Goal: Communication & Community: Ask a question

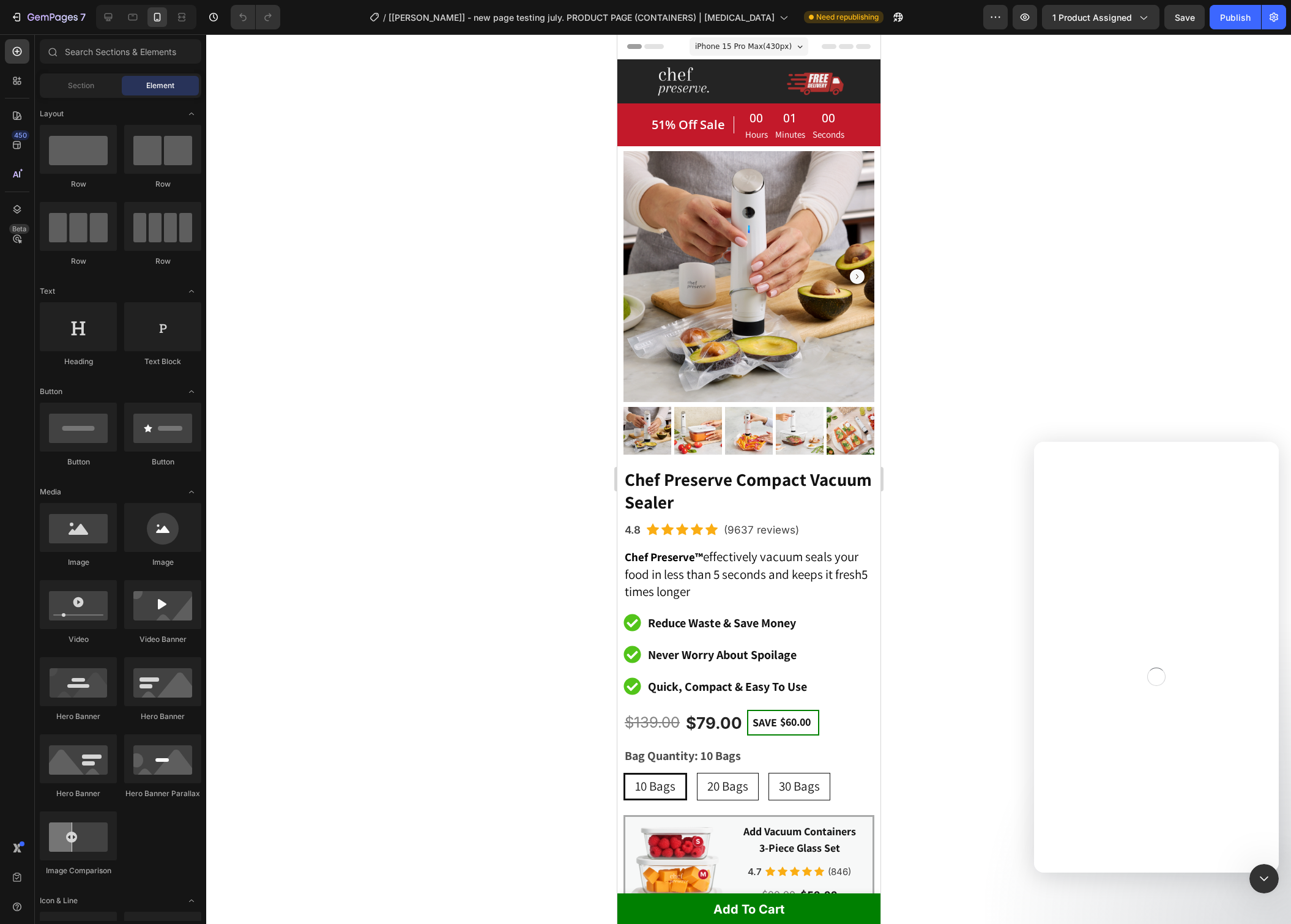
radio input "false"
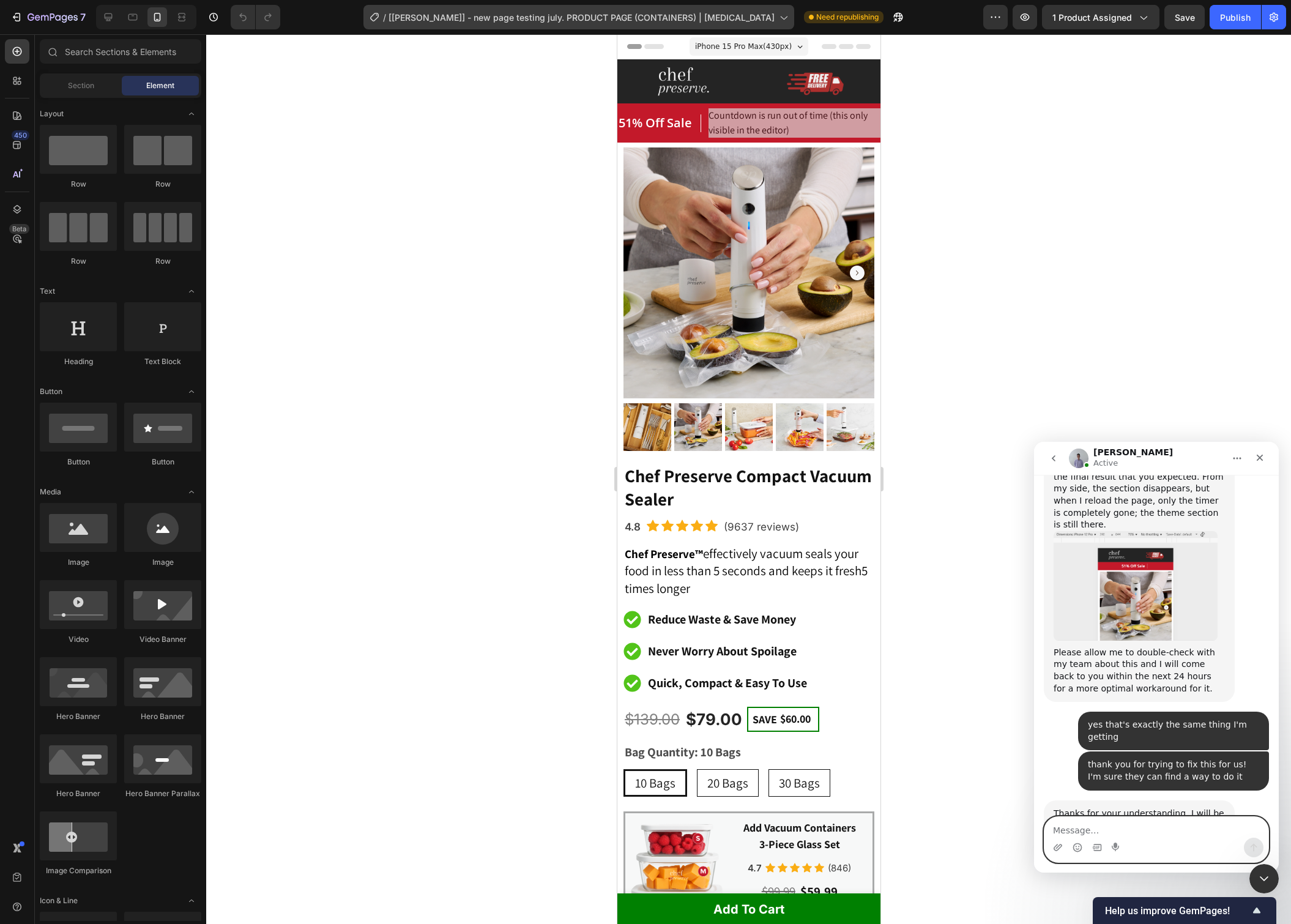
scroll to position [7351, 0]
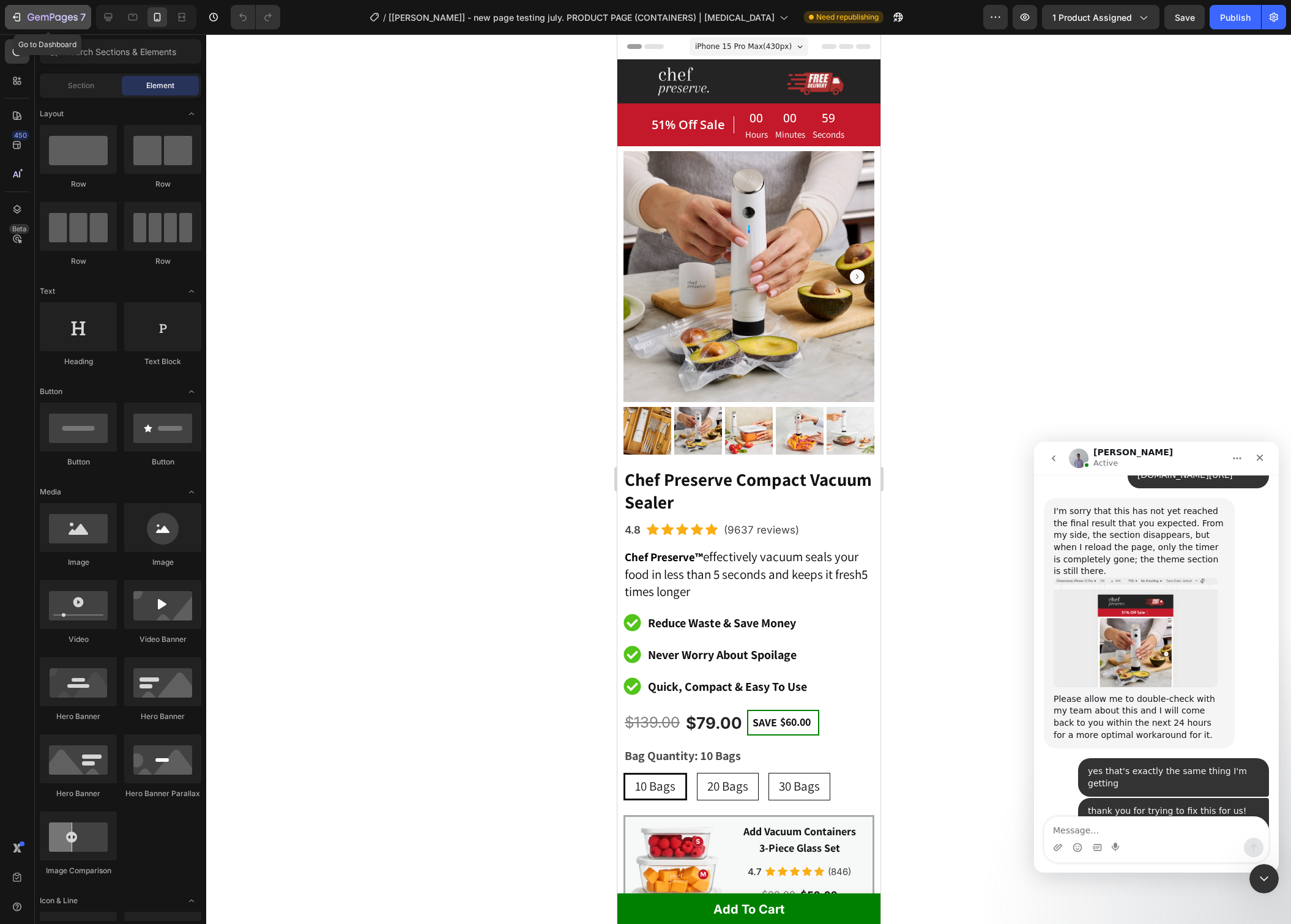
radio input "false"
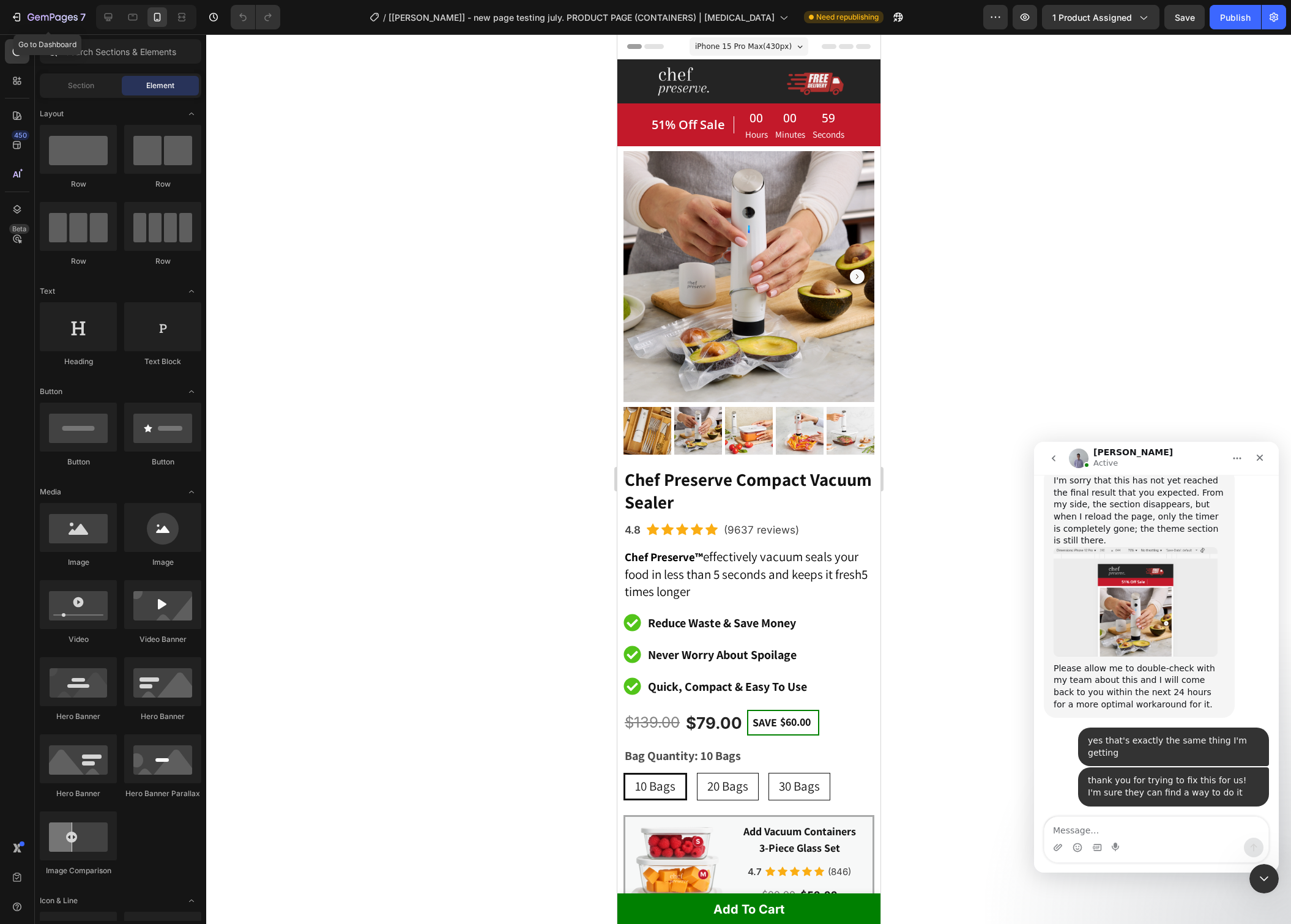
scroll to position [7351, 0]
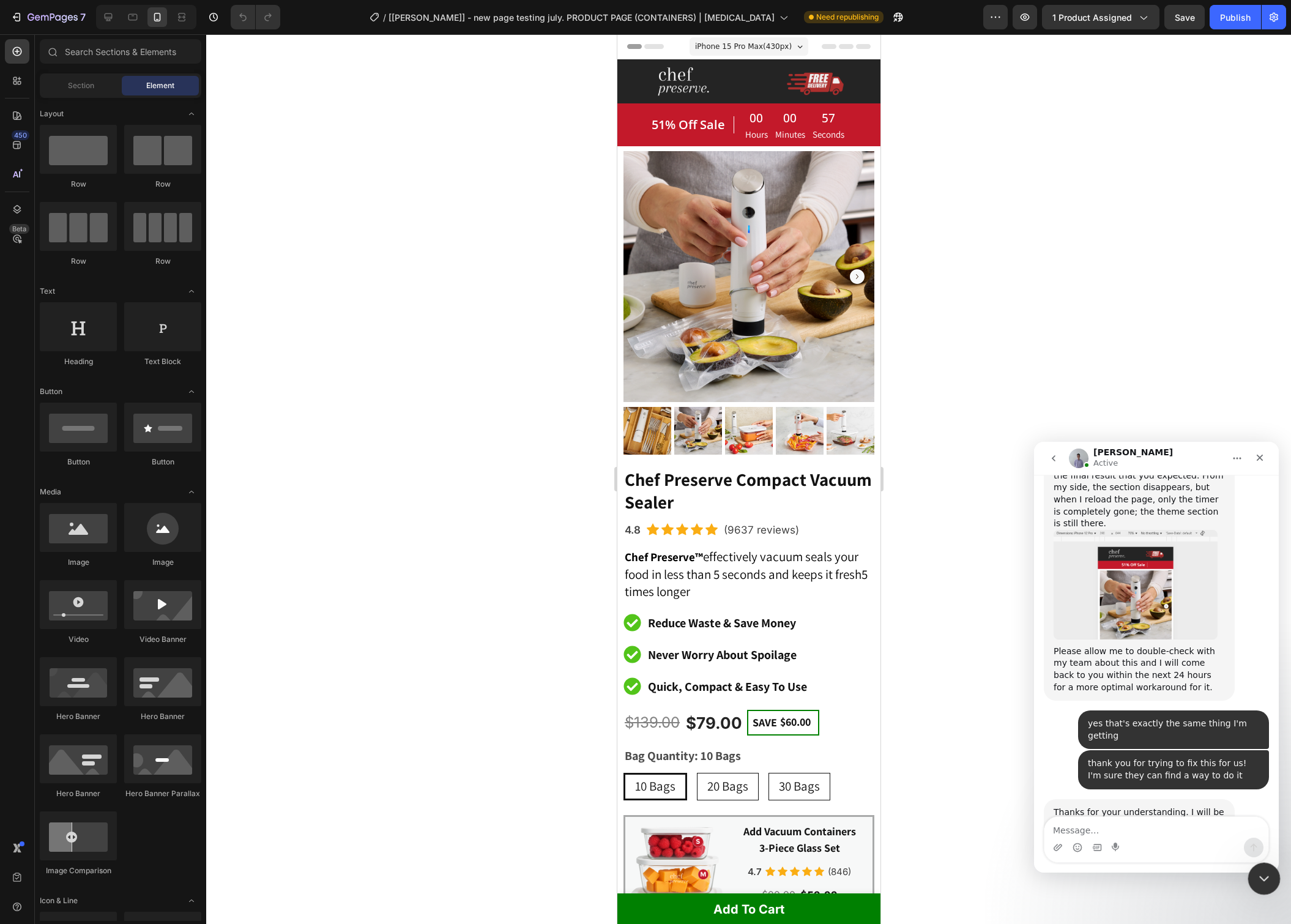
click at [1267, 868] on div "Close Intercom Messenger" at bounding box center [1262, 876] width 29 height 29
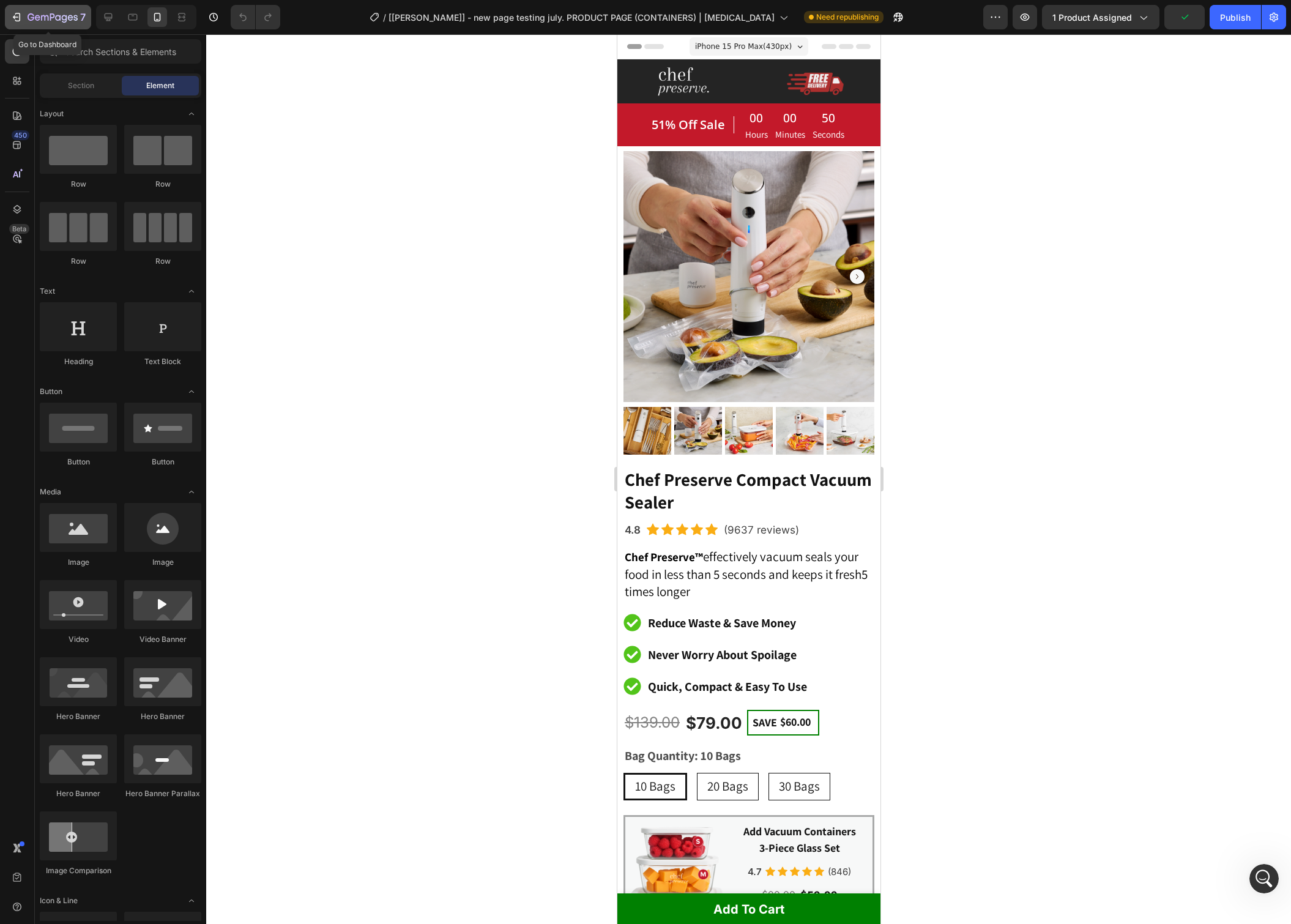
click at [73, 22] on icon "button" at bounding box center [52, 17] width 51 height 11
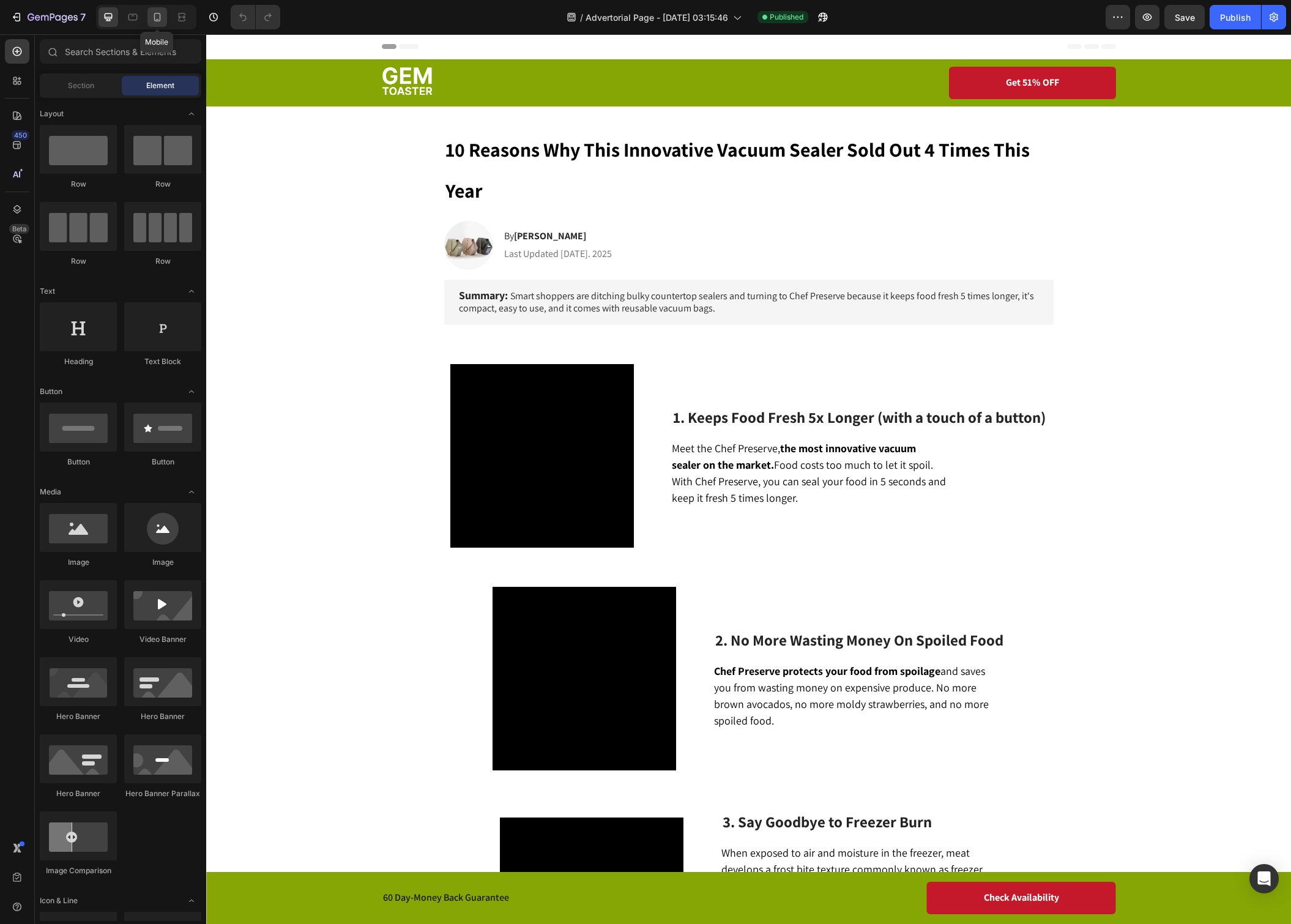
drag, startPoint x: 149, startPoint y: 12, endPoint x: 154, endPoint y: 14, distance: 5.4
click at [149, 12] on div at bounding box center [157, 17] width 19 height 19
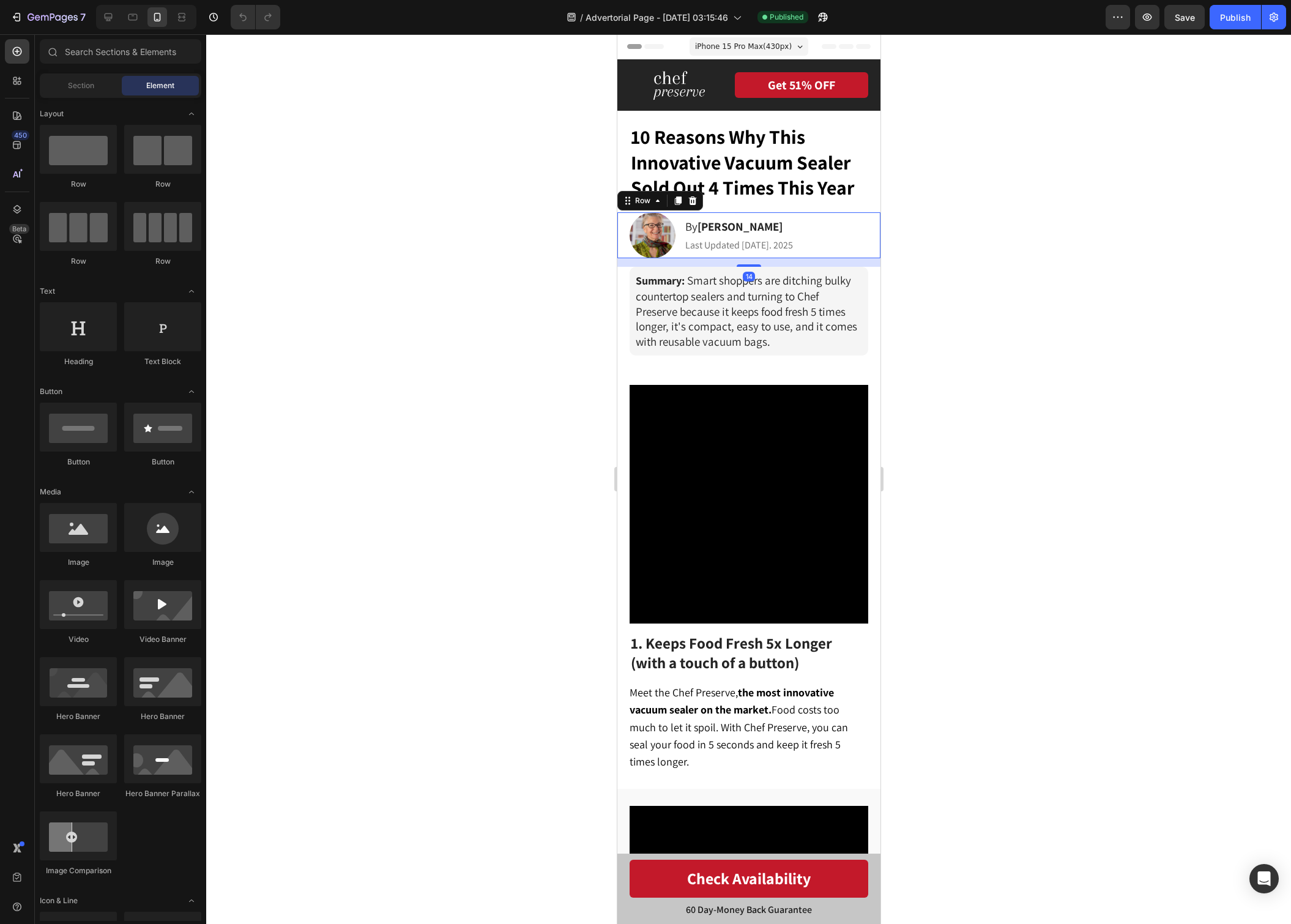
click at [827, 239] on div "Image By Cynthia M. Heading Last Updated Sep 3. 2025 Text Block Row 14" at bounding box center [748, 234] width 263 height 46
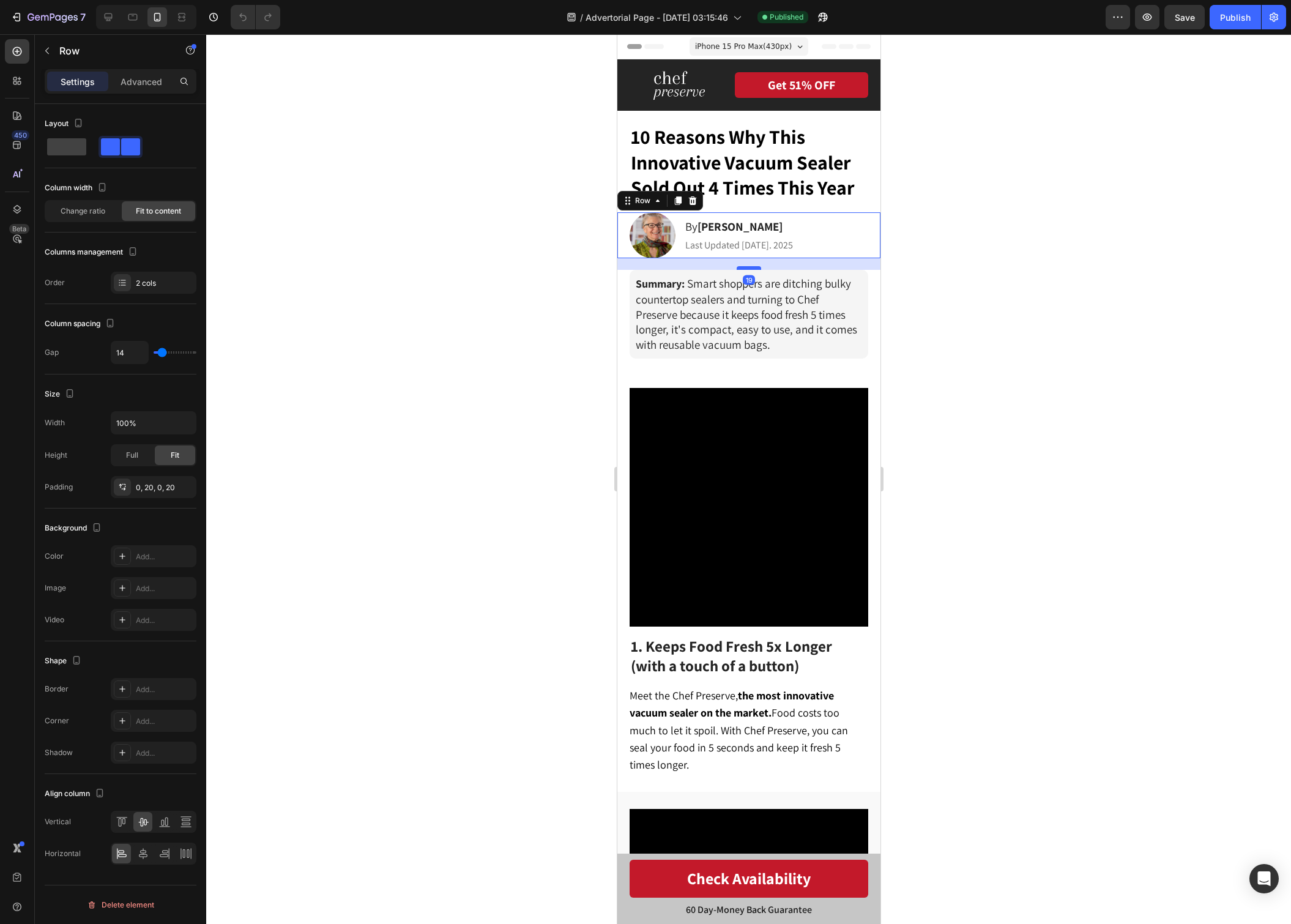
click at [755, 267] on div at bounding box center [747, 268] width 24 height 4
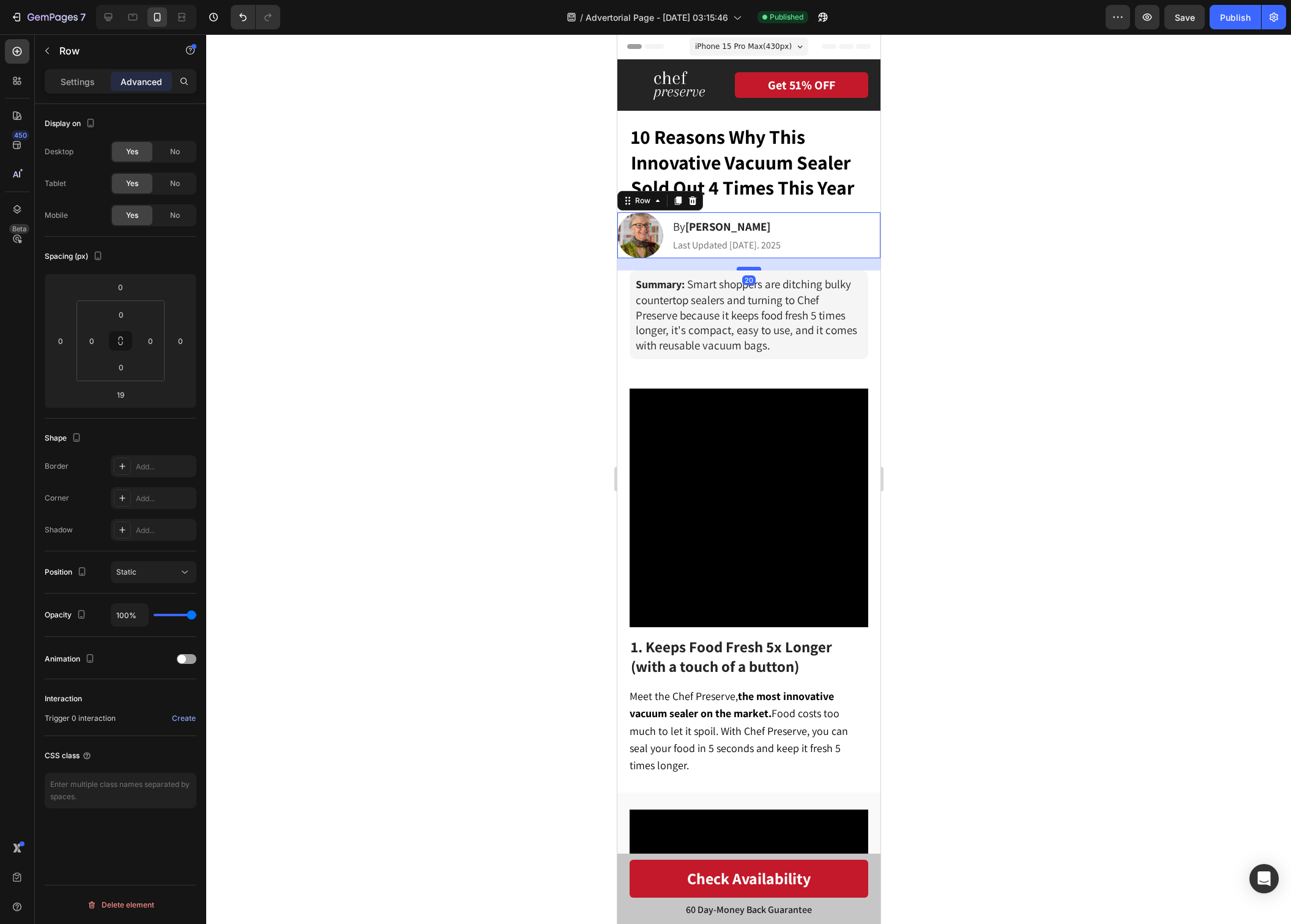
click at [750, 267] on div at bounding box center [747, 269] width 24 height 4
type input "20"
click at [947, 256] on div at bounding box center [748, 478] width 1084 height 889
click at [625, 250] on div "Image By Cynthia M. Heading Last Updated Sep 3. 2025 Text Block Row" at bounding box center [748, 234] width 263 height 46
click at [91, 338] on input "0" at bounding box center [91, 340] width 18 height 18
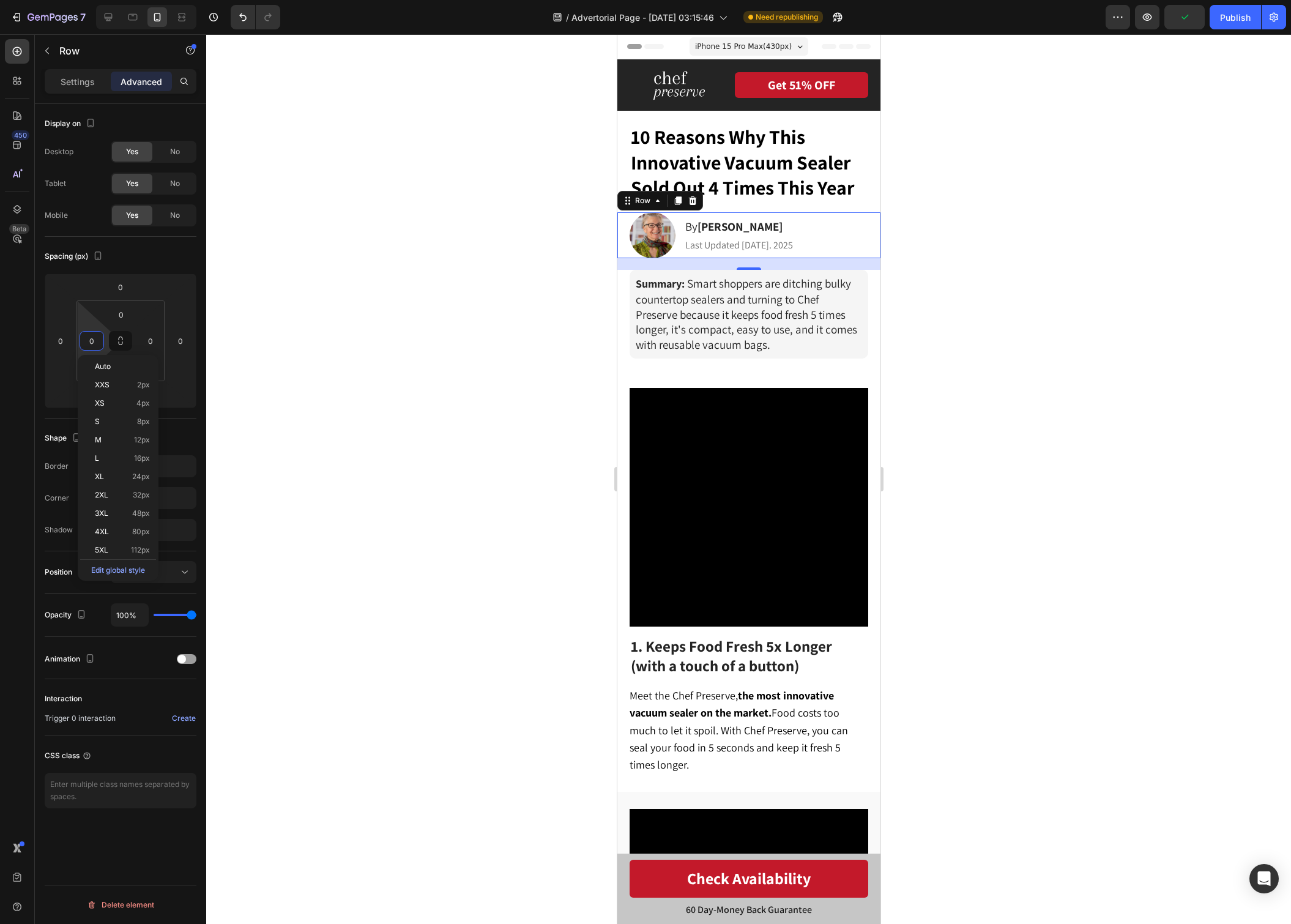
click at [91, 338] on input "0" at bounding box center [91, 340] width 18 height 18
type input "0"
click at [1091, 244] on div at bounding box center [748, 478] width 1084 height 889
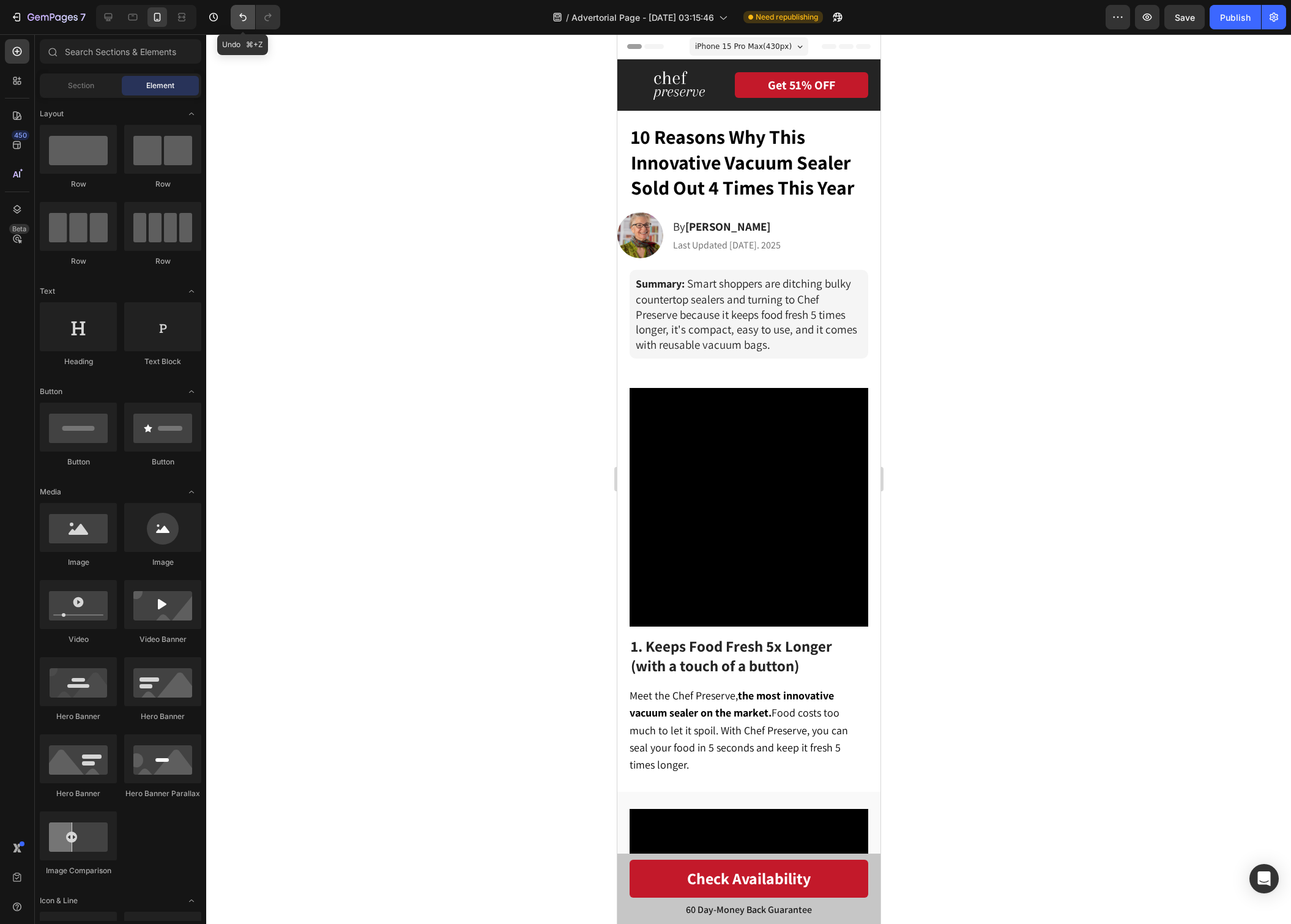
click at [249, 19] on button "Undo/Redo" at bounding box center [242, 17] width 24 height 24
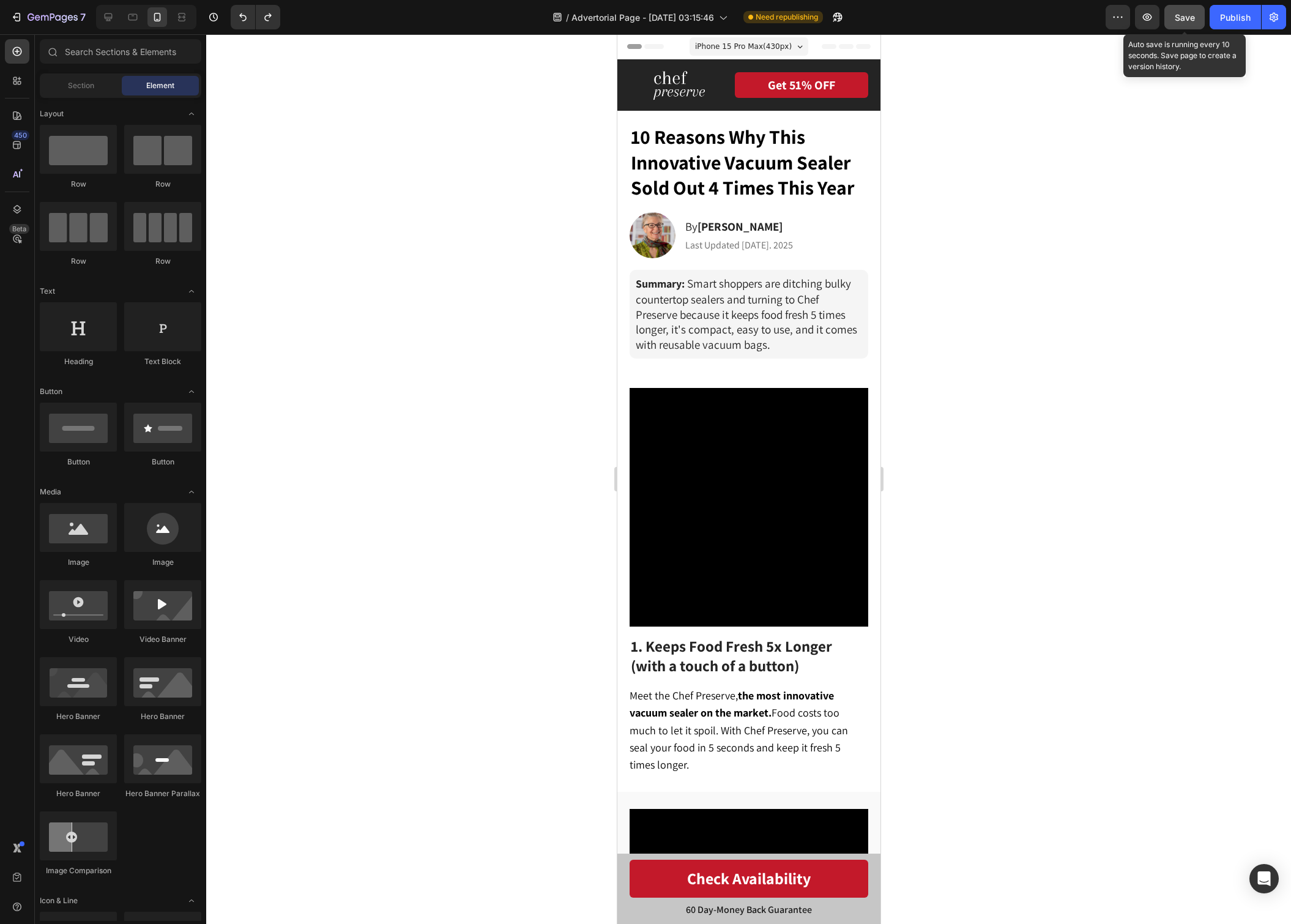
click at [1198, 20] on button "Save" at bounding box center [1184, 17] width 41 height 24
click at [1245, 24] on button "Publish" at bounding box center [1235, 17] width 51 height 24
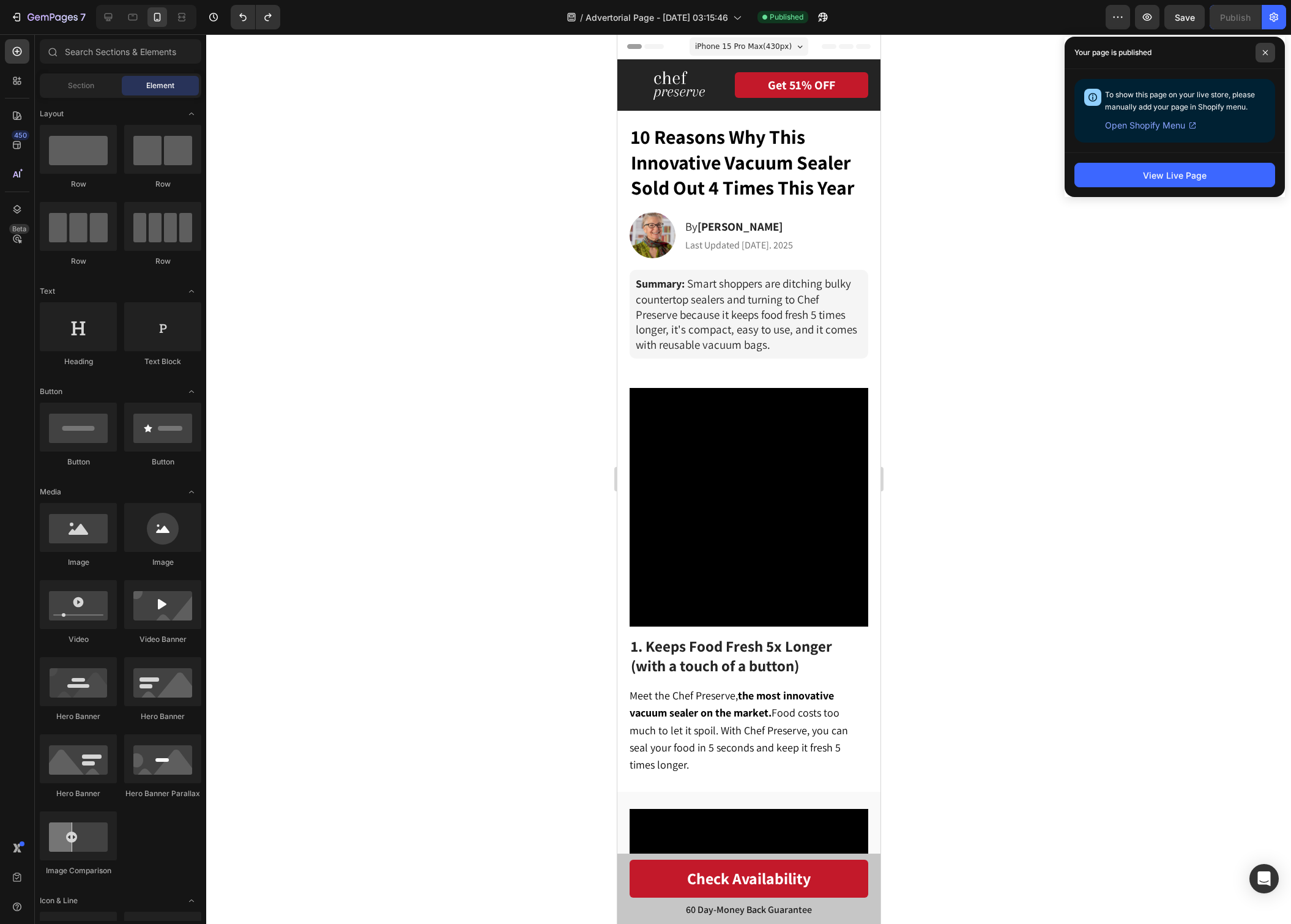
click at [1268, 51] on icon at bounding box center [1265, 52] width 6 height 6
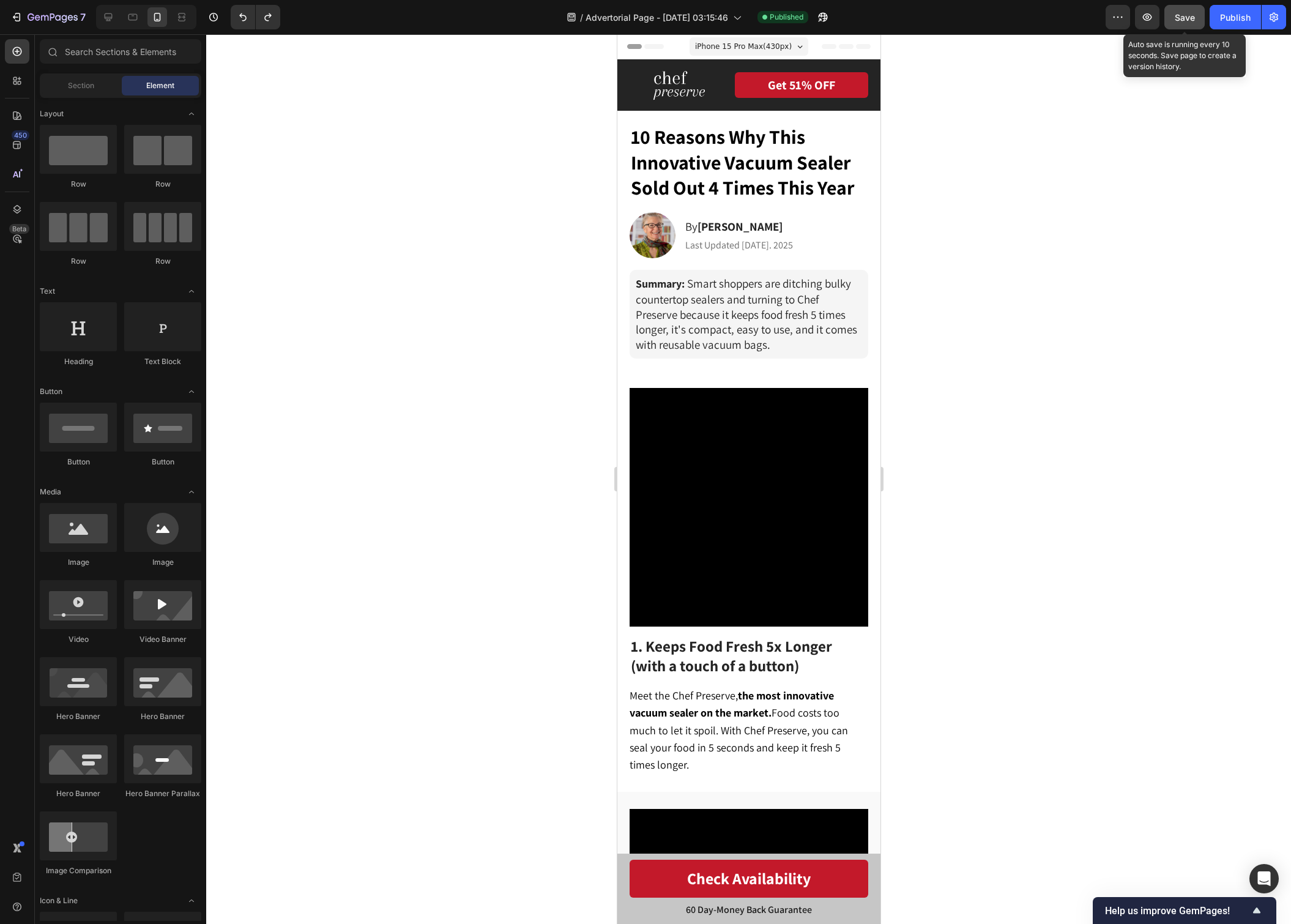
click at [1183, 16] on span "Save" at bounding box center [1184, 17] width 20 height 11
click at [1212, 14] on button "Publish" at bounding box center [1235, 17] width 51 height 24
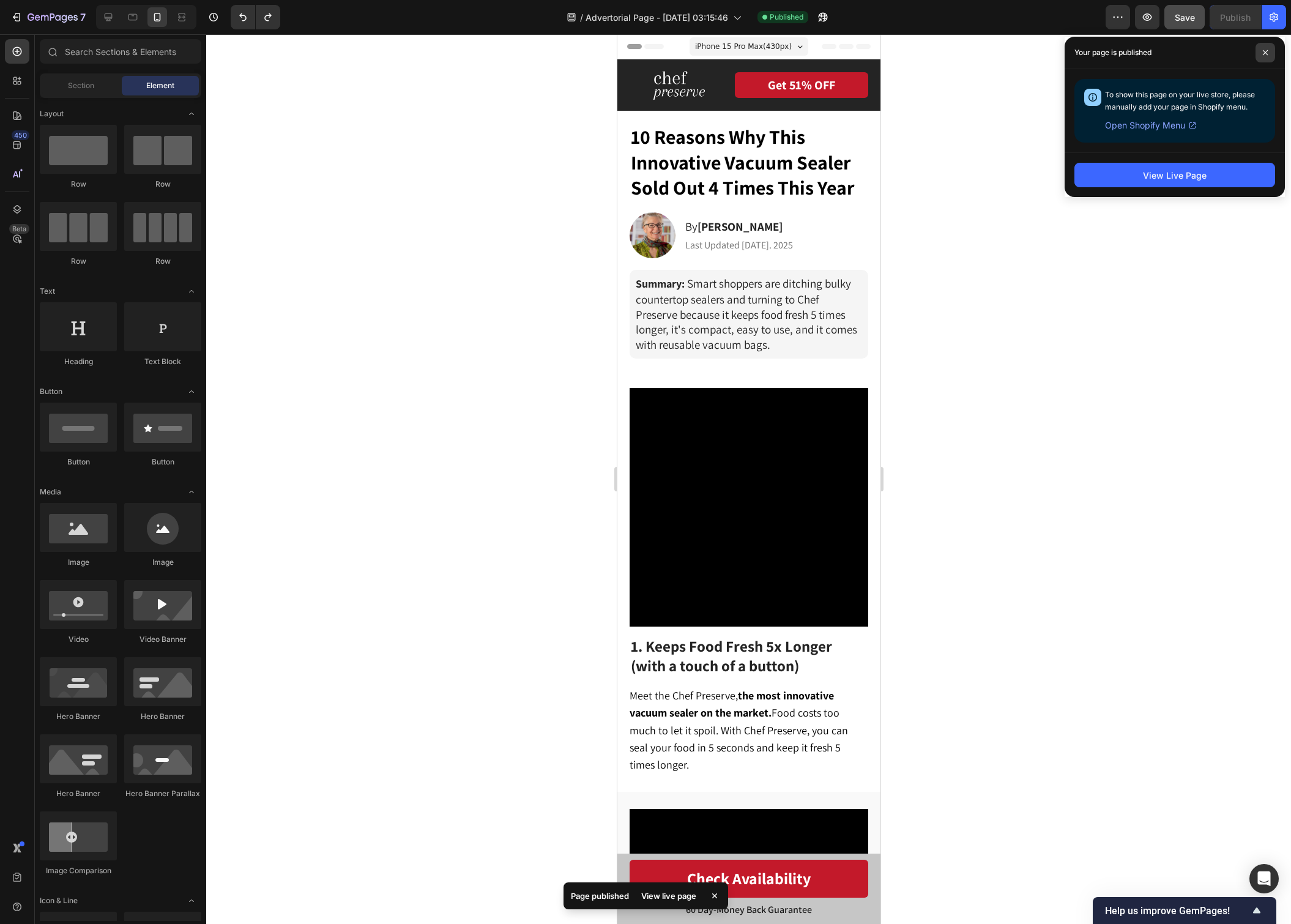
click at [1272, 60] on span at bounding box center [1265, 52] width 19 height 19
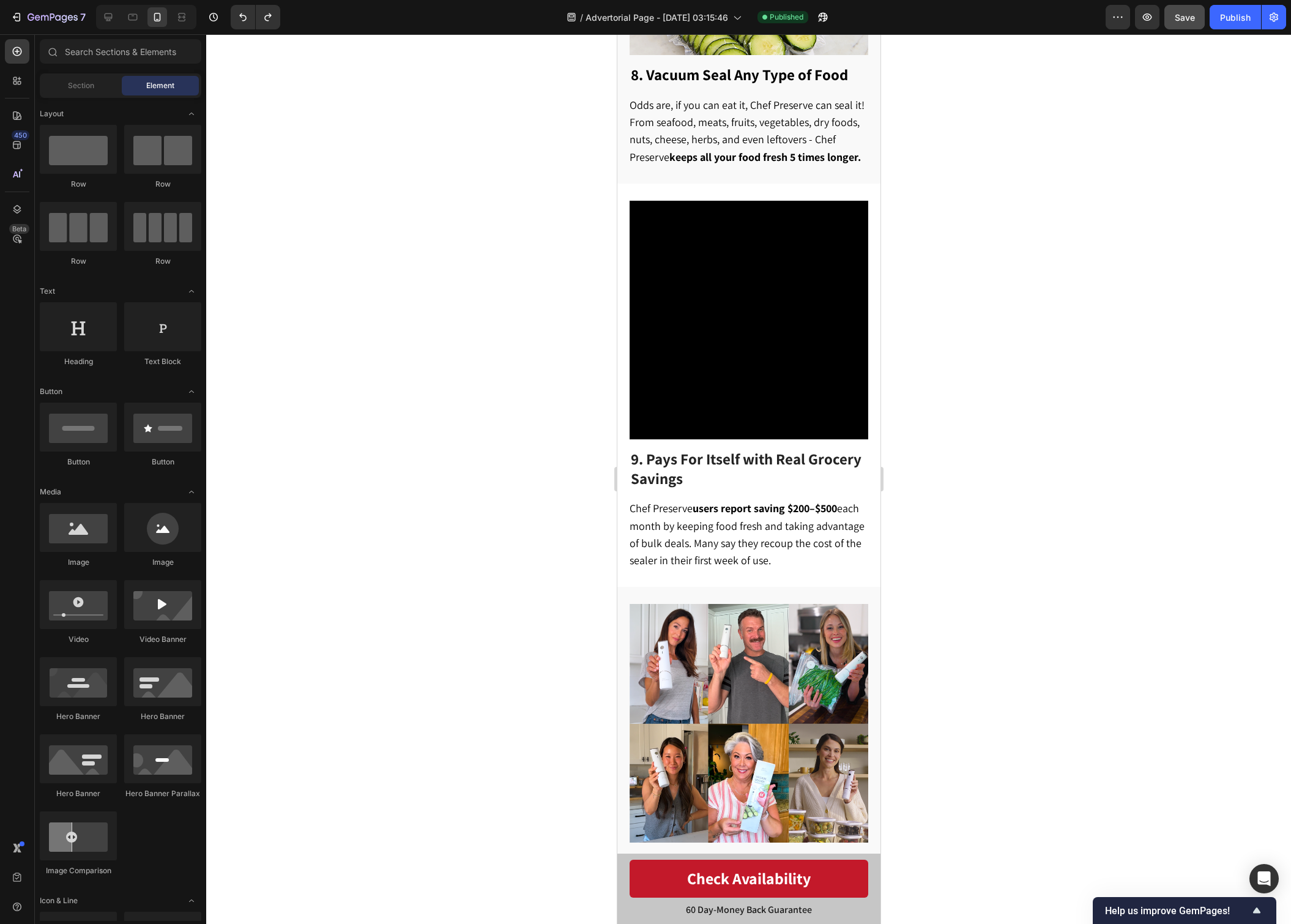
scroll to position [3460, 0]
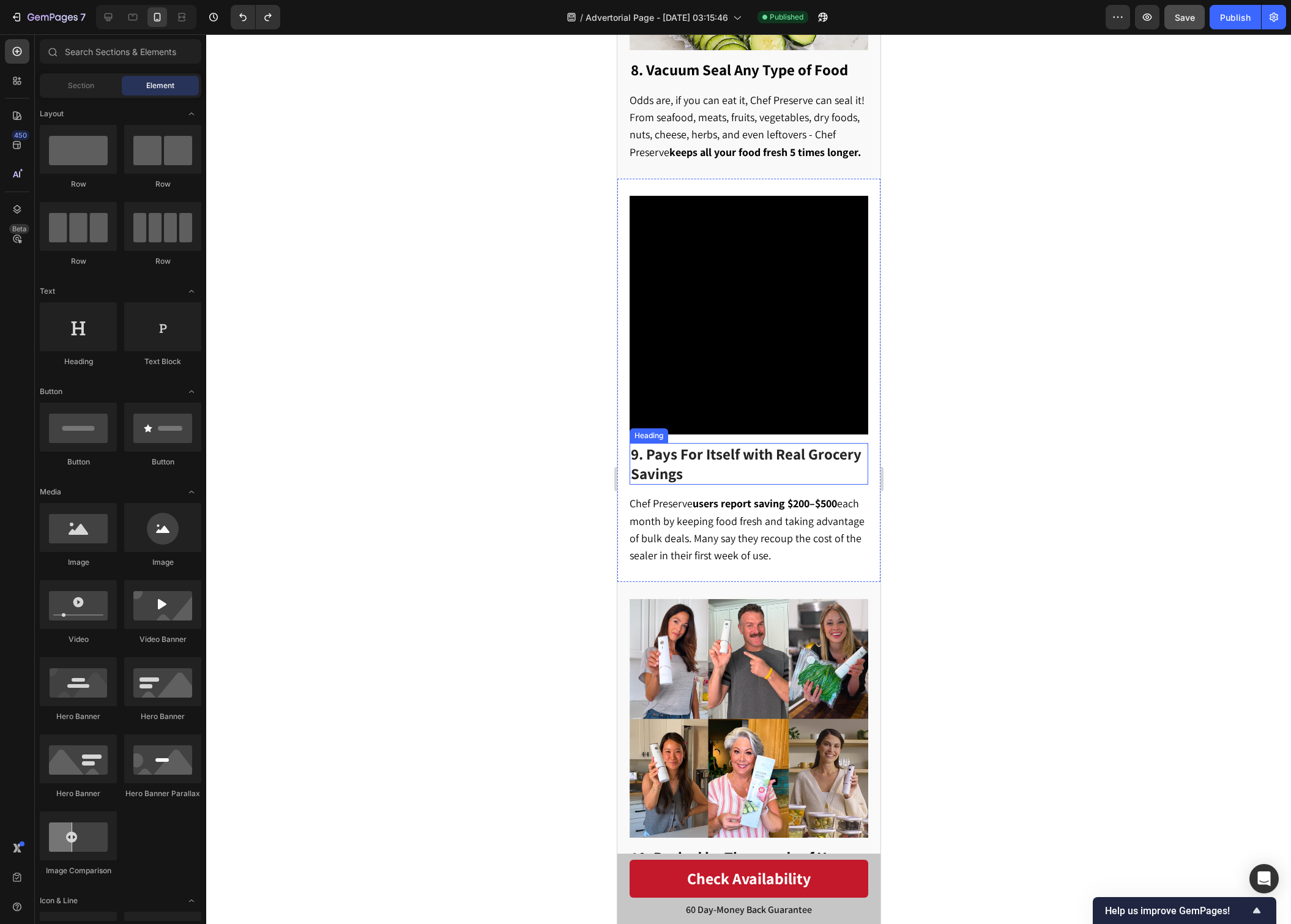
click at [704, 443] on h2 "9. Pays For Itself with Real Grocery Savings" at bounding box center [748, 463] width 239 height 42
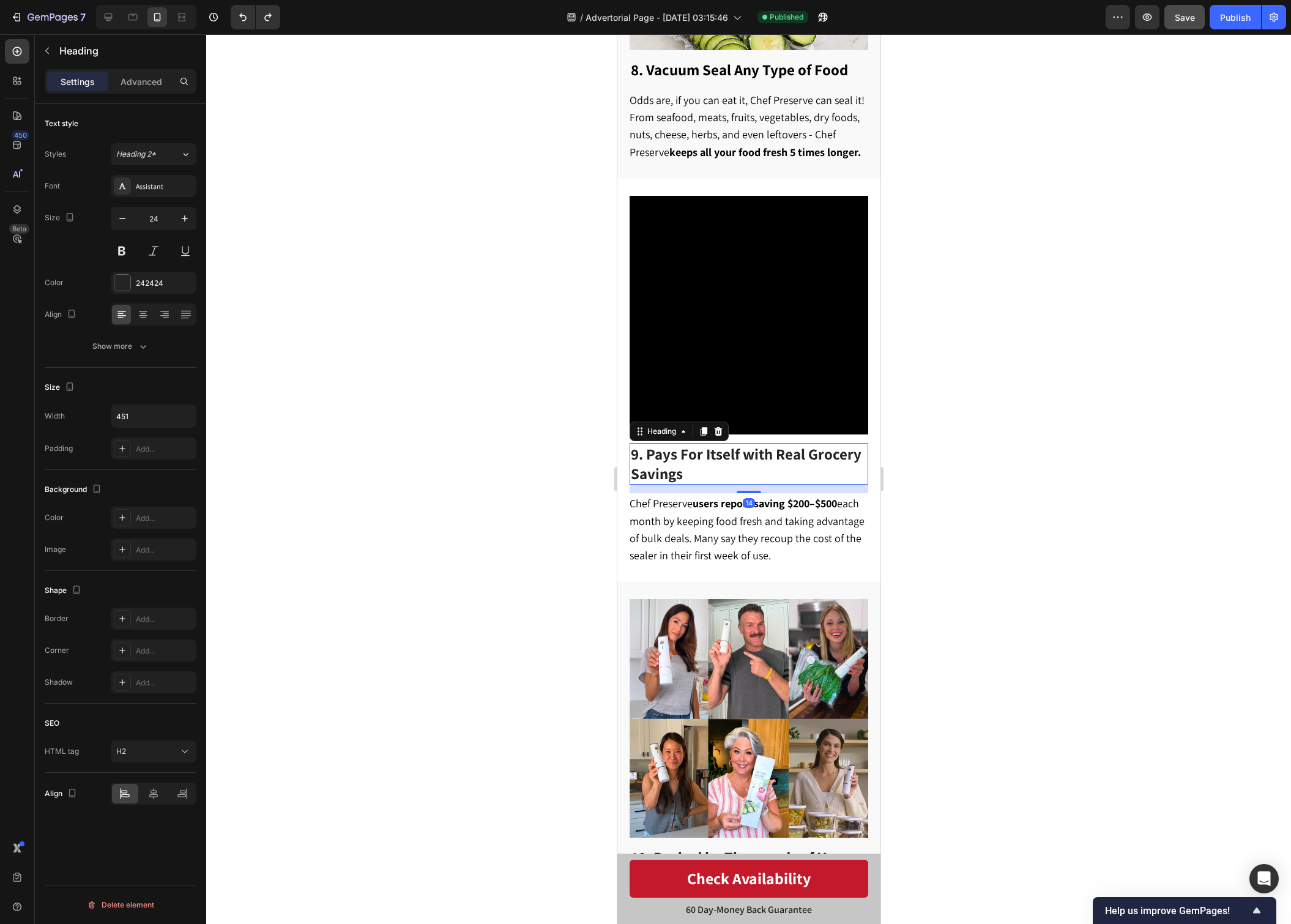
click at [704, 443] on h2 "9. Pays For Itself with Real Grocery Savings" at bounding box center [748, 463] width 239 height 42
click at [877, 432] on div "⁠⁠⁠⁠⁠⁠⁠ 9. Pays For Itself with Real Grocery Savings Heading Chef Preserve user…" at bounding box center [748, 381] width 263 height 404
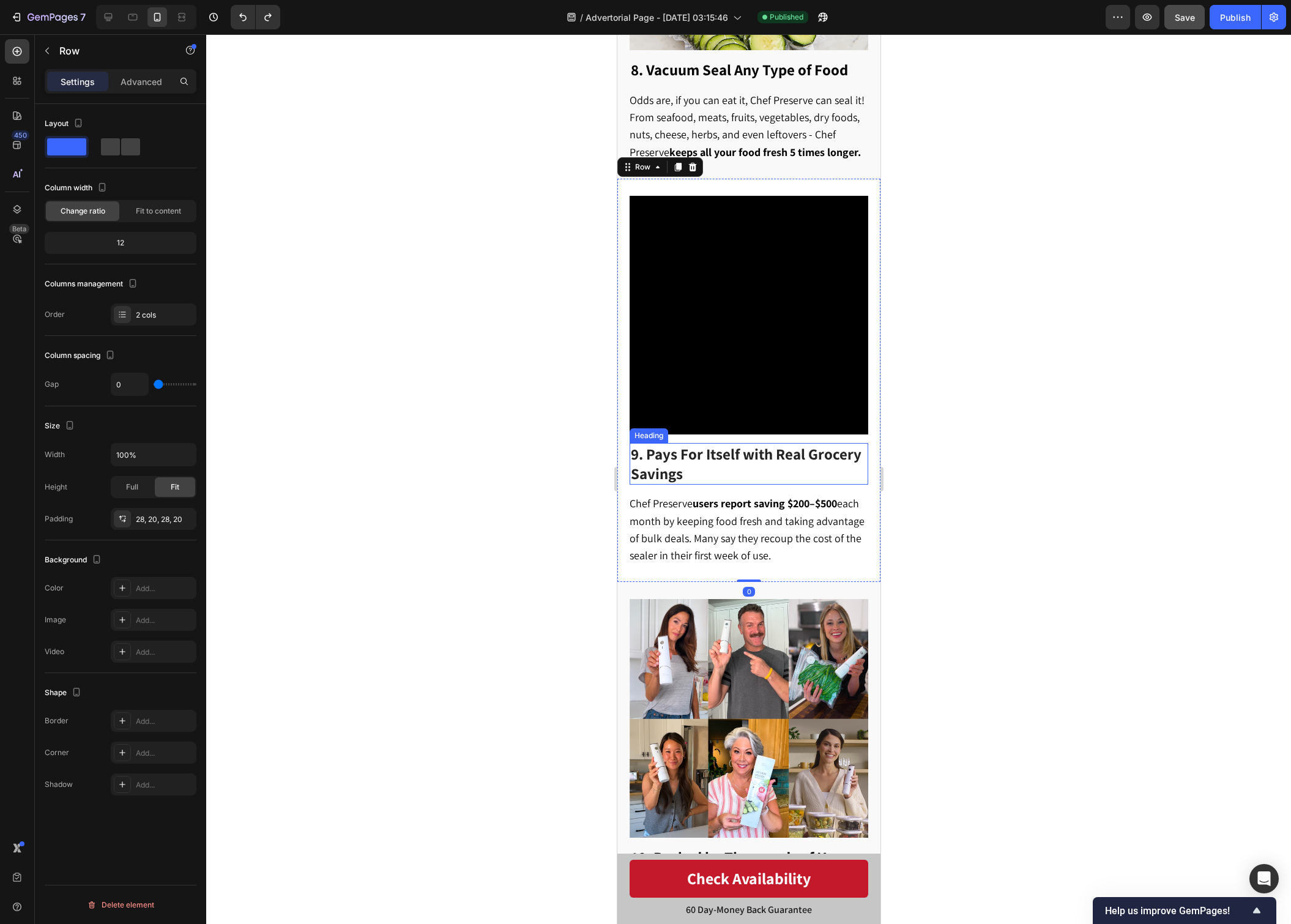
click at [763, 444] on p "⁠⁠⁠⁠⁠⁠⁠ 9. Pays For Itself with Real Grocery Savings" at bounding box center [748, 463] width 236 height 39
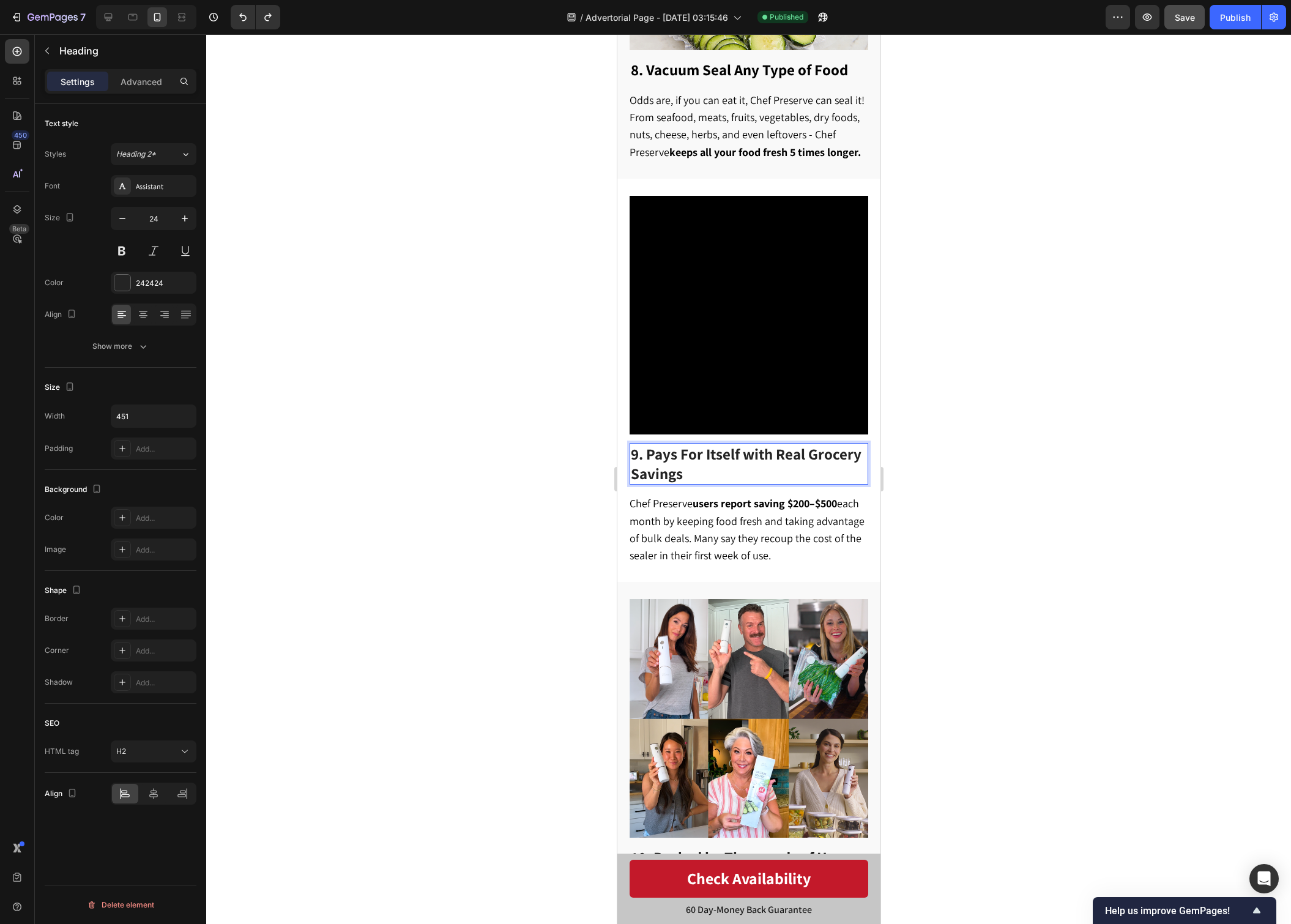
click at [746, 444] on p "9. Pays For Itself with Real Grocery Savings" at bounding box center [748, 463] width 236 height 39
drag, startPoint x: 716, startPoint y: 438, endPoint x: 693, endPoint y: 434, distance: 23.3
click at [639, 444] on p "9. Pays For Itself with Real Grocery Savings" at bounding box center [748, 463] width 236 height 39
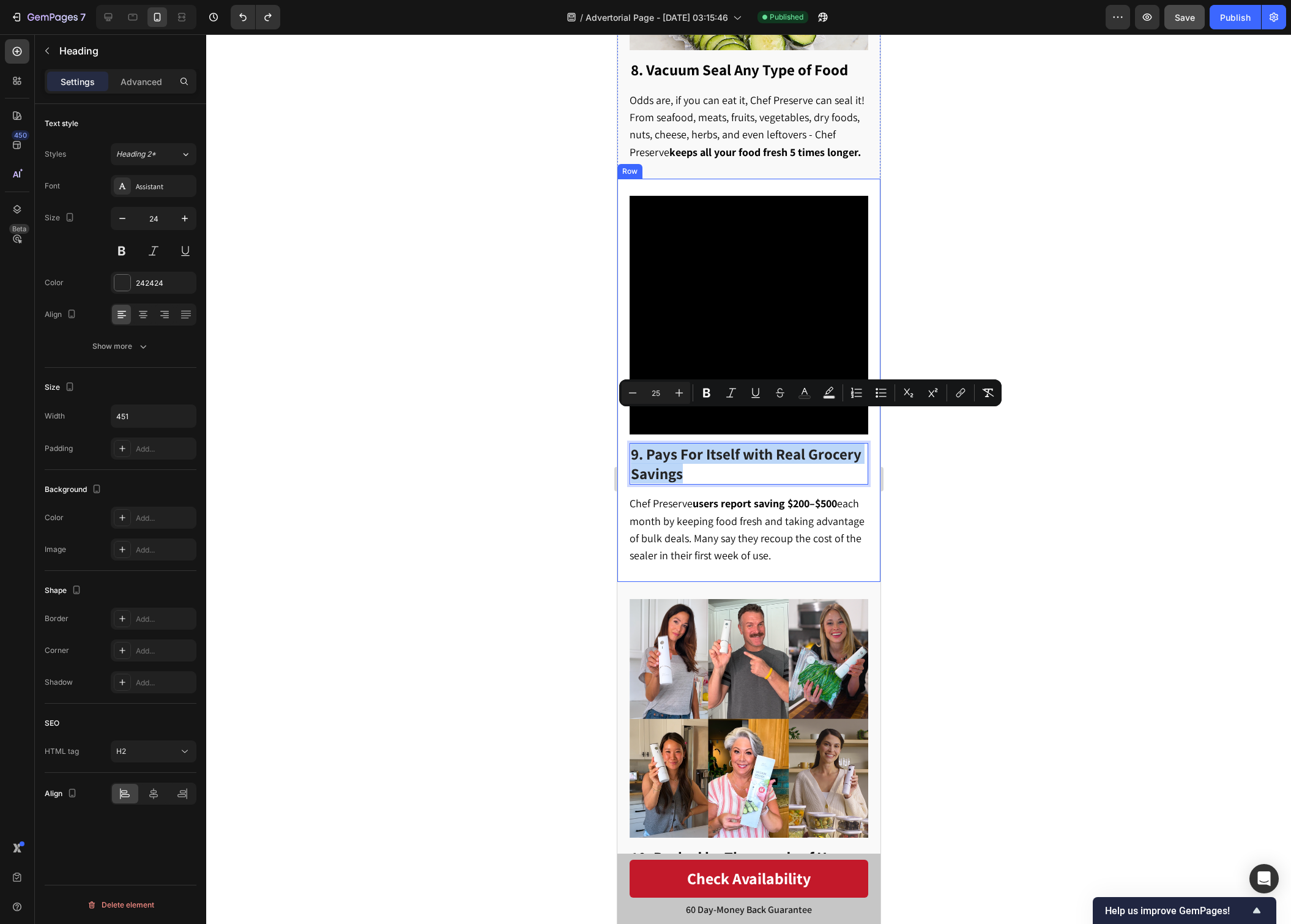
drag, startPoint x: 699, startPoint y: 437, endPoint x: 618, endPoint y: 421, distance: 82.6
click at [618, 421] on div "9. Pays For Itself with Real Grocery Savings Heading 14 Chef Preserve users rep…" at bounding box center [748, 381] width 263 height 404
copy span "9. Pays For Itself with Real Grocery Savings"
click at [637, 443] on span "9. Pays For Itself with Real Grocery Savings" at bounding box center [745, 462] width 230 height 40
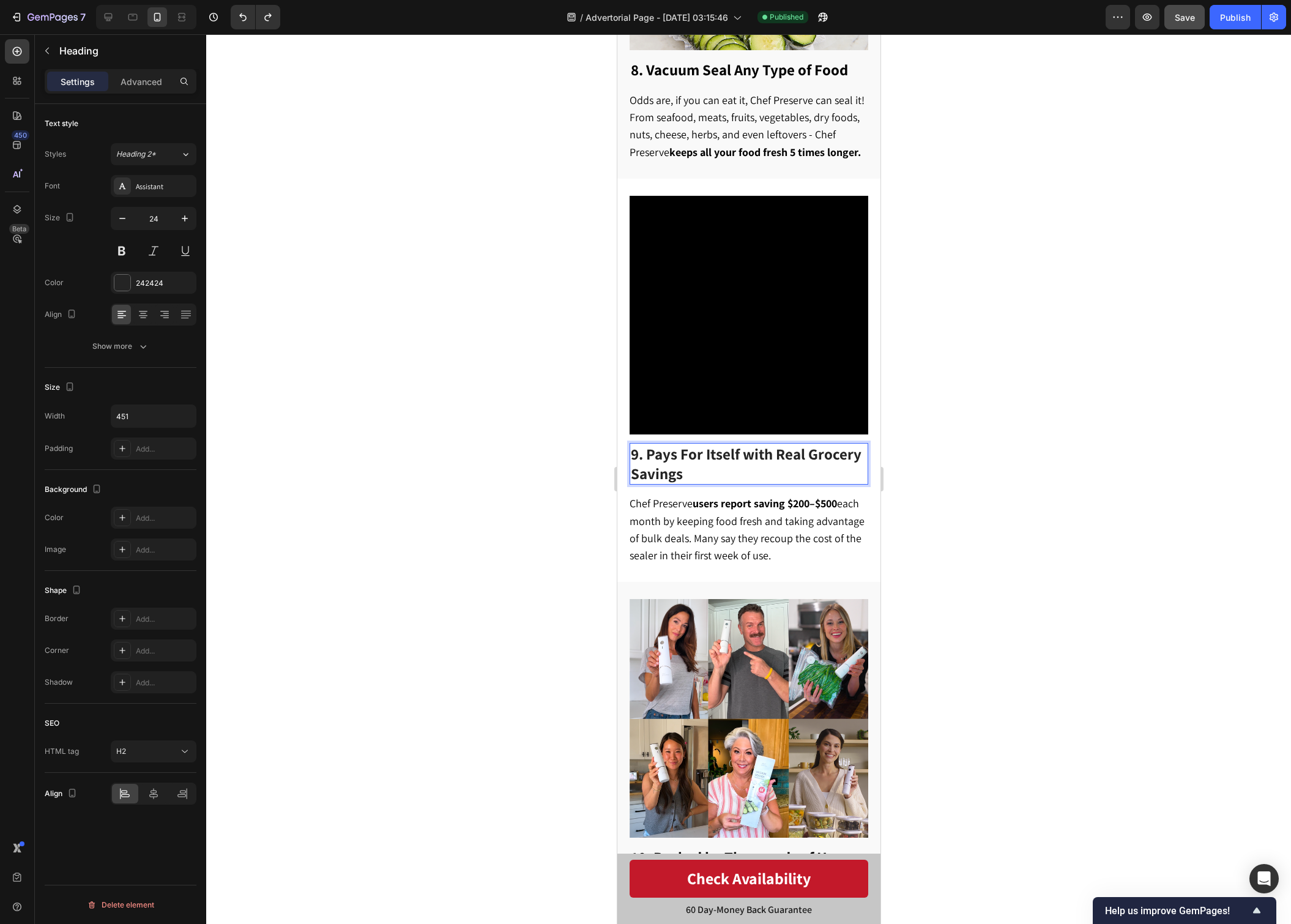
click at [646, 443] on span "9. Pays For Itself with Real Grocery Savings" at bounding box center [745, 462] width 230 height 40
click at [1061, 347] on div at bounding box center [748, 478] width 1084 height 889
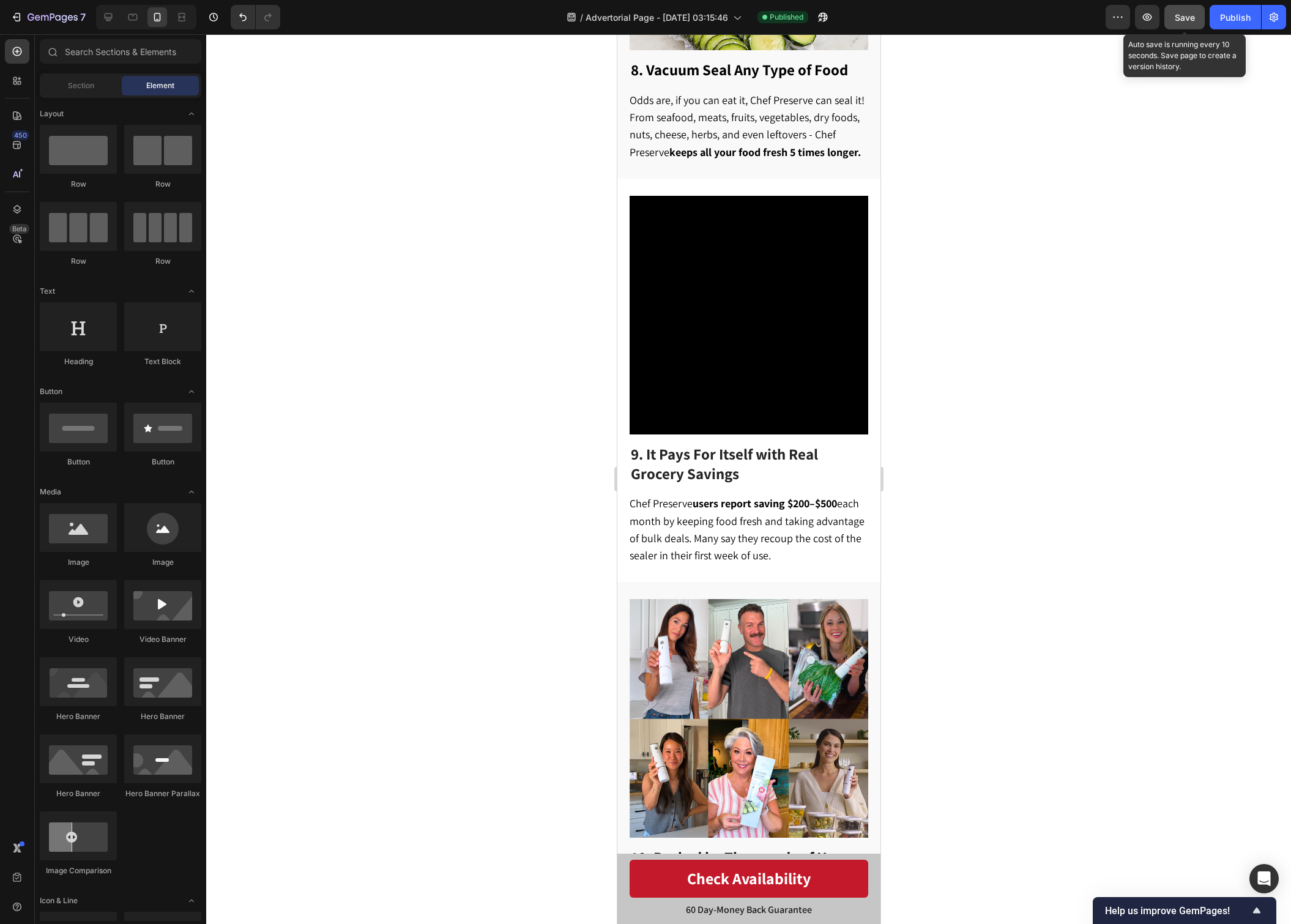
click at [1183, 11] on div "Save" at bounding box center [1184, 17] width 20 height 13
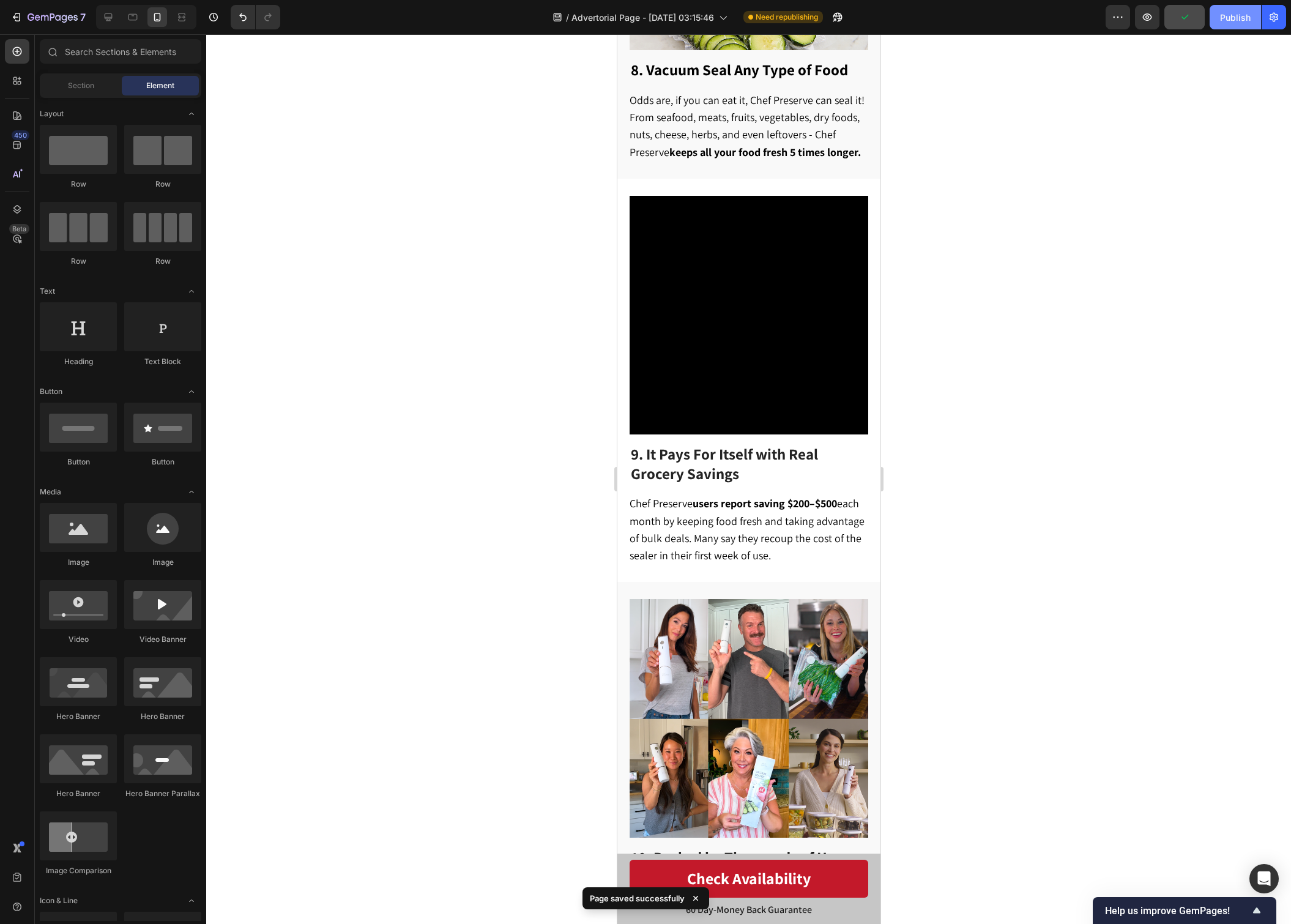
click at [1240, 25] on button "Publish" at bounding box center [1235, 17] width 51 height 24
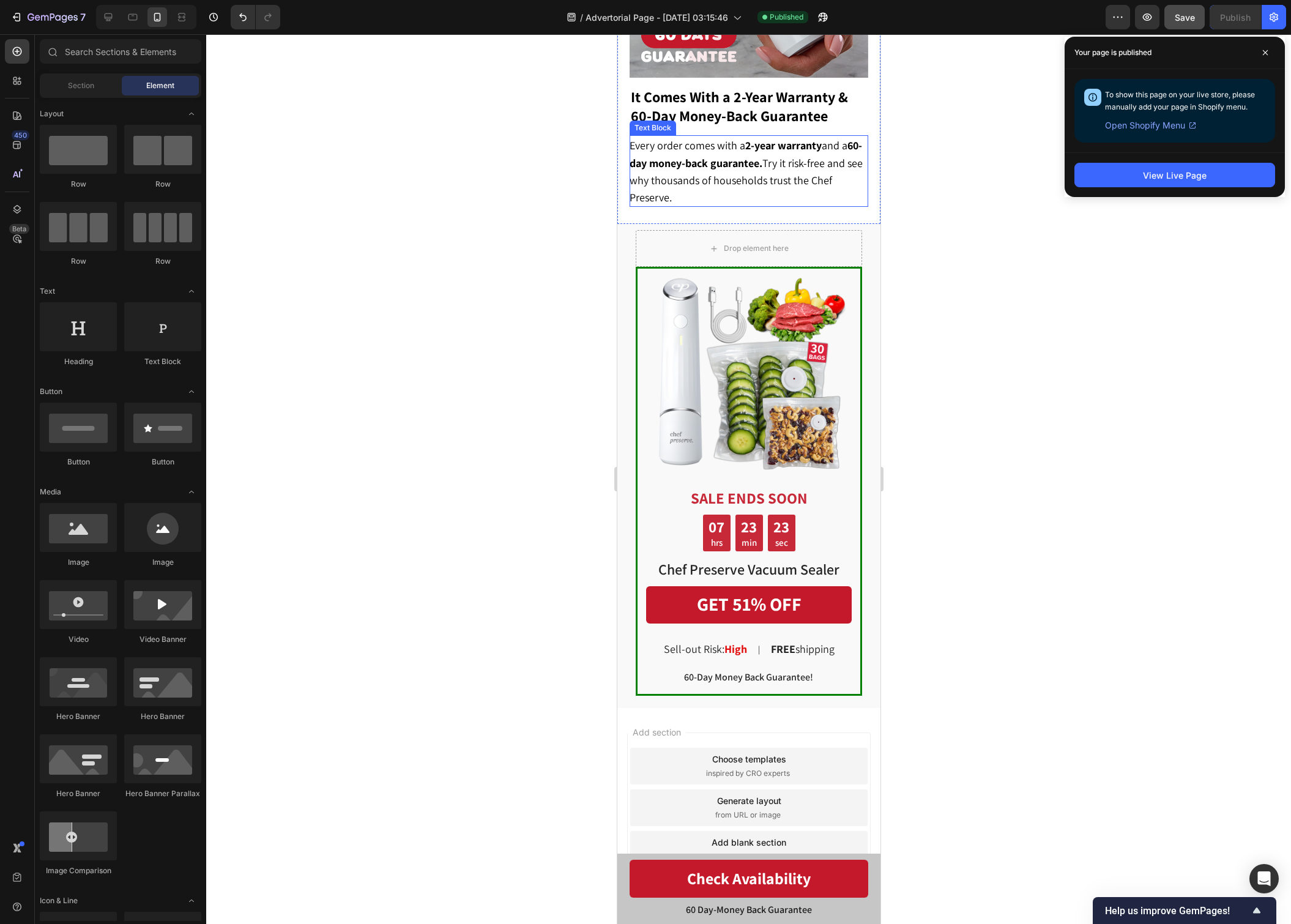
scroll to position [4632, 0]
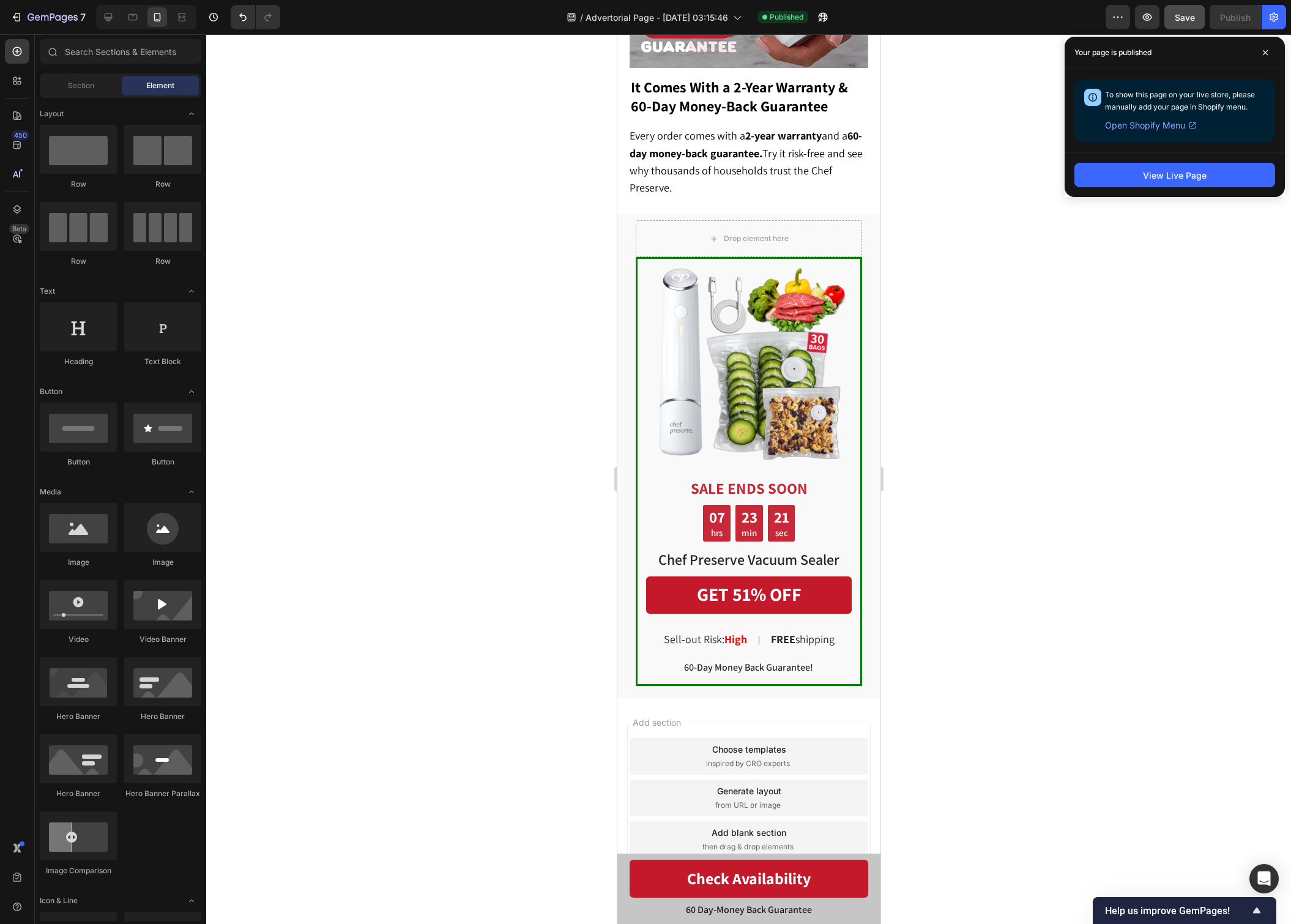
click at [668, 716] on span "Add section" at bounding box center [656, 722] width 58 height 13
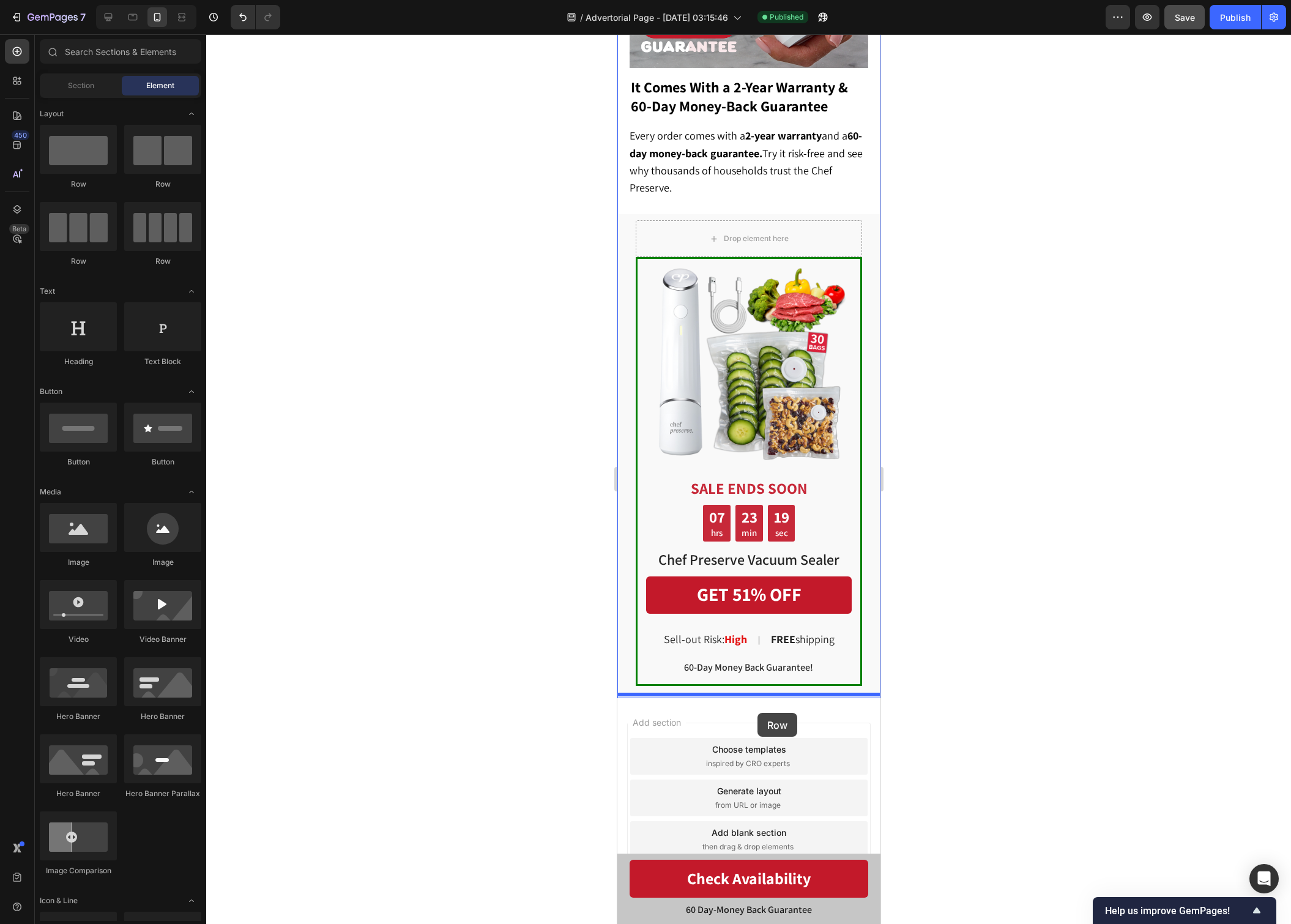
drag, startPoint x: 872, startPoint y: 372, endPoint x: 757, endPoint y: 712, distance: 358.9
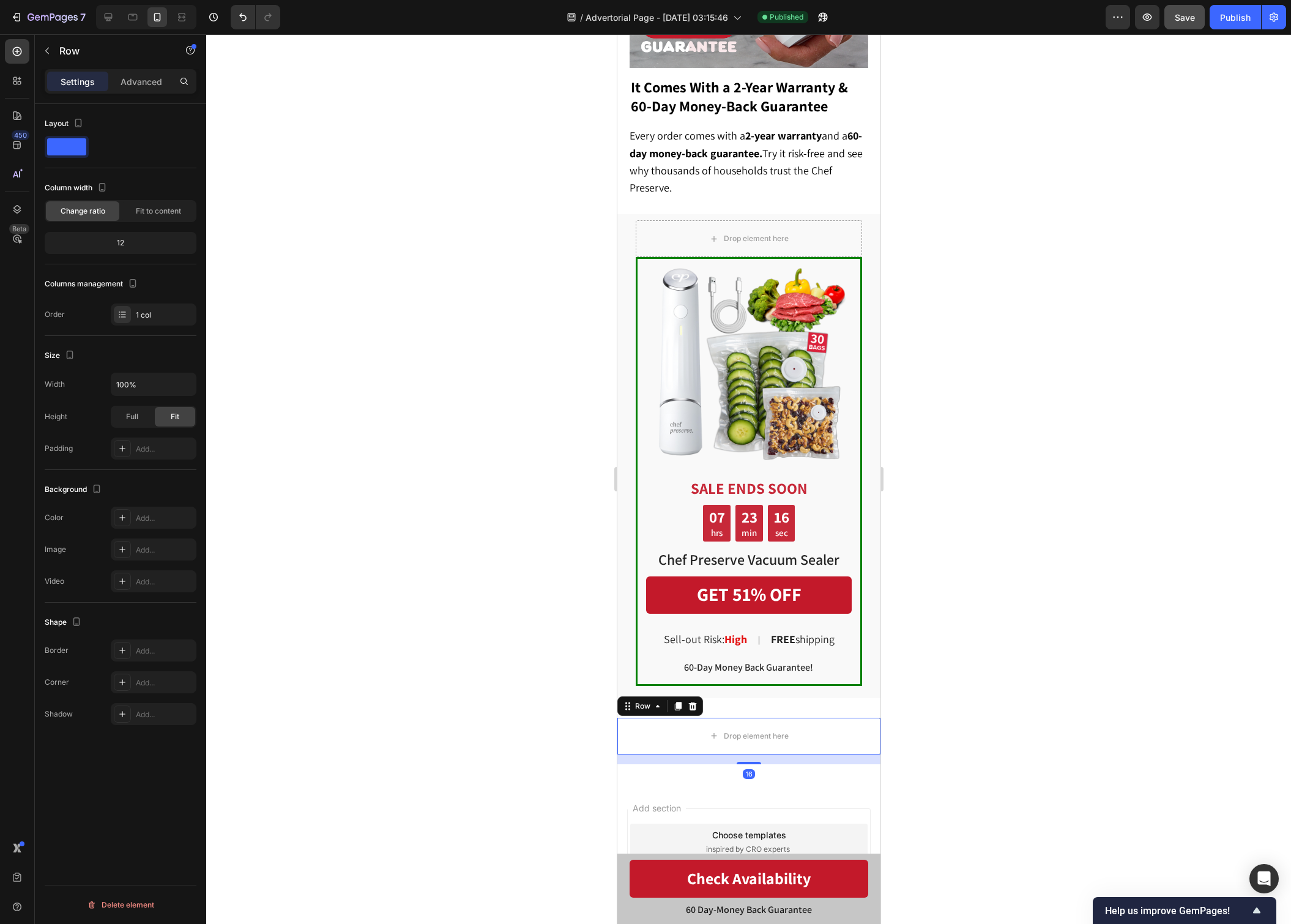
click at [1044, 701] on div at bounding box center [748, 478] width 1084 height 889
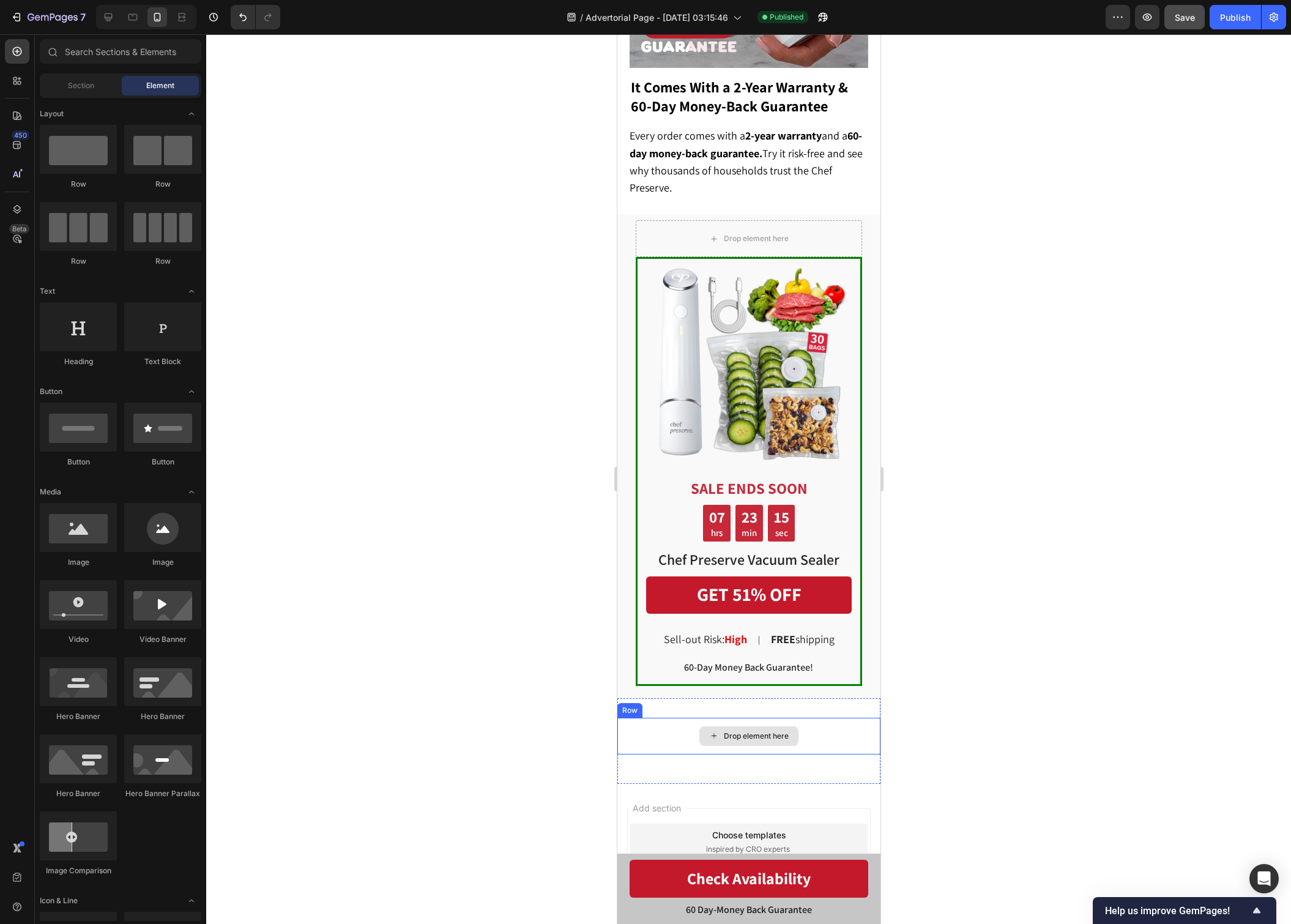
click at [782, 726] on div "Drop element here" at bounding box center [748, 736] width 99 height 19
click at [708, 737] on div "Drop element here" at bounding box center [748, 736] width 99 height 19
click at [647, 736] on div "Drop element here" at bounding box center [748, 736] width 263 height 37
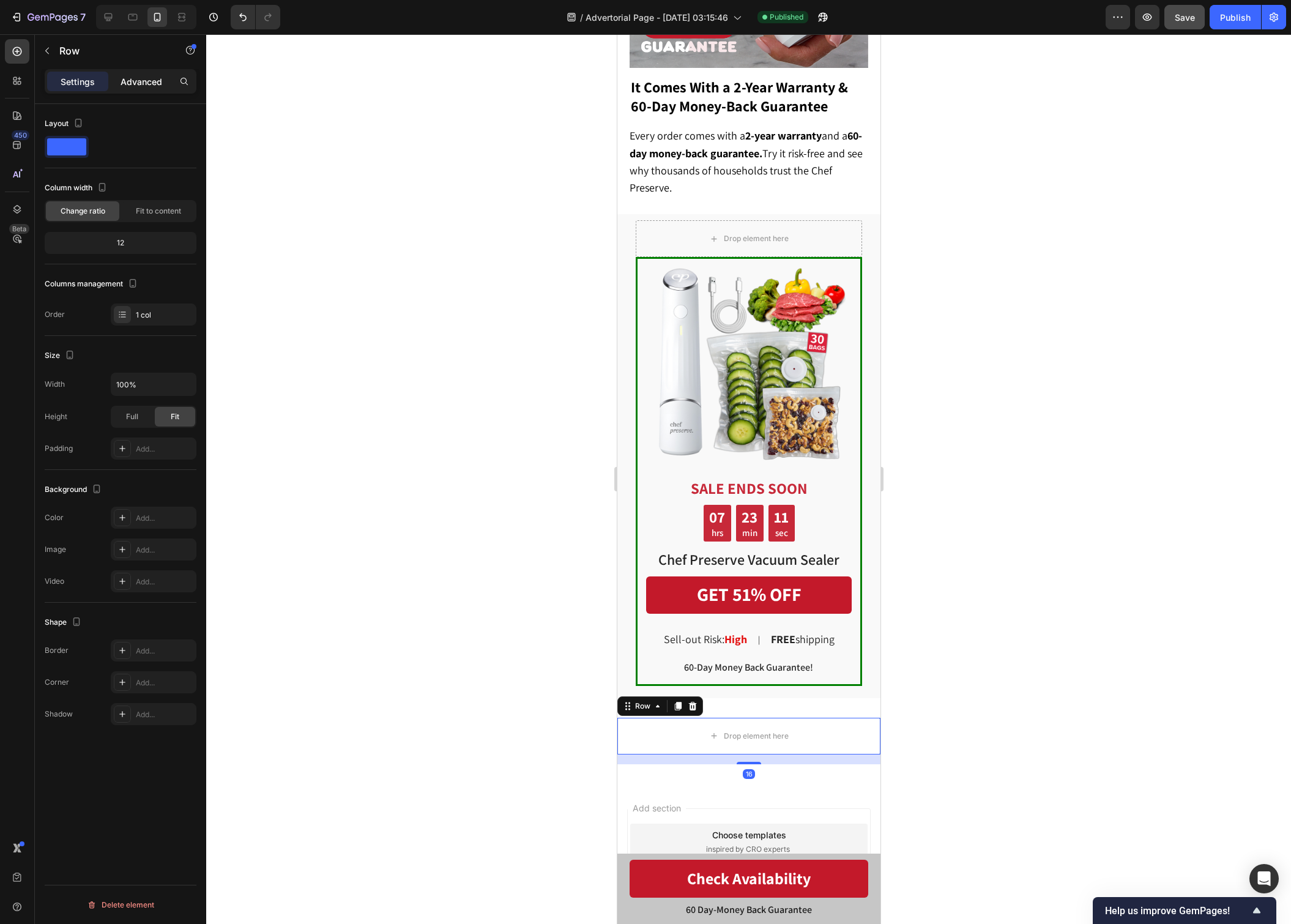
click at [127, 74] on div "Advanced" at bounding box center [141, 82] width 61 height 19
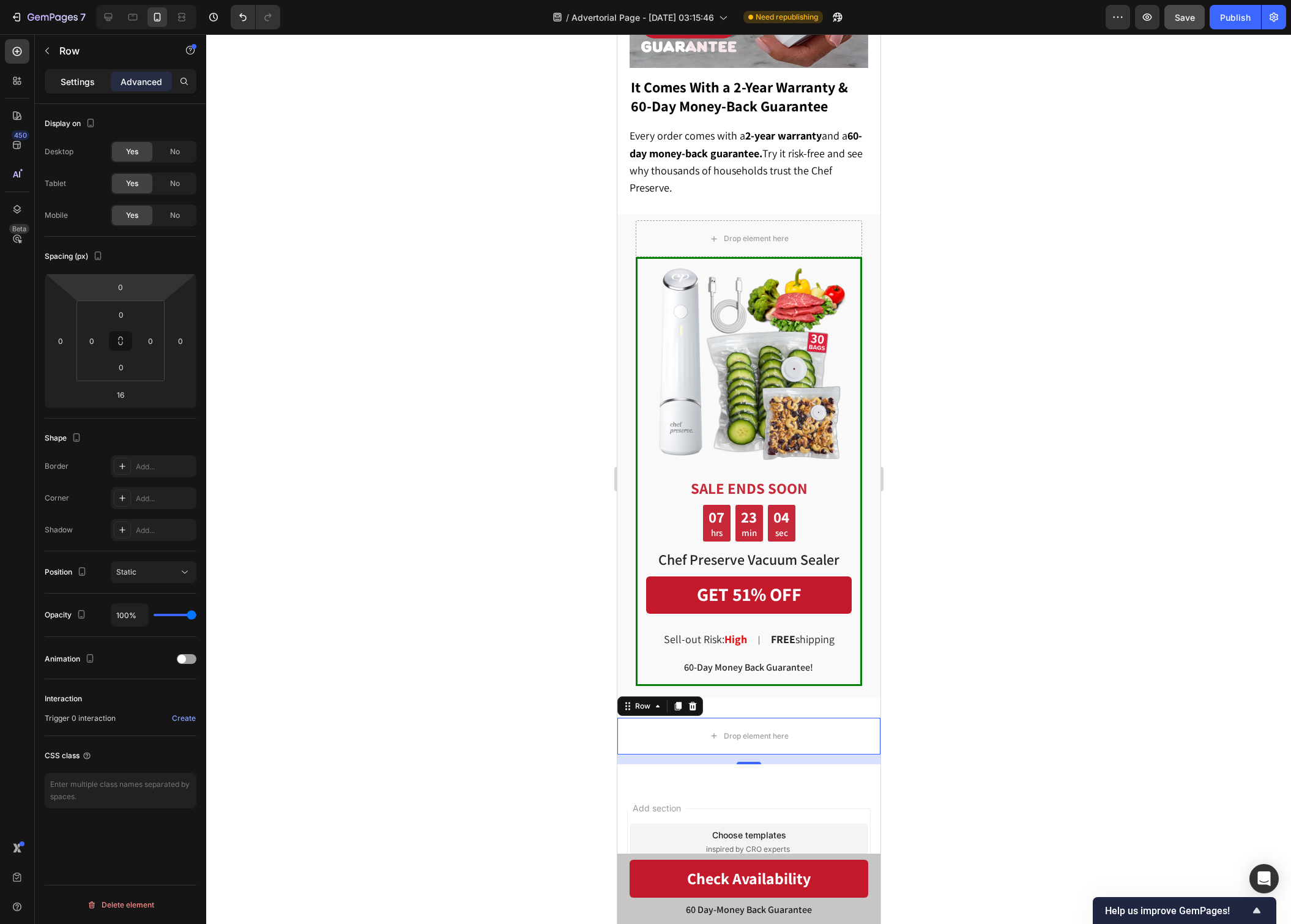
click at [78, 82] on p "Settings" at bounding box center [77, 81] width 34 height 13
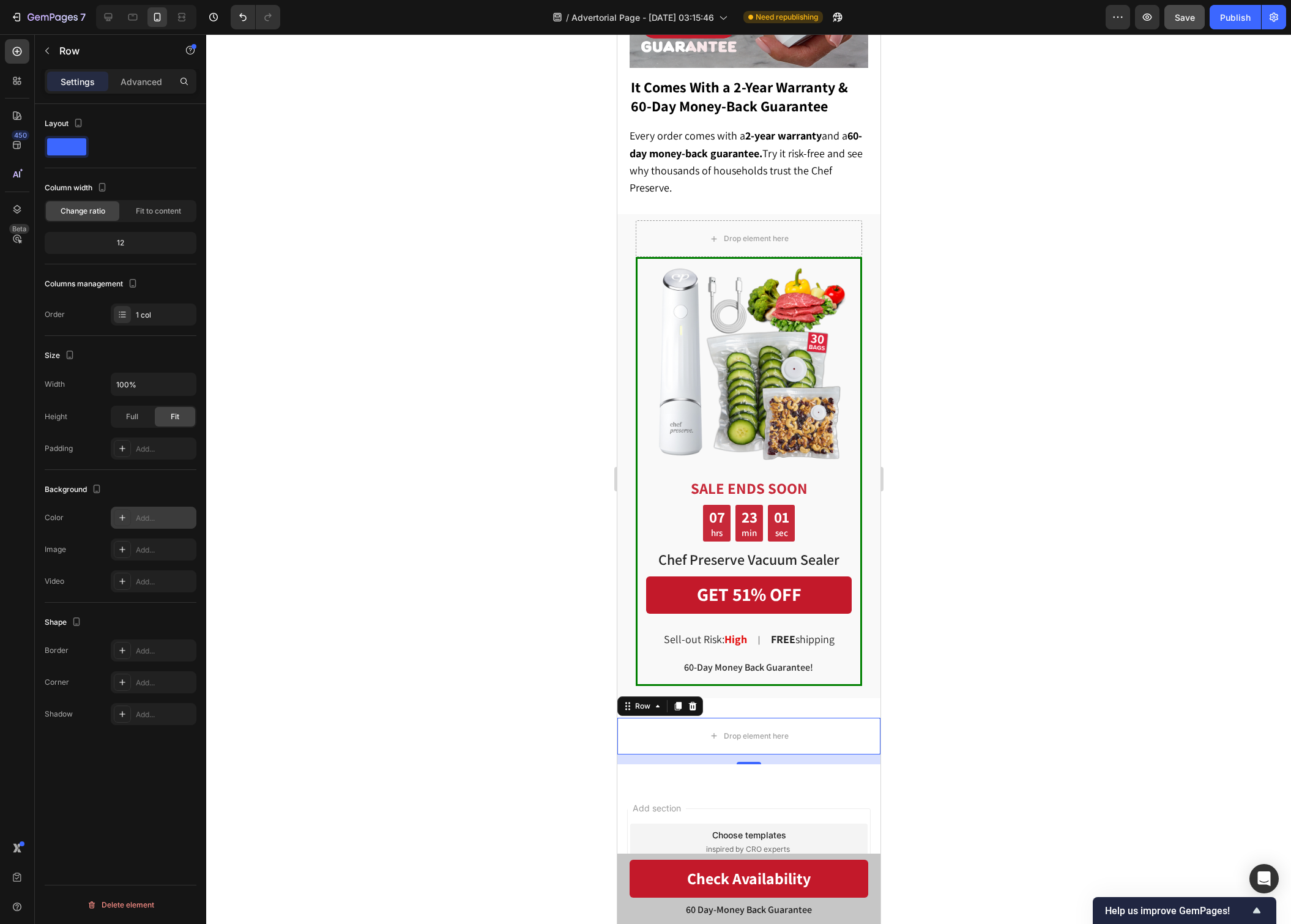
click at [148, 513] on div "Add..." at bounding box center [164, 518] width 57 height 11
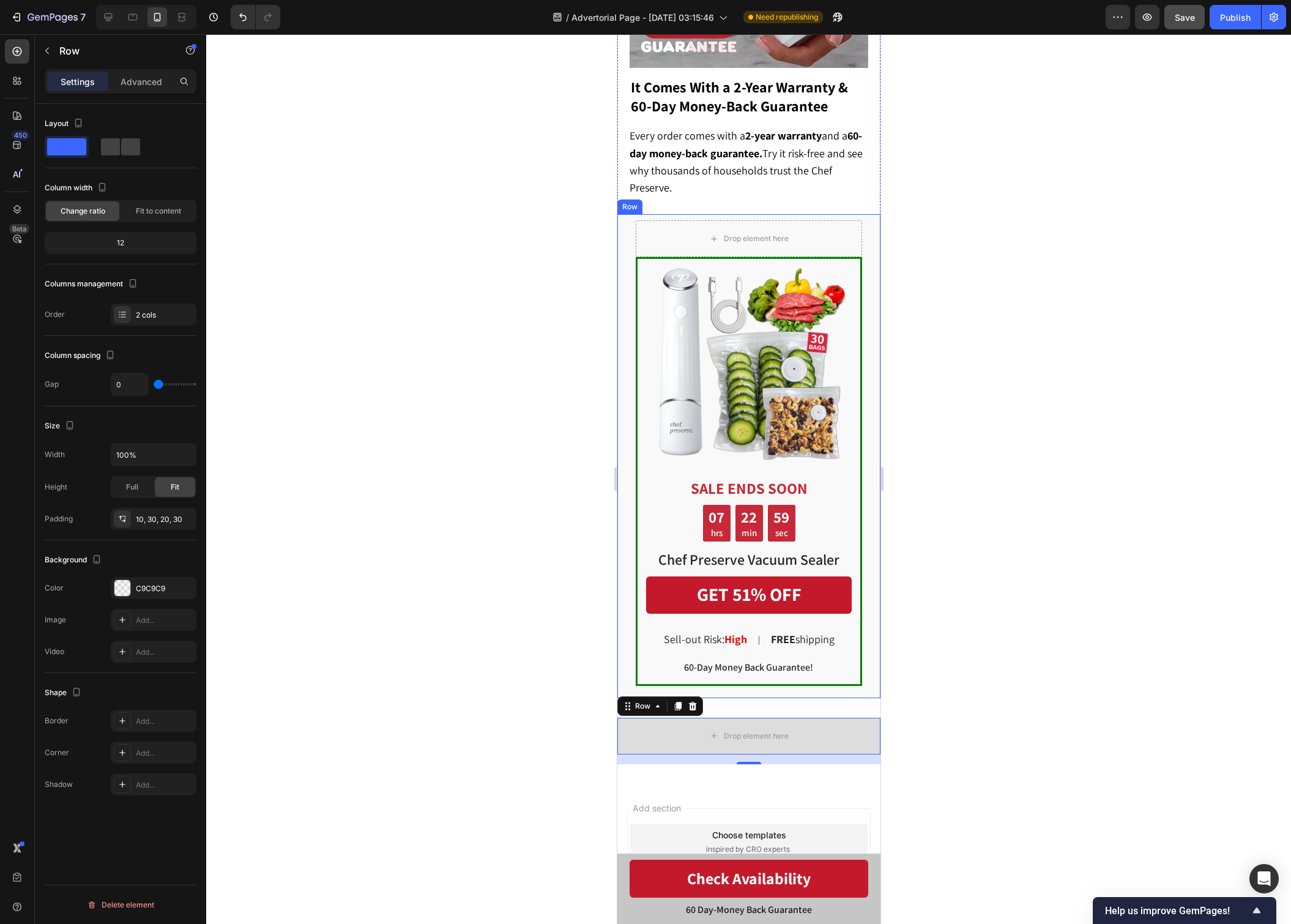
click at [629, 664] on div "Image SALE ENDS SOON Text Block 07 hrs 22 min 59 sec Countdown Timer Chef Prese…" at bounding box center [748, 455] width 263 height 483
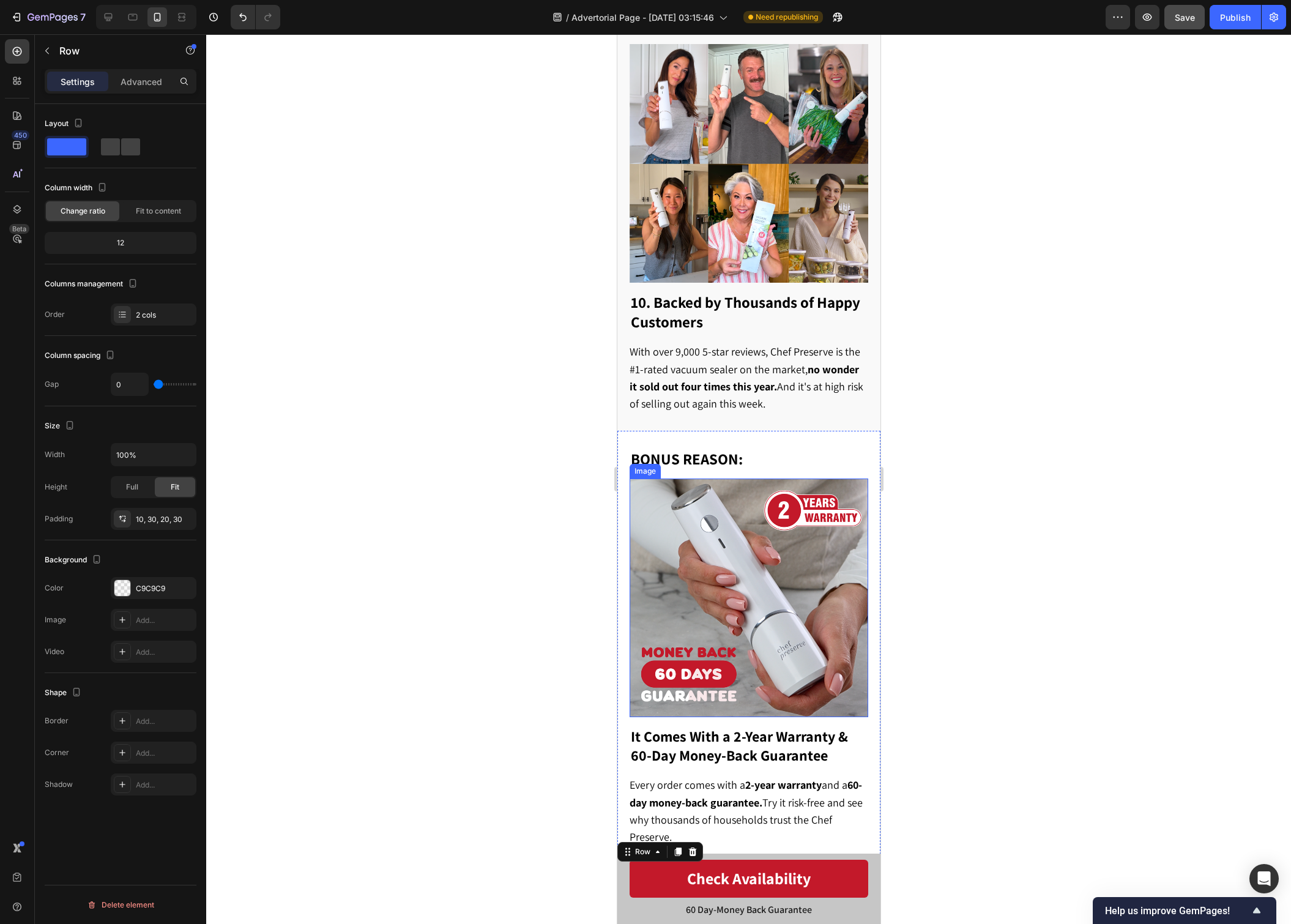
scroll to position [3967, 0]
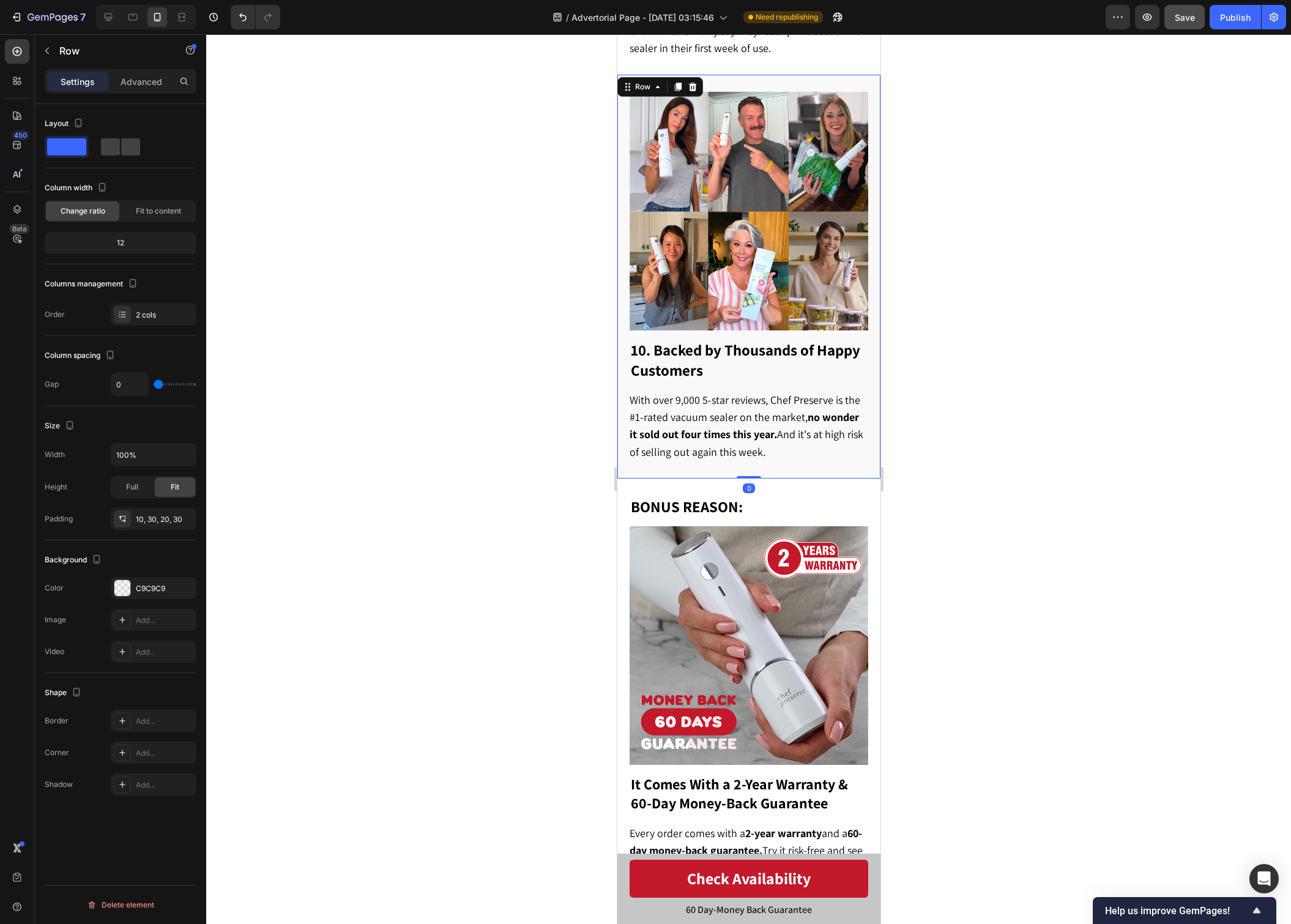
click at [648, 434] on div "10. Backed by Thousands of Happy Customers Heading With over 9,000 5-star revie…" at bounding box center [748, 277] width 263 height 404
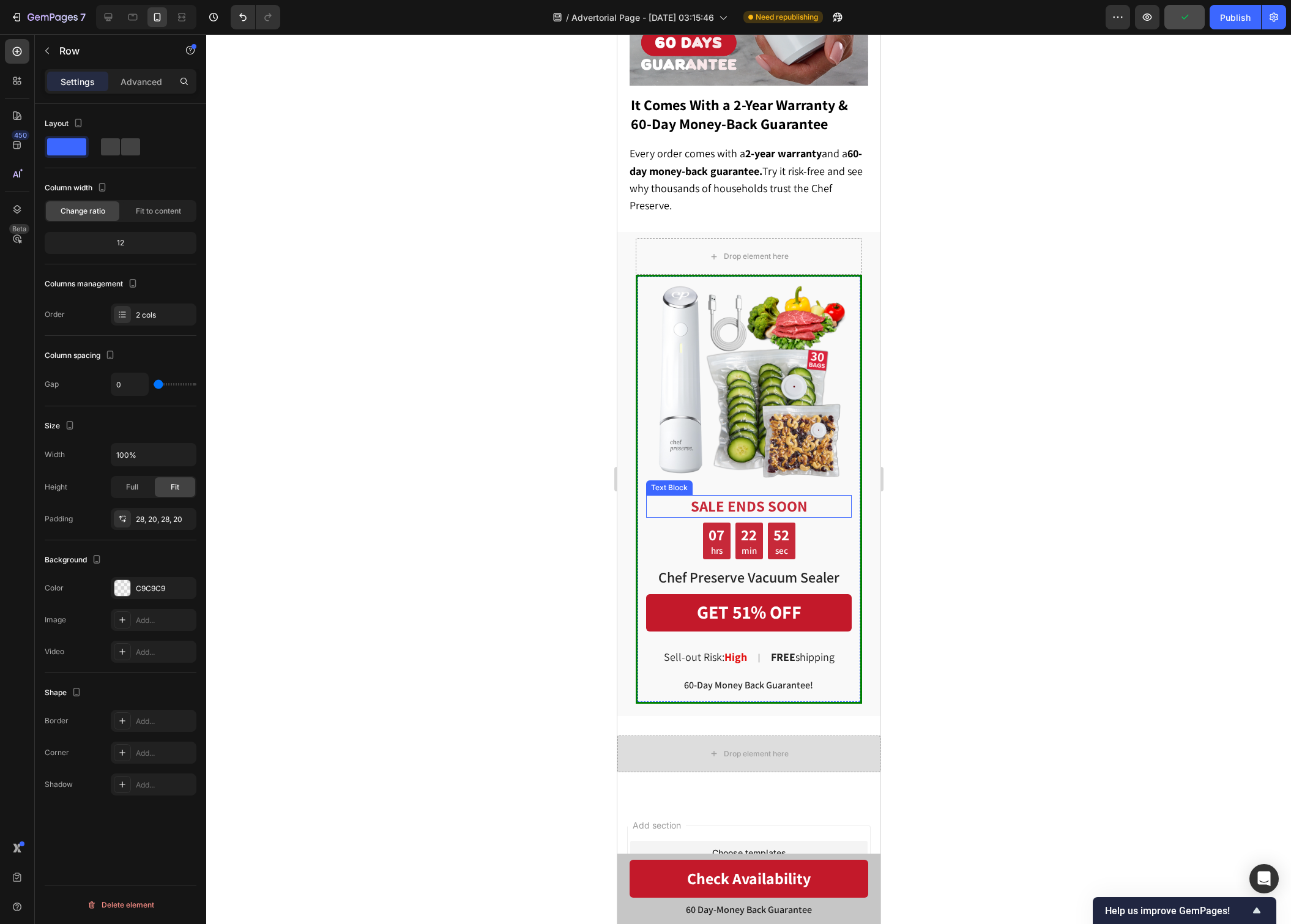
scroll to position [4717, 0]
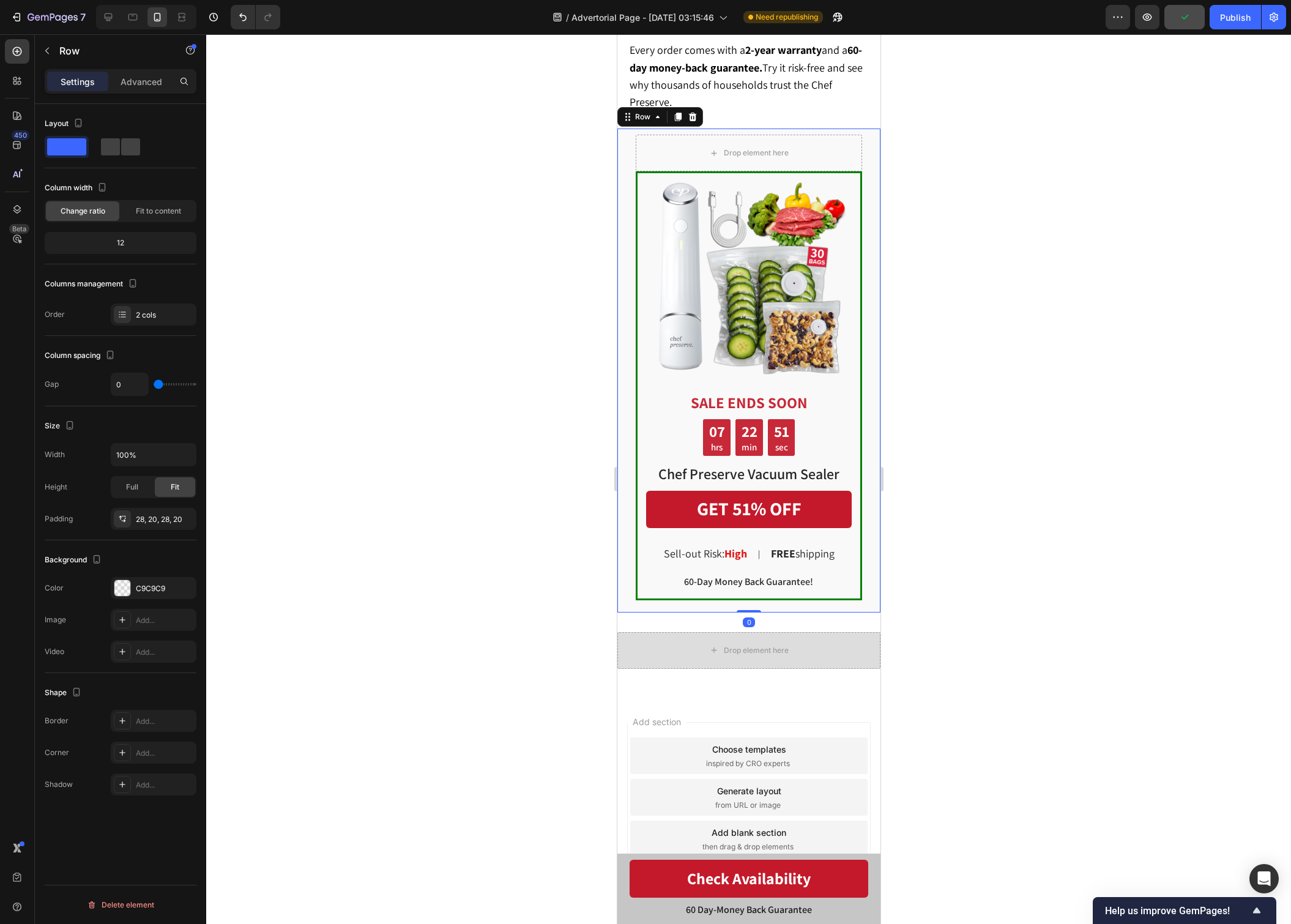
click at [627, 575] on div "Image SALE ENDS SOON Text Block 07 hrs 22 min 51 sec Countdown Timer Chef Prese…" at bounding box center [748, 369] width 263 height 483
click at [161, 587] on div "C9C9C9" at bounding box center [153, 588] width 36 height 11
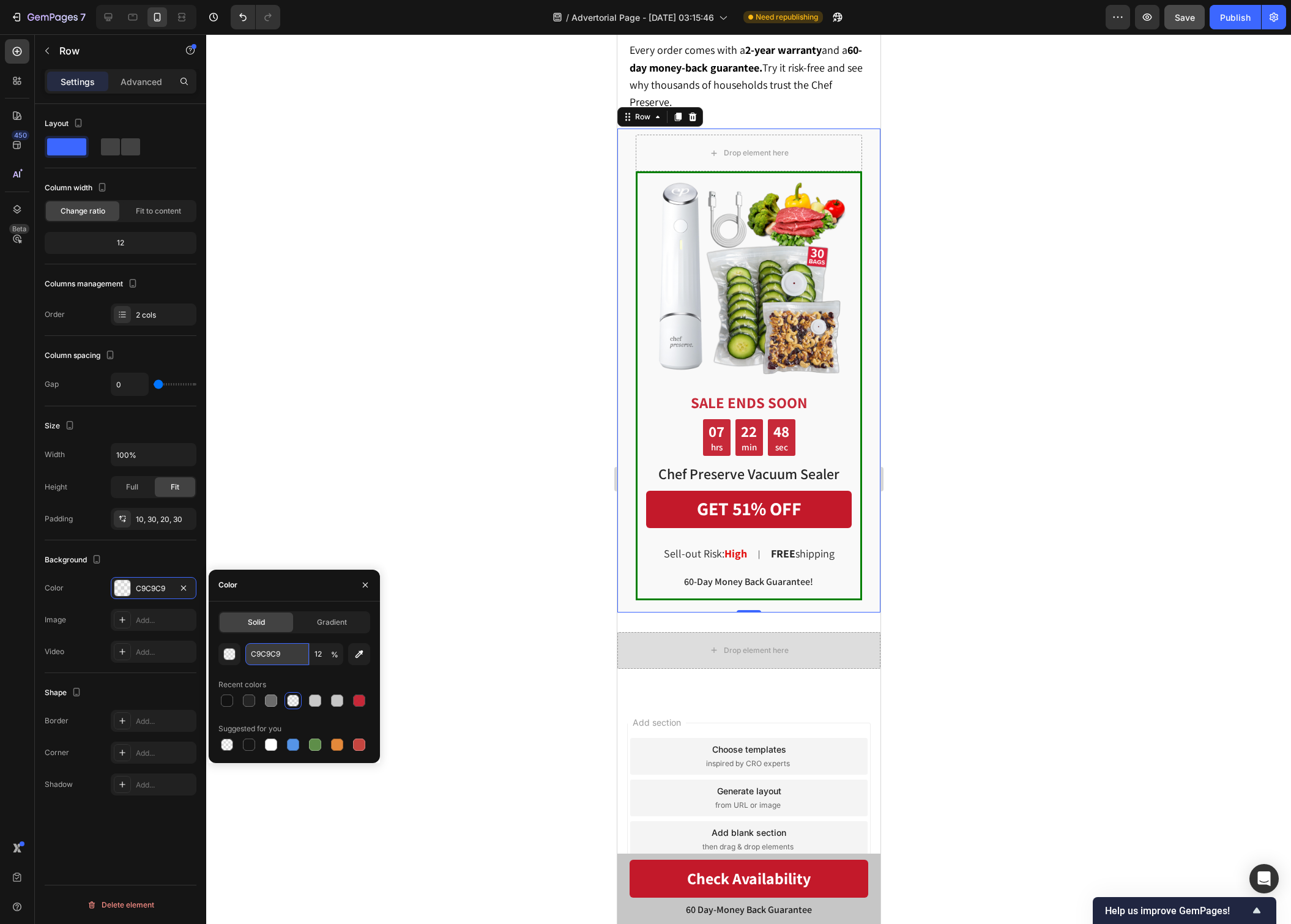
click at [277, 657] on input "C9C9C9" at bounding box center [276, 654] width 63 height 22
click at [641, 641] on div "Drop element here" at bounding box center [748, 650] width 263 height 37
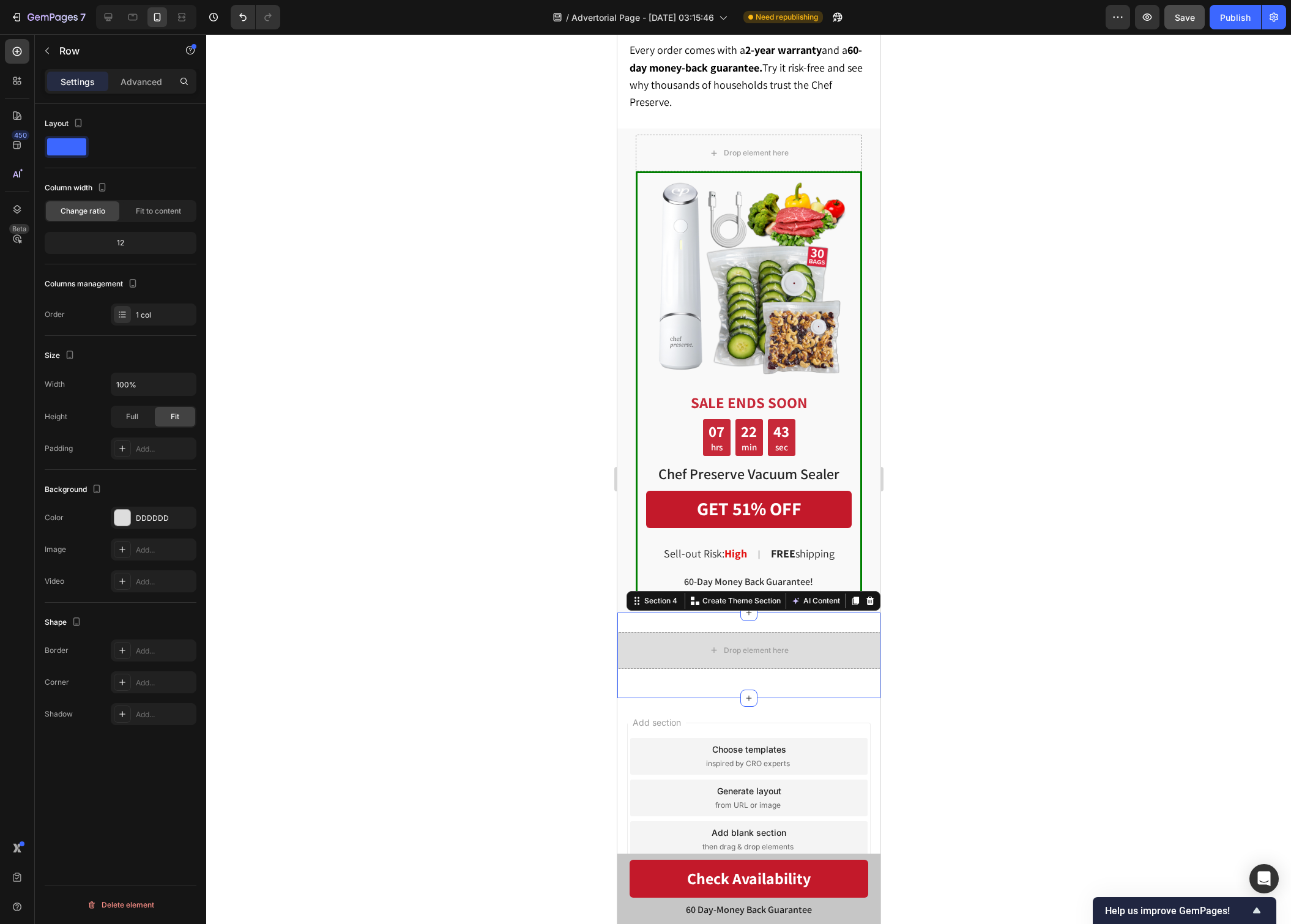
click at [772, 623] on div "Drop element here Row Section 4 Create Theme Section AI Content Write with GemA…" at bounding box center [748, 655] width 263 height 86
click at [148, 516] on div "Add..." at bounding box center [164, 518] width 57 height 11
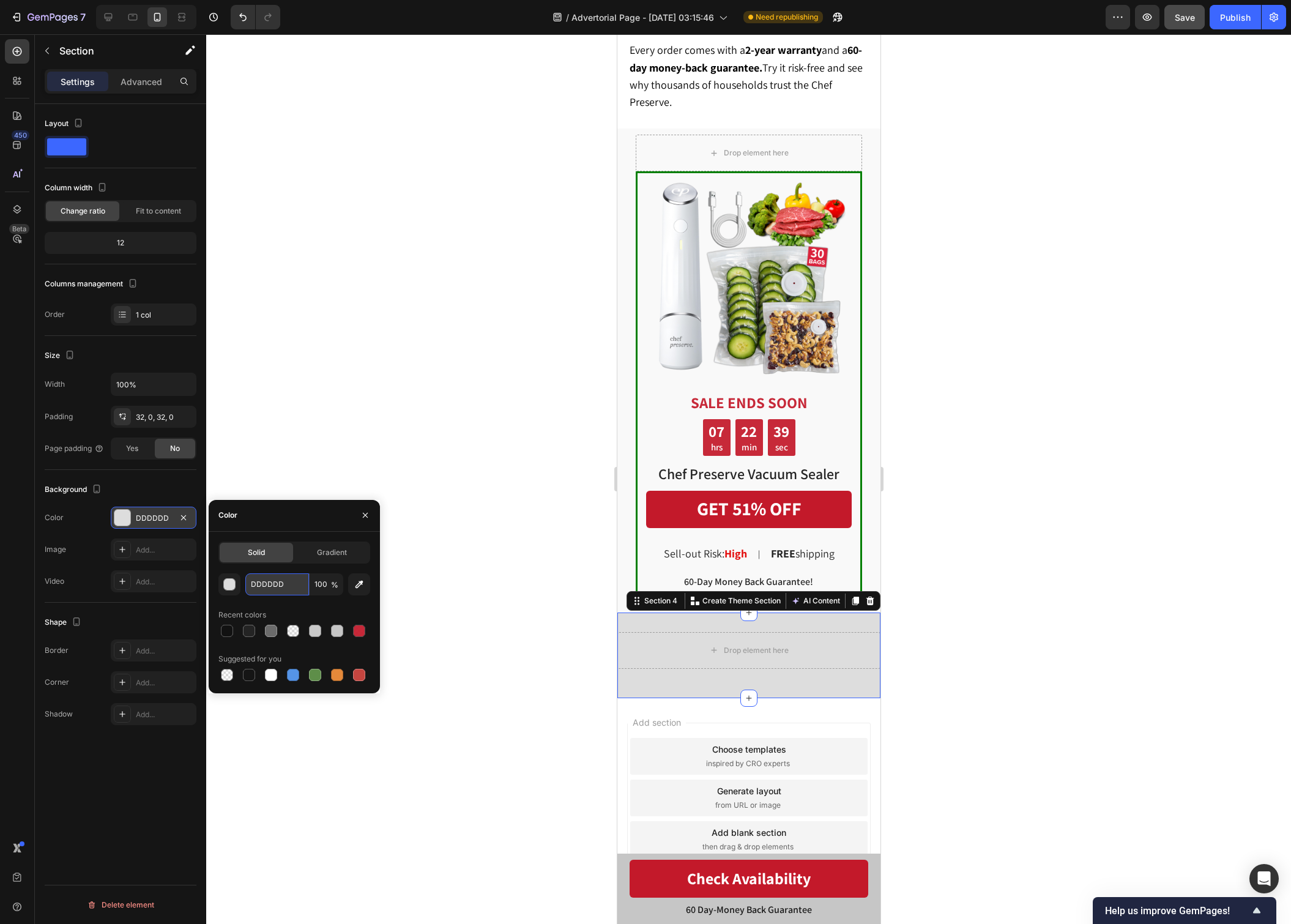
click at [282, 581] on input "DDDDDD" at bounding box center [276, 584] width 63 height 22
paste input "C9C9C"
type input "DDDDDD"
click at [321, 583] on input "100" at bounding box center [326, 584] width 34 height 22
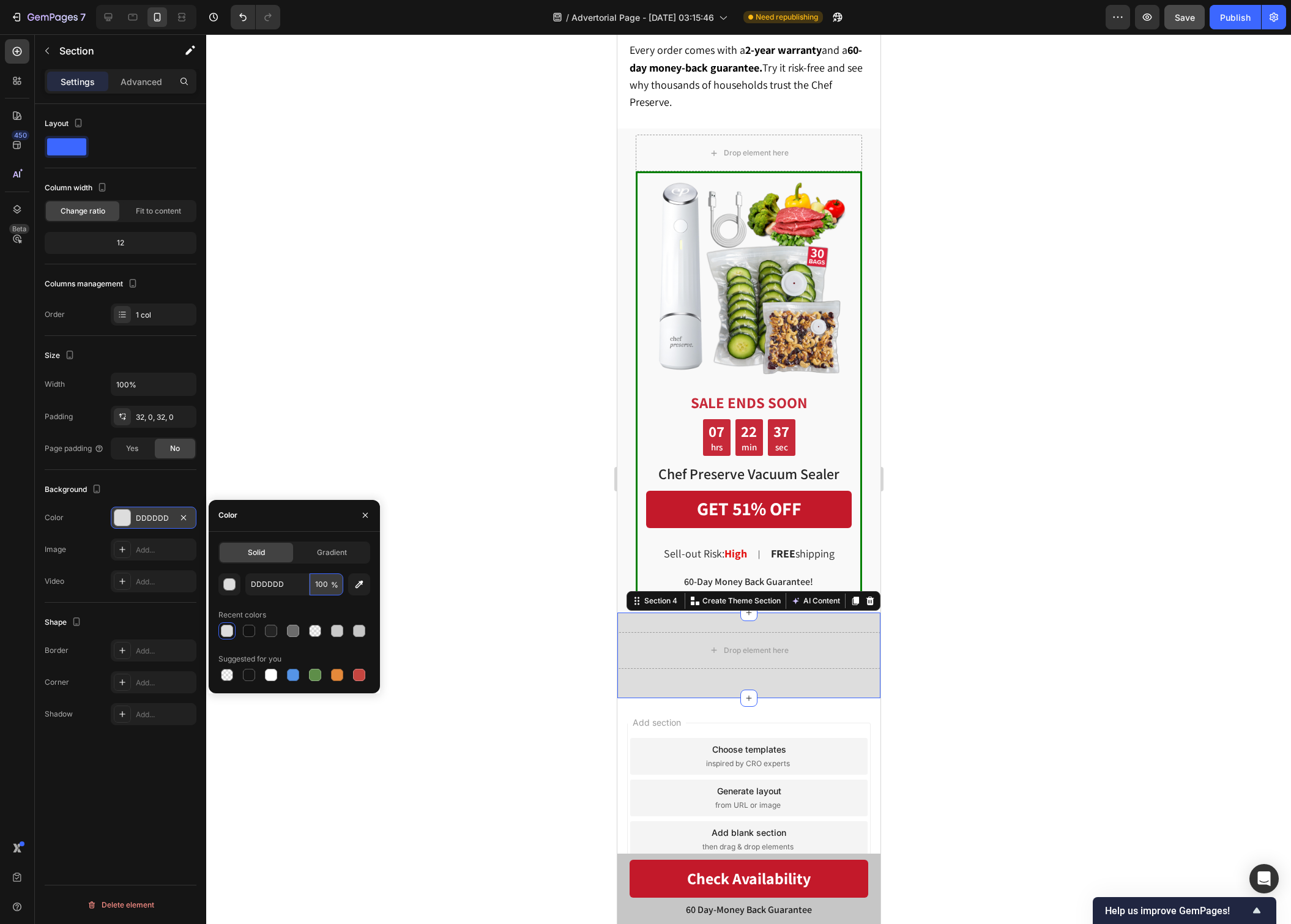
click at [321, 583] on input "100" at bounding box center [326, 584] width 34 height 22
click at [322, 583] on input "100" at bounding box center [326, 584] width 34 height 22
type input "12"
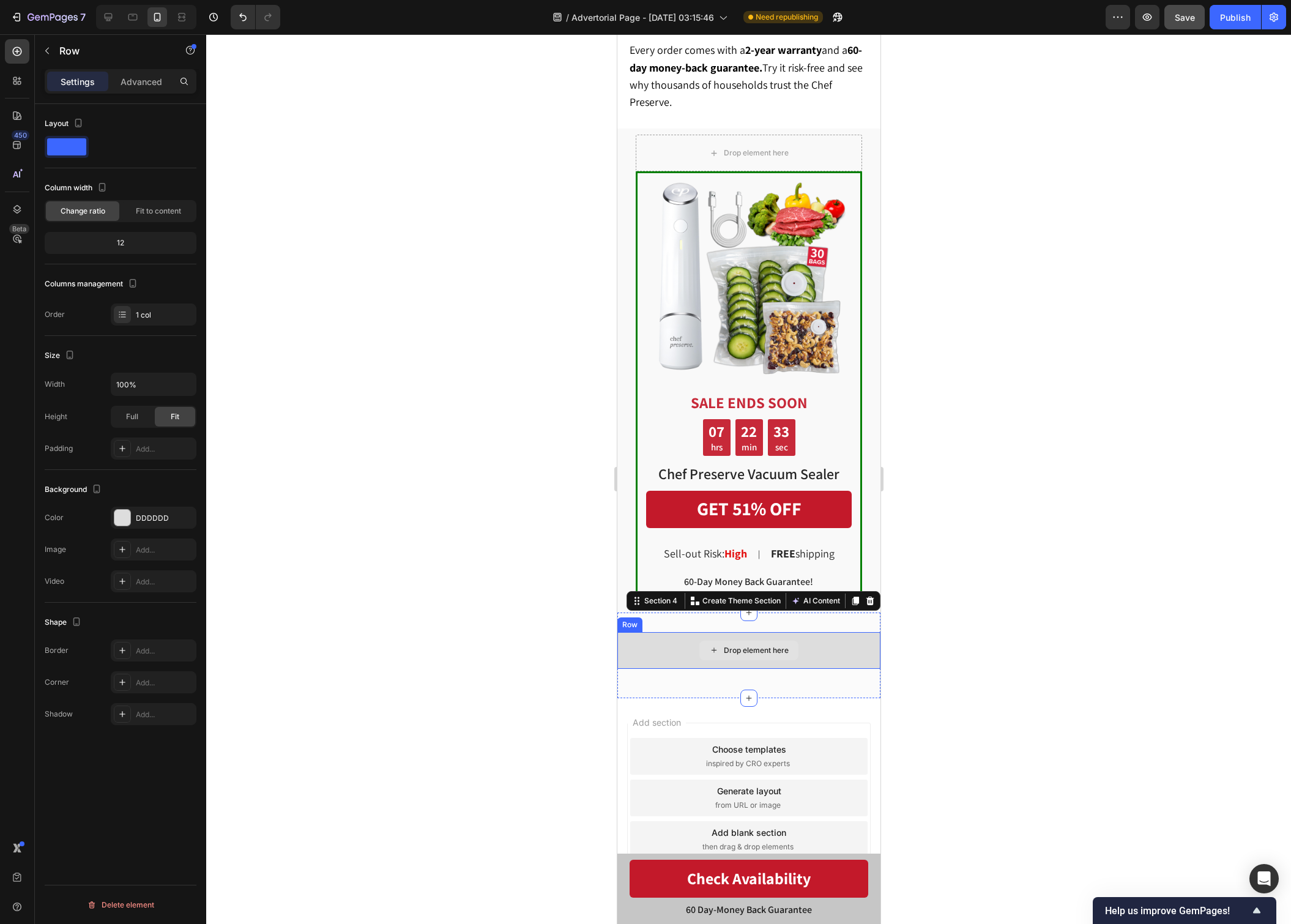
drag, startPoint x: 679, startPoint y: 645, endPoint x: 657, endPoint y: 645, distance: 22.0
click at [679, 645] on div "Drop element here" at bounding box center [748, 650] width 263 height 37
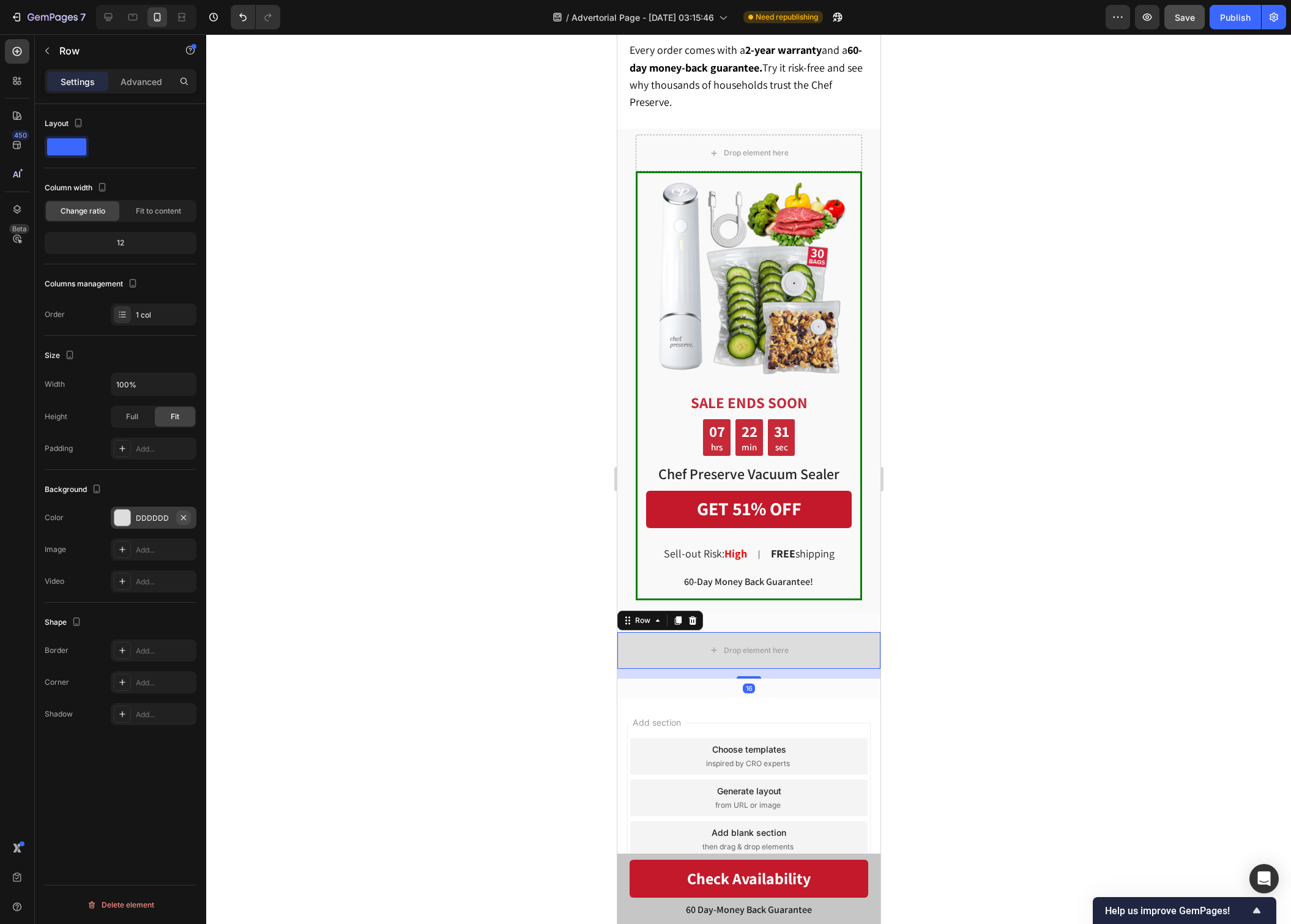
click at [187, 515] on icon "button" at bounding box center [184, 518] width 10 height 10
click at [1076, 553] on div at bounding box center [748, 478] width 1084 height 889
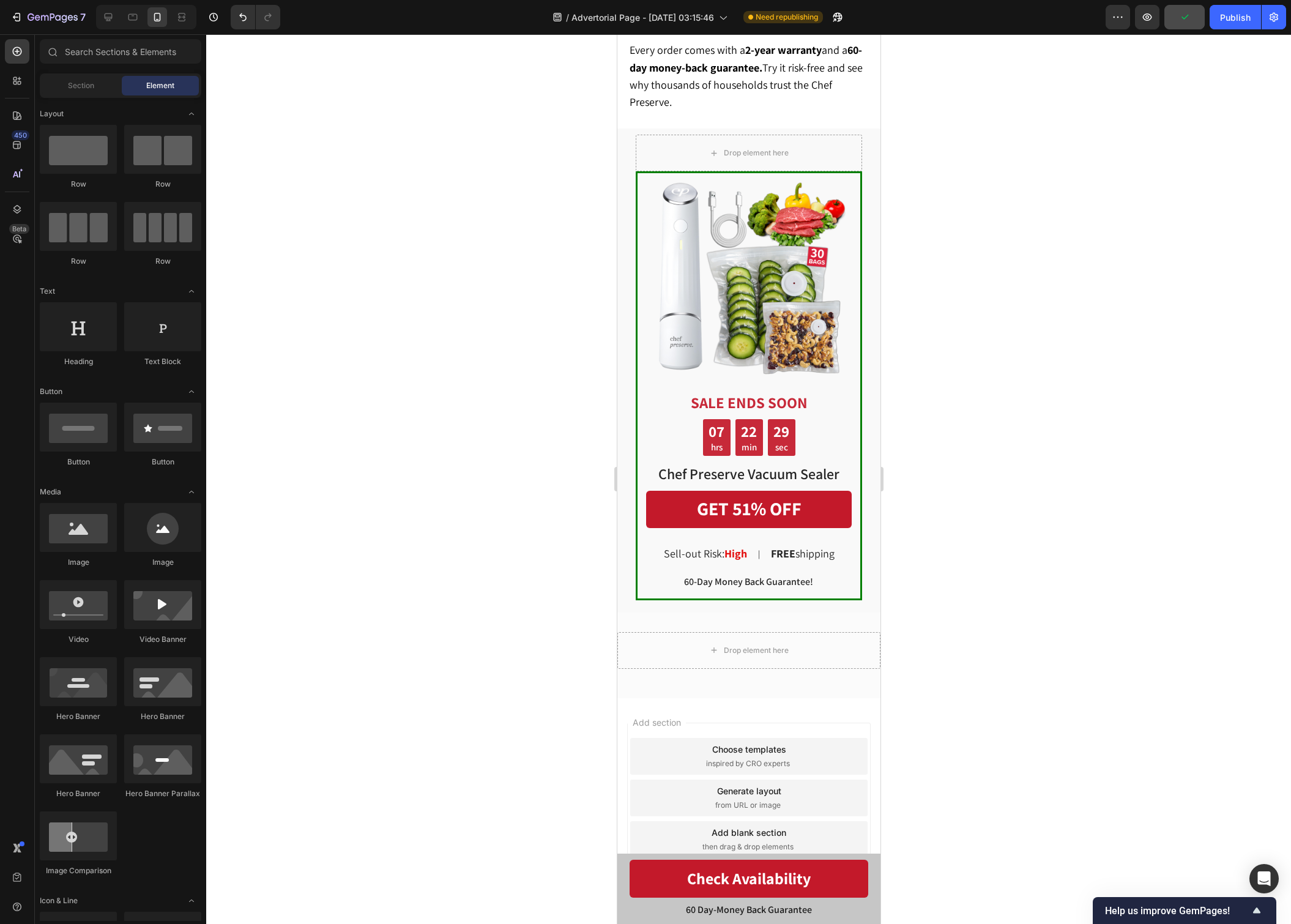
click at [1065, 604] on div at bounding box center [748, 478] width 1084 height 889
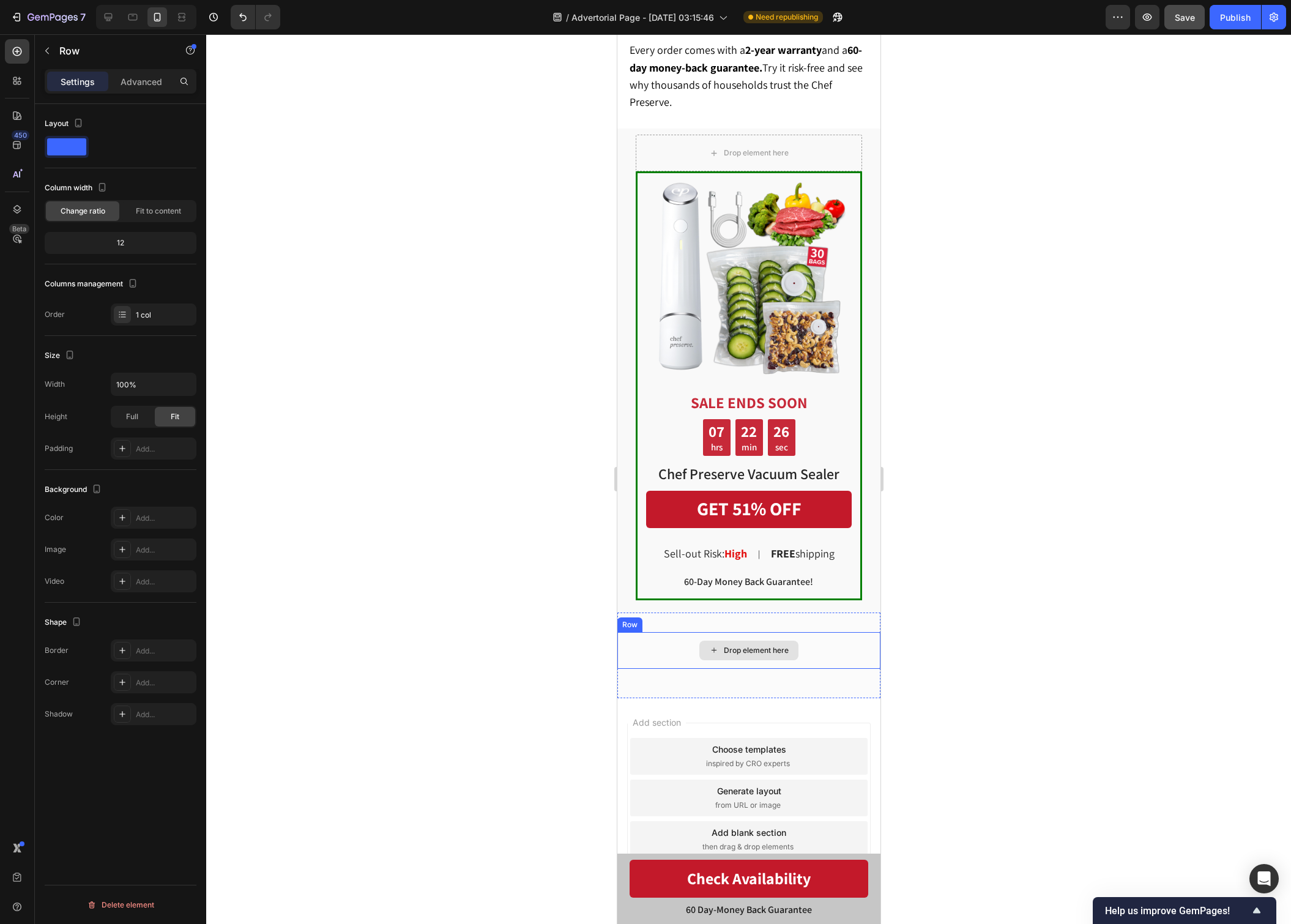
click at [655, 638] on div "Drop element here" at bounding box center [748, 650] width 263 height 37
click at [1078, 604] on div at bounding box center [748, 478] width 1084 height 889
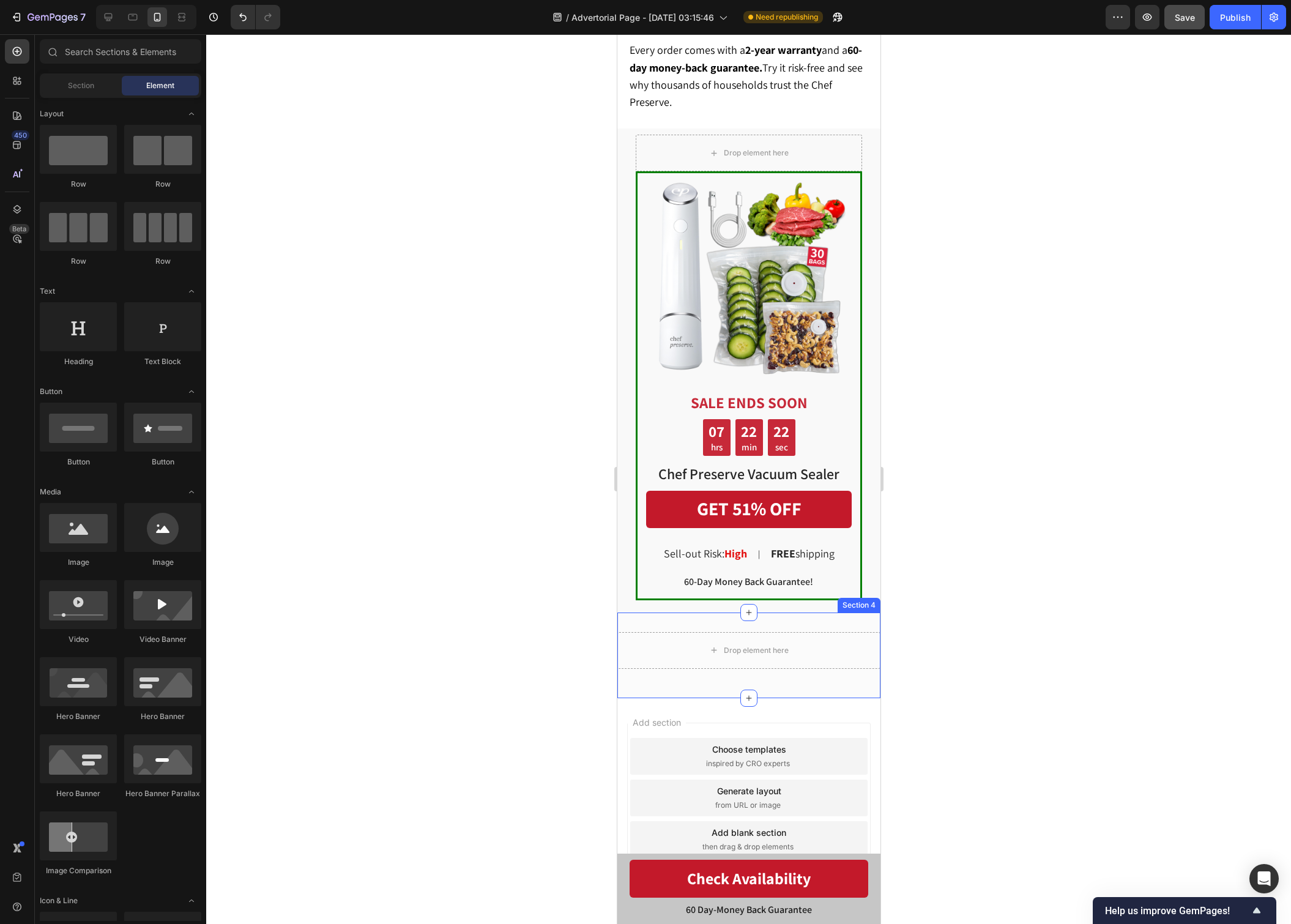
drag, startPoint x: 1086, startPoint y: 419, endPoint x: 938, endPoint y: 431, distance: 148.5
click at [1086, 419] on div at bounding box center [748, 478] width 1084 height 889
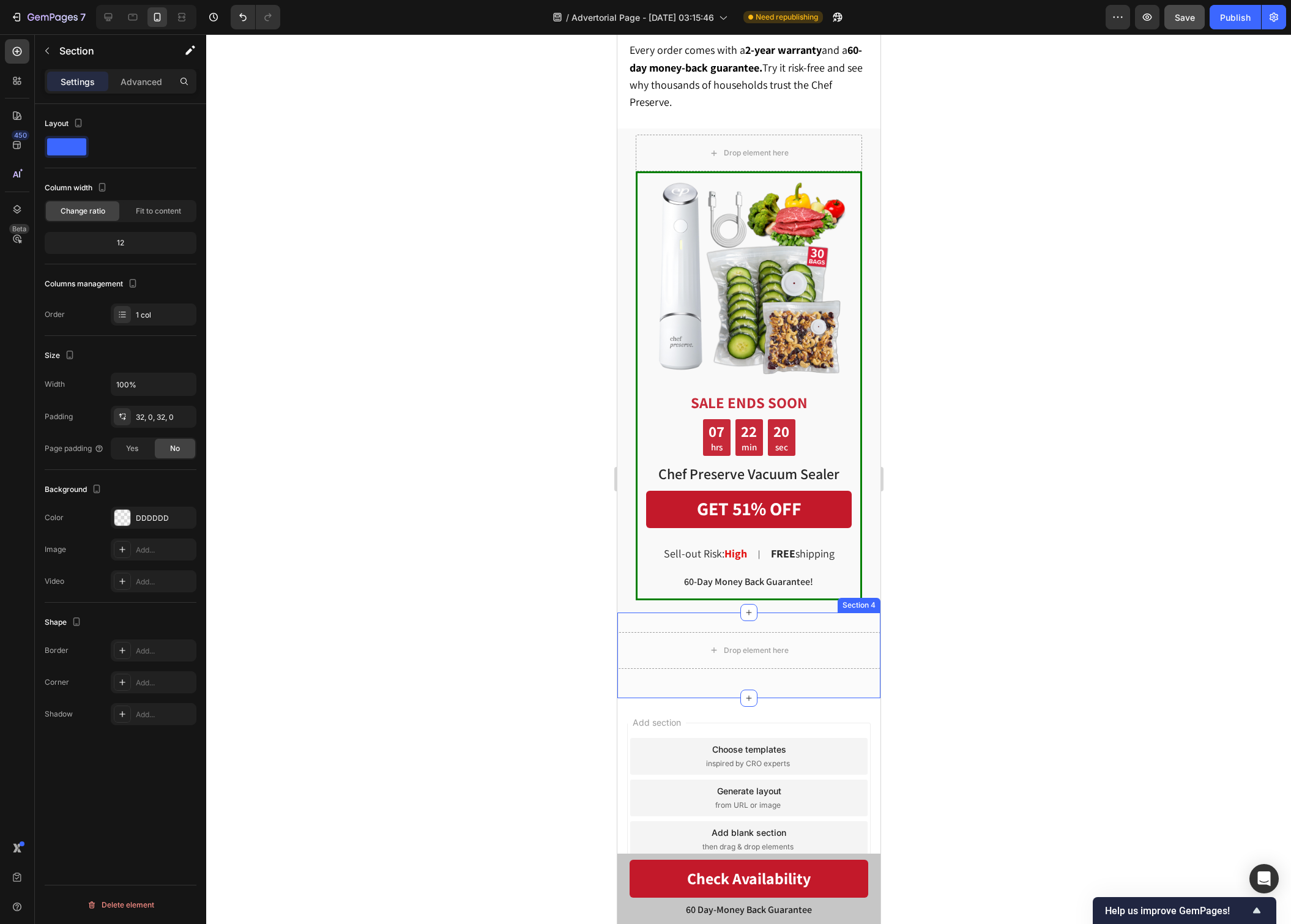
click at [646, 614] on div "Drop element here Row Section 4" at bounding box center [748, 655] width 263 height 86
click at [621, 567] on div "Image SALE ENDS SOON Text Block 07 hrs 22 min 18 sec Countdown Timer Chef Prese…" at bounding box center [748, 369] width 263 height 483
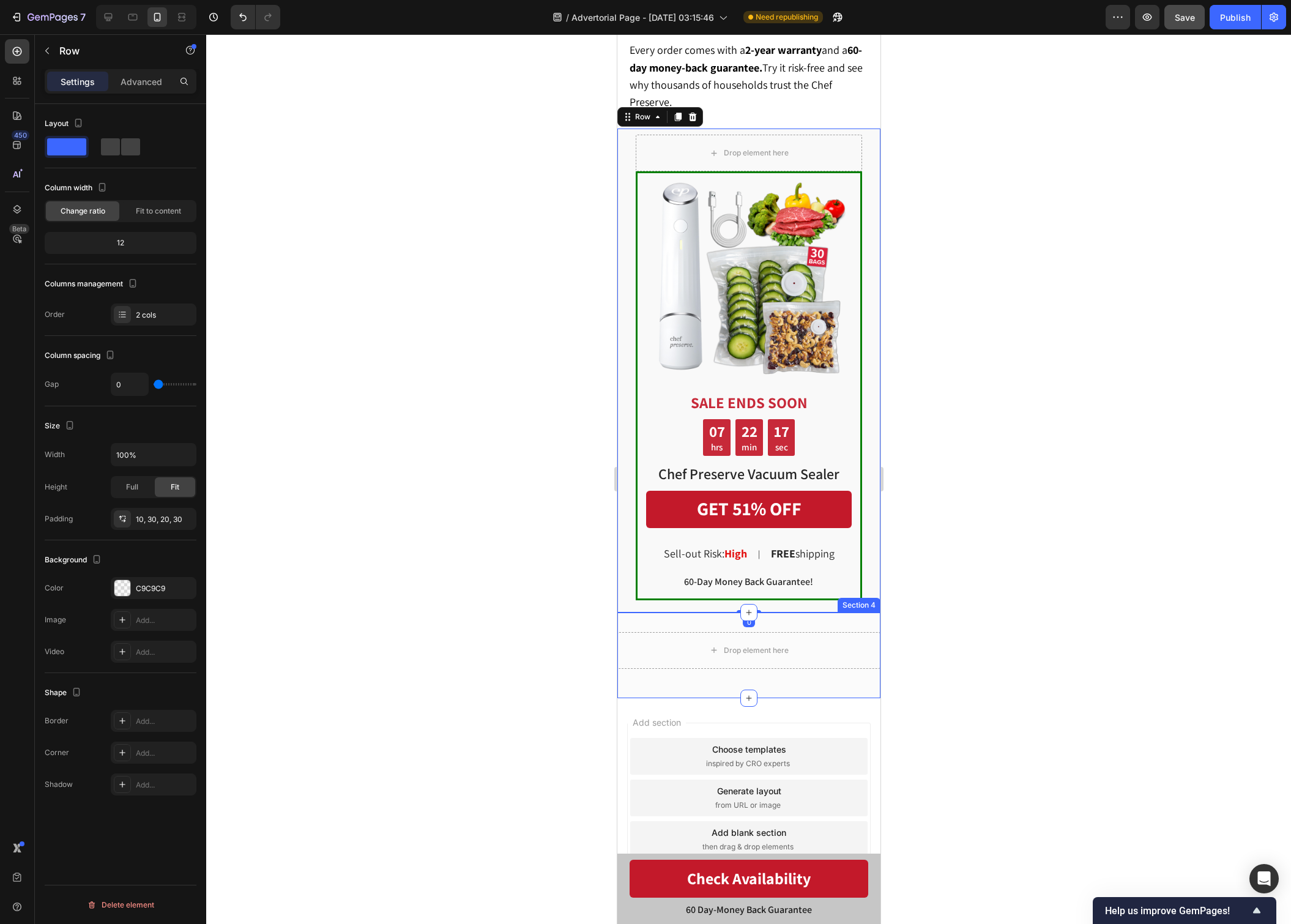
click at [637, 612] on div "Drop element here Row Section 4" at bounding box center [748, 655] width 263 height 86
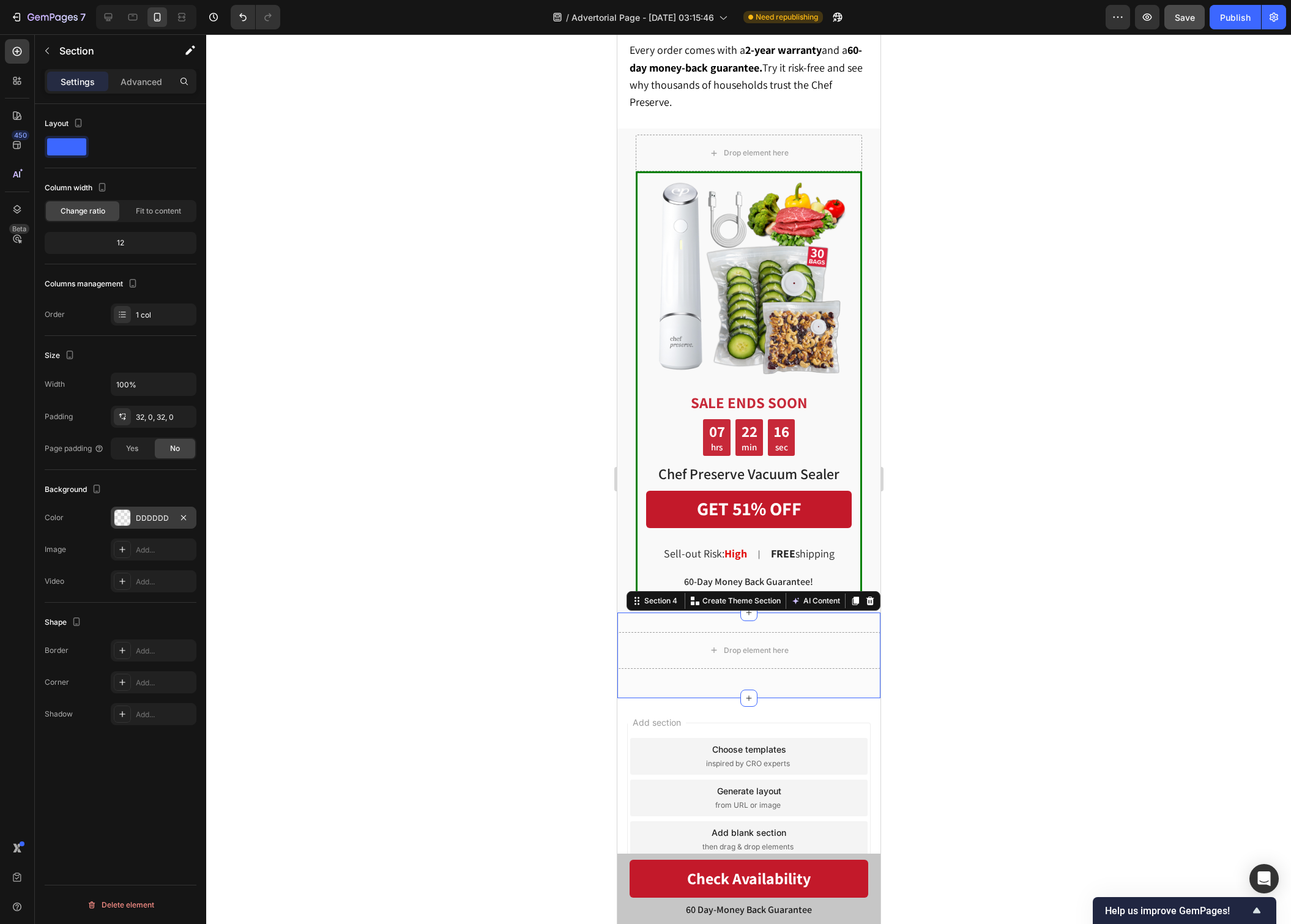
click at [147, 513] on div "DDDDDD" at bounding box center [153, 518] width 36 height 11
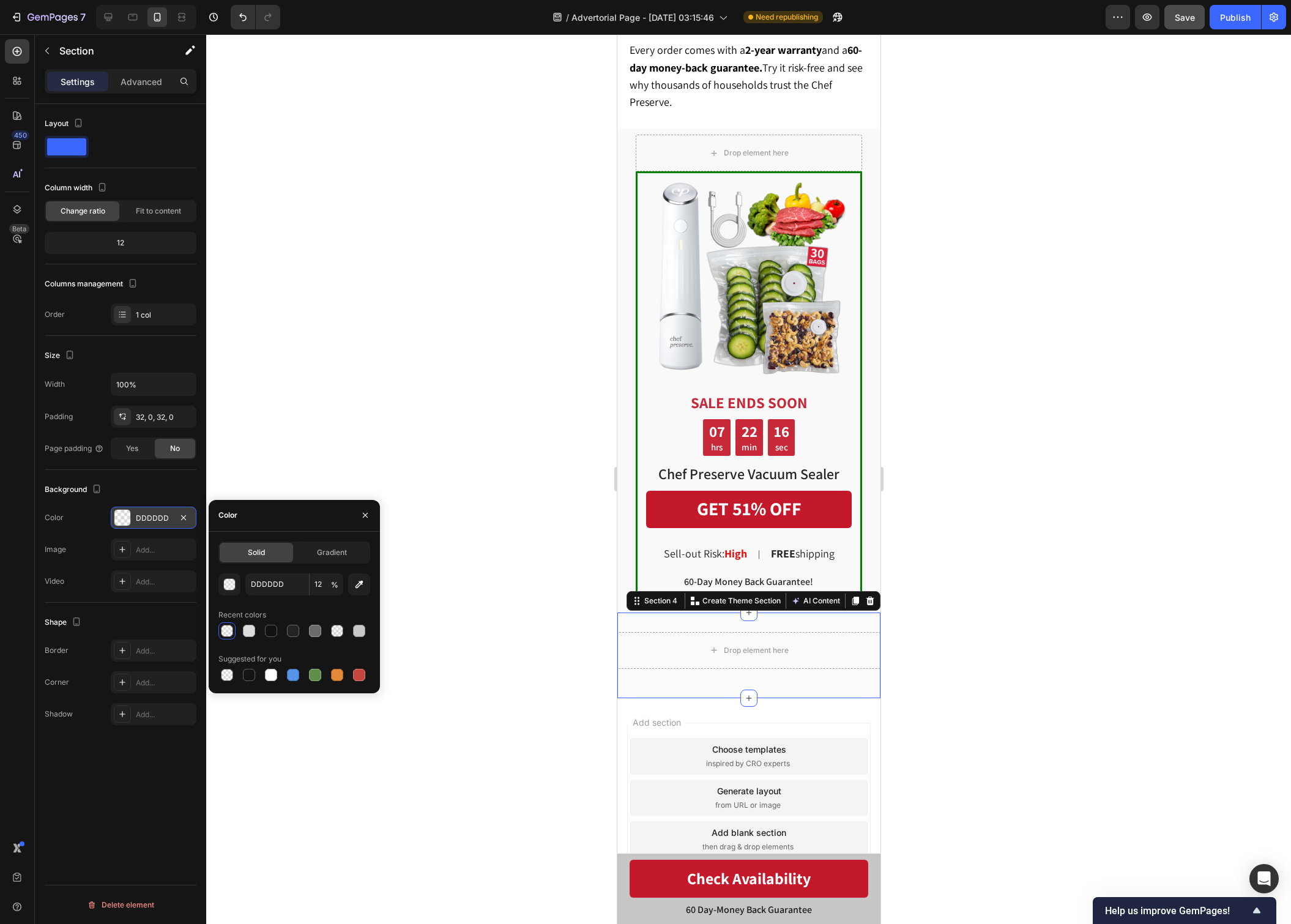
click at [146, 513] on div "DDDDDD" at bounding box center [153, 518] width 36 height 11
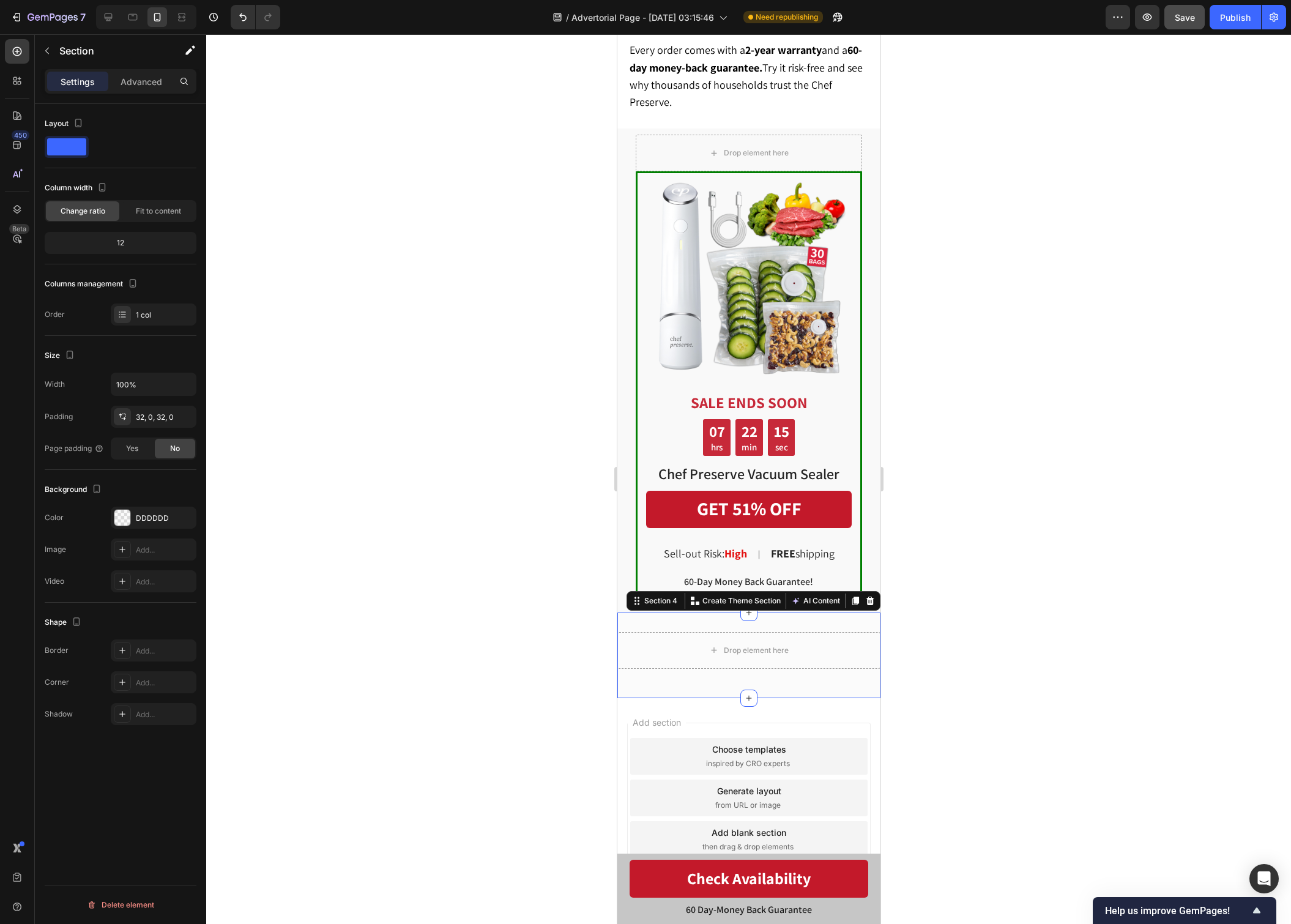
drag, startPoint x: 151, startPoint y: 513, endPoint x: 247, endPoint y: 589, distance: 122.4
click at [151, 513] on div "DDDDDD" at bounding box center [164, 518] width 57 height 11
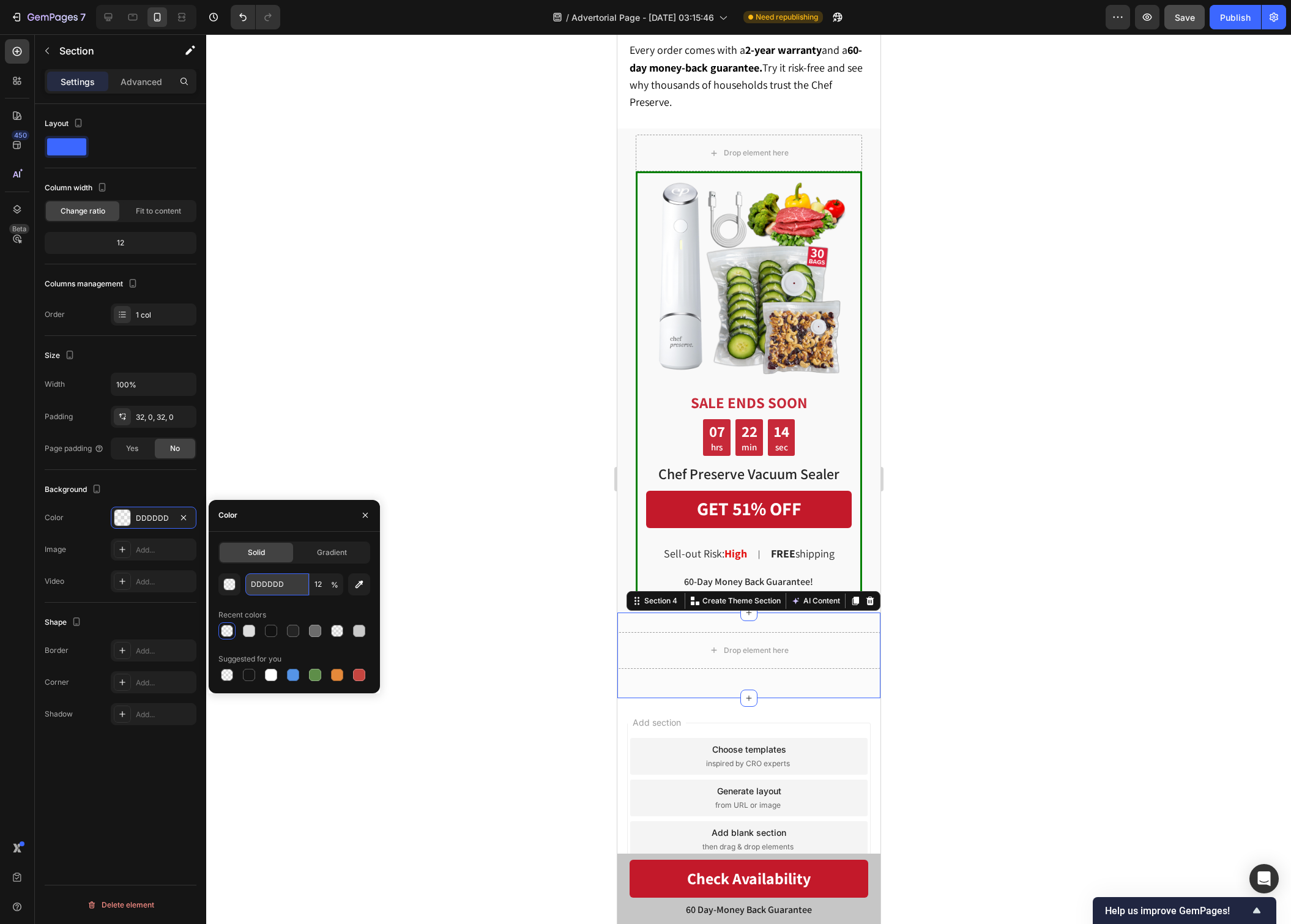
click at [283, 585] on input "DDDDDD" at bounding box center [276, 584] width 63 height 22
click at [283, 584] on input "DDDDDD" at bounding box center [276, 584] width 63 height 22
paste input "C9C9C"
type input "C9C9C"
click at [499, 594] on div at bounding box center [748, 478] width 1084 height 889
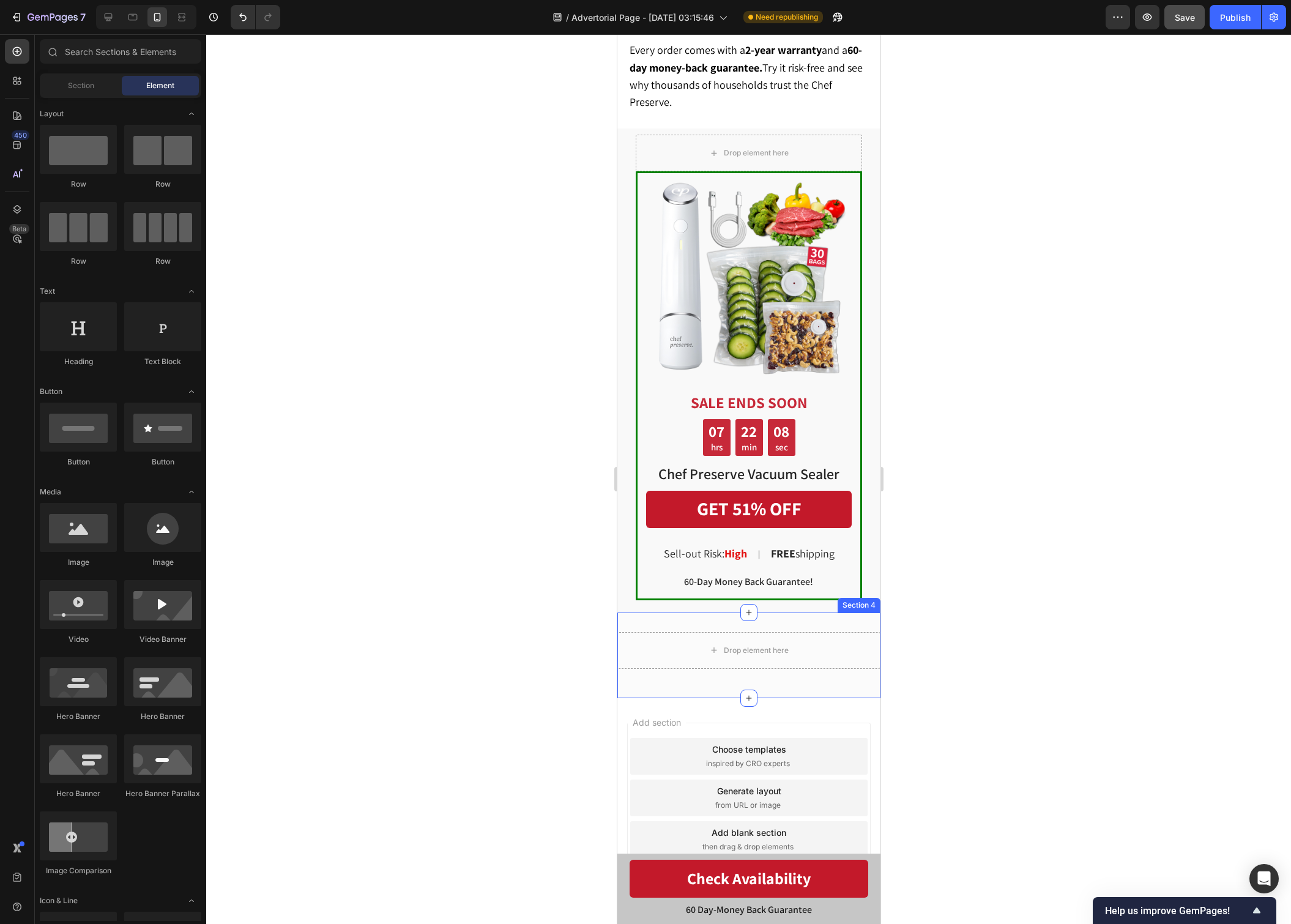
click at [725, 618] on div "Drop element here Row Section 4" at bounding box center [748, 655] width 263 height 86
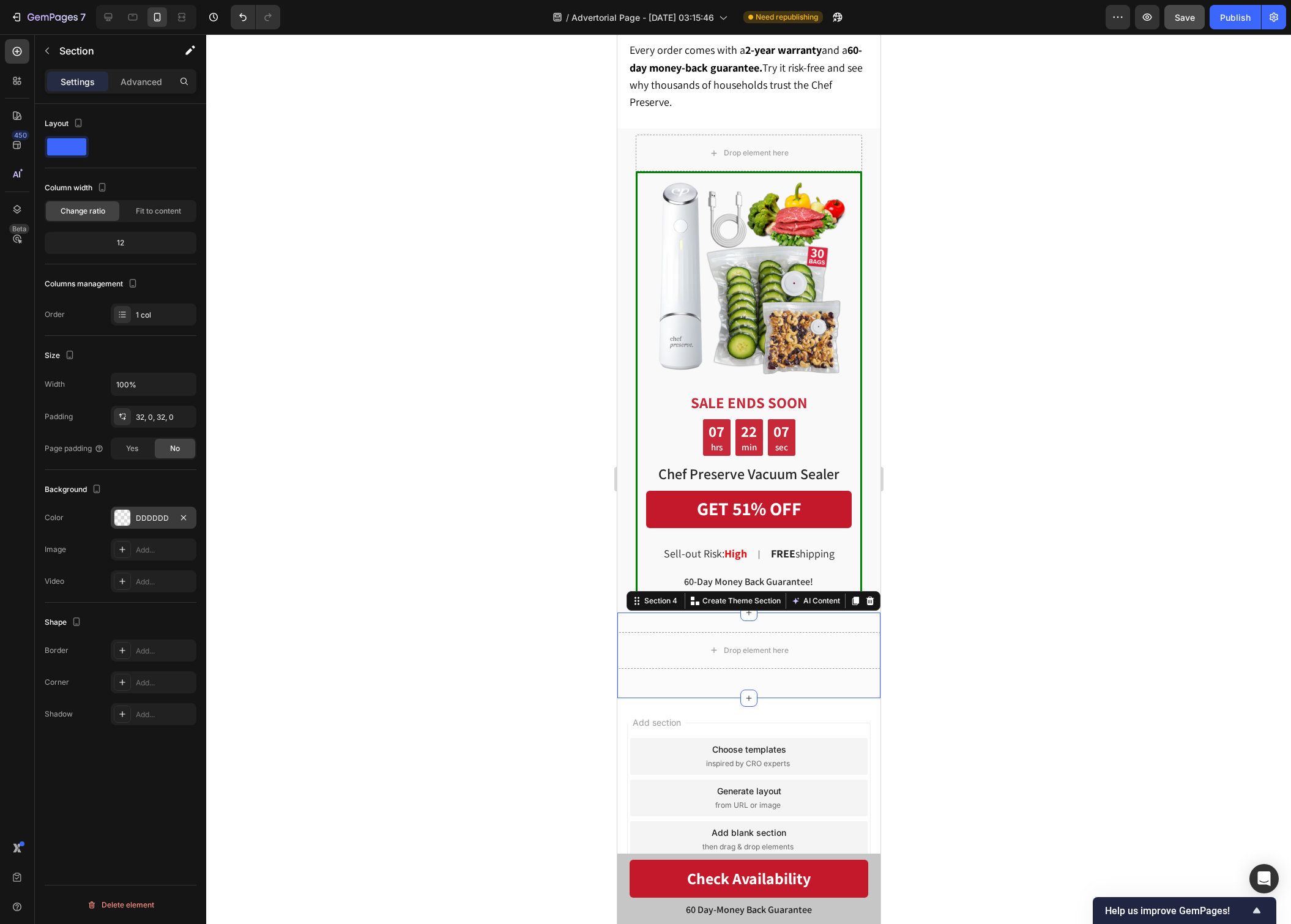
click at [157, 513] on div "DDDDDD" at bounding box center [153, 518] width 36 height 11
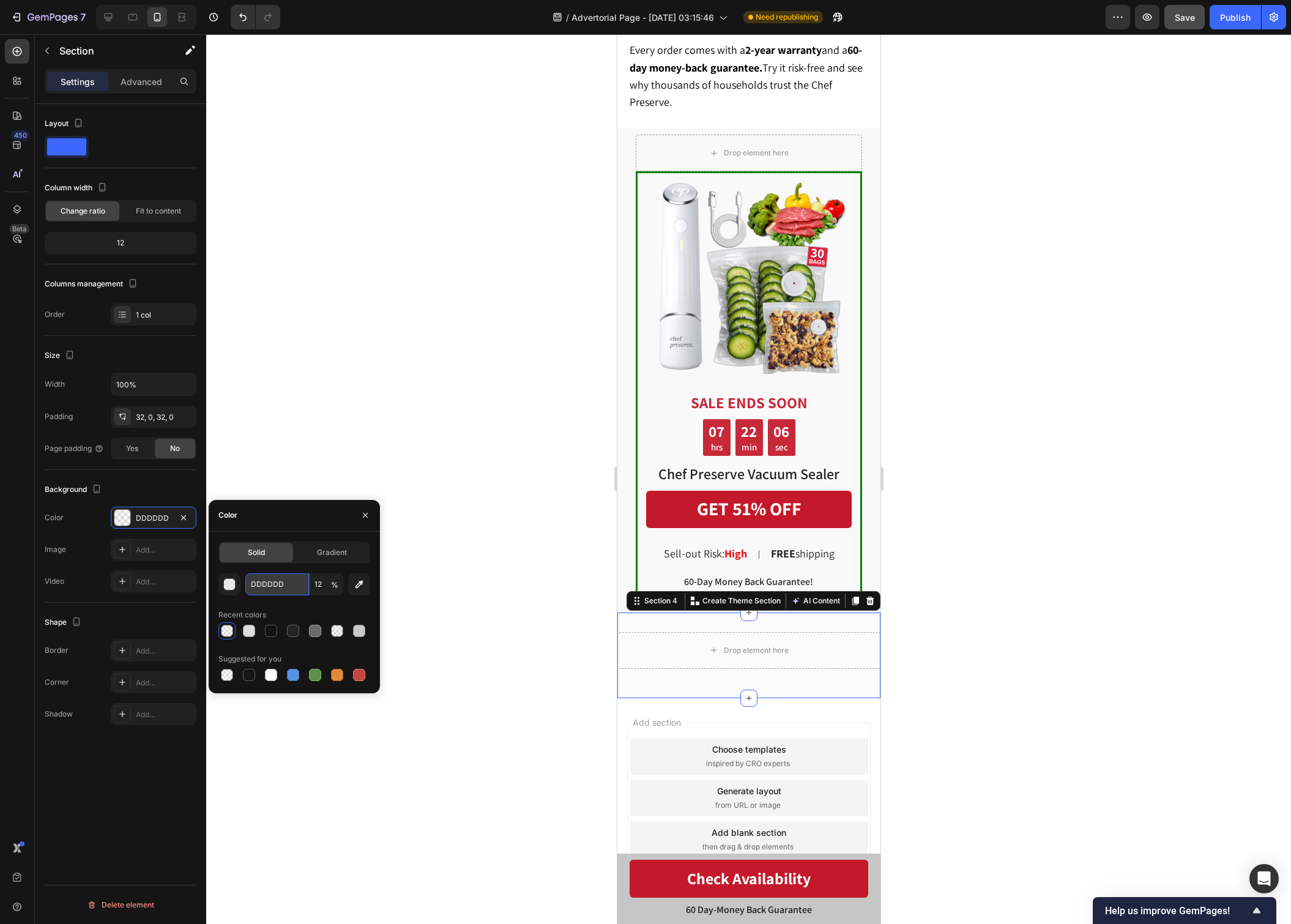
click at [291, 580] on input "DDDDDD" at bounding box center [276, 584] width 63 height 22
paste input "C9C9C"
click at [272, 584] on input "DDDDDD" at bounding box center [276, 584] width 63 height 22
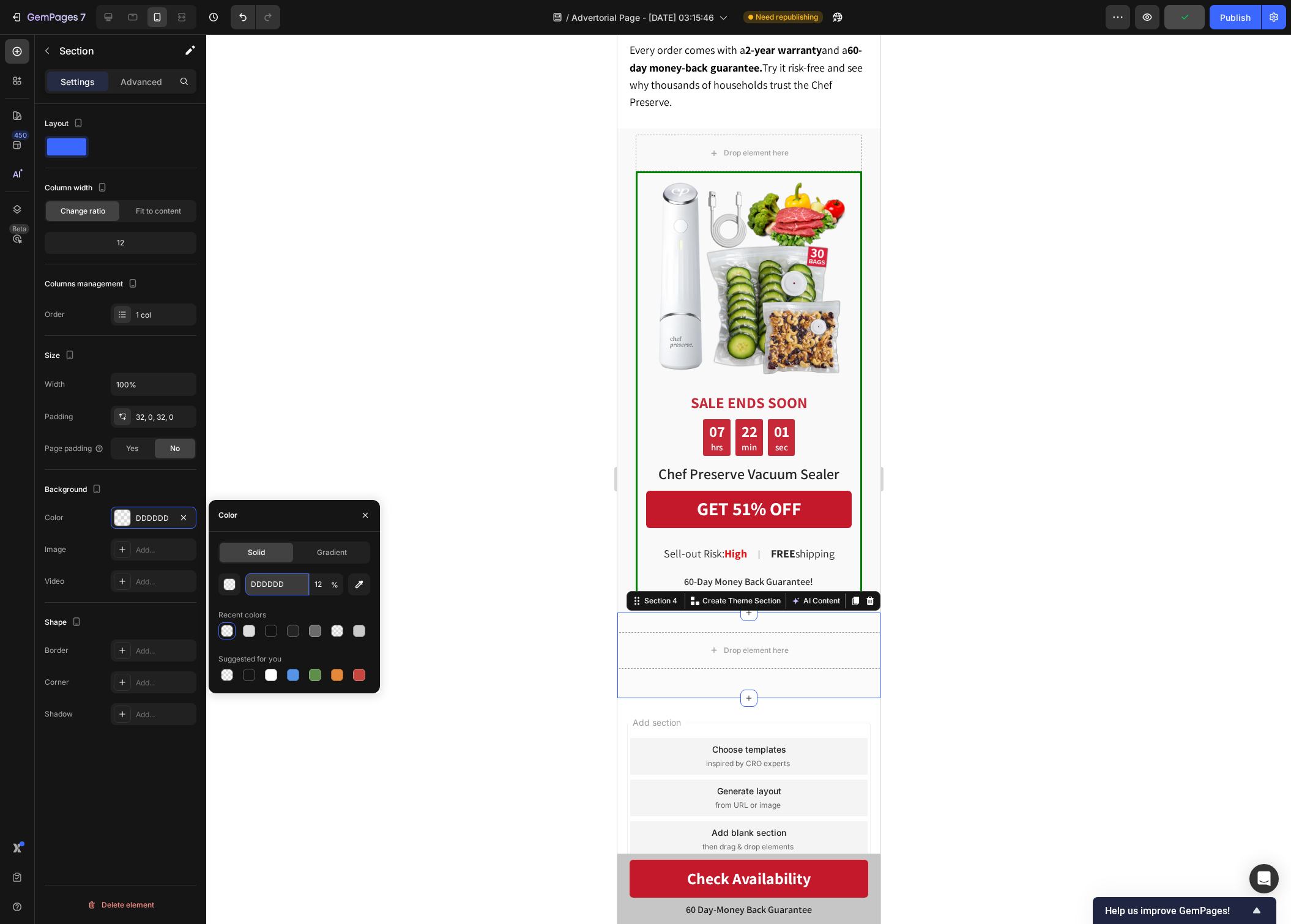
paste input "C9C9C"
type input "DDDDDD"
click at [308, 602] on div "DDDDDD 12 % Recent colors Suggested for you" at bounding box center [294, 628] width 152 height 110
click at [246, 637] on div at bounding box center [249, 631] width 17 height 17
type input "100"
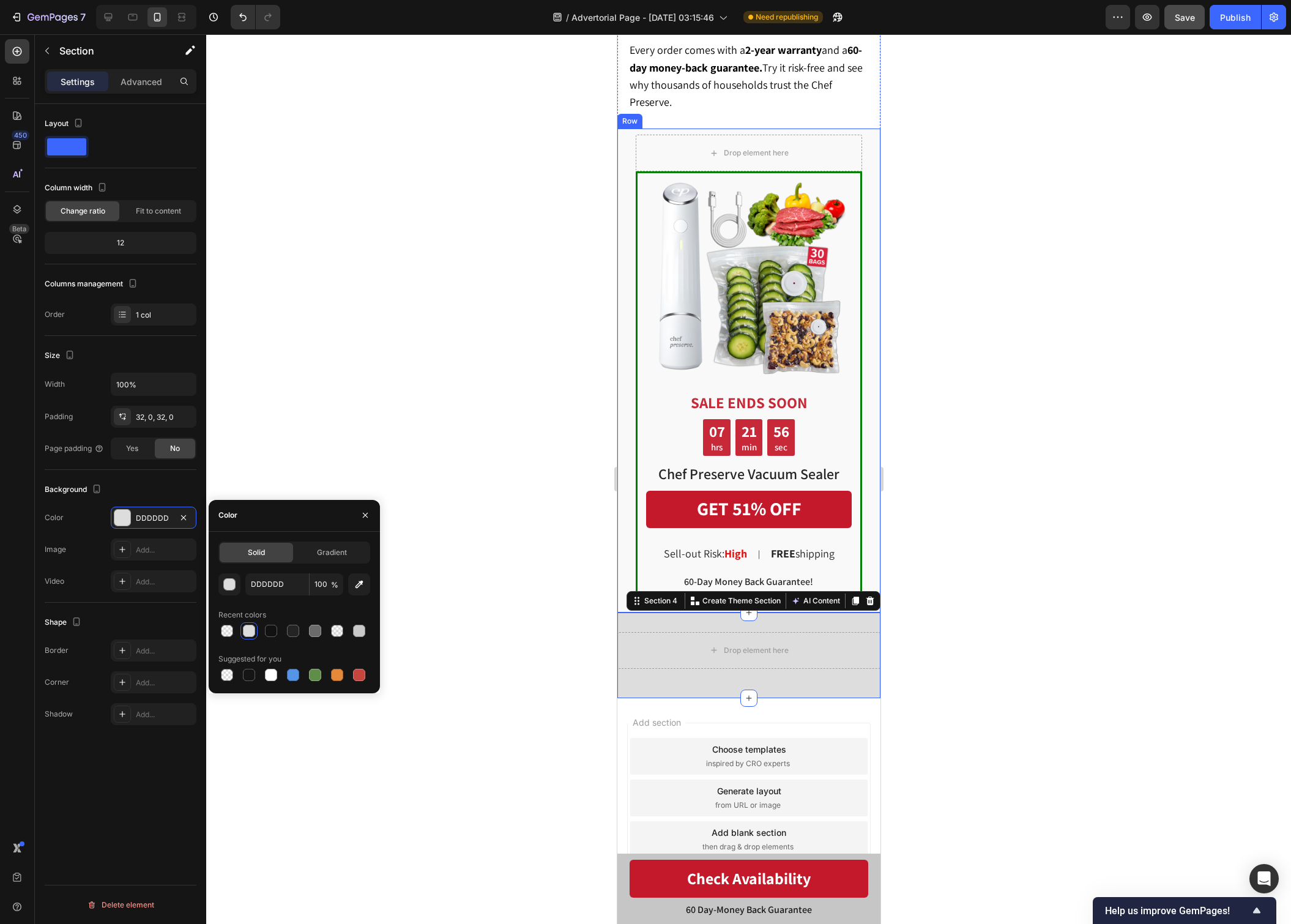
click at [624, 581] on div "Image SALE ENDS SOON Text Block 07 hrs 21 min 56 sec Countdown Timer Chef Prese…" at bounding box center [748, 369] width 263 height 483
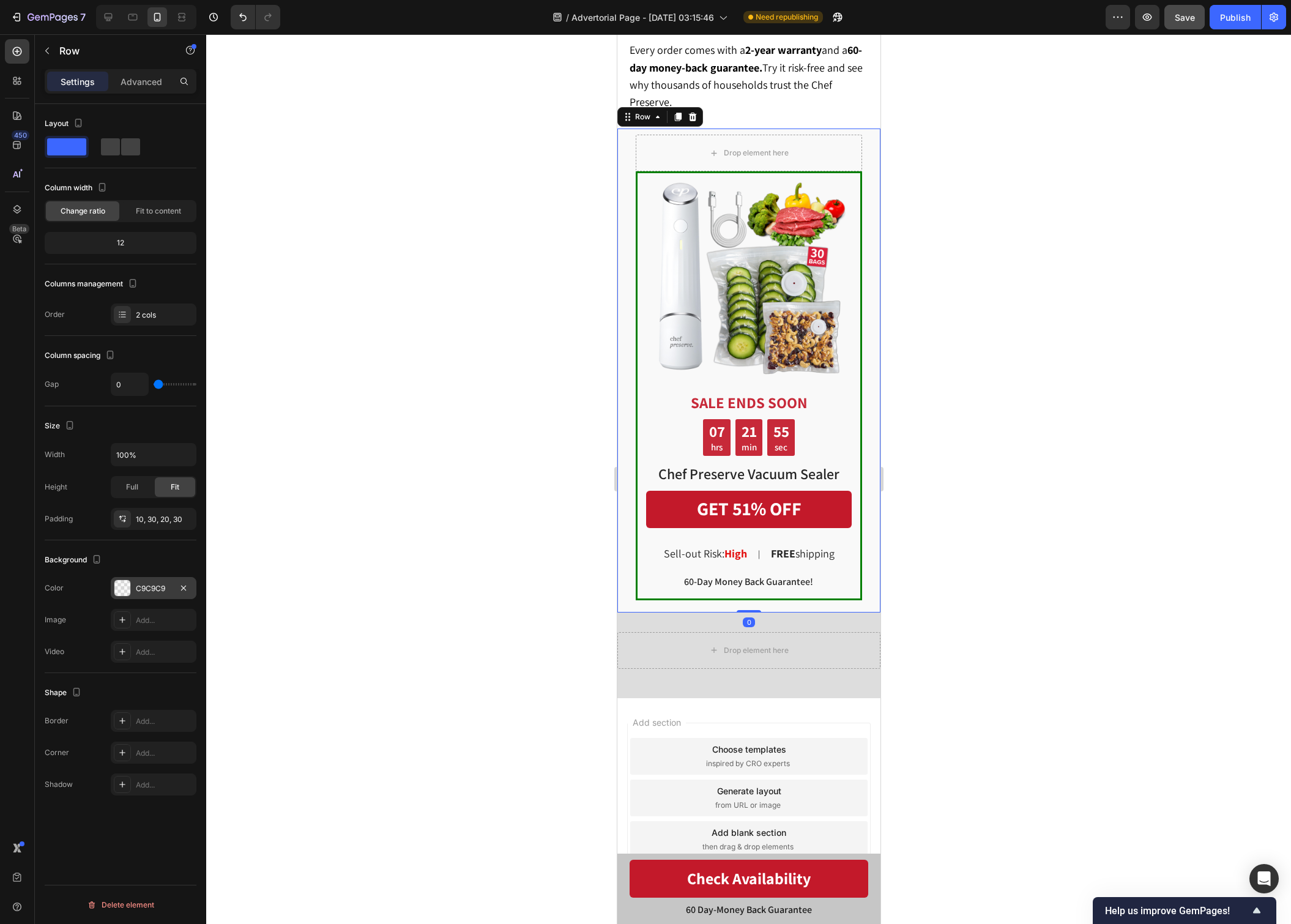
click at [143, 586] on div "C9C9C9" at bounding box center [153, 588] width 36 height 11
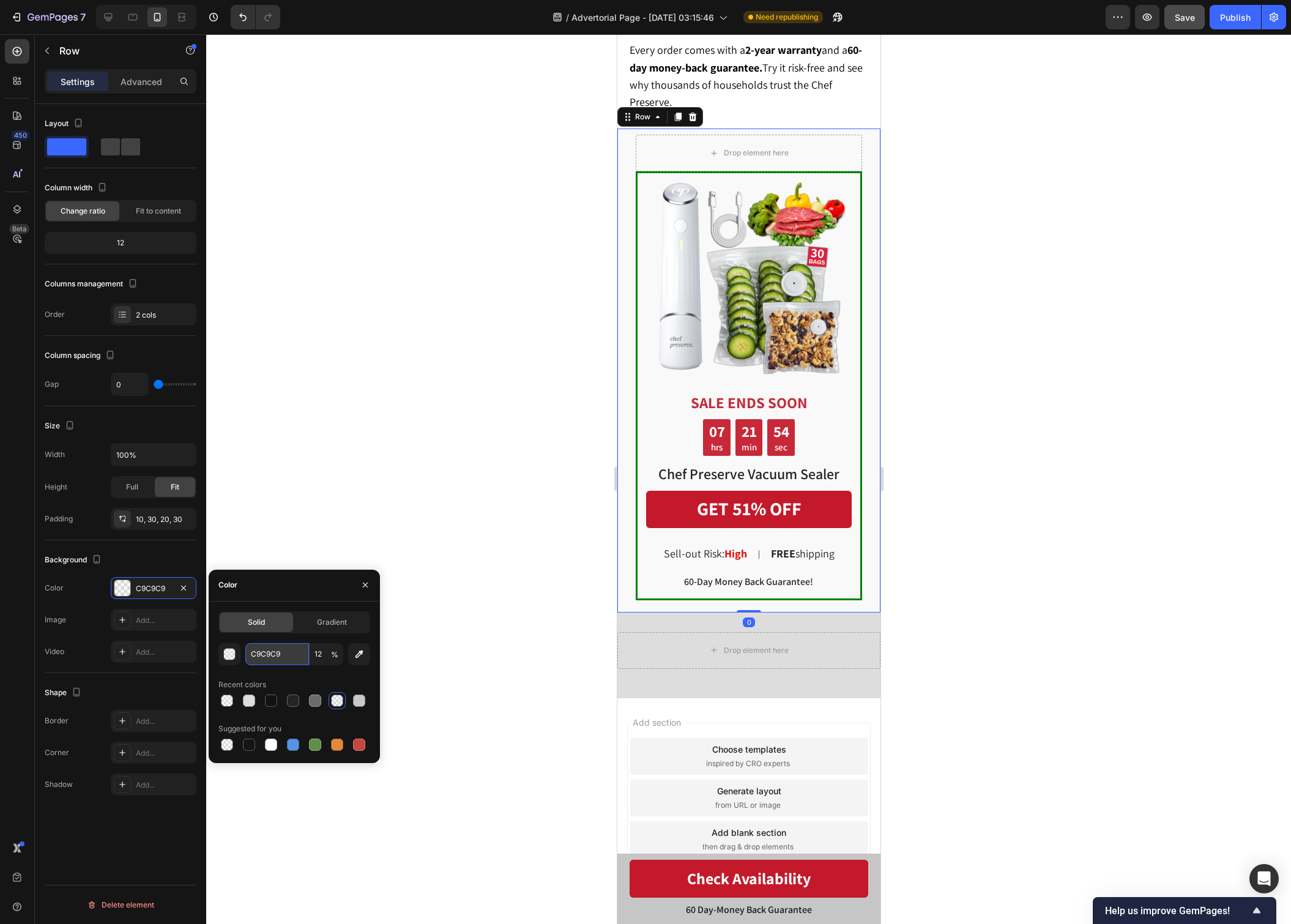
click at [265, 648] on input "C9C9C9" at bounding box center [276, 654] width 63 height 22
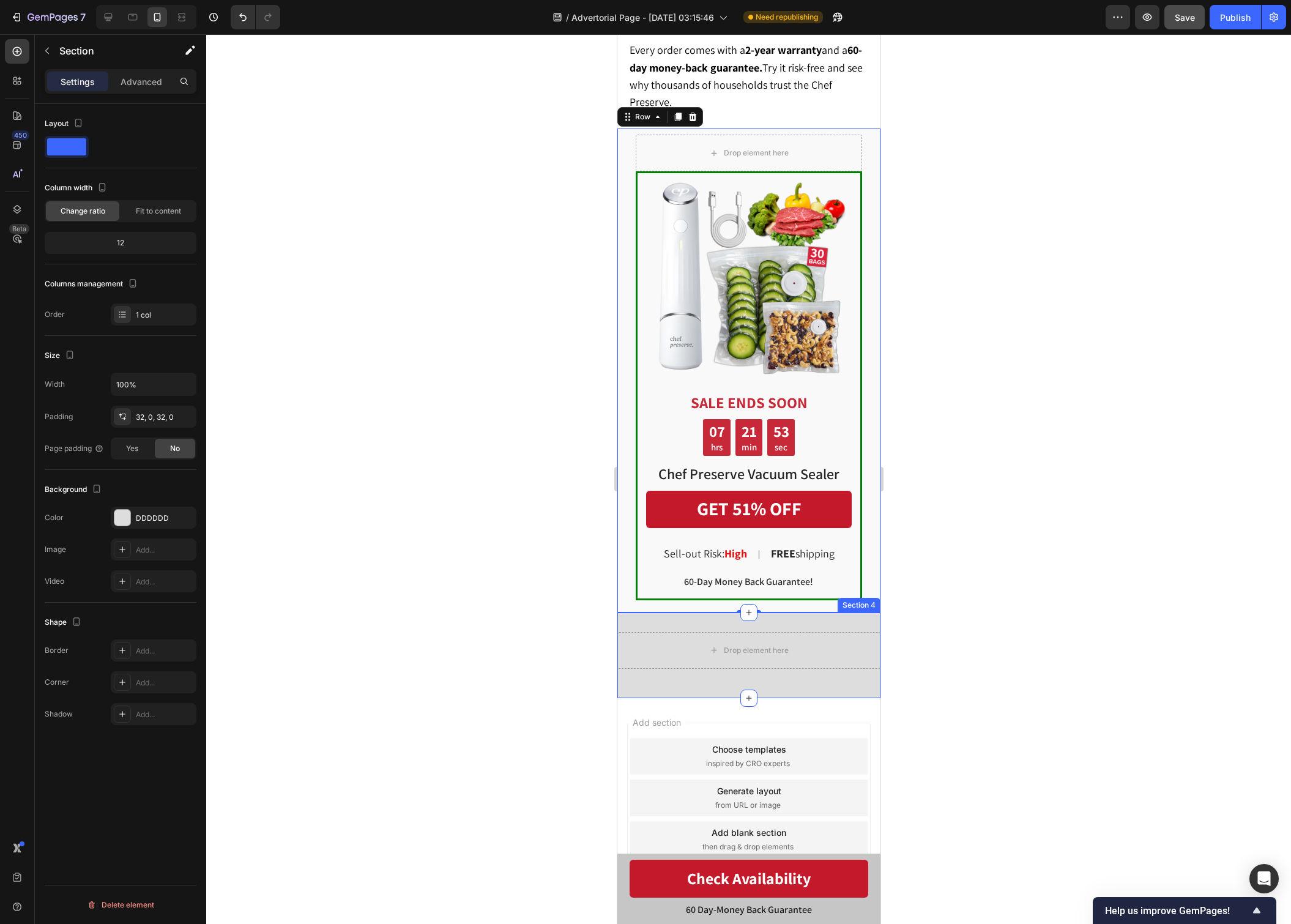
click at [633, 623] on div "Drop element here Row Section 4" at bounding box center [748, 655] width 263 height 86
click at [144, 523] on div "DDDDDD" at bounding box center [153, 517] width 85 height 22
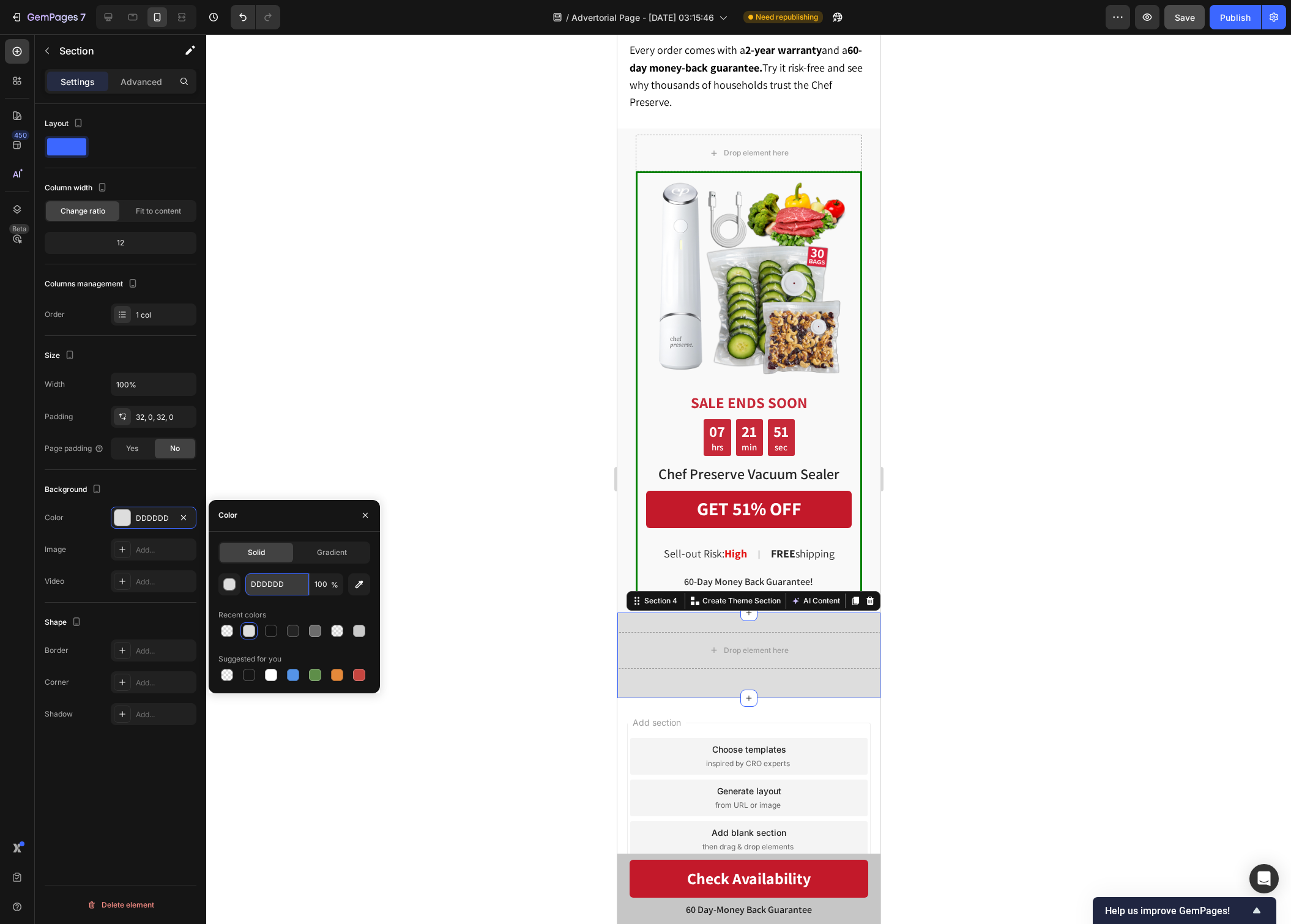
click at [282, 587] on input "DDDDDD" at bounding box center [276, 584] width 63 height 22
paste input "C9C9C9"
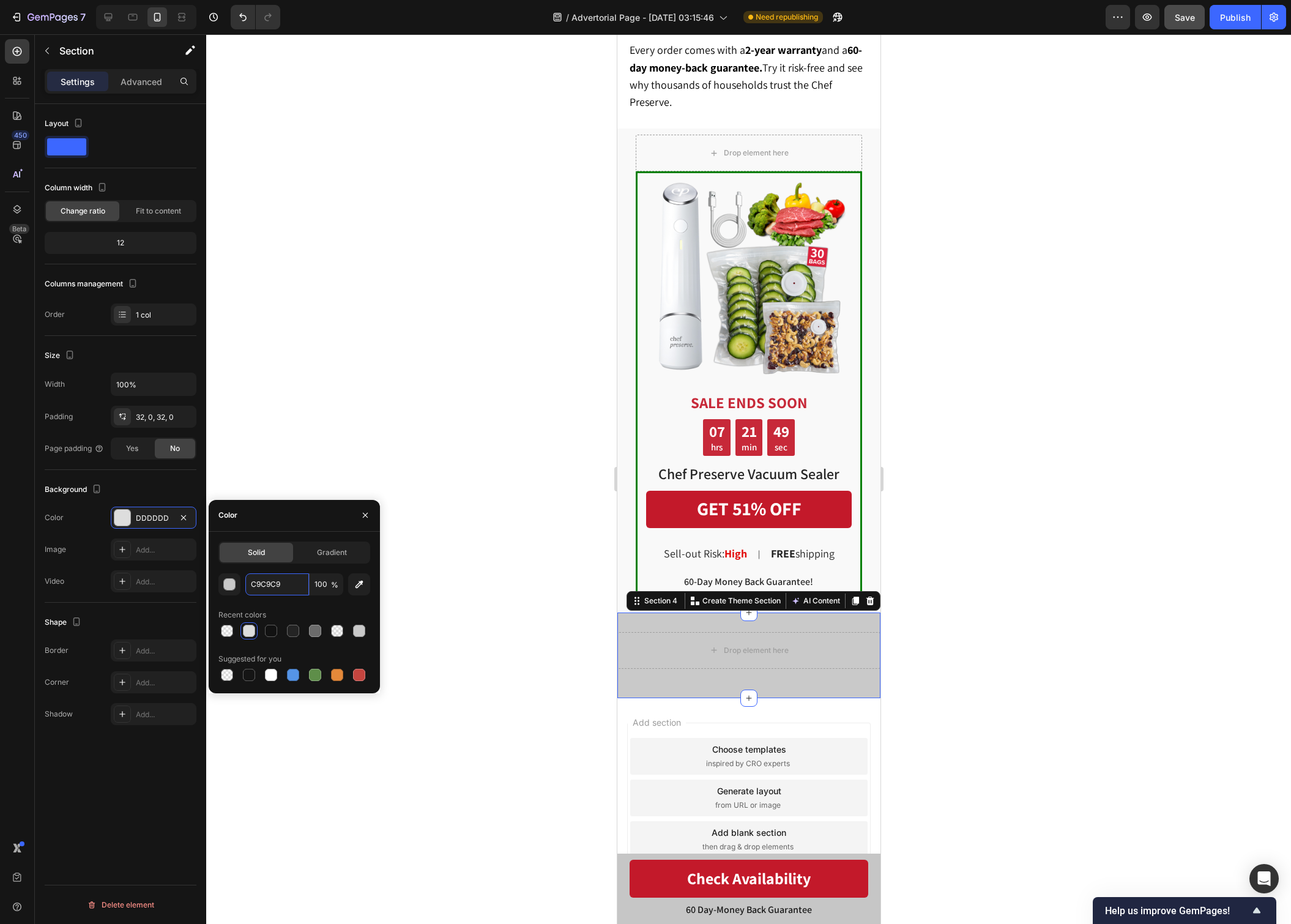
type input "C9C9C9"
click at [331, 608] on div "Recent colors" at bounding box center [294, 615] width 152 height 19
click at [317, 584] on input "100" at bounding box center [326, 584] width 34 height 22
click at [318, 584] on input "100" at bounding box center [326, 584] width 34 height 22
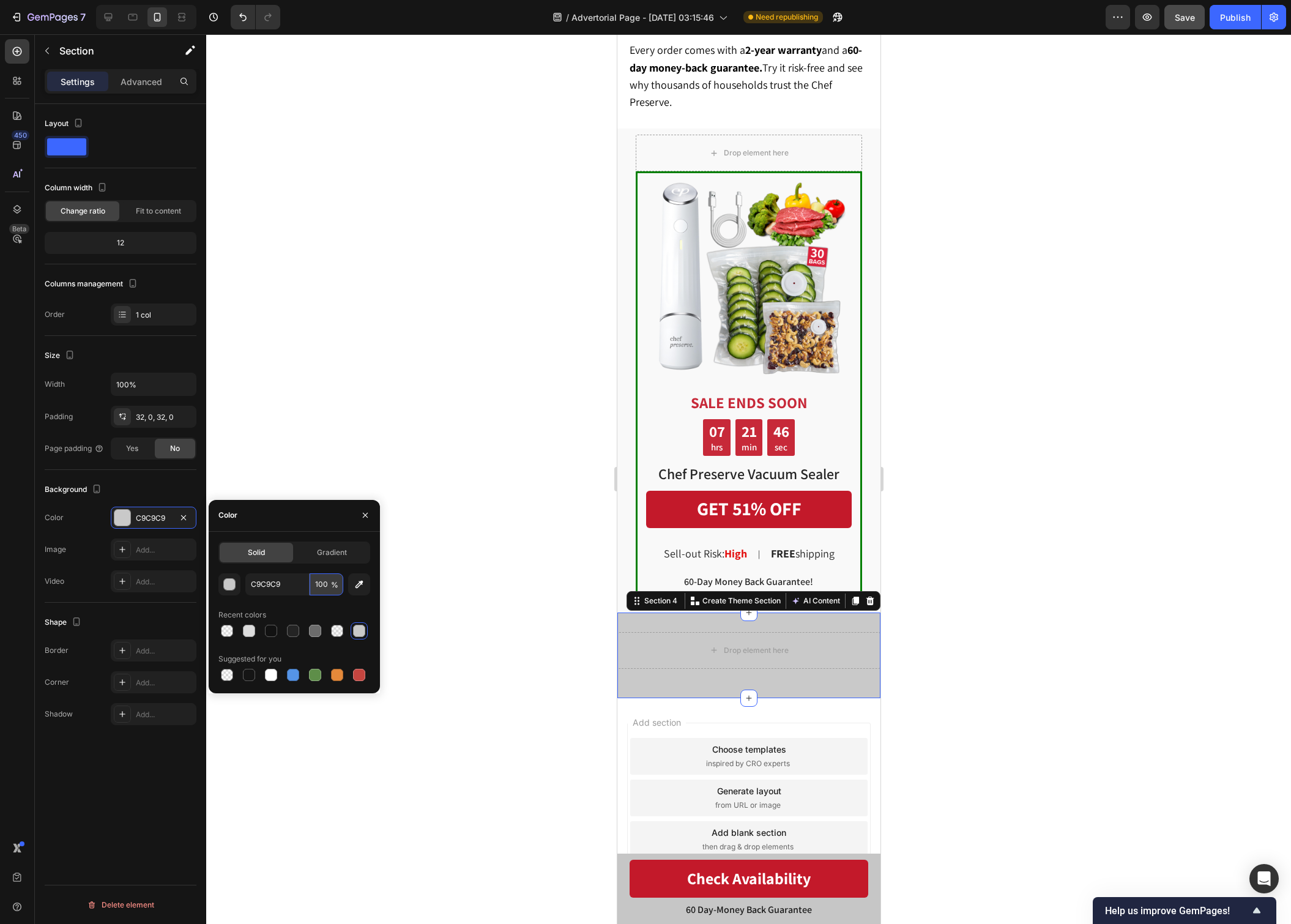
click at [318, 584] on input "100" at bounding box center [326, 584] width 34 height 22
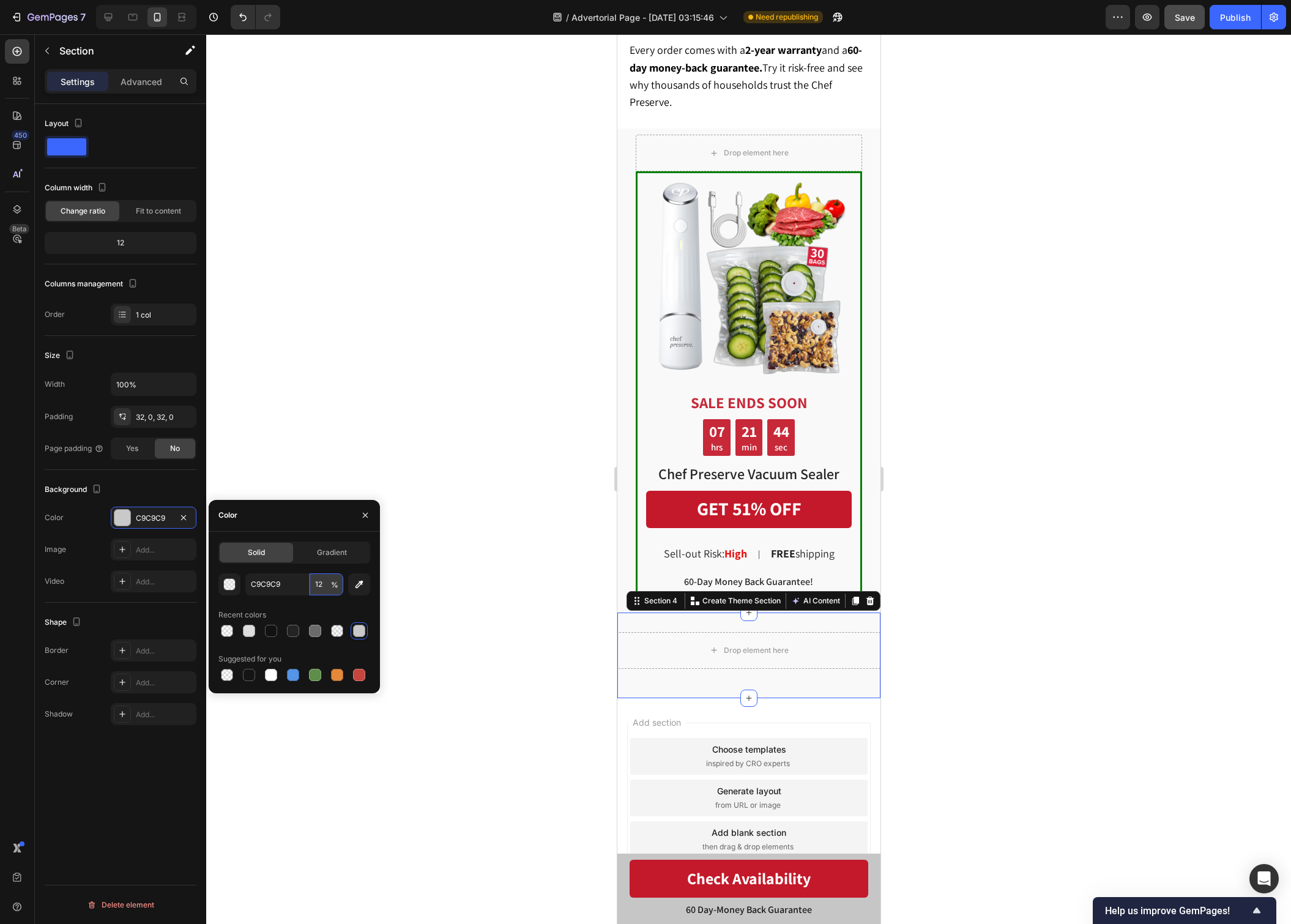
type input "12"
click at [513, 609] on div at bounding box center [748, 478] width 1084 height 889
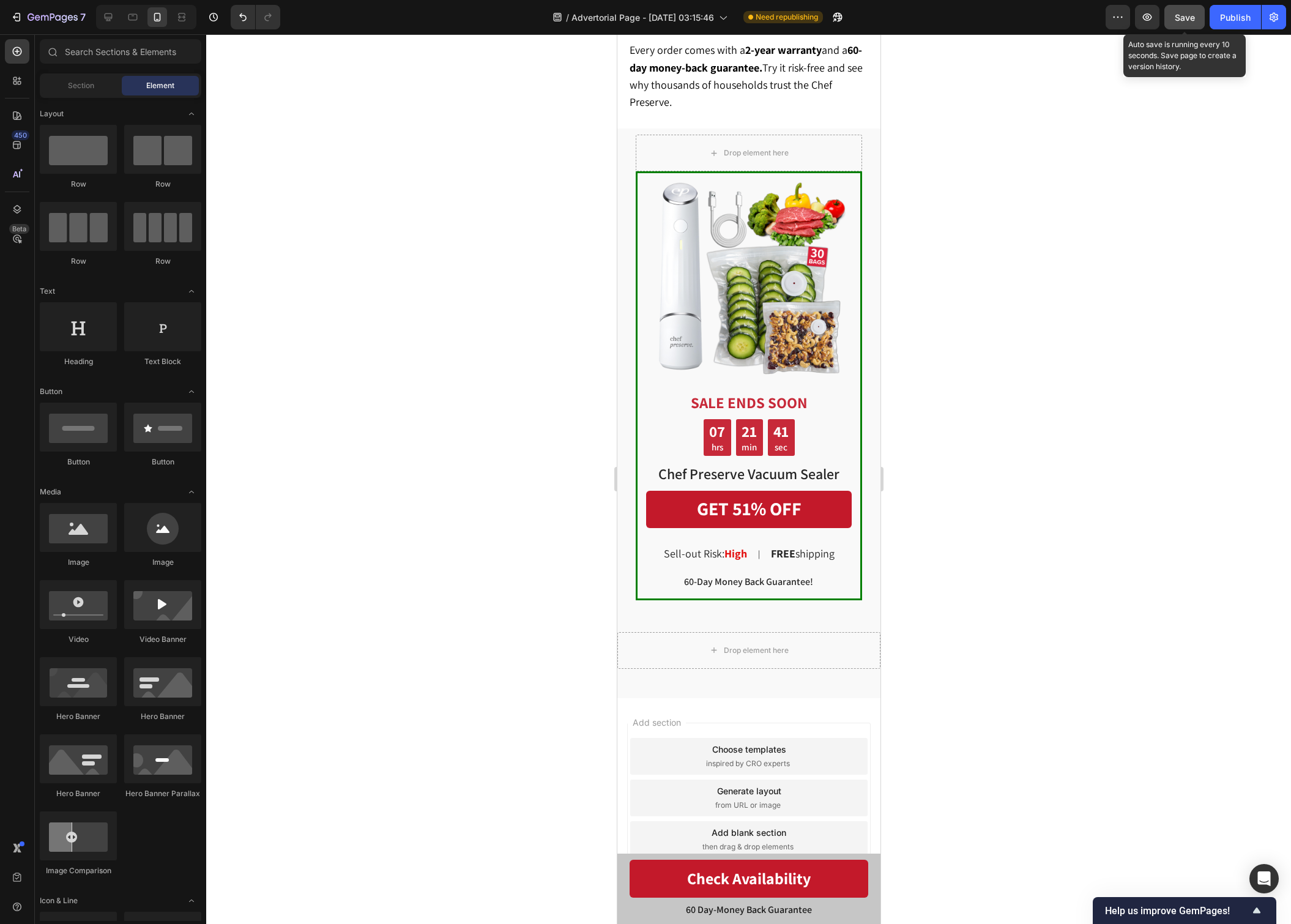
click at [1192, 17] on span "Save" at bounding box center [1184, 17] width 20 height 11
click at [1213, 16] on button "Publish" at bounding box center [1235, 17] width 51 height 24
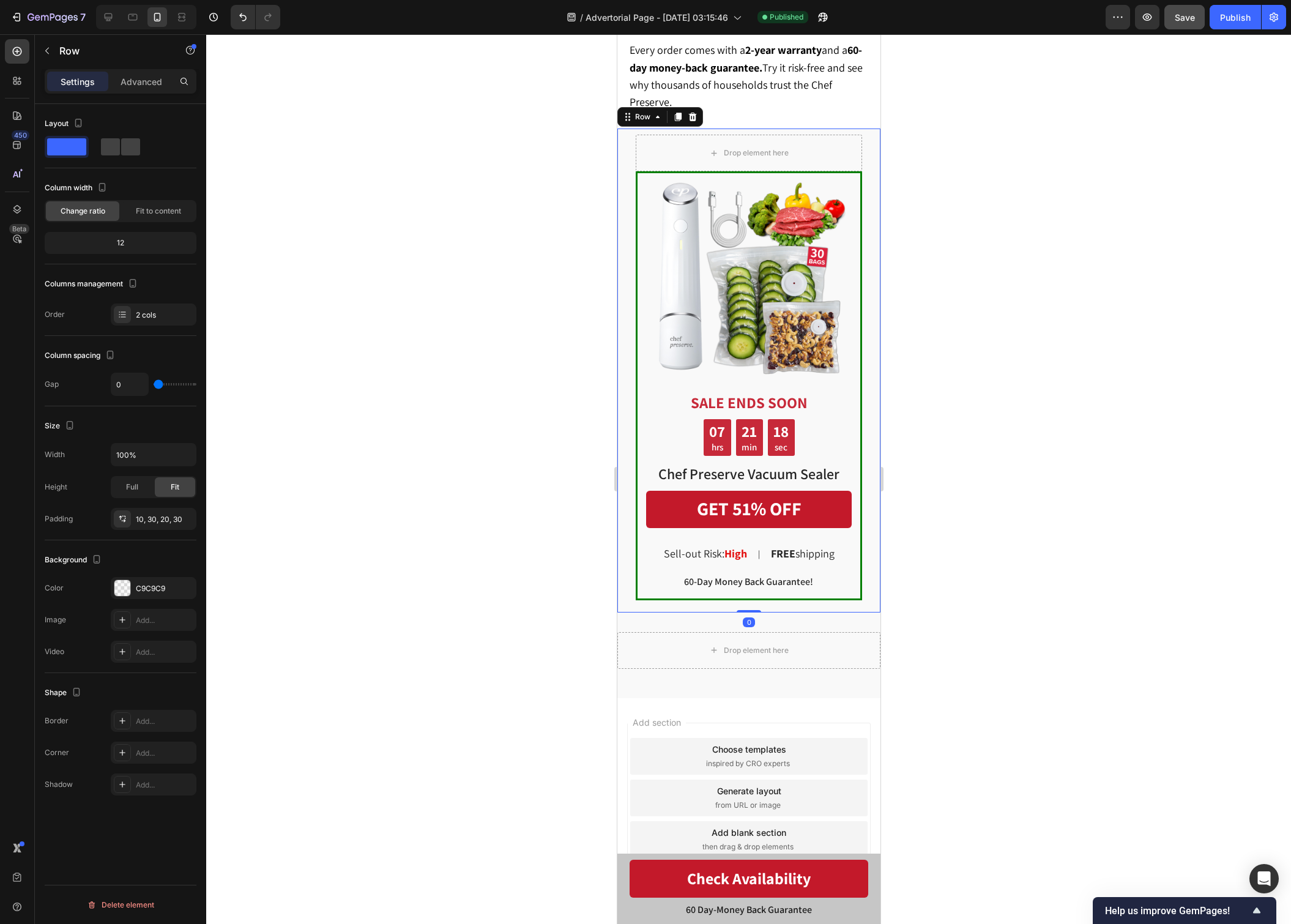
click at [625, 154] on div "Image SALE ENDS SOON Text Block 07 hrs 21 min 18 sec Countdown Timer Chef Prese…" at bounding box center [748, 369] width 263 height 483
click at [84, 51] on p "Row" at bounding box center [111, 51] width 104 height 15
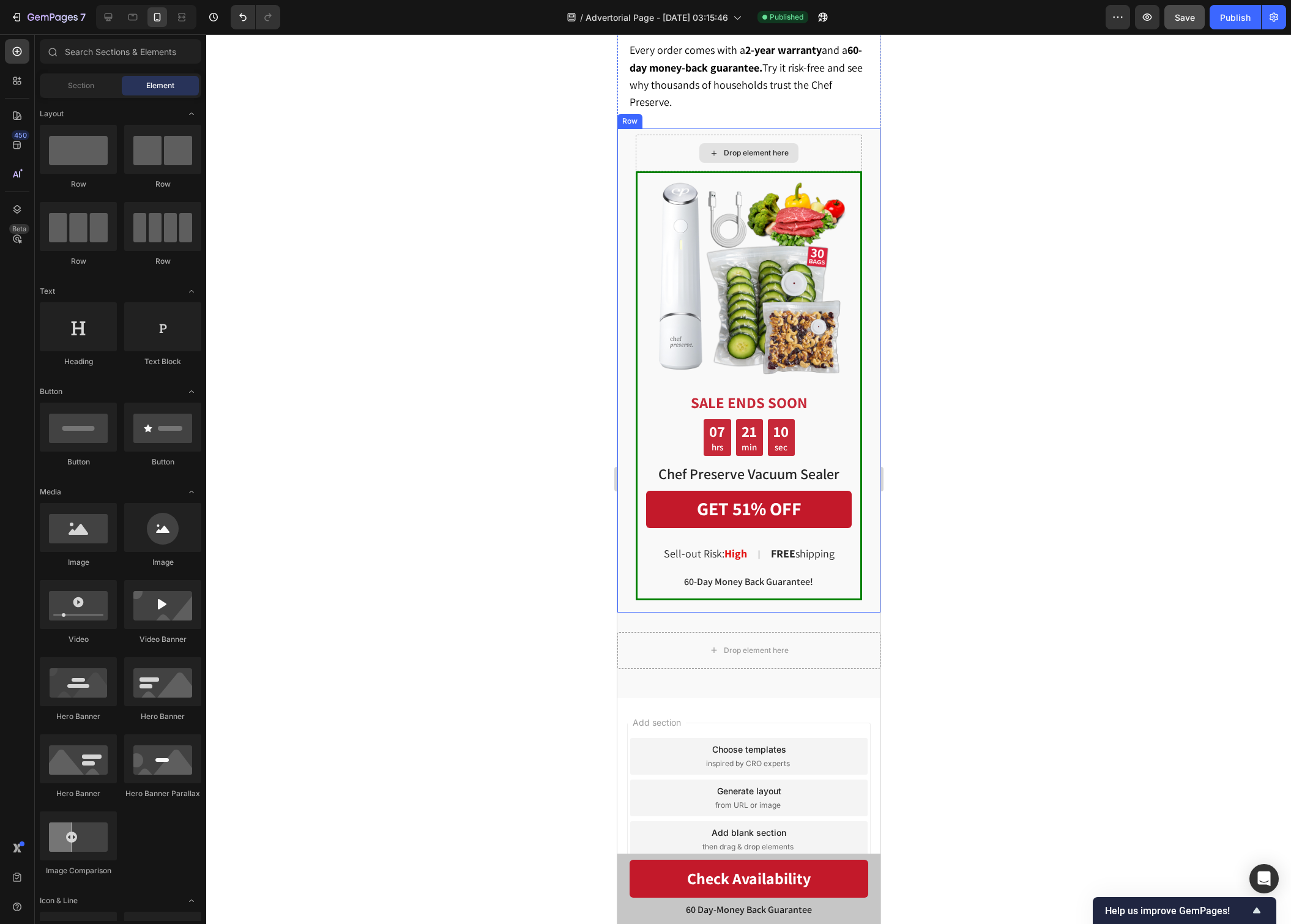
click at [682, 150] on div "Drop element here" at bounding box center [748, 154] width 226 height 37
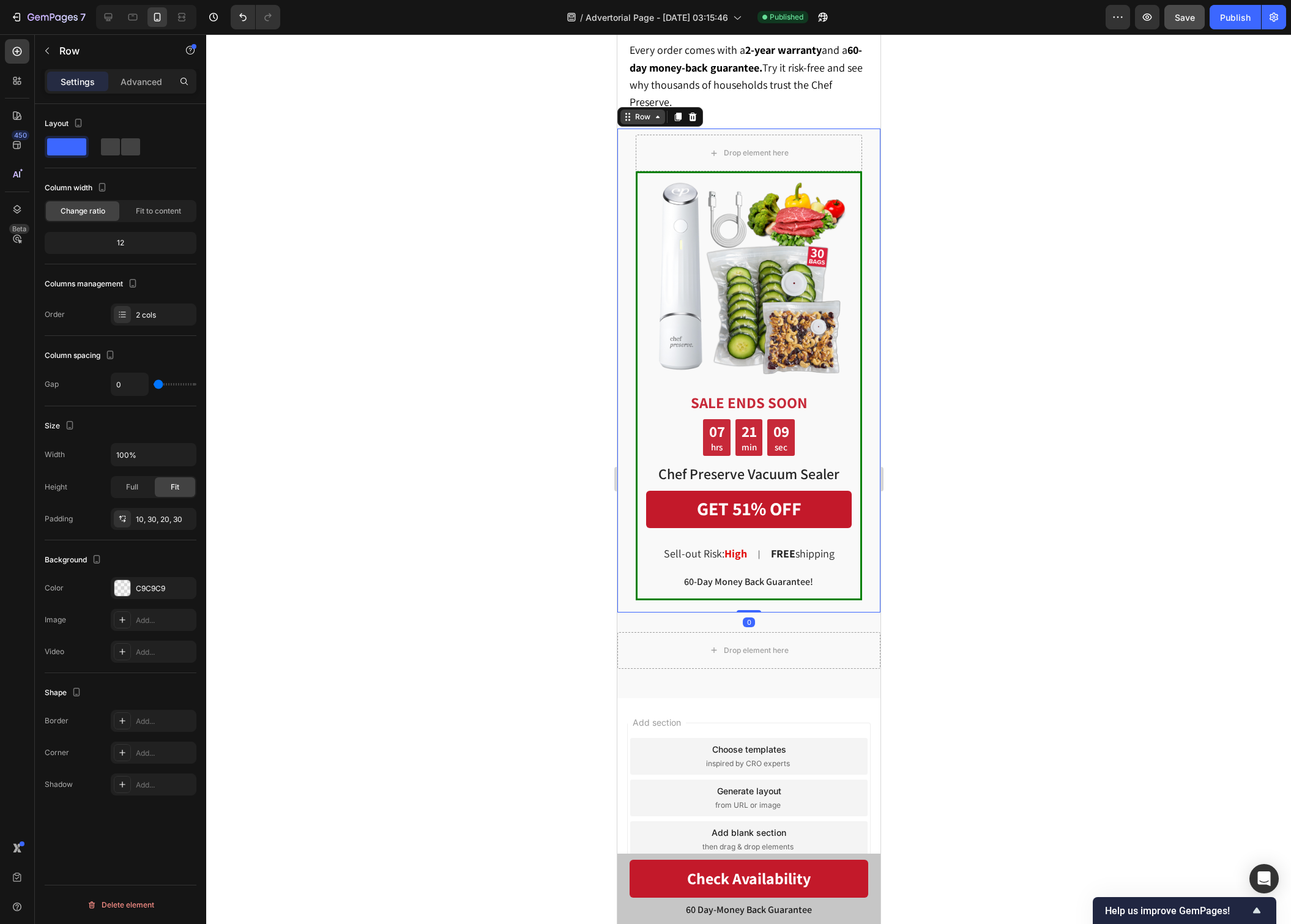
click at [646, 118] on div "Row" at bounding box center [641, 117] width 20 height 11
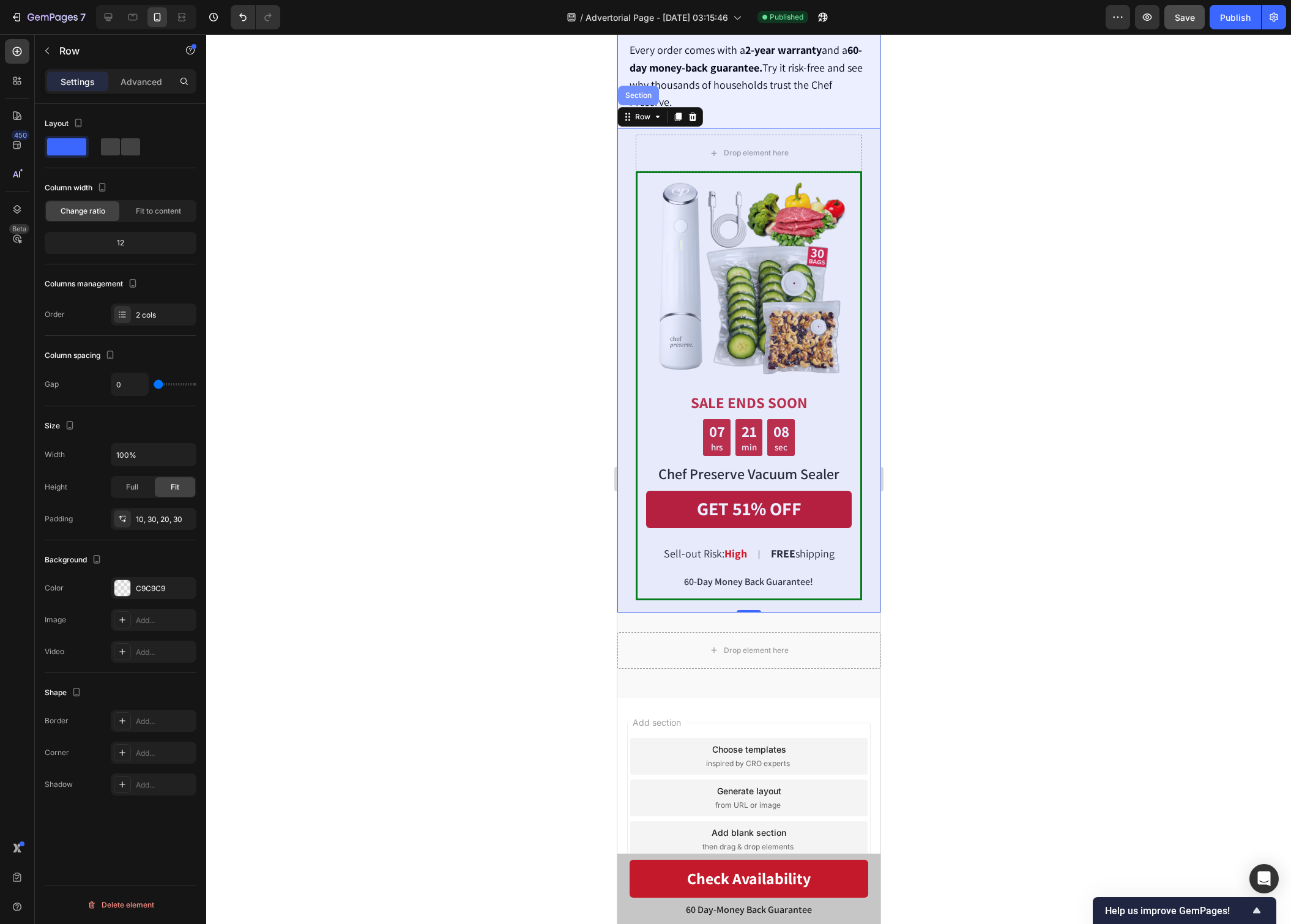
click at [647, 95] on div "Section" at bounding box center [637, 95] width 31 height 8
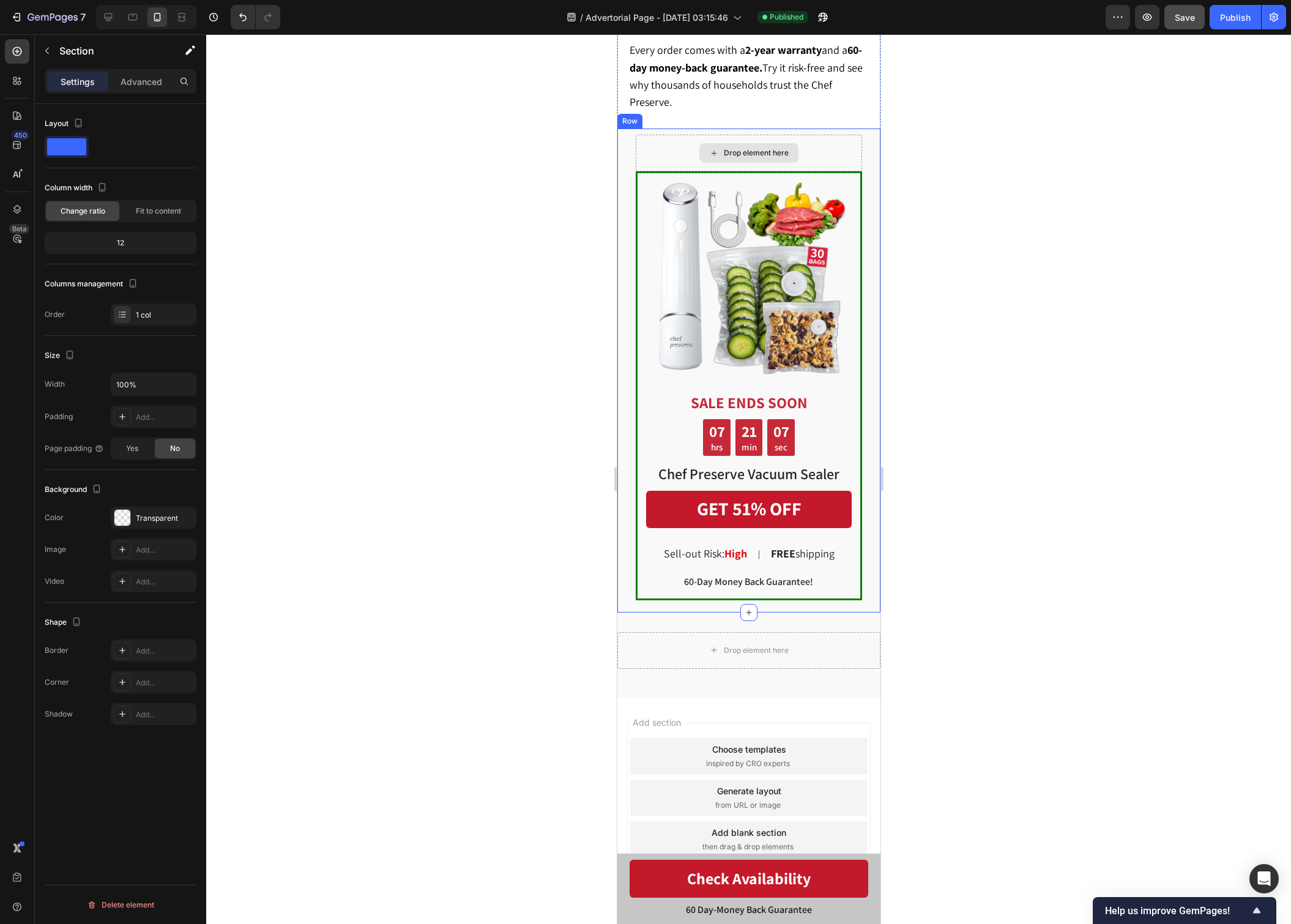
click at [655, 145] on div "Drop element here" at bounding box center [748, 154] width 226 height 37
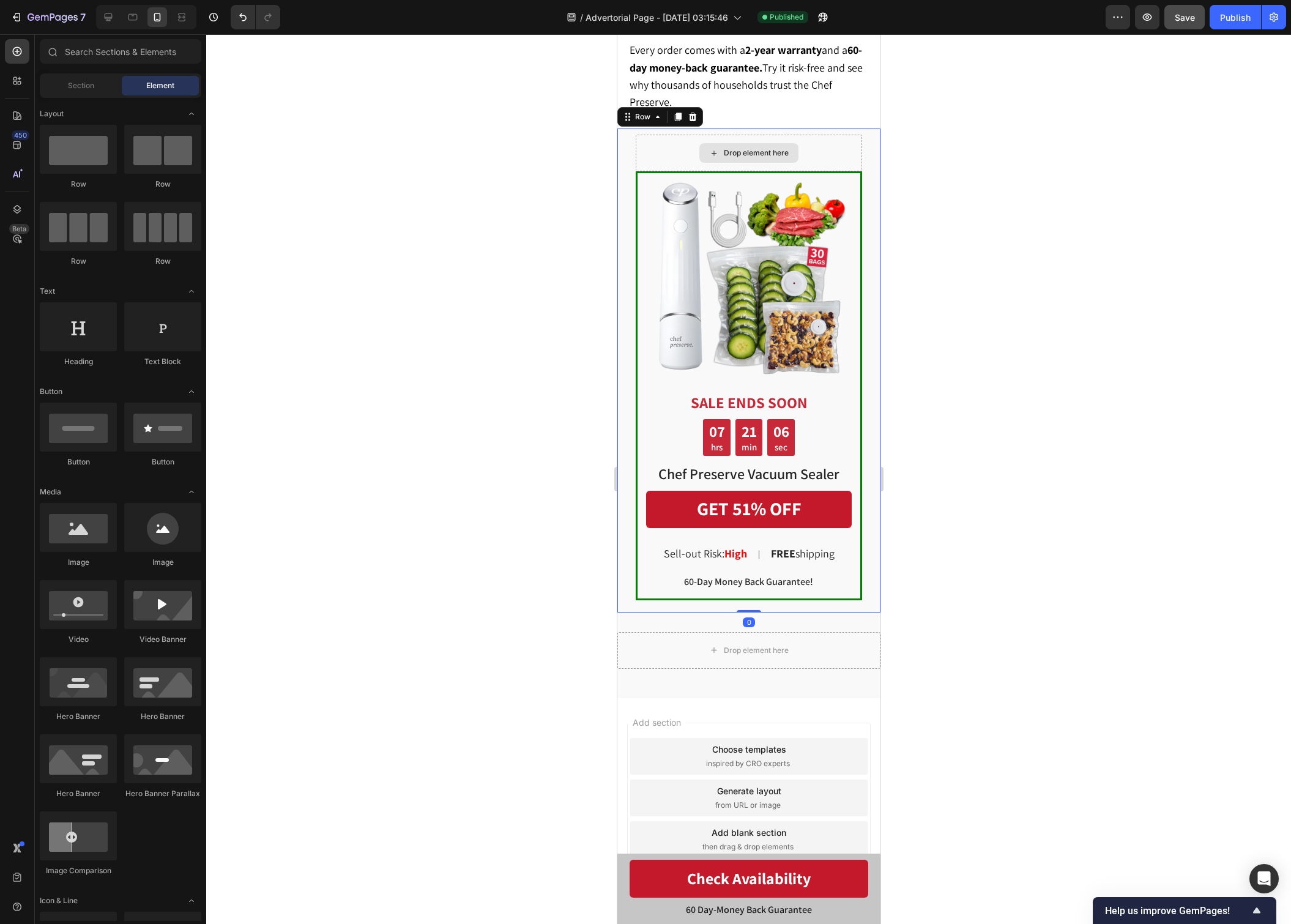
click at [740, 158] on div "Drop element here" at bounding box center [748, 153] width 99 height 19
click at [625, 159] on div "Image SALE ENDS SOON Text Block 07 hrs 21 min 04 sec Countdown Timer Chef Prese…" at bounding box center [748, 369] width 263 height 483
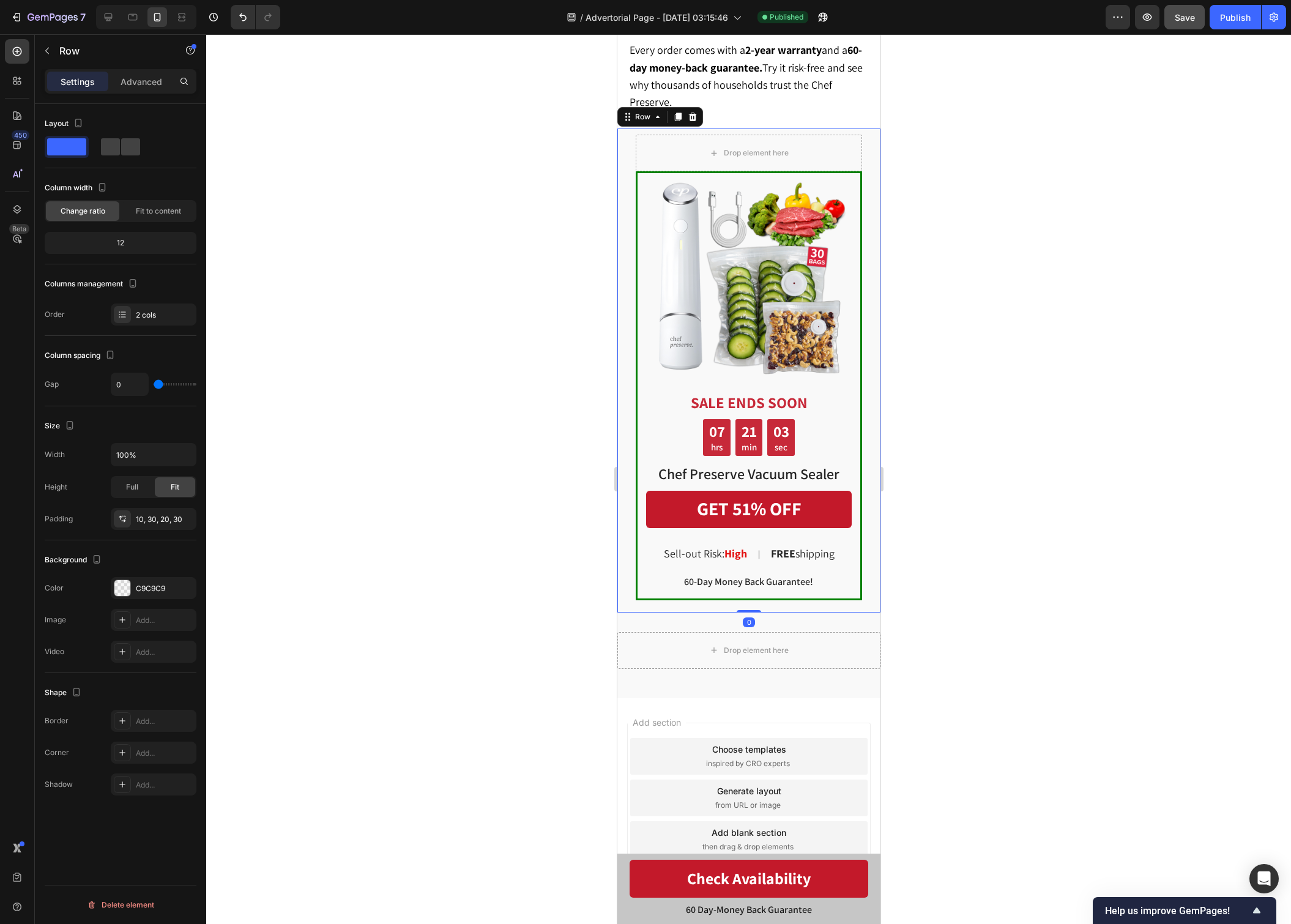
click at [625, 209] on div "Image SALE ENDS SOON Text Block 07 hrs 21 min 03 sec Countdown Timer Chef Prese…" at bounding box center [748, 369] width 263 height 483
click at [133, 86] on p "Advanced" at bounding box center [141, 81] width 42 height 13
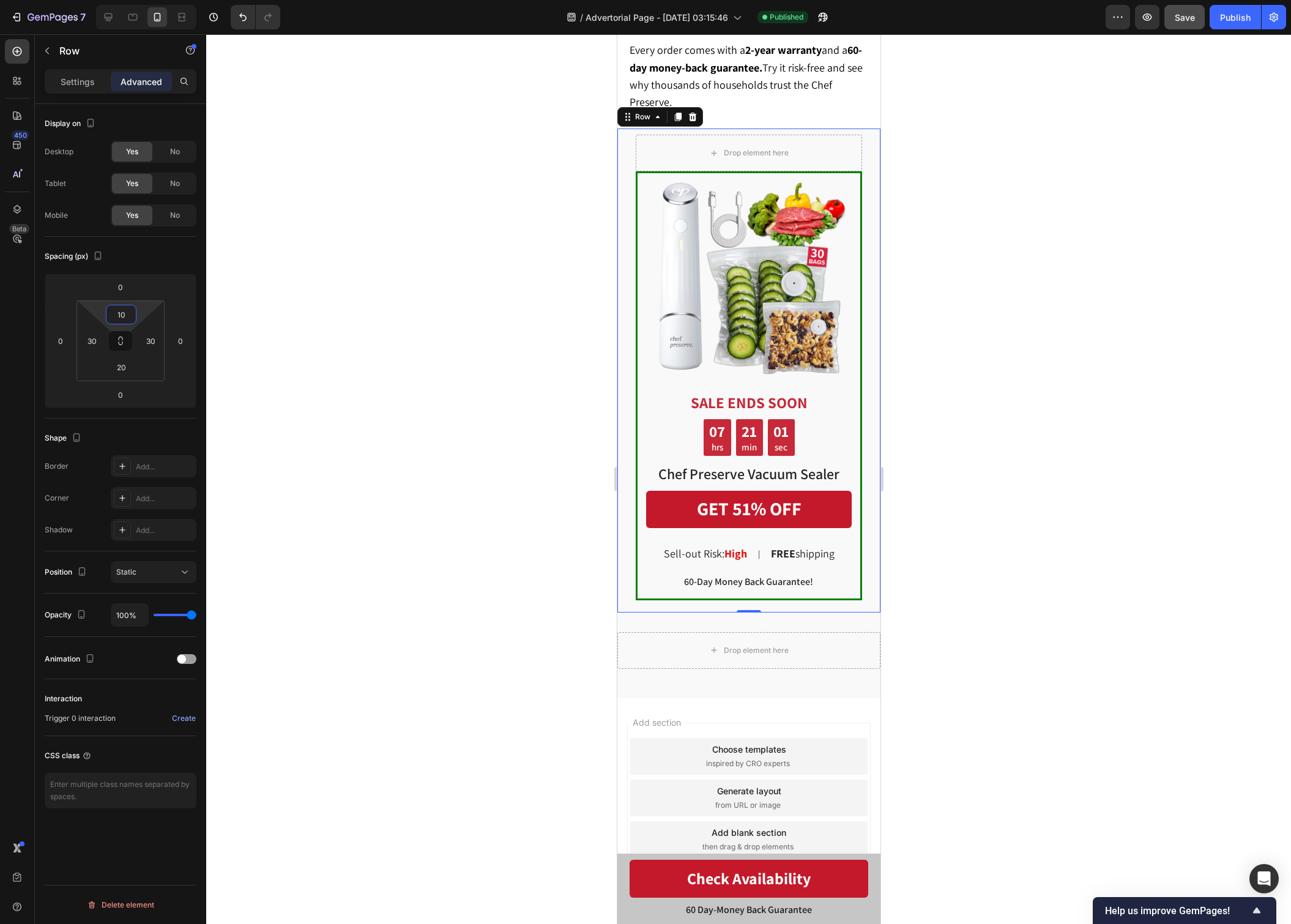
click at [118, 313] on input "10" at bounding box center [120, 314] width 24 height 18
type input "24"
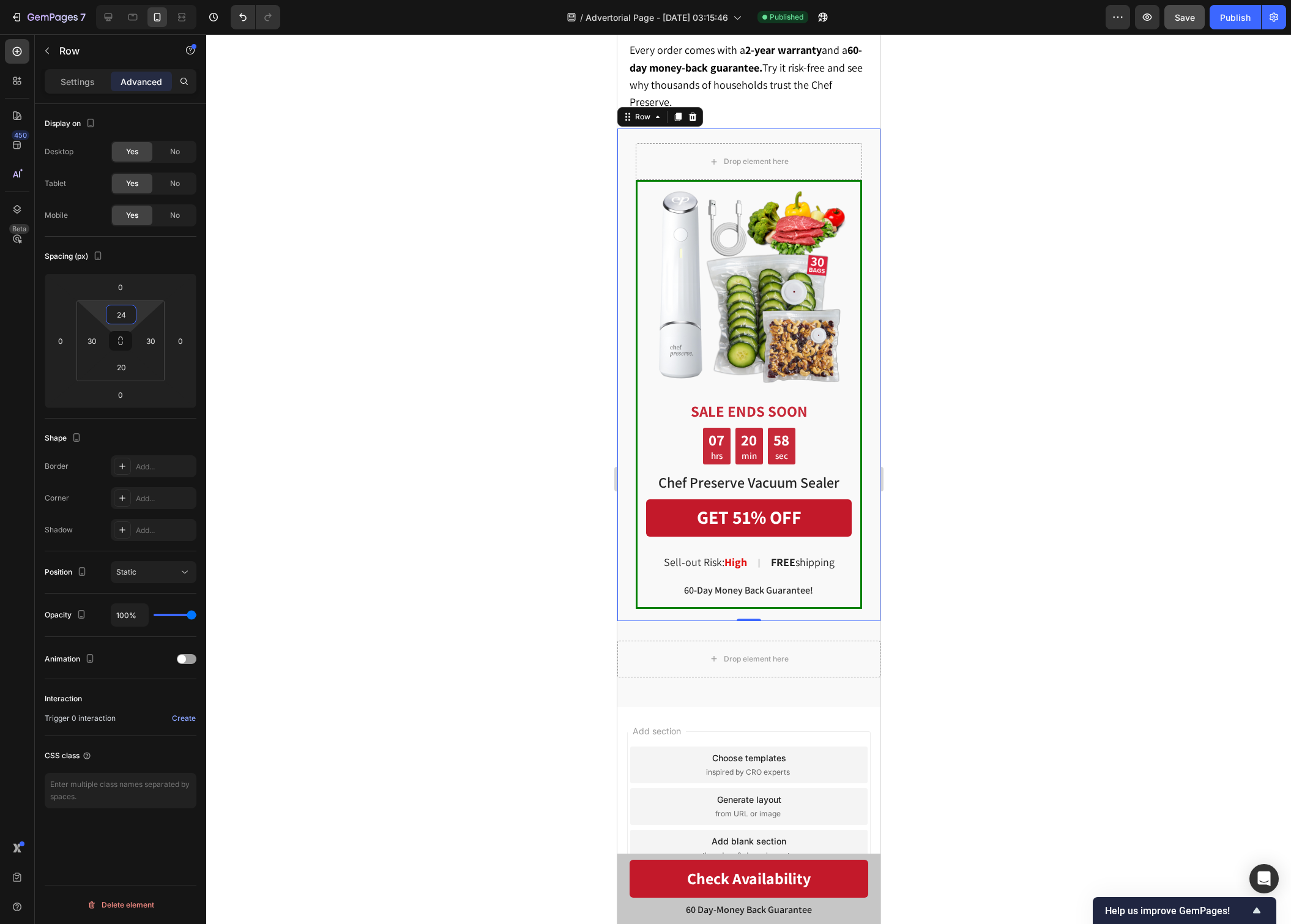
click at [1025, 146] on div at bounding box center [748, 478] width 1084 height 889
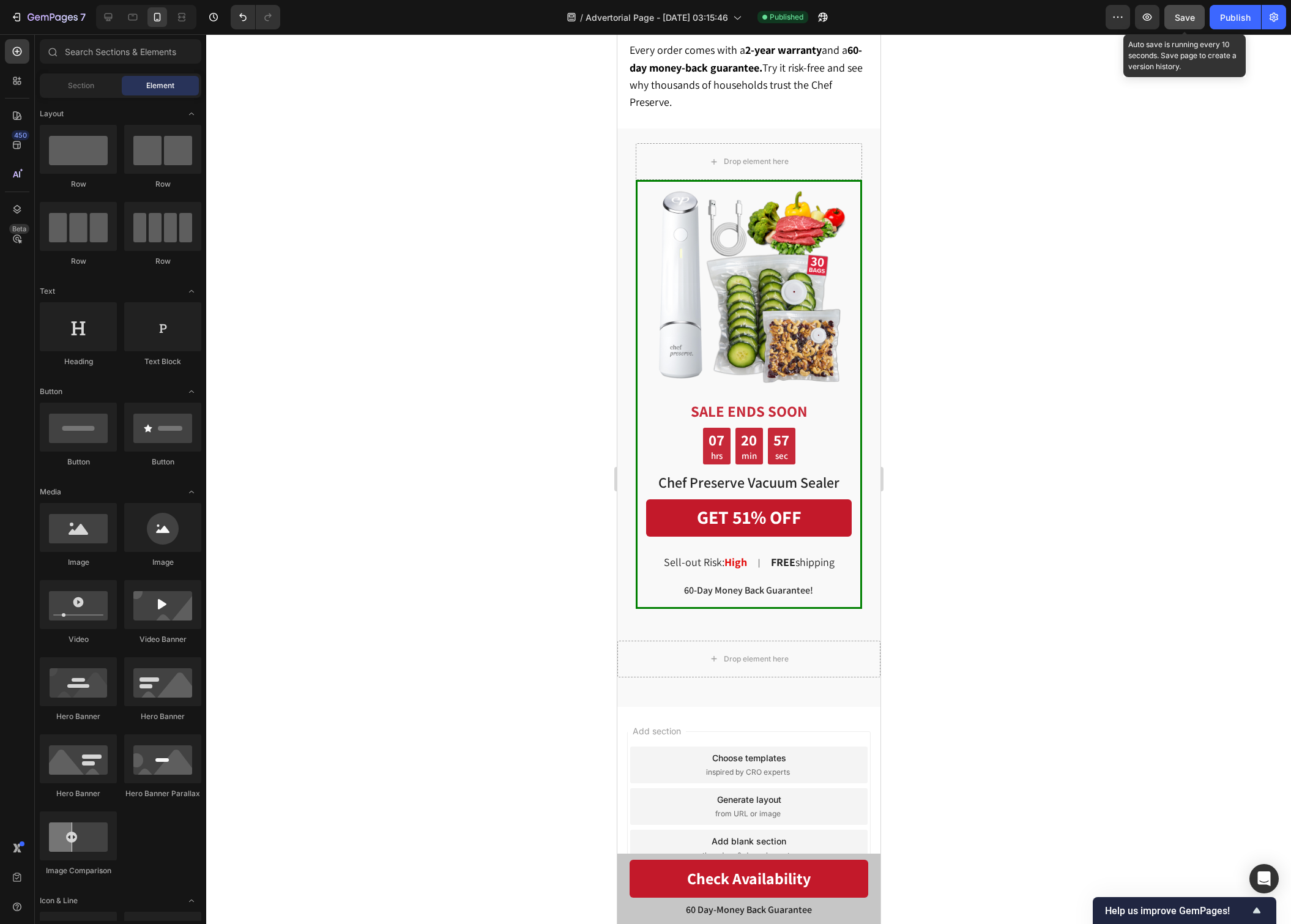
click at [1196, 23] on button "Save" at bounding box center [1184, 17] width 41 height 24
click at [1218, 21] on button "Publish" at bounding box center [1235, 17] width 51 height 24
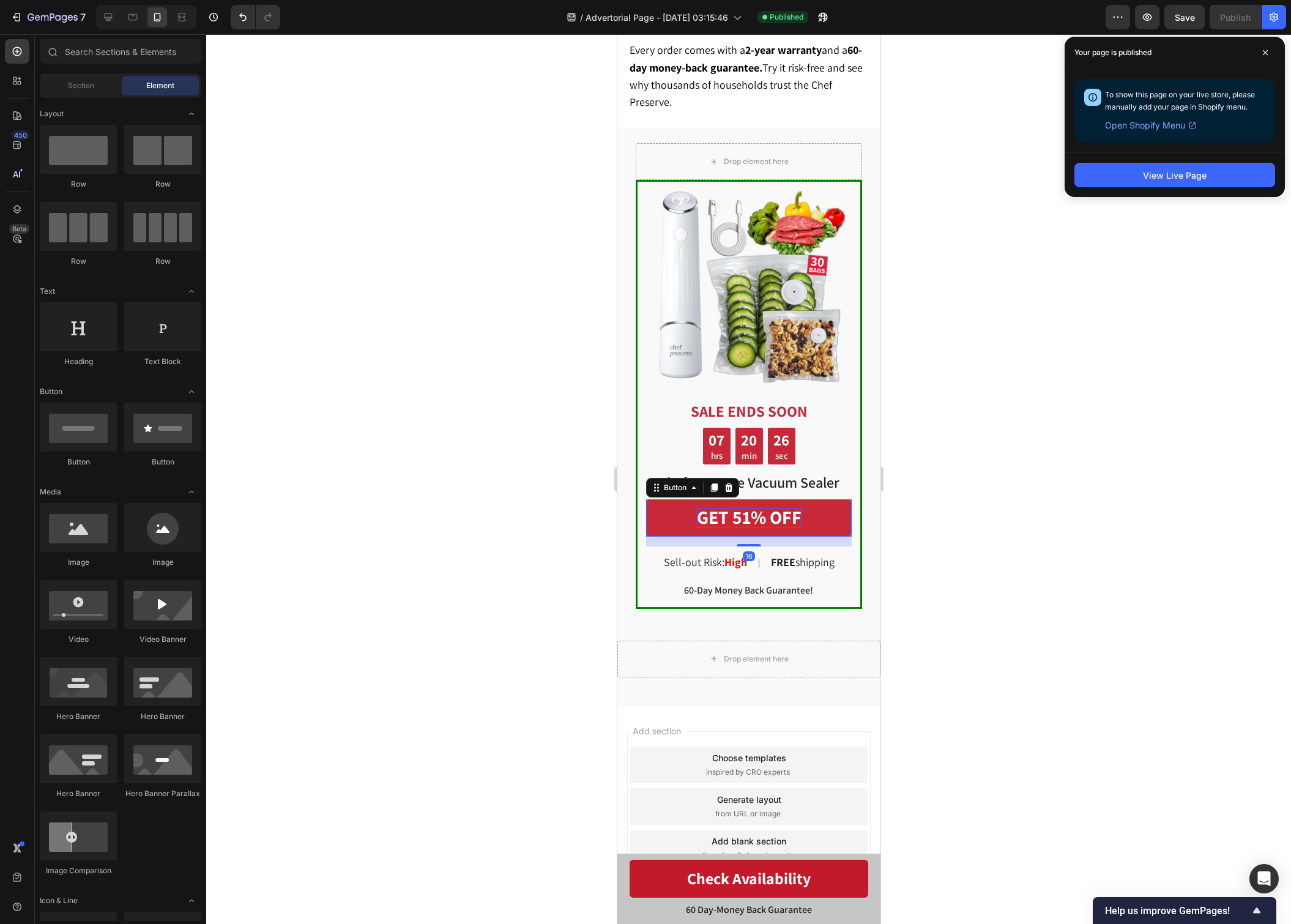
click at [762, 511] on span "GET 51% OFF" at bounding box center [749, 516] width 105 height 24
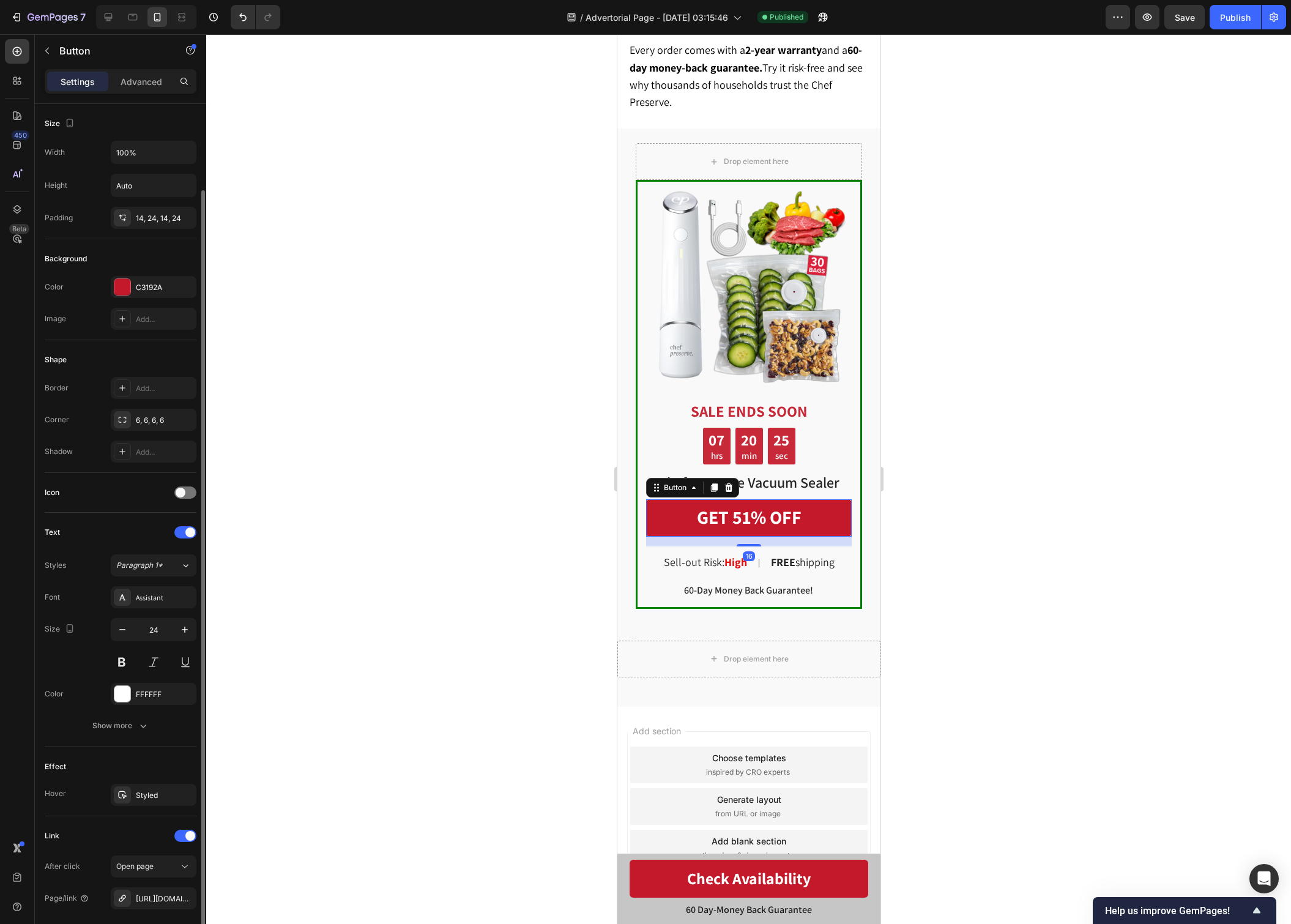
scroll to position [115, 0]
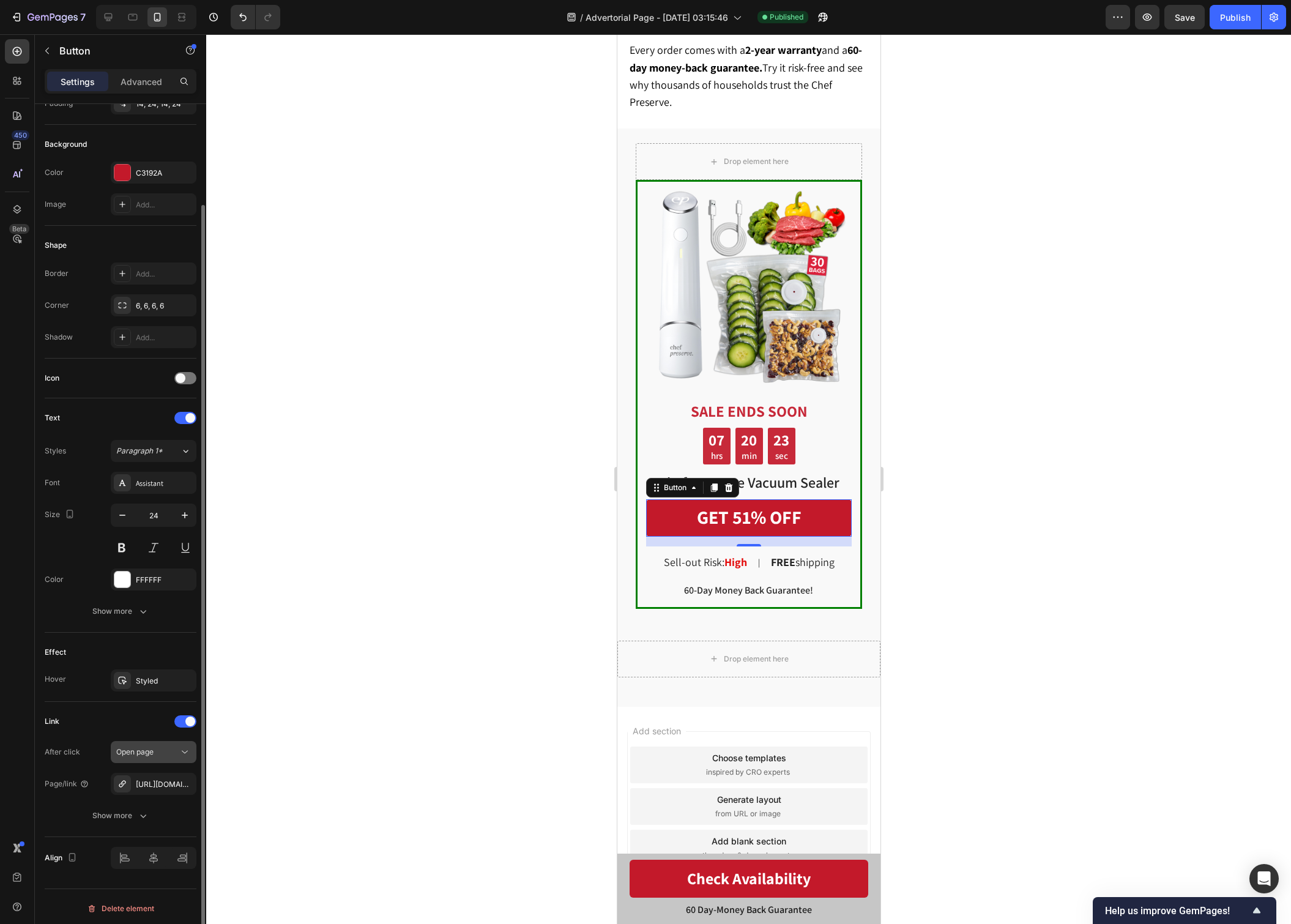
click at [164, 753] on div "Open page" at bounding box center [148, 751] width 62 height 11
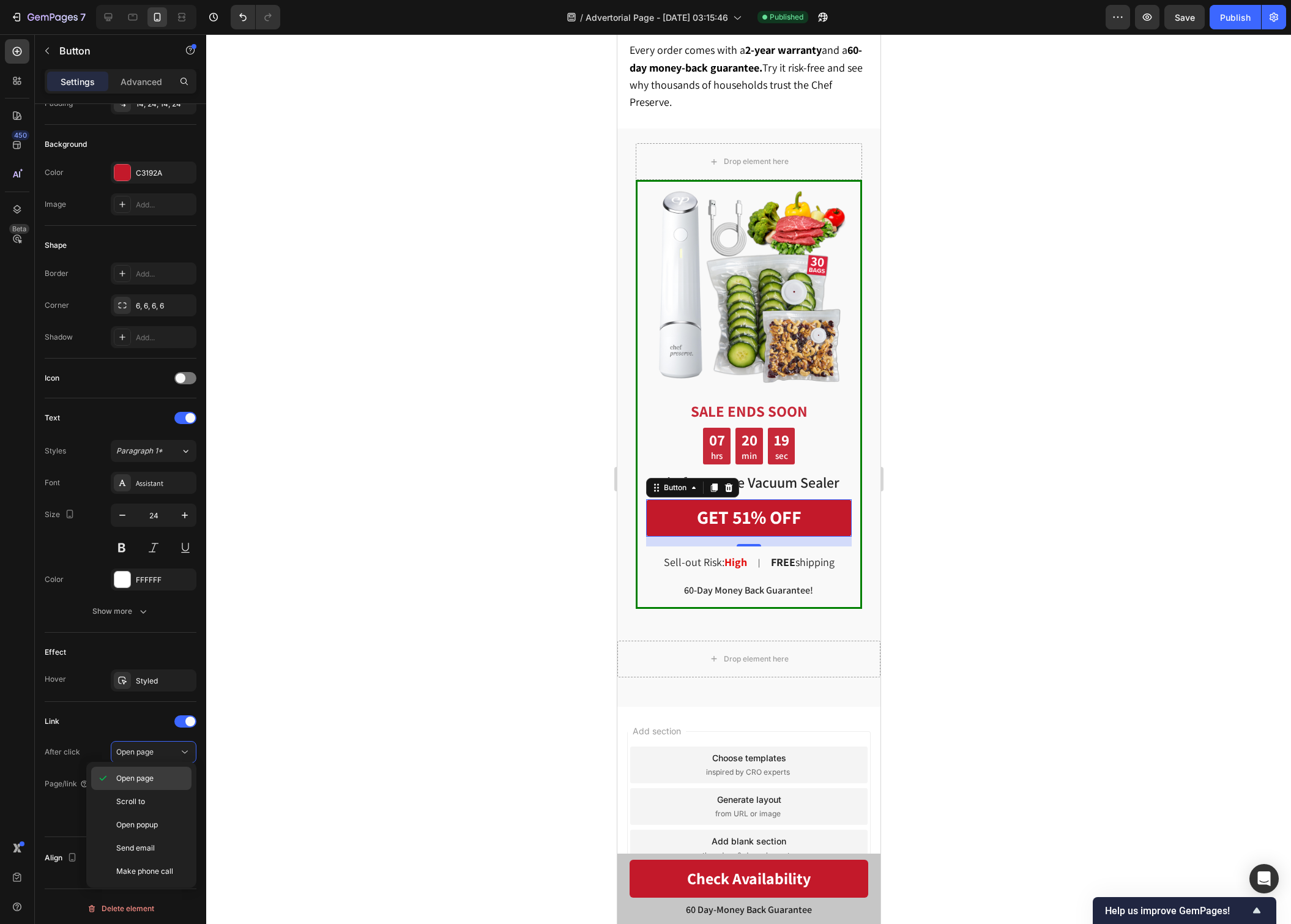
click at [161, 784] on div "Open page" at bounding box center [141, 778] width 100 height 23
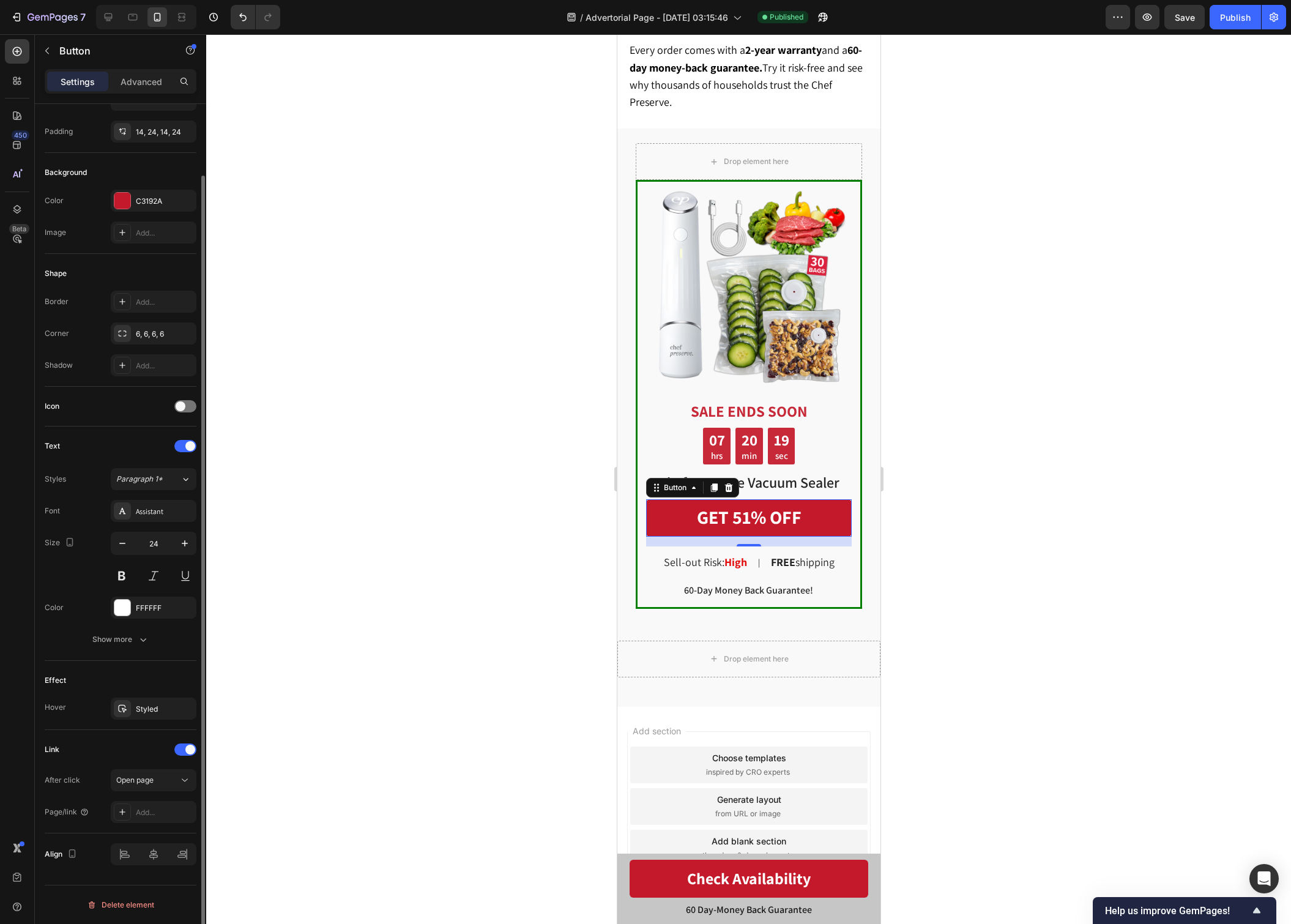
scroll to position [83, 0]
click at [156, 816] on div "Add..." at bounding box center [164, 815] width 57 height 11
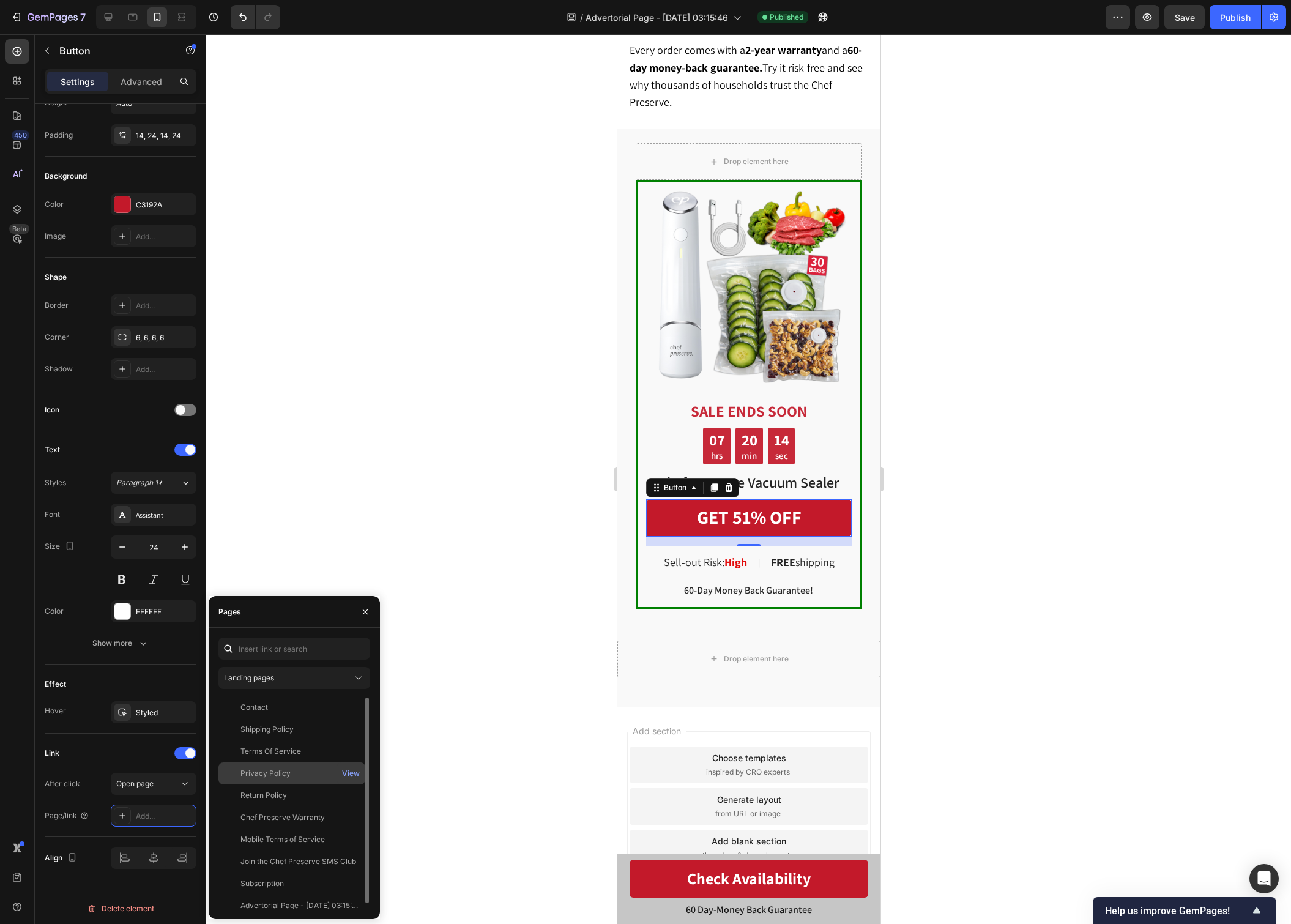
scroll to position [7, 0]
click at [282, 683] on div "Landing pages" at bounding box center [293, 677] width 141 height 13
click at [308, 746] on div "Product pages" at bounding box center [294, 754] width 142 height 23
click at [345, 796] on div "View" at bounding box center [351, 794] width 17 height 11
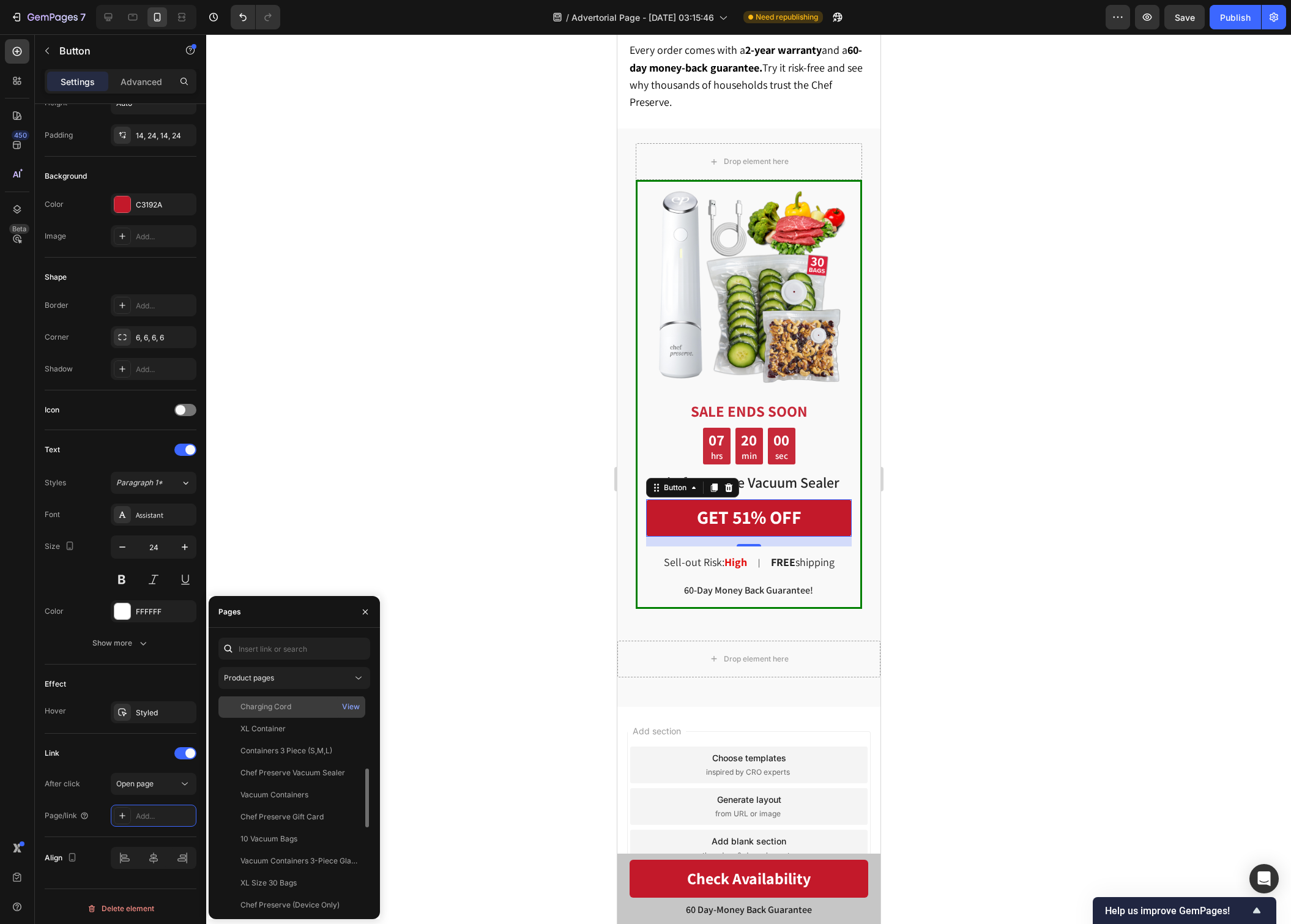
scroll to position [393, 0]
click at [354, 754] on div "View" at bounding box center [351, 755] width 17 height 11
click at [354, 757] on div "View" at bounding box center [351, 755] width 17 height 11
click at [277, 750] on div "Chef Preserve Vacuum Sealer" at bounding box center [292, 755] width 105 height 11
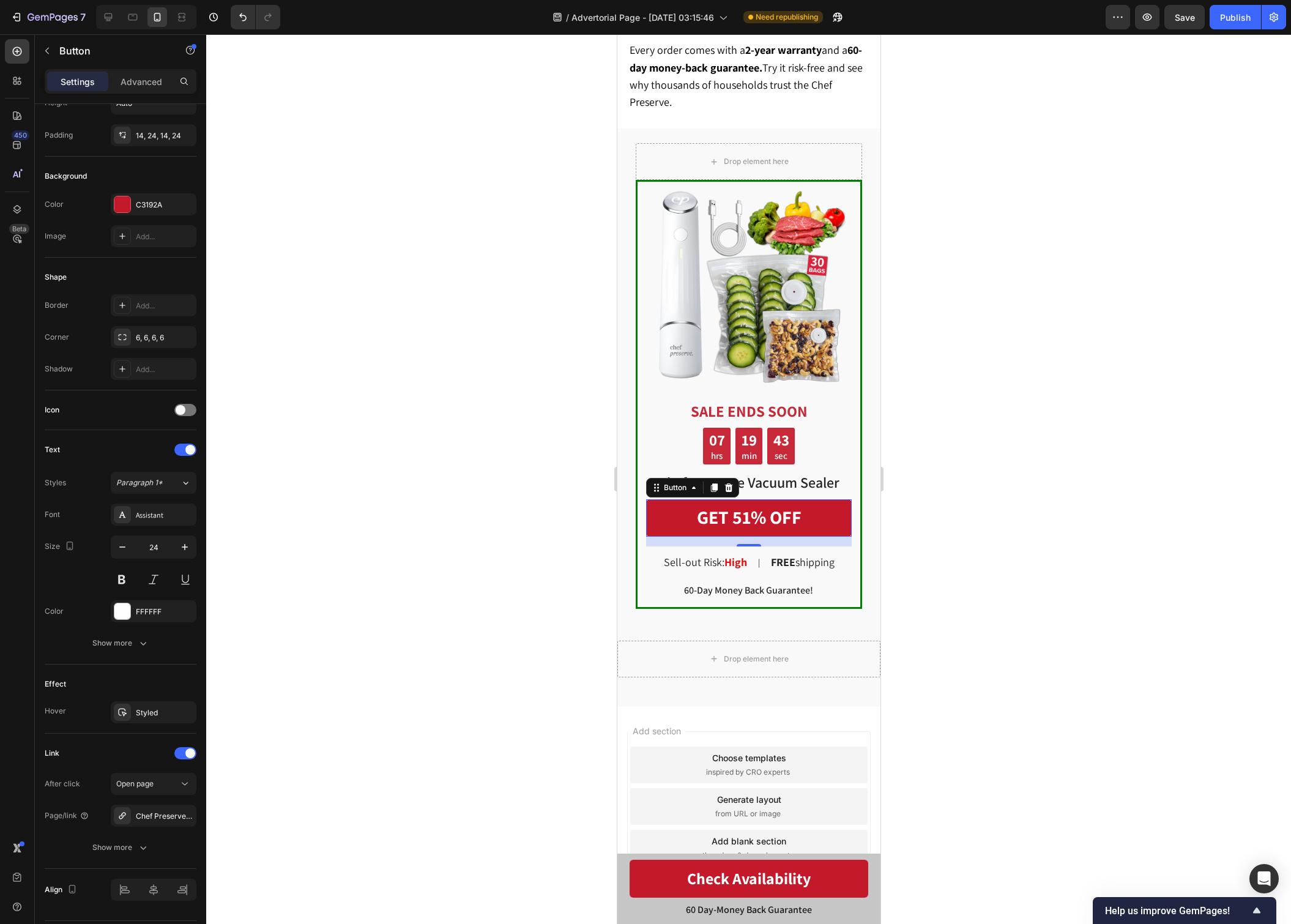
click at [506, 541] on div at bounding box center [748, 478] width 1084 height 889
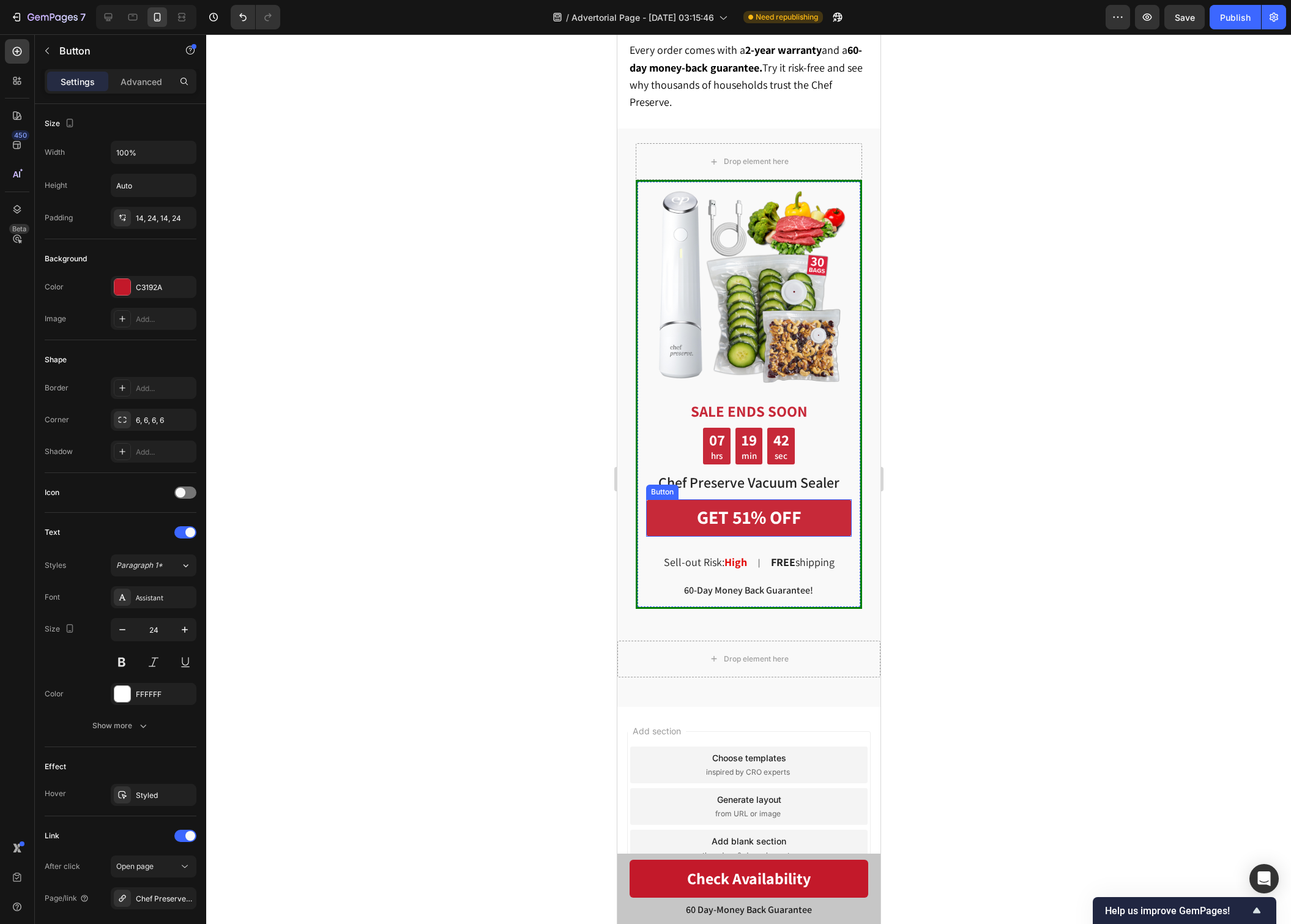
click at [682, 524] on link "GET 51% OFF" at bounding box center [748, 518] width 206 height 37
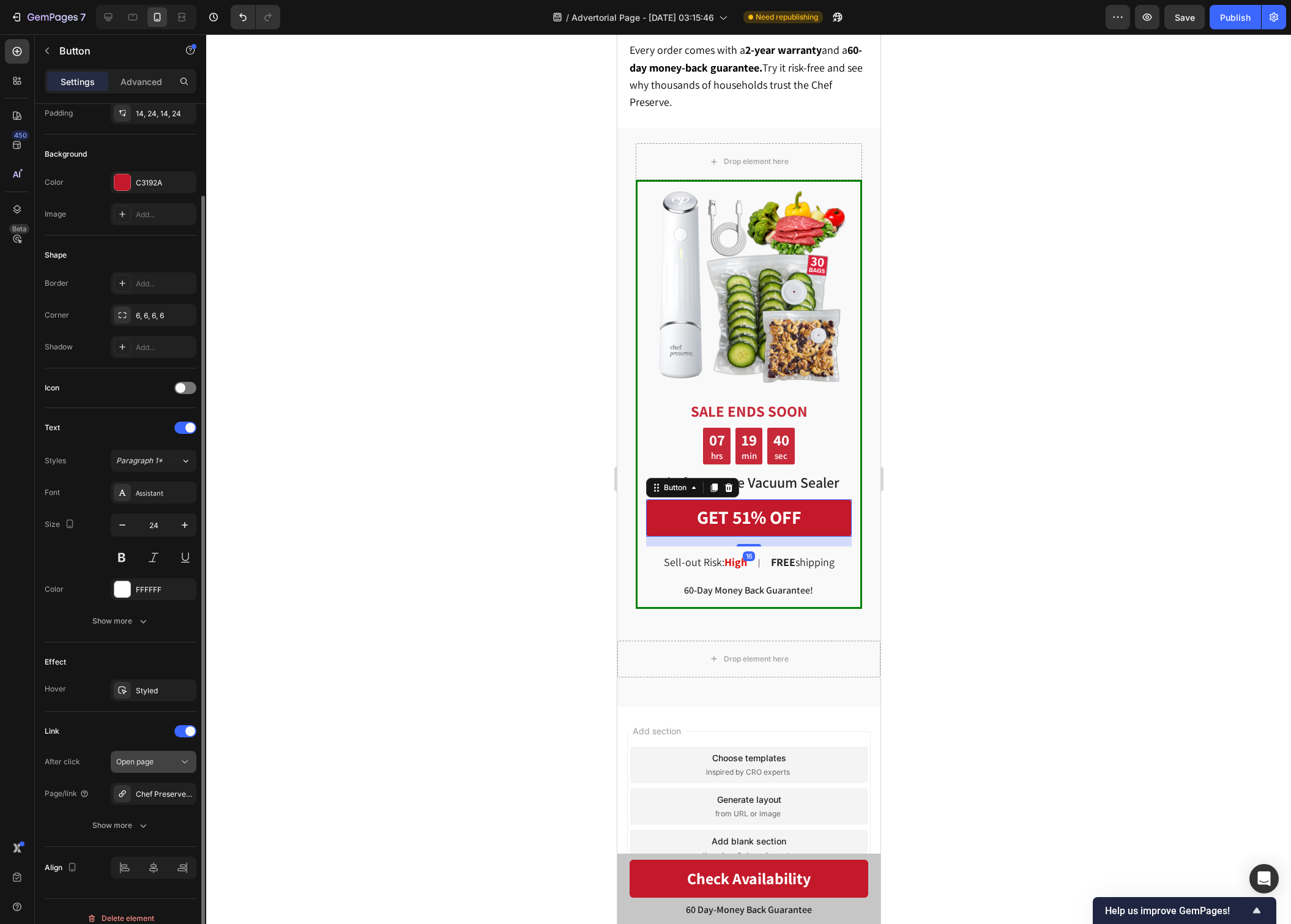
scroll to position [115, 0]
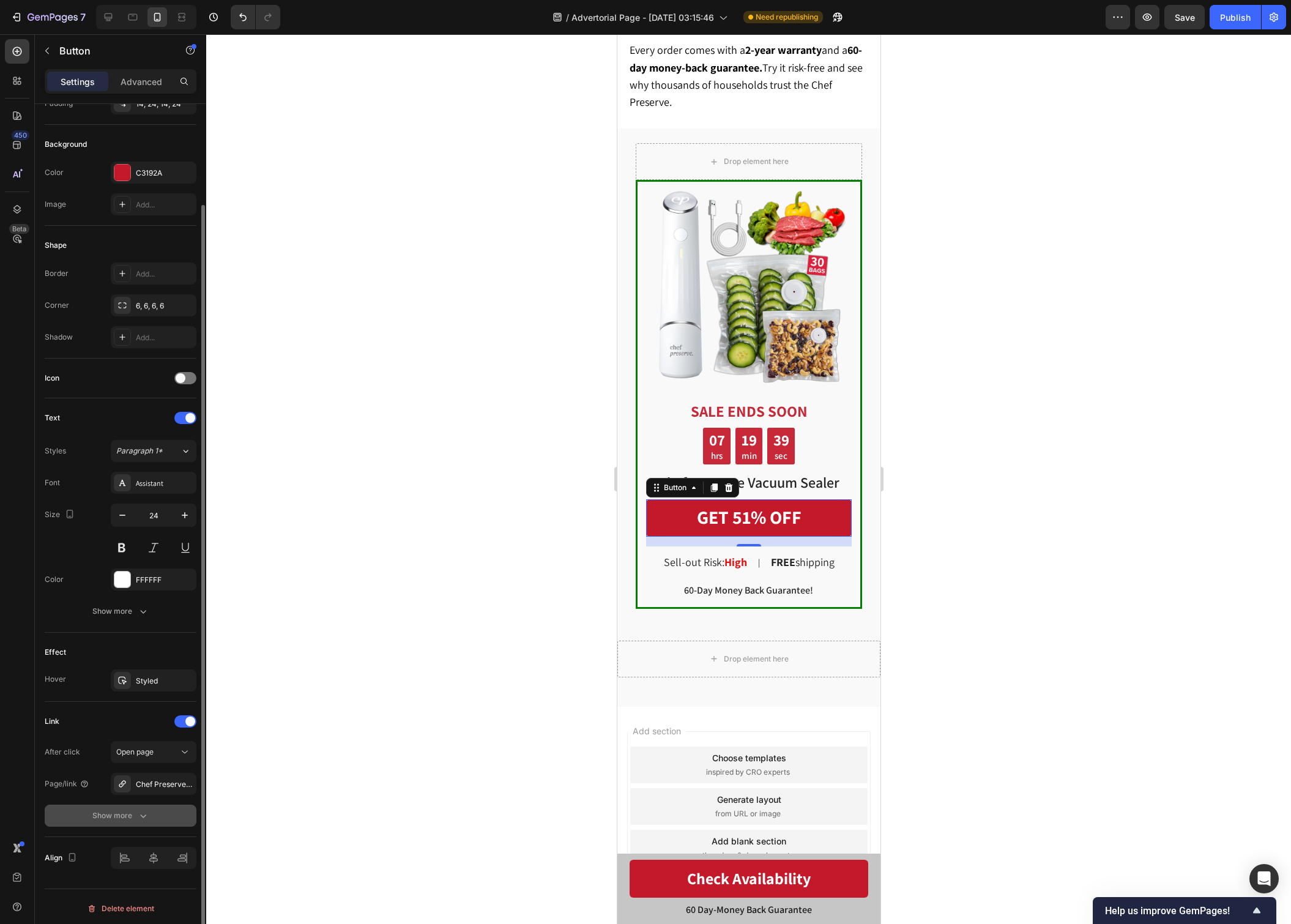
click at [148, 814] on icon "button" at bounding box center [143, 815] width 13 height 13
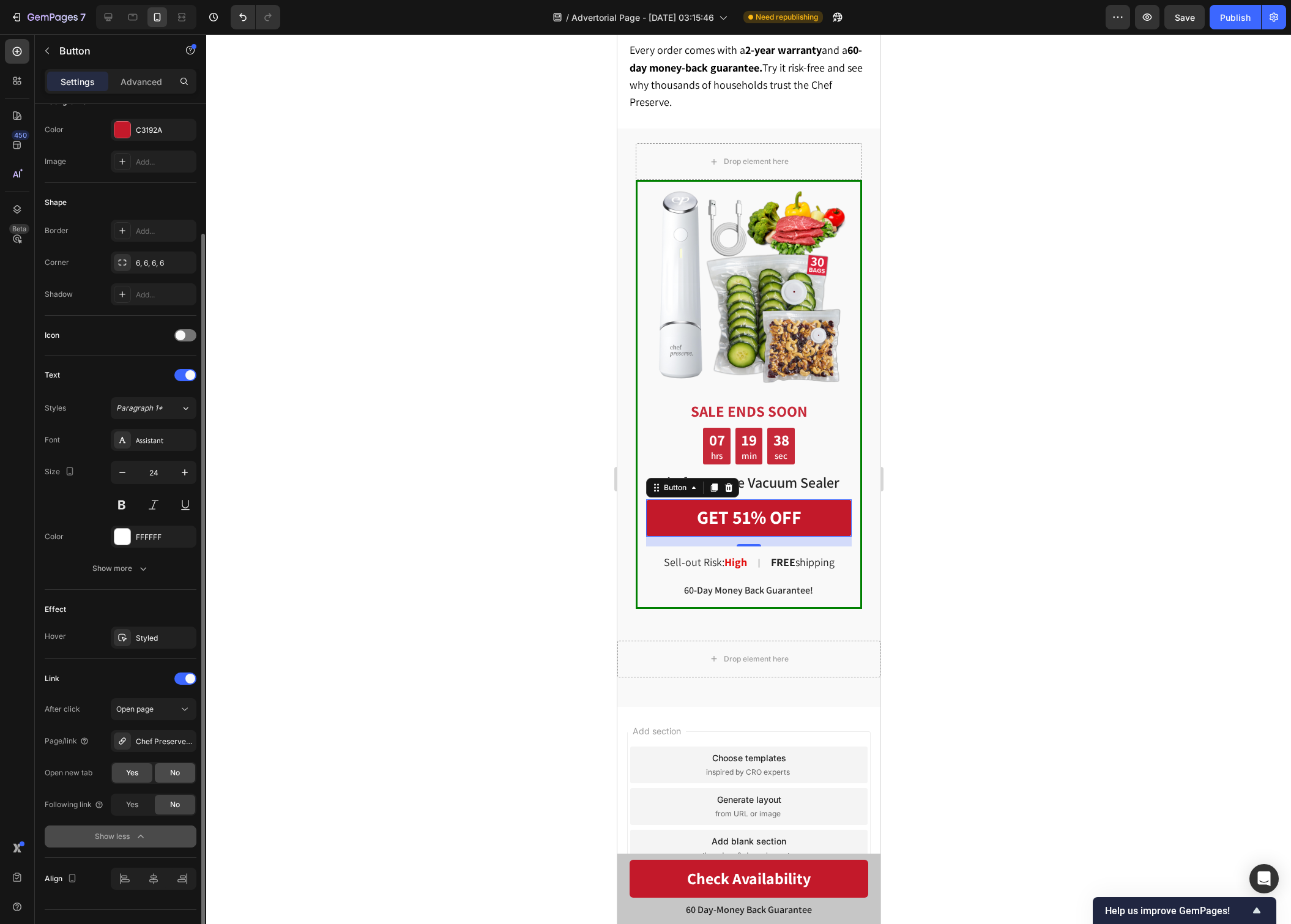
click at [185, 768] on div "No" at bounding box center [175, 772] width 41 height 19
click at [167, 739] on div "Chef Preserve Vacuum Sealer" at bounding box center [153, 740] width 36 height 11
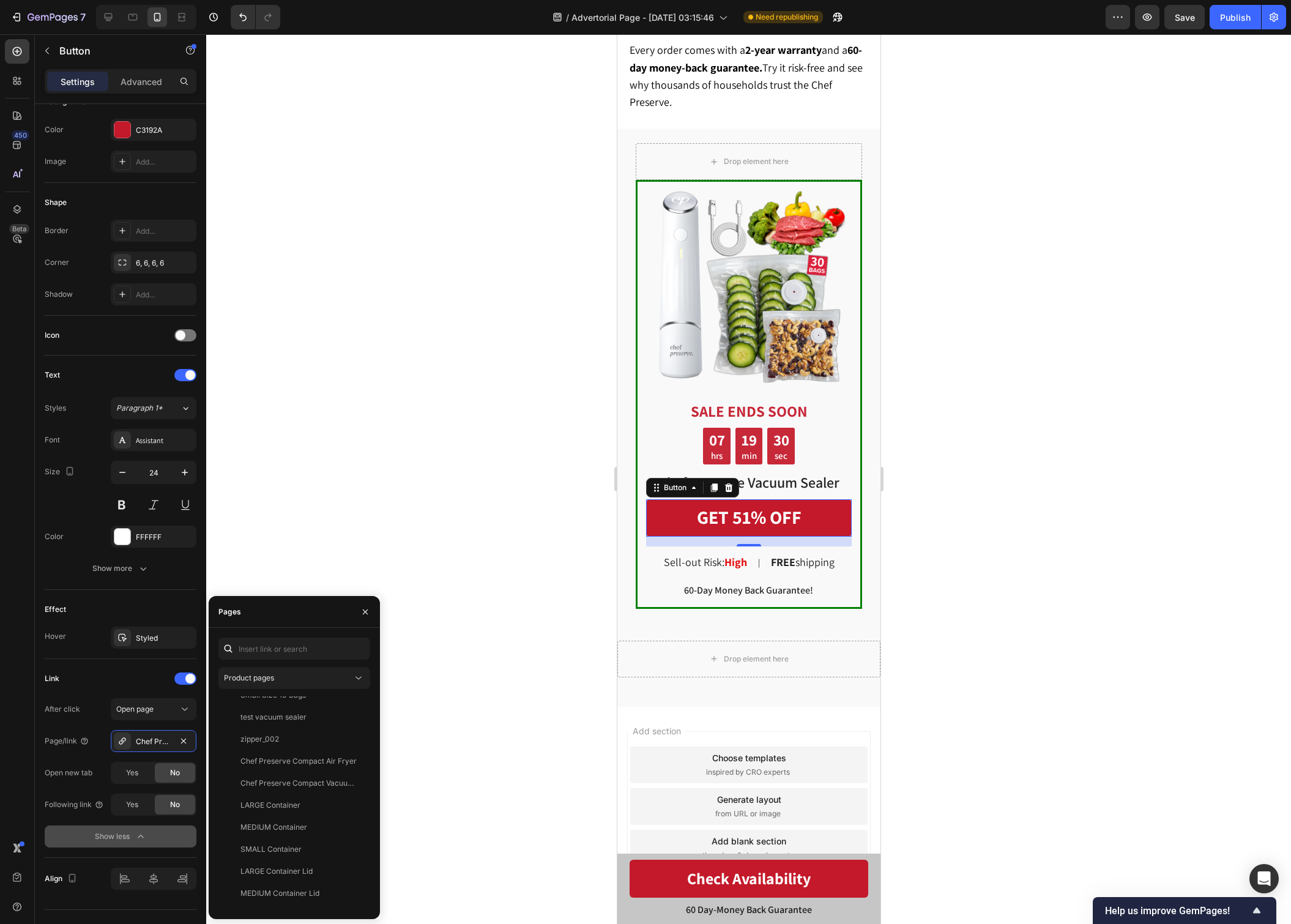
scroll to position [0, 0]
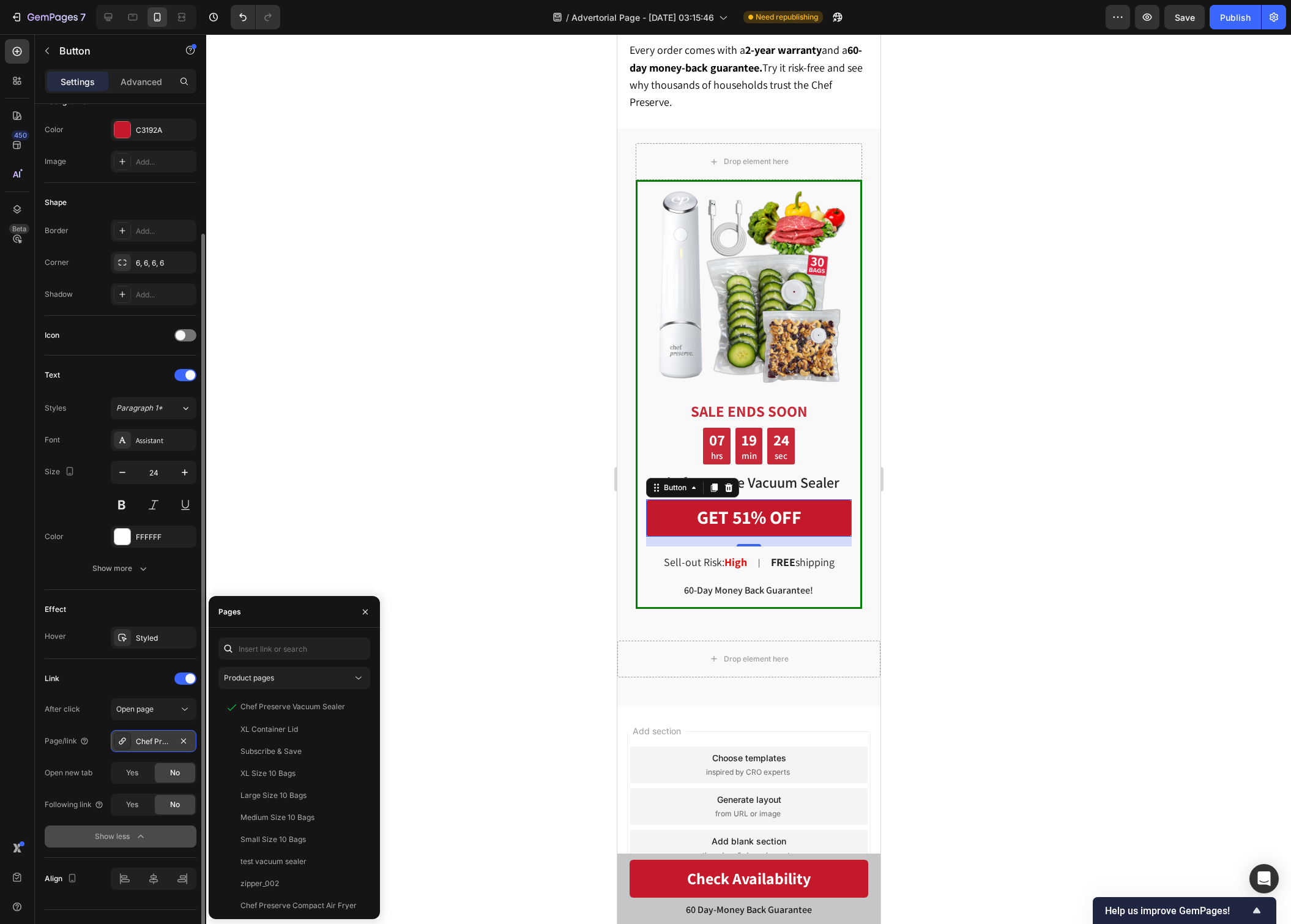
click at [156, 739] on div "Chef Preserve Vacuum Sealer" at bounding box center [153, 740] width 36 height 11
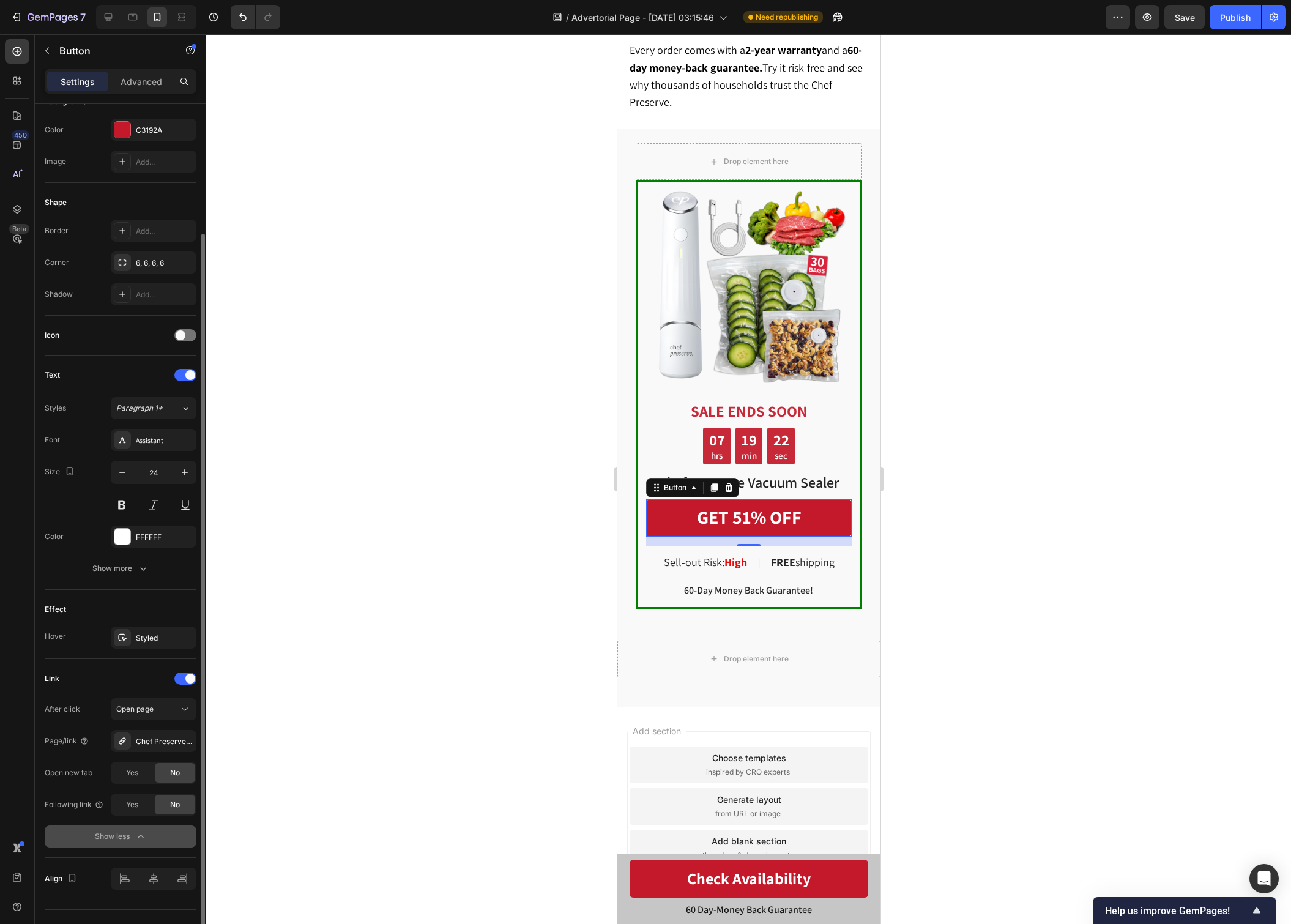
drag, startPoint x: 181, startPoint y: 737, endPoint x: 166, endPoint y: 742, distance: 15.8
click at [0, 0] on icon "button" at bounding box center [0, 0] width 0 height 0
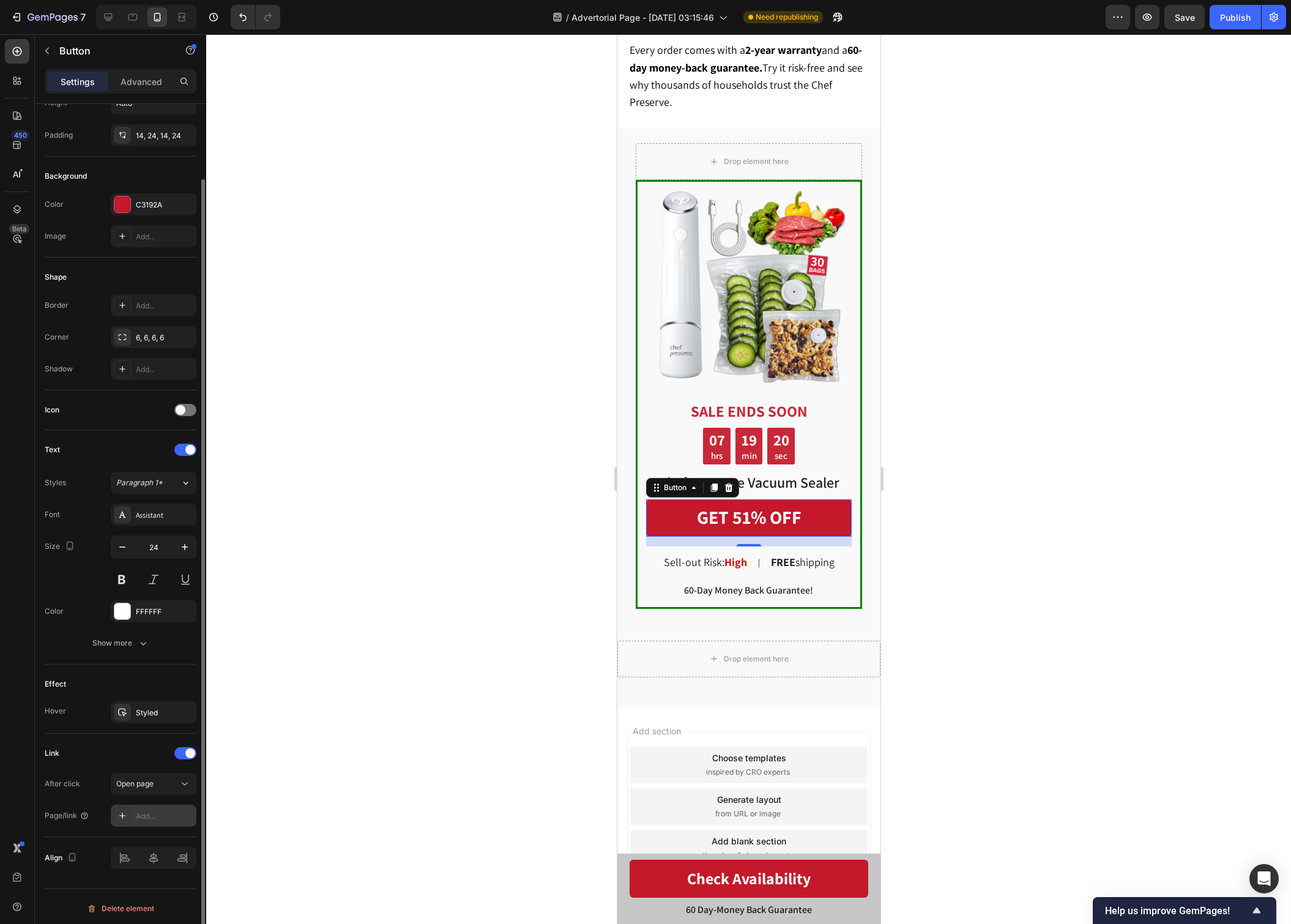
click at [153, 814] on div "Add..." at bounding box center [164, 815] width 57 height 11
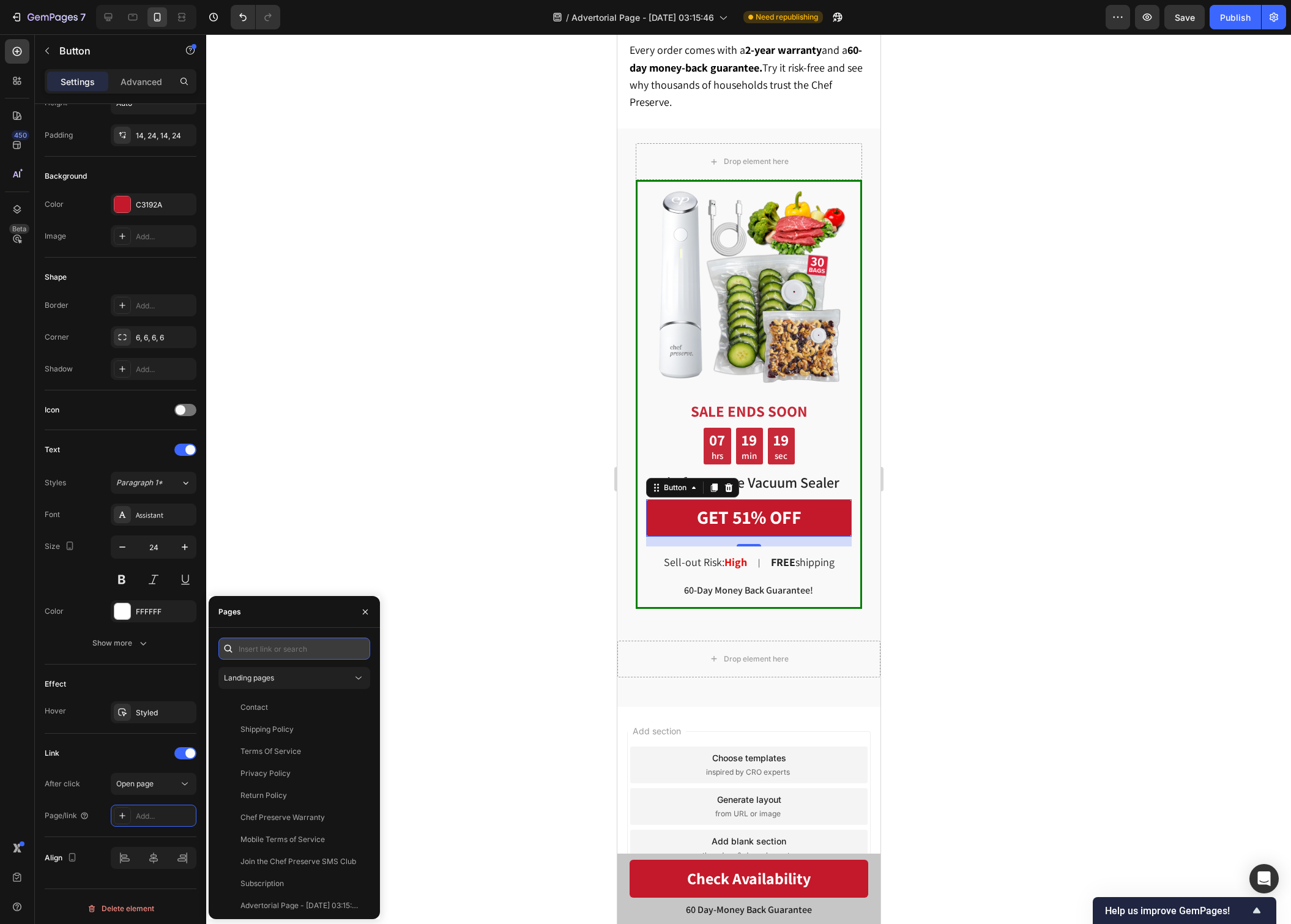
paste input "https://chefpreserve.com/products/cp"
type input "https://chefpreserve.com/products/cp"
click at [284, 672] on div "https://chefpreserve.com/products/cp" at bounding box center [279, 677] width 79 height 11
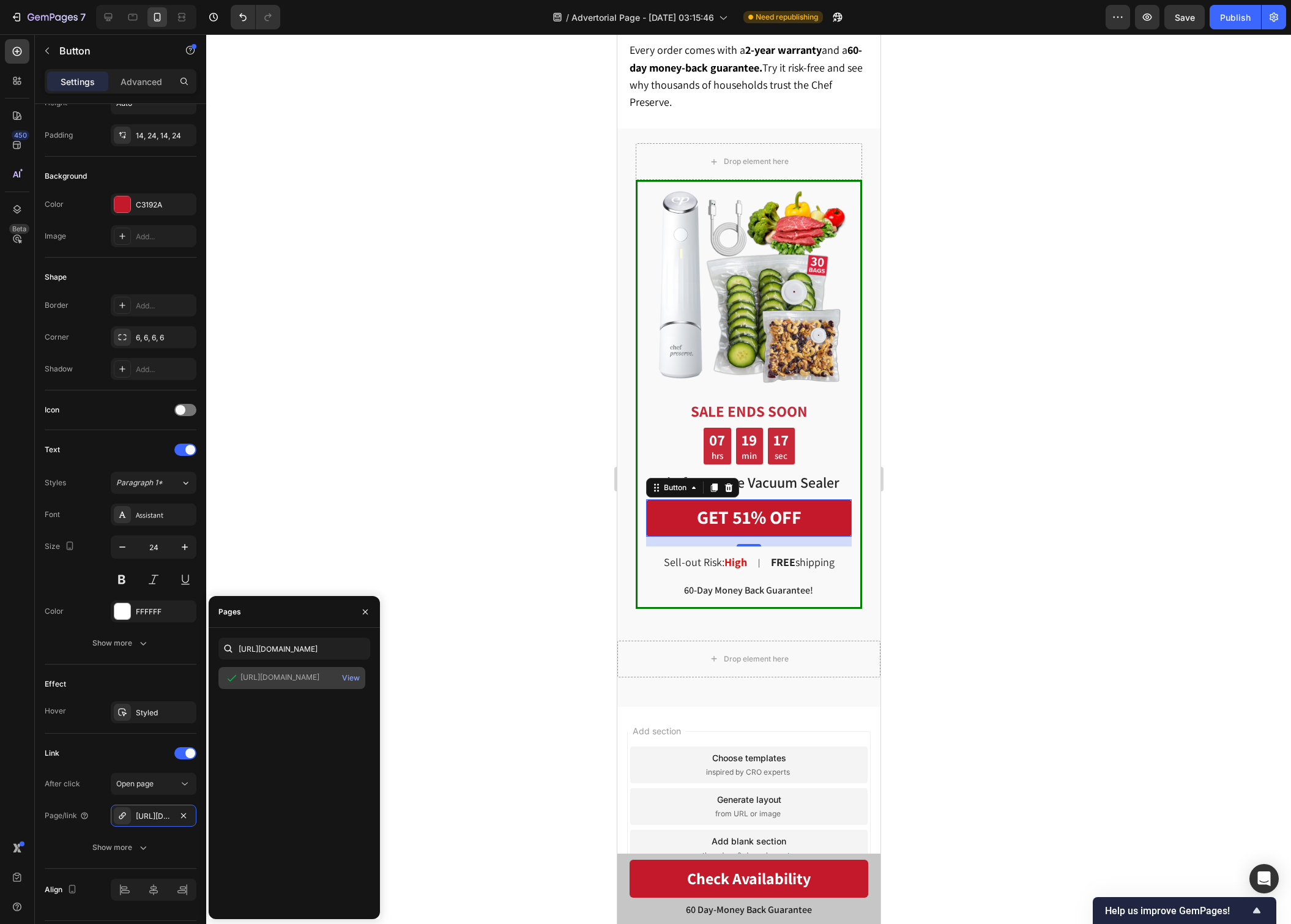
scroll to position [0, 0]
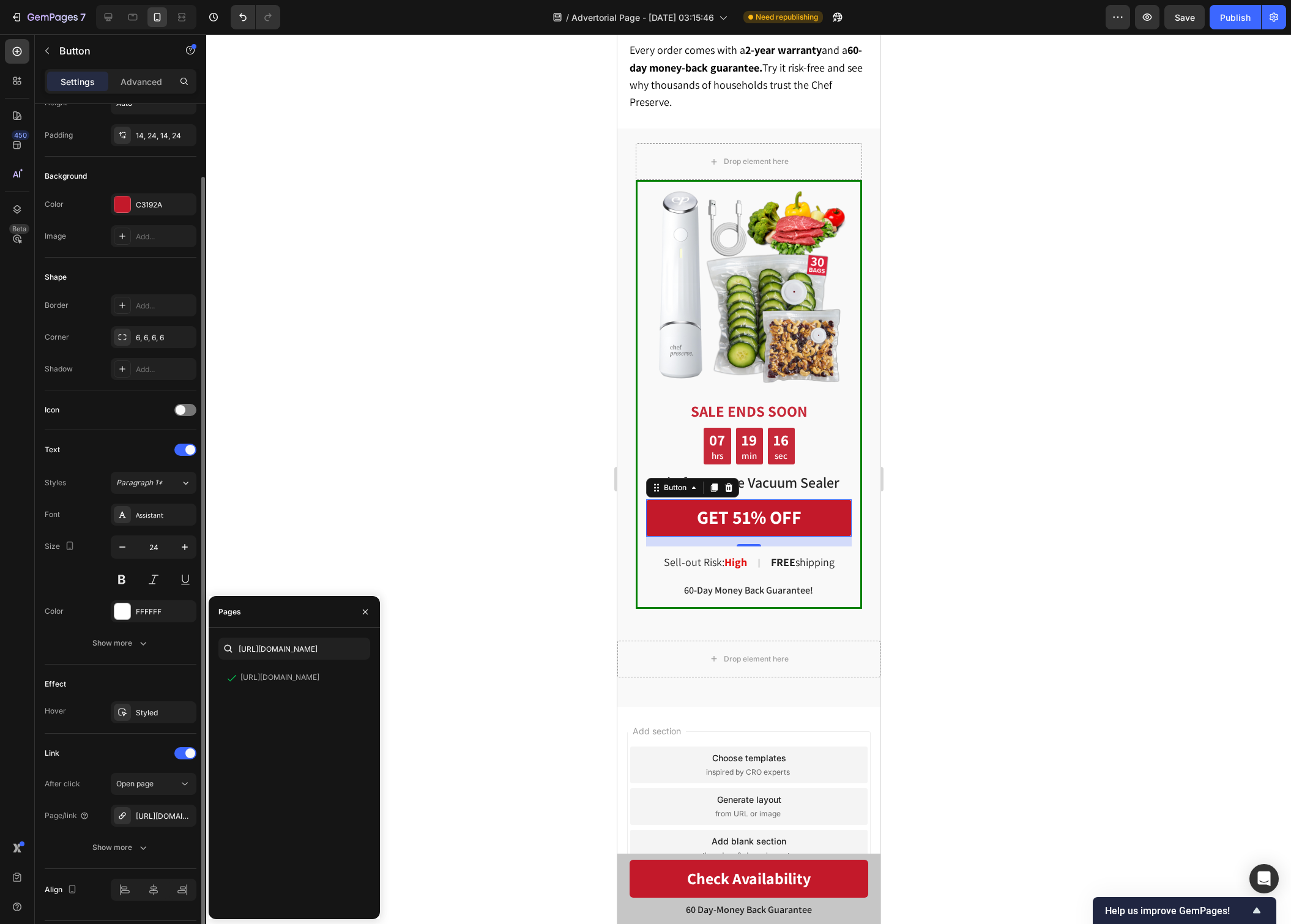
click at [100, 743] on div "Link" at bounding box center [120, 753] width 152 height 19
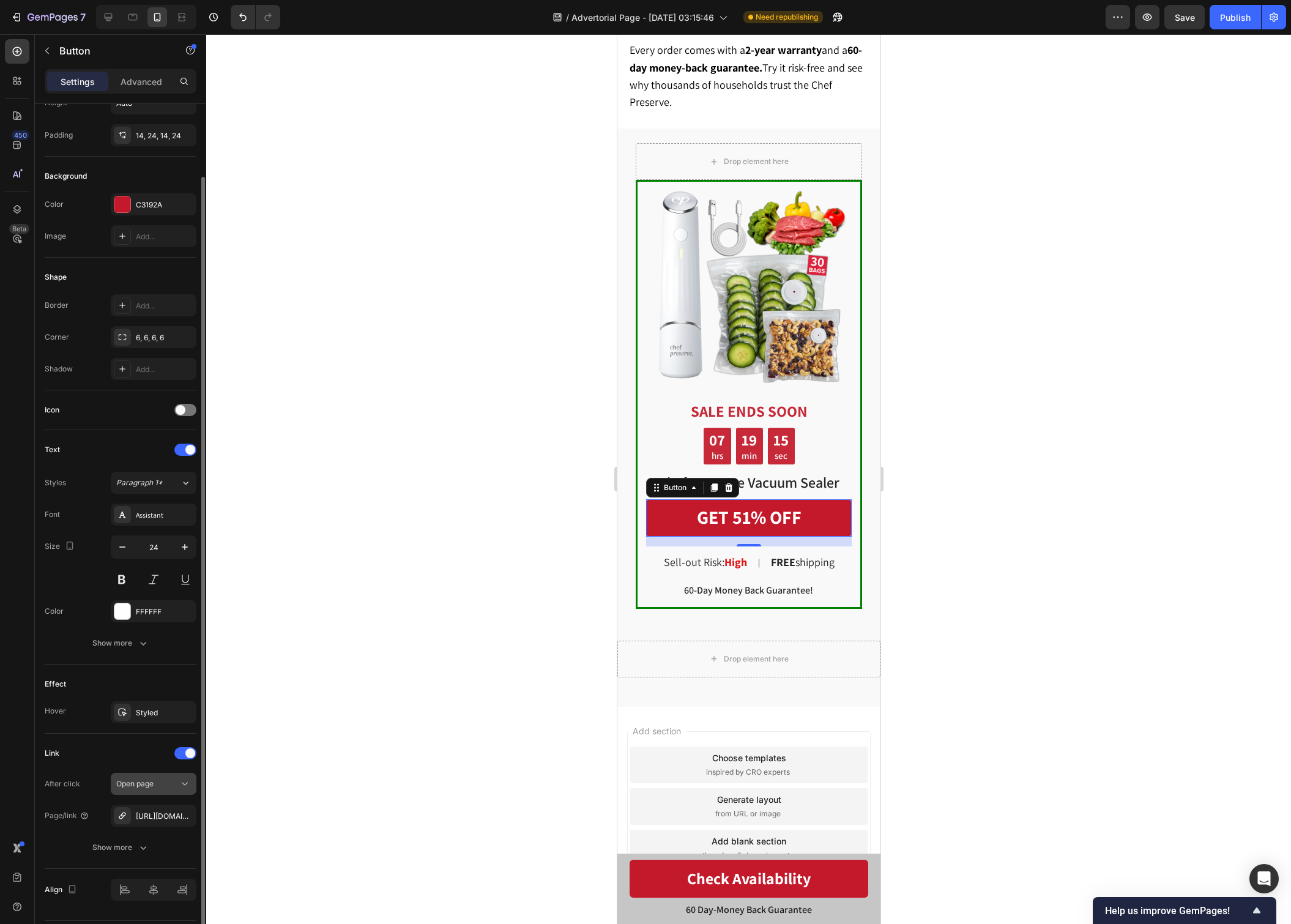
click at [152, 772] on button "Open page" at bounding box center [153, 783] width 85 height 22
click at [119, 837] on button "Show more" at bounding box center [120, 847] width 152 height 22
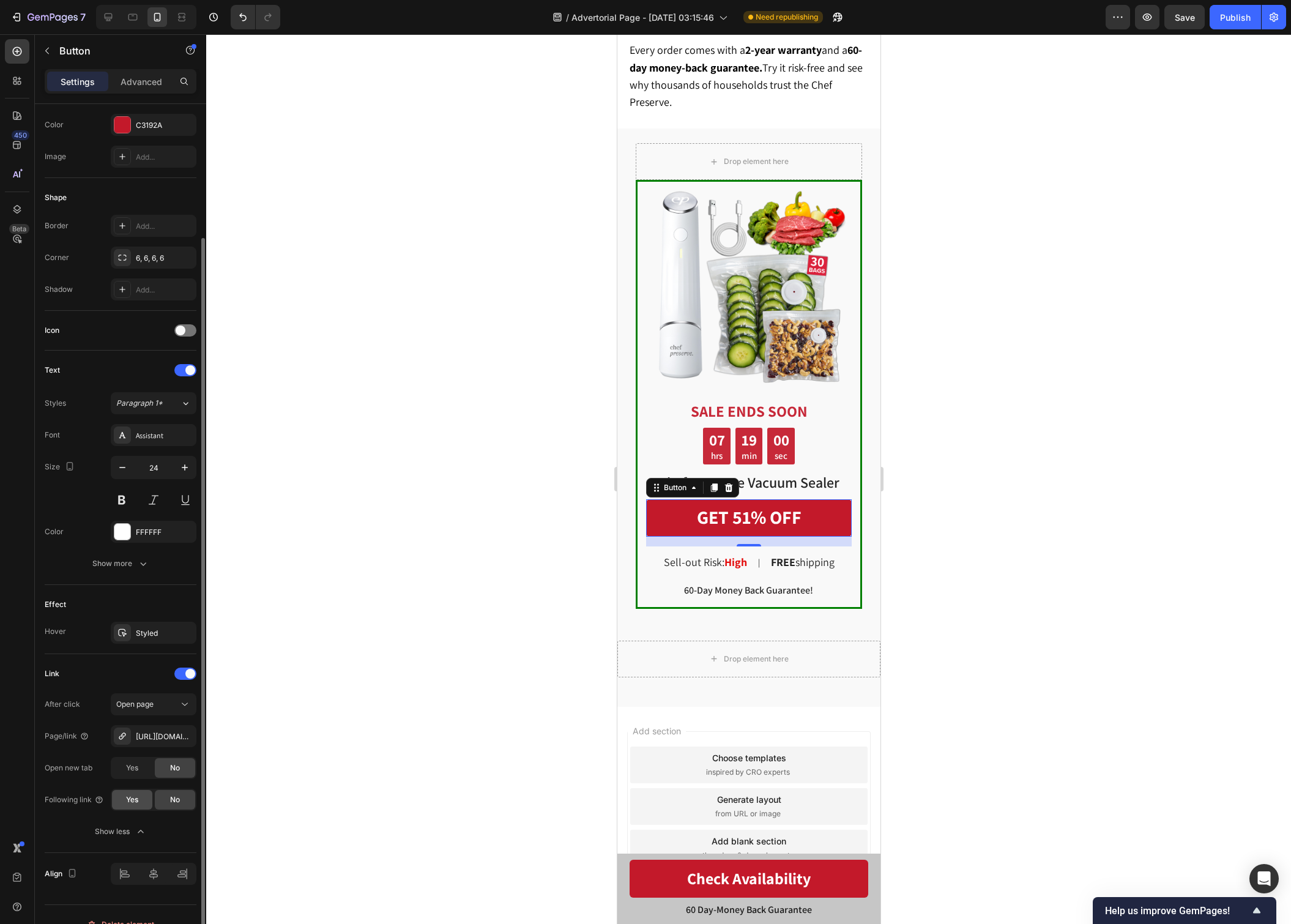
click at [148, 797] on div "Yes" at bounding box center [132, 800] width 41 height 19
click at [171, 797] on span "No" at bounding box center [175, 799] width 10 height 11
click at [135, 800] on span "Yes" at bounding box center [132, 799] width 13 height 11
click at [179, 801] on span "No" at bounding box center [175, 799] width 10 height 11
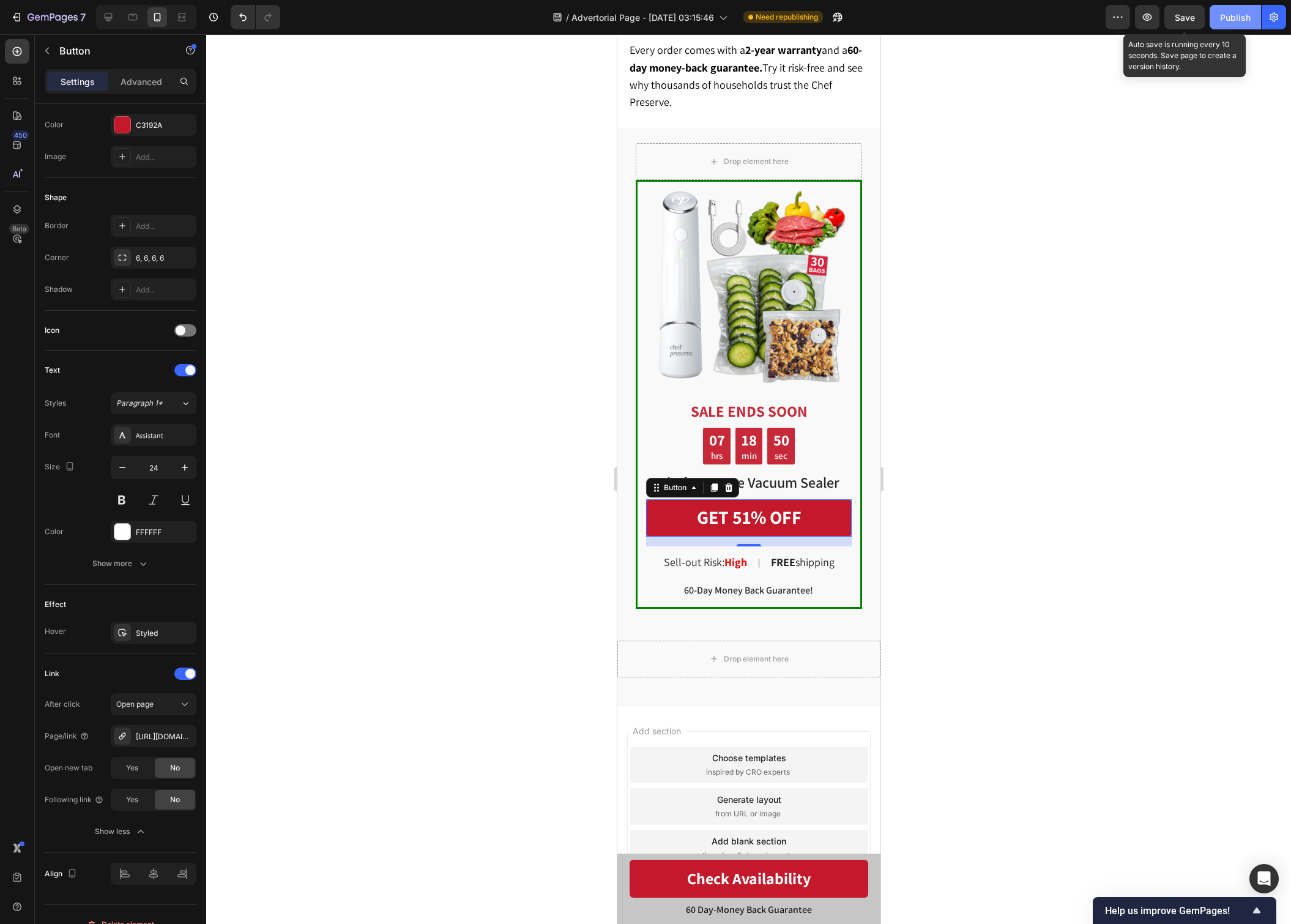
drag, startPoint x: 1176, startPoint y: 15, endPoint x: 1224, endPoint y: 24, distance: 48.8
click at [1236, 24] on button "Publish" at bounding box center [1235, 17] width 51 height 24
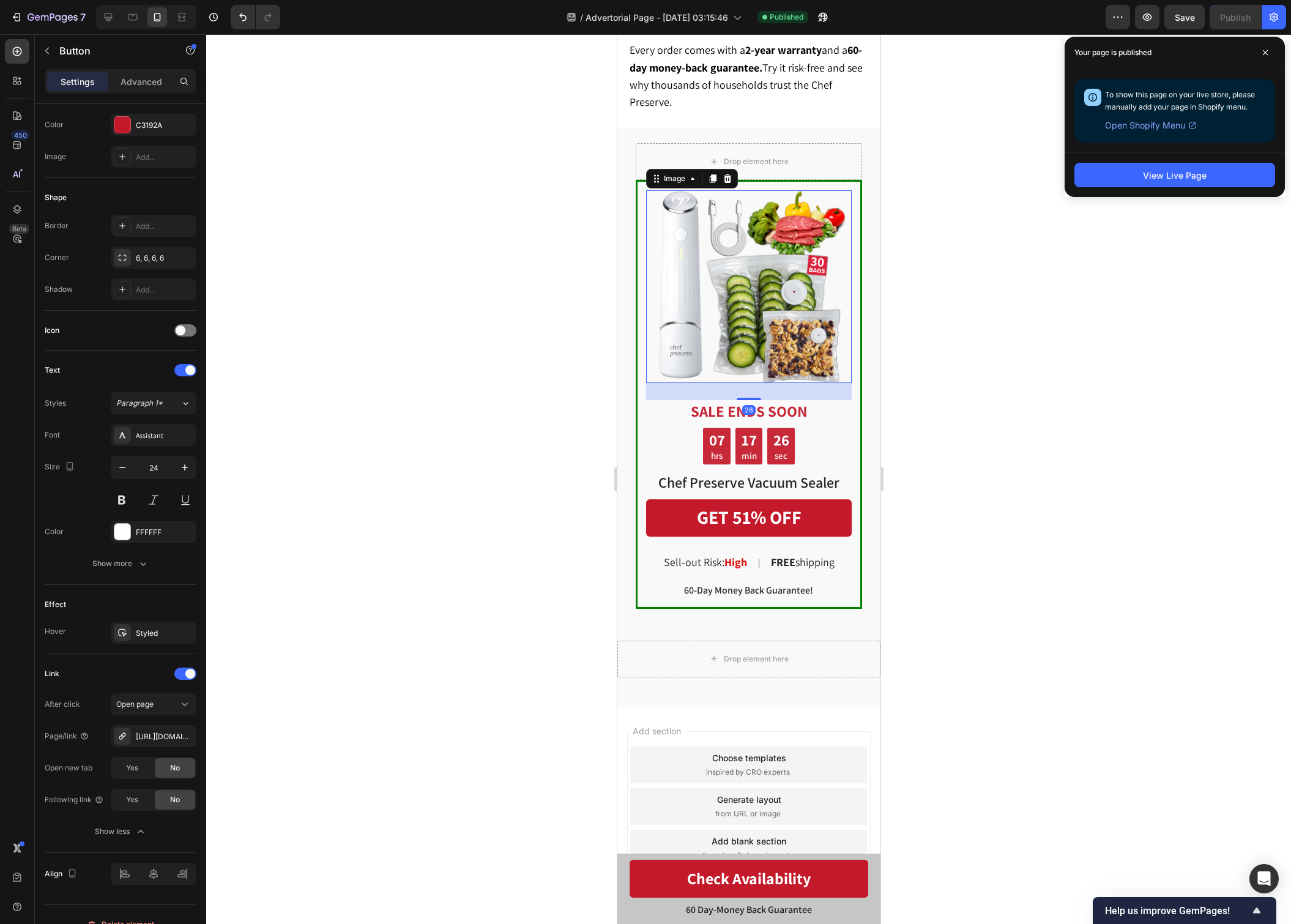
click at [744, 256] on img at bounding box center [748, 287] width 192 height 192
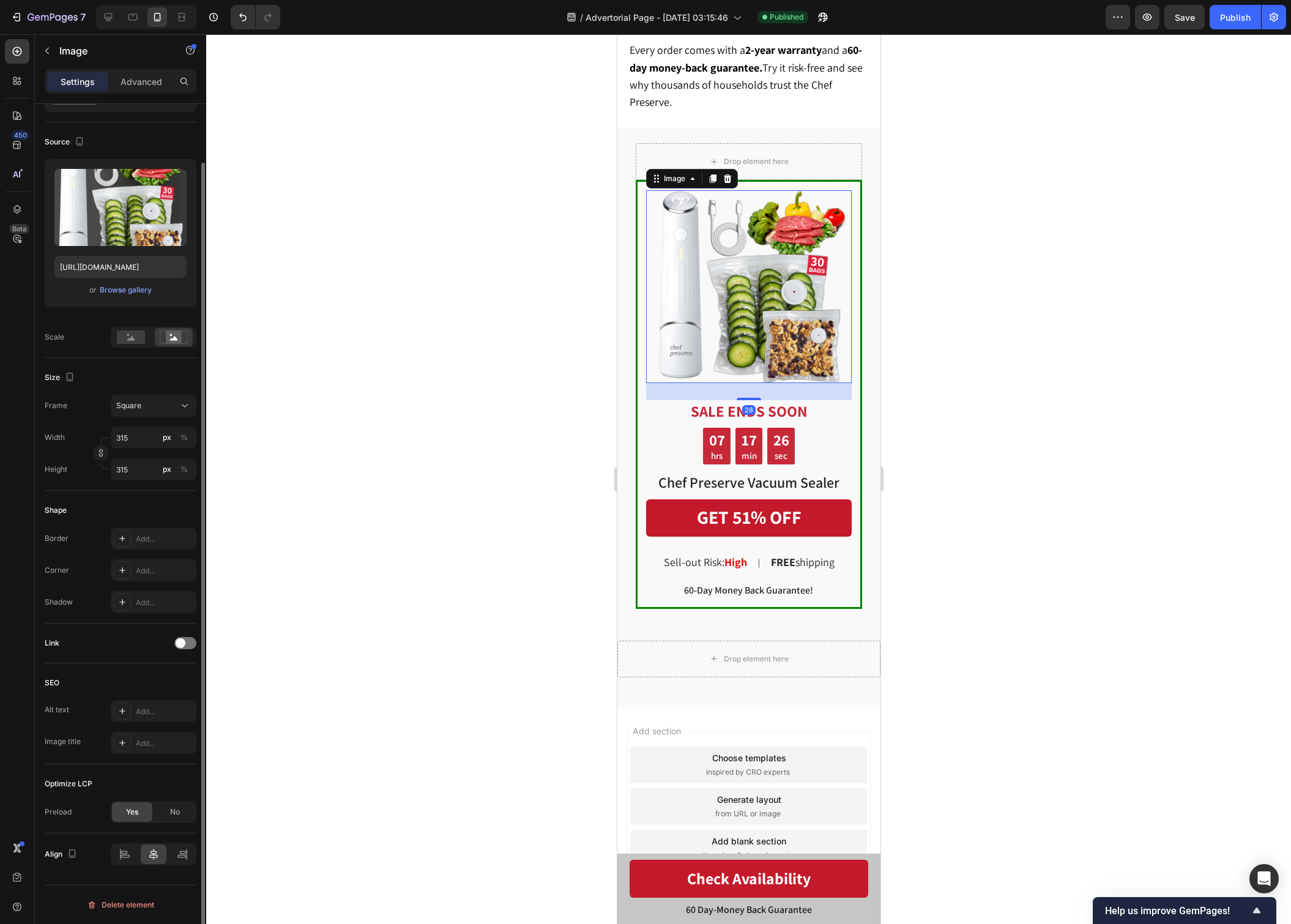
scroll to position [0, 0]
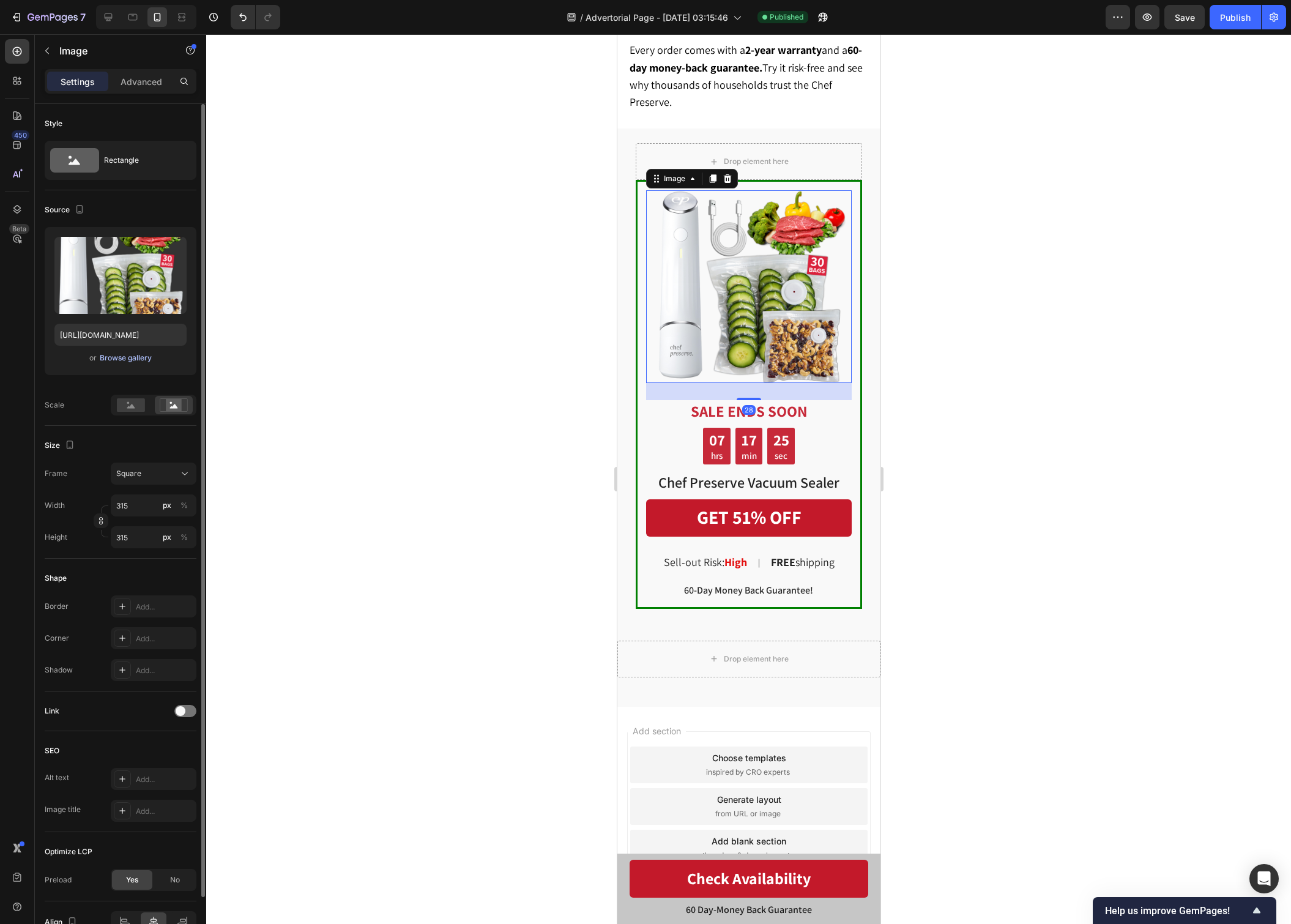
click at [106, 359] on div "Browse gallery" at bounding box center [126, 358] width 52 height 11
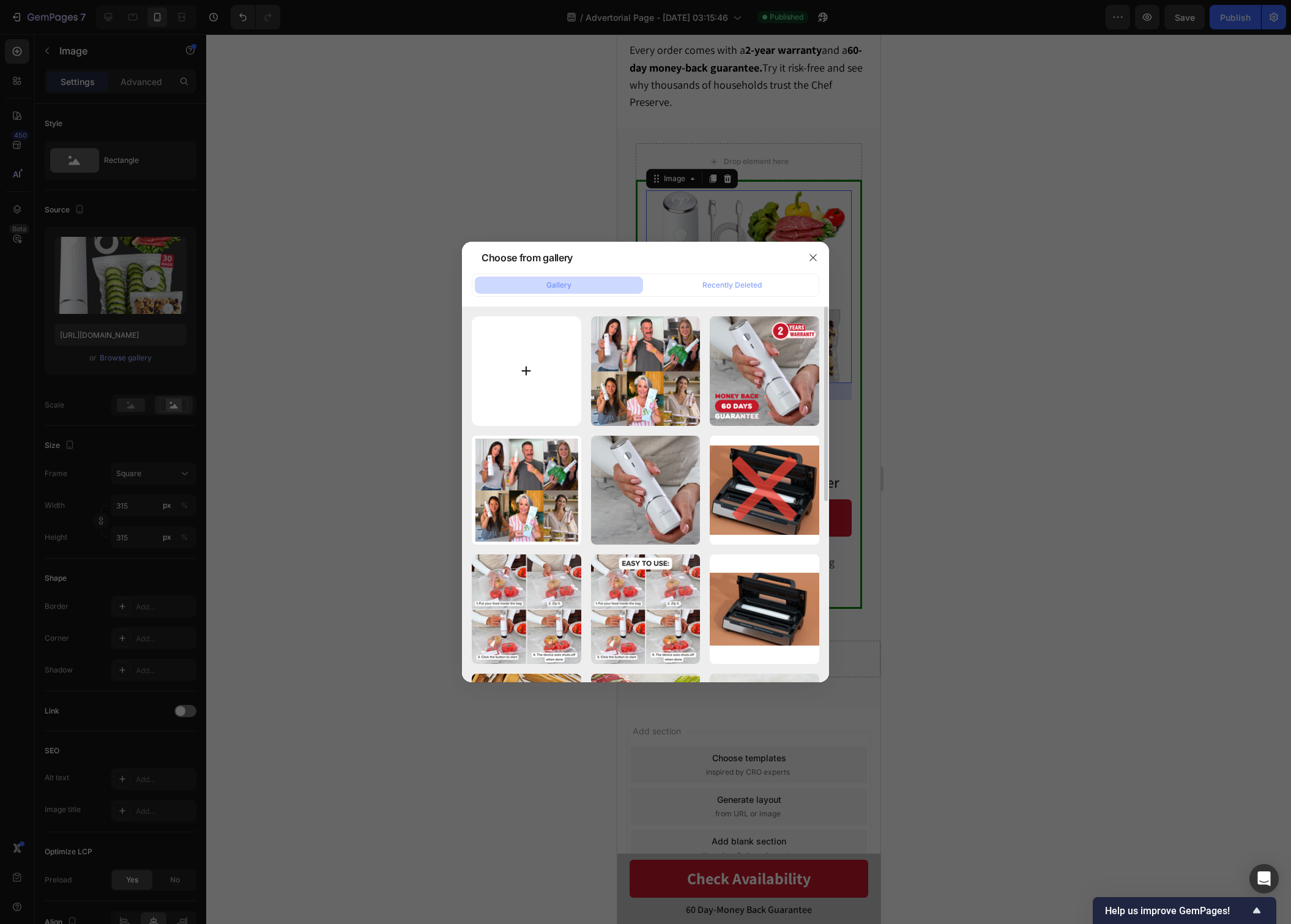
click at [549, 388] on input "file" at bounding box center [526, 371] width 110 height 110
type input "C:\fakepath\amazon product pics (66).png"
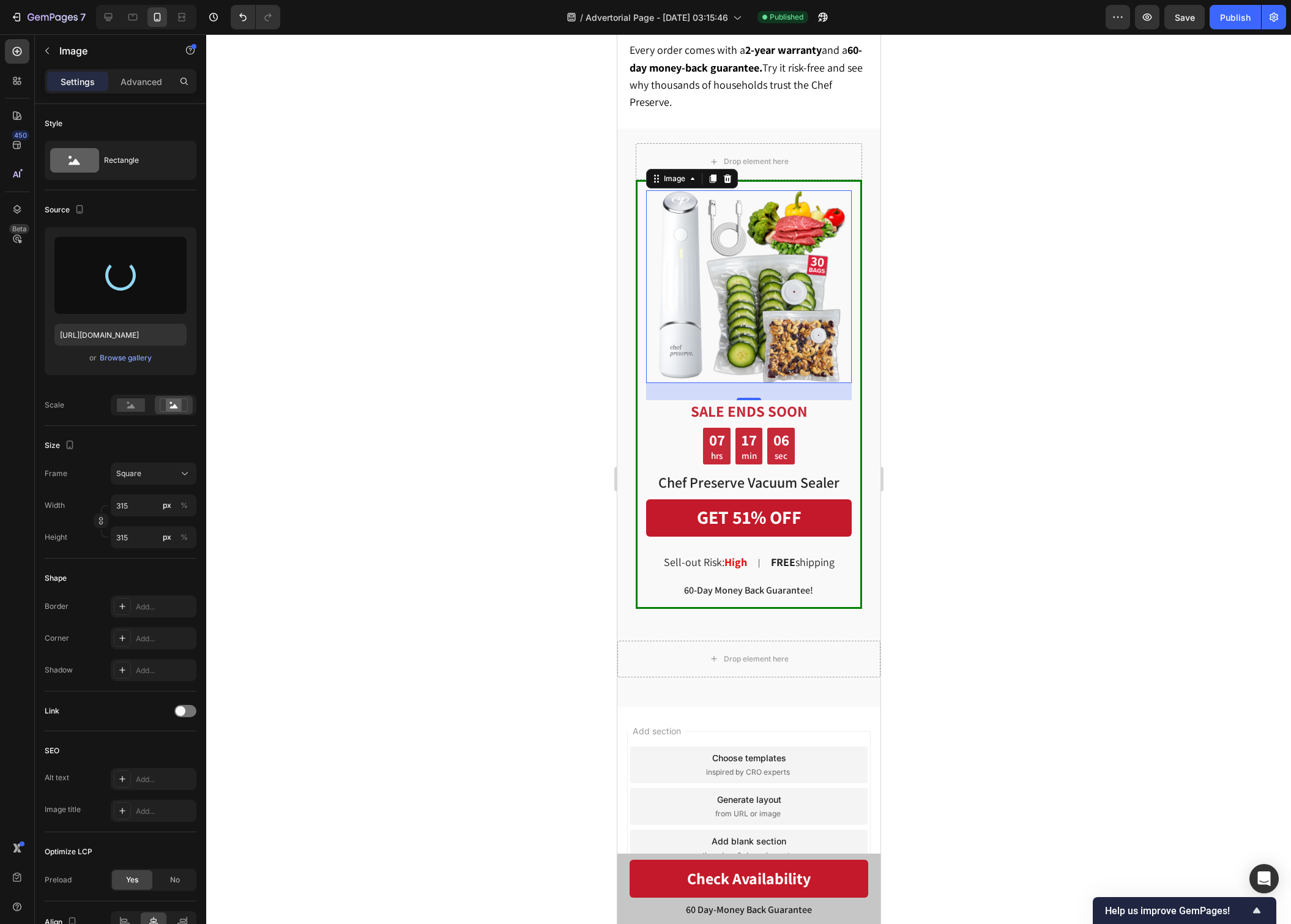
type input "https://cdn.shopify.com/s/files/1/0628/1445/3968/files/gempages_488519683201303…"
click at [1033, 291] on div at bounding box center [748, 478] width 1084 height 889
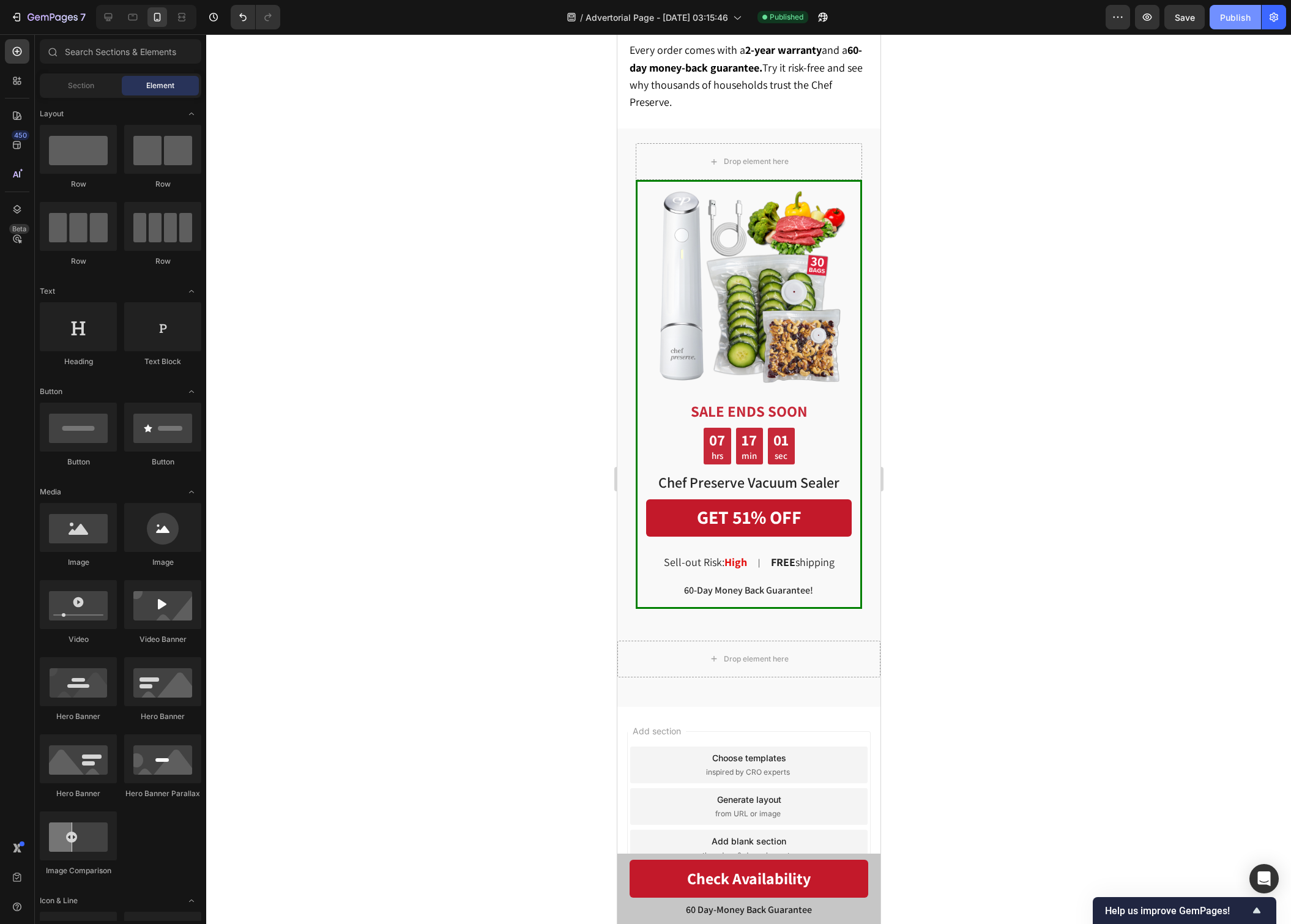
click at [1246, 7] on button "Publish" at bounding box center [1235, 17] width 51 height 24
click at [1185, 22] on icon "button" at bounding box center [1184, 17] width 13 height 13
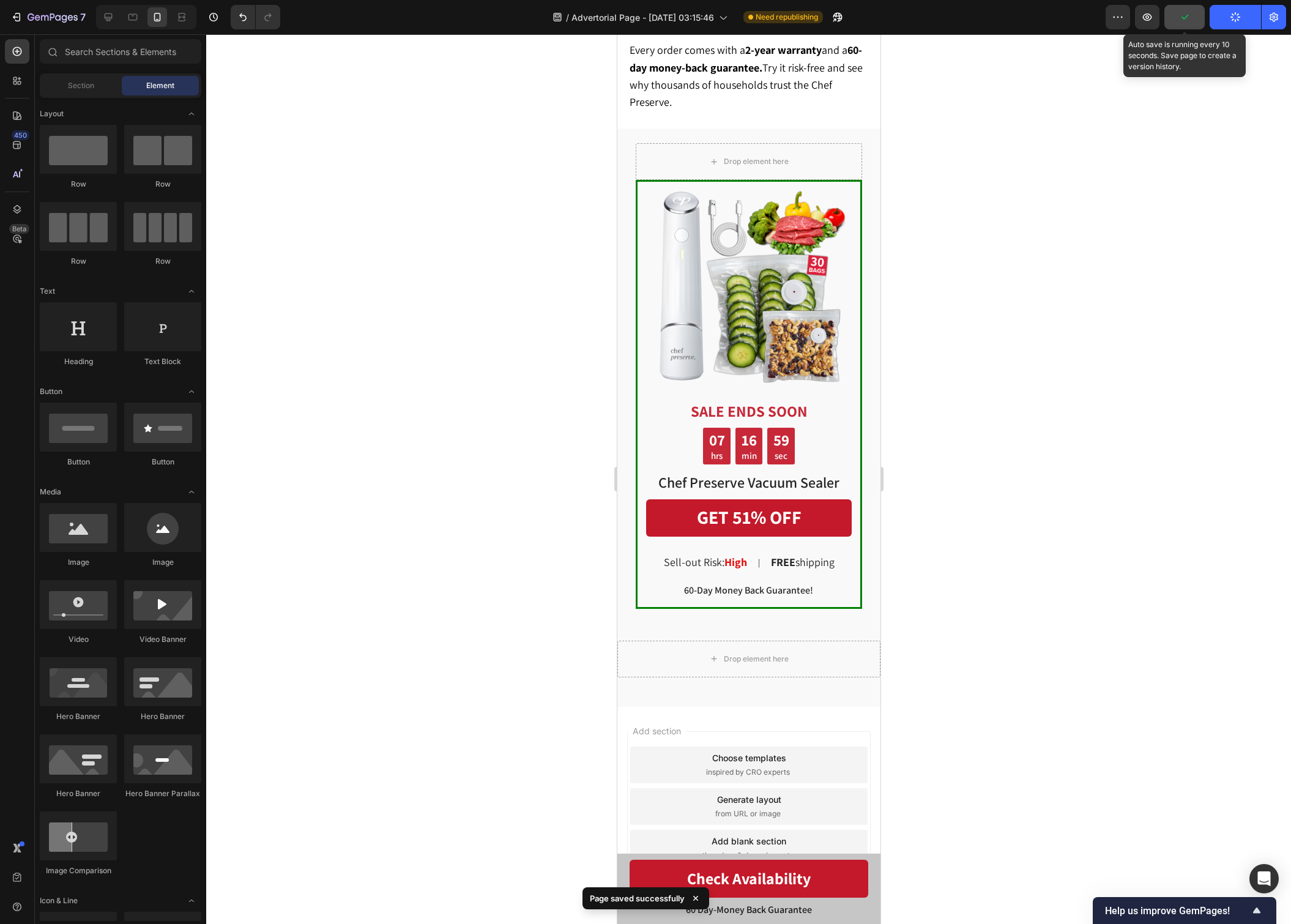
click at [1186, 24] on button "button" at bounding box center [1184, 17] width 41 height 24
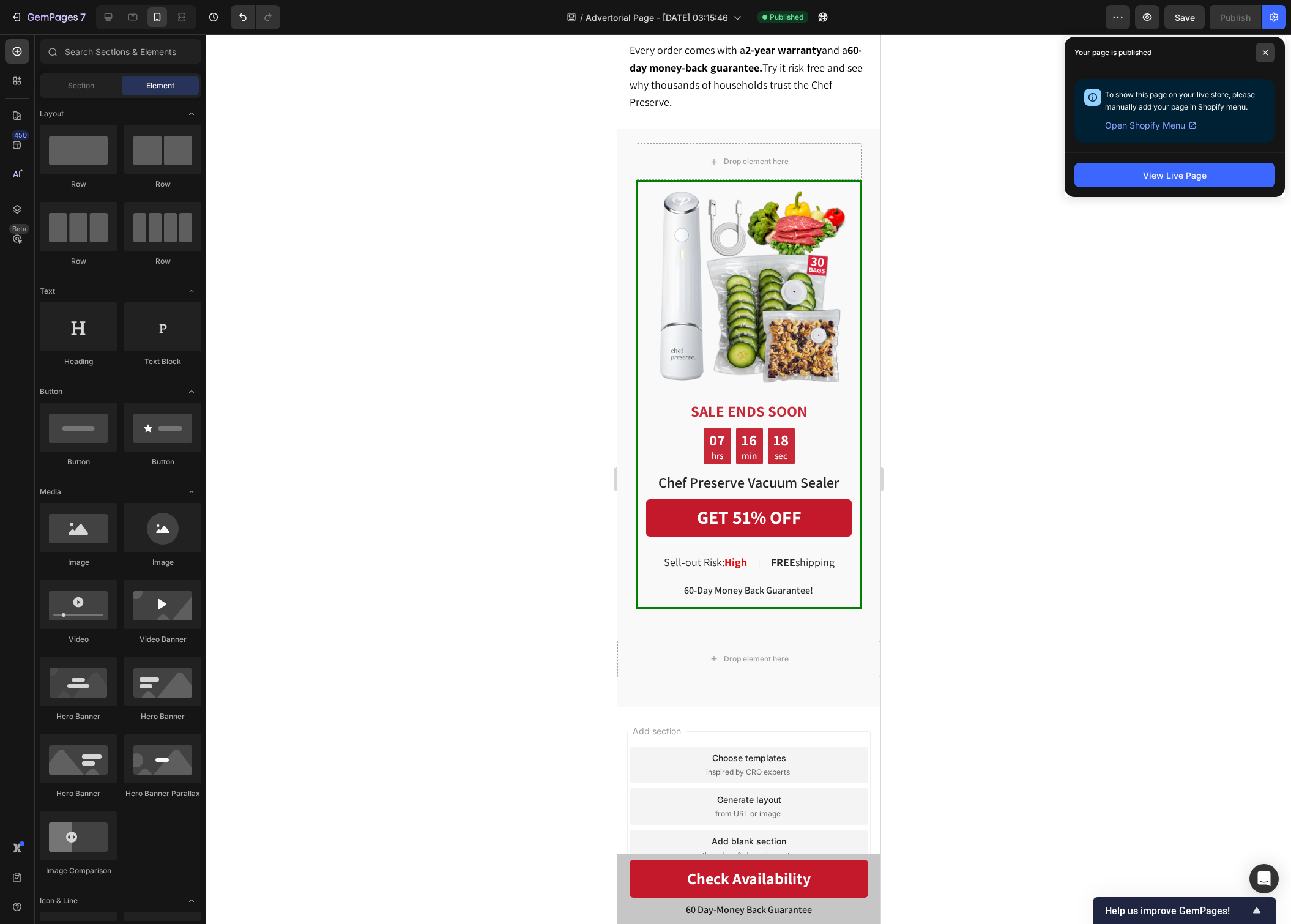
click at [1263, 51] on icon at bounding box center [1265, 52] width 6 height 6
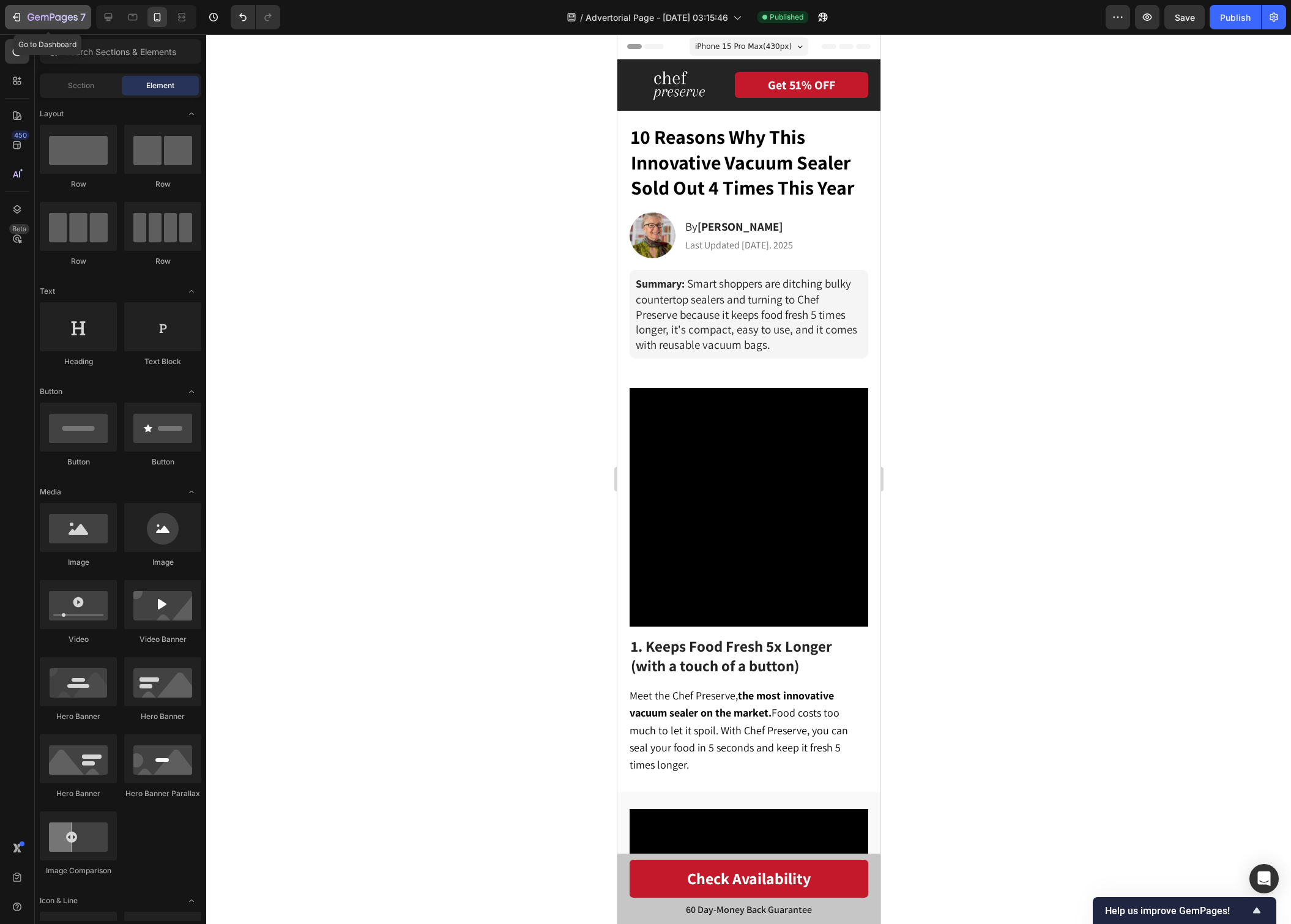
click at [23, 23] on div "7" at bounding box center [48, 17] width 75 height 15
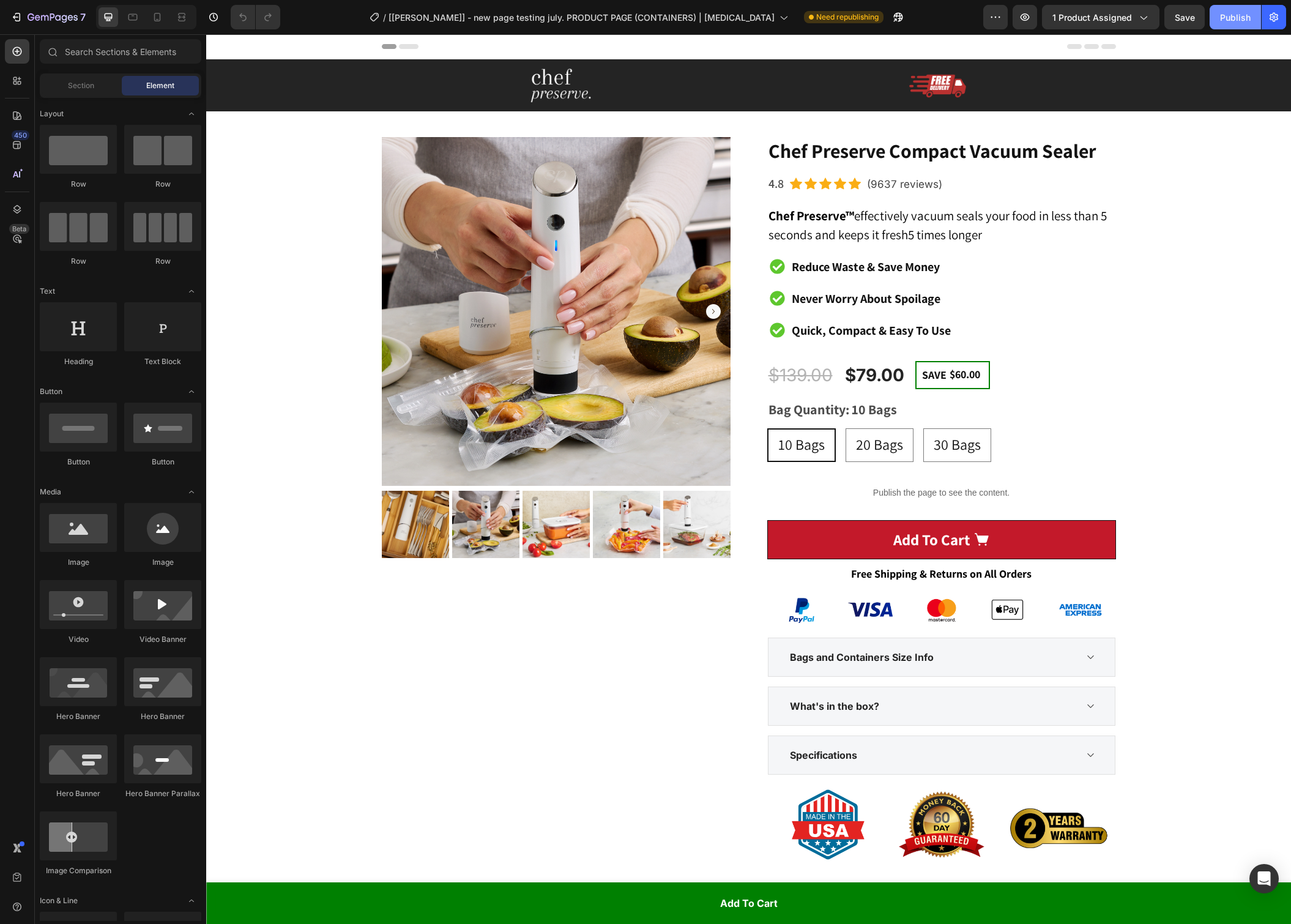
click at [1220, 16] on div "Publish" at bounding box center [1234, 17] width 30 height 13
click at [162, 16] on div at bounding box center [157, 17] width 19 height 19
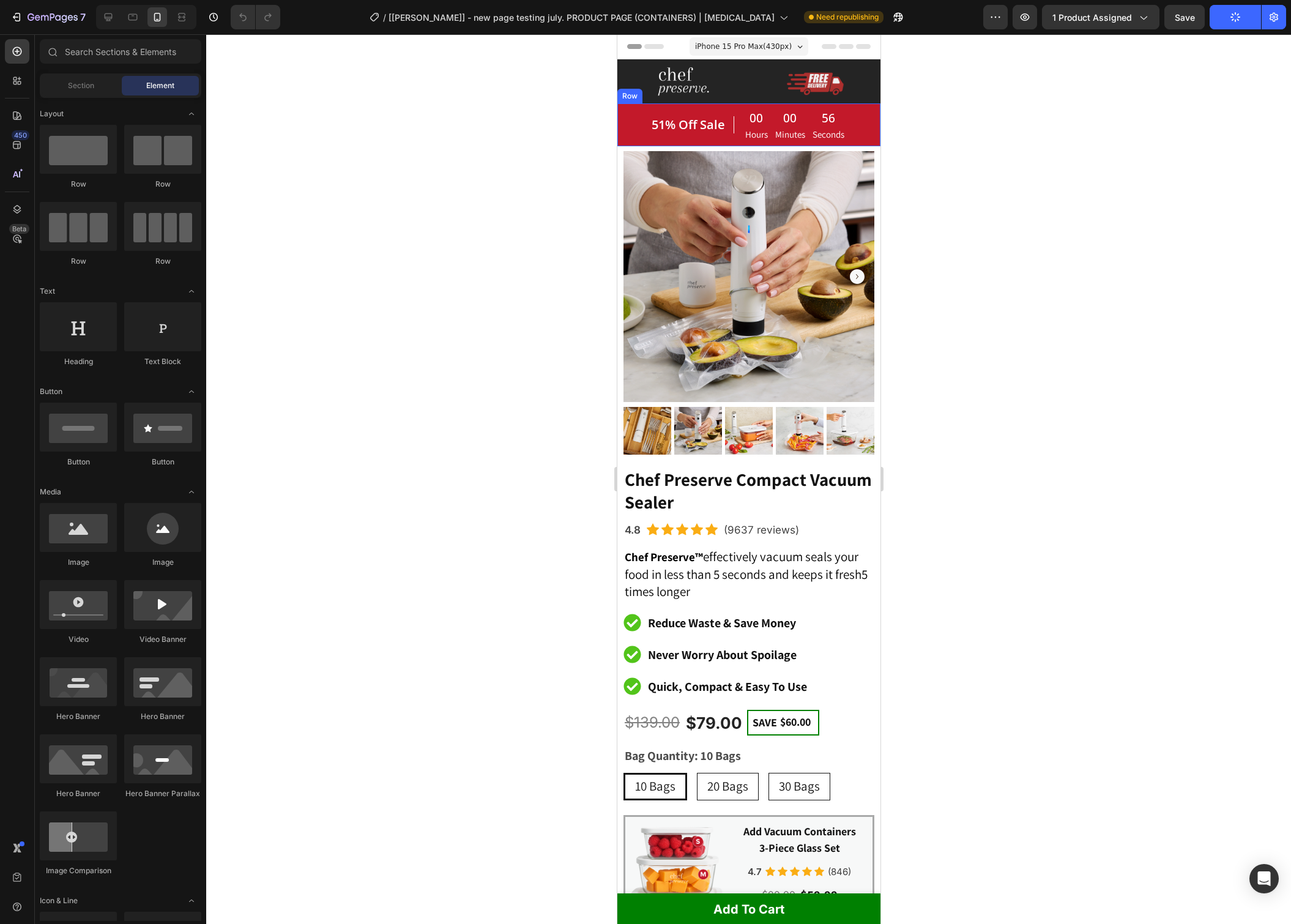
click at [647, 137] on div "51% Off Sale Heading 00 Hours 00 Minutes 56 Seconds CountDown Timer Row" at bounding box center [748, 123] width 263 height 42
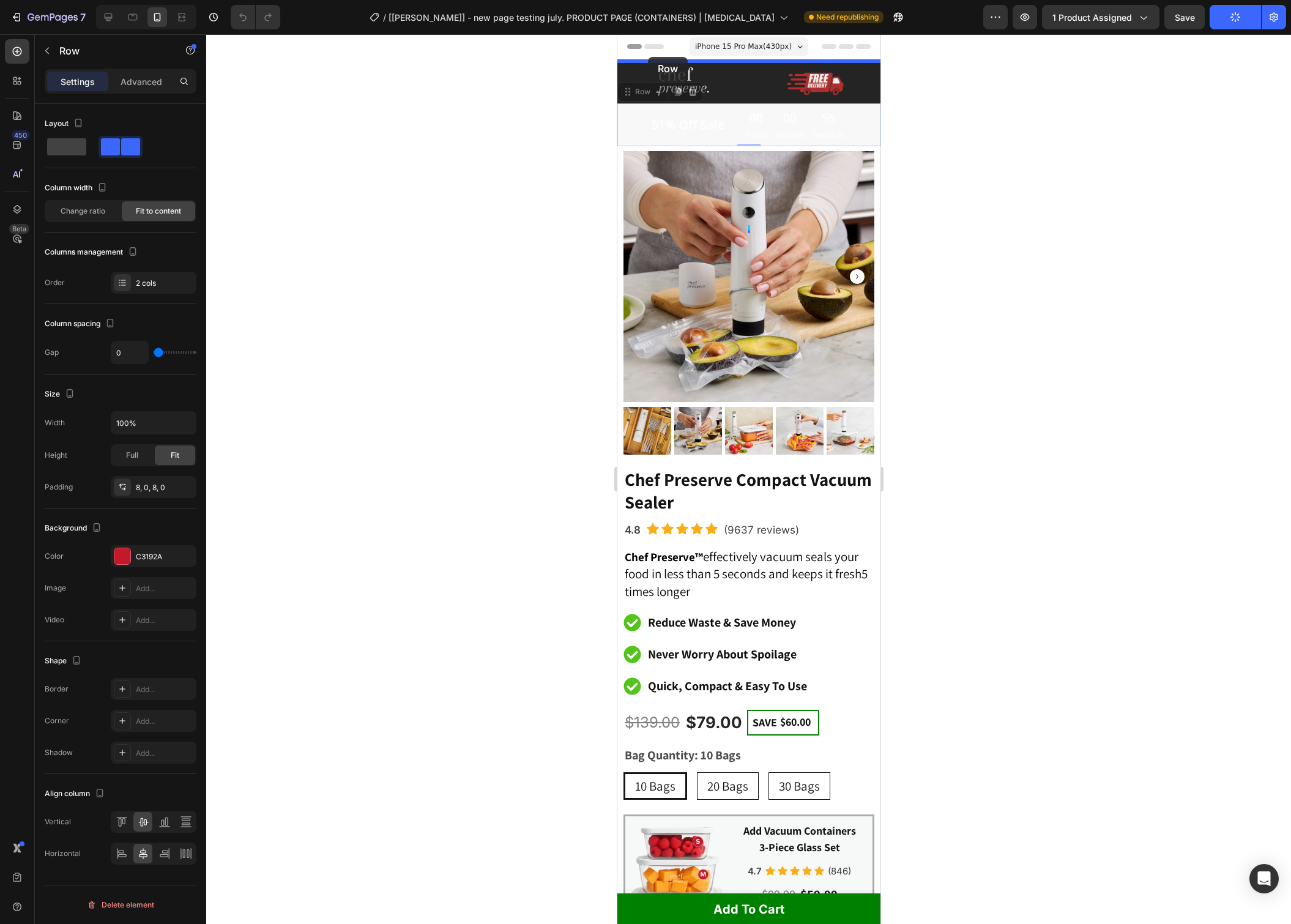
drag, startPoint x: 631, startPoint y: 95, endPoint x: 648, endPoint y: 57, distance: 41.6
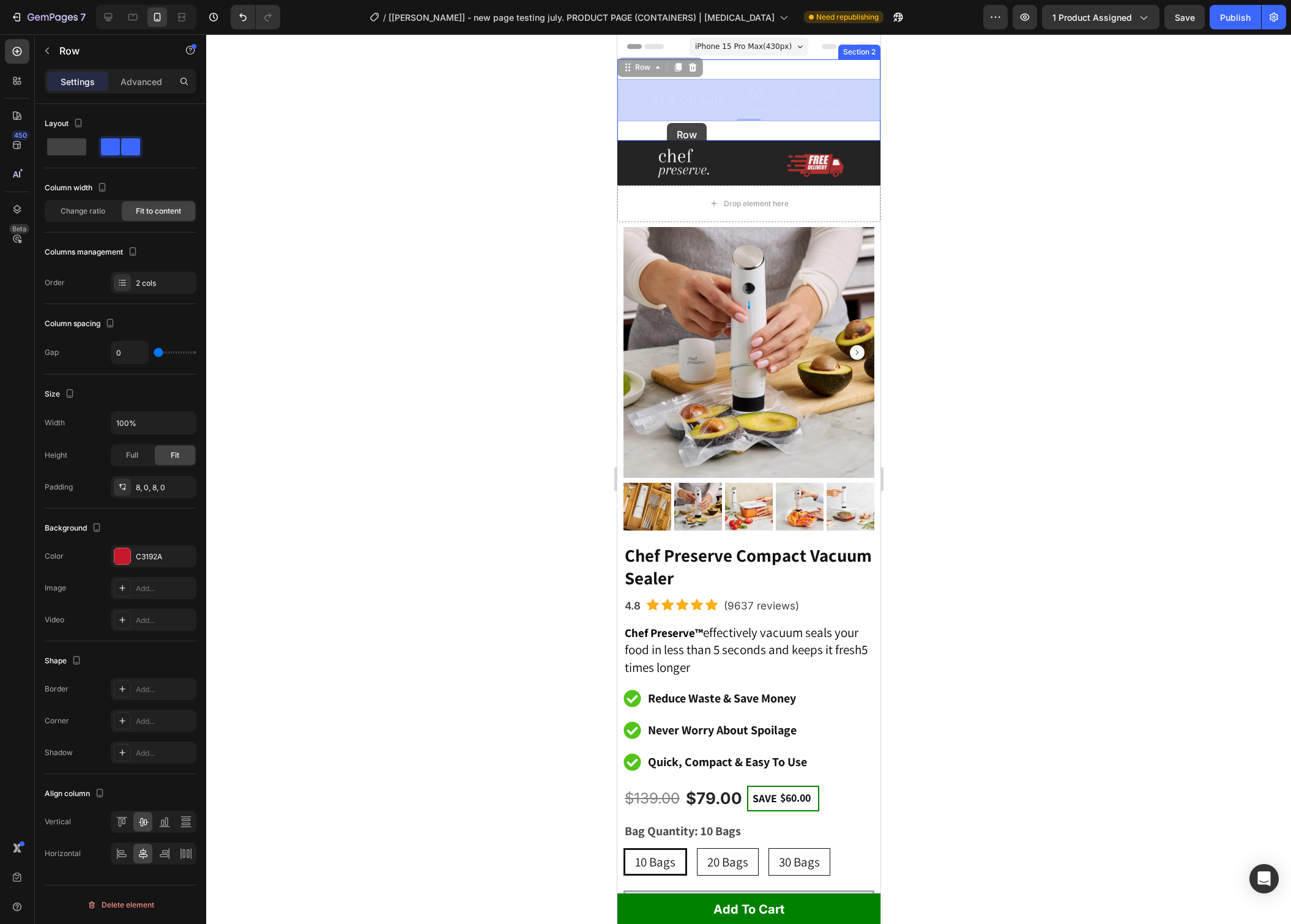
drag, startPoint x: 629, startPoint y: 68, endPoint x: 666, endPoint y: 123, distance: 66.3
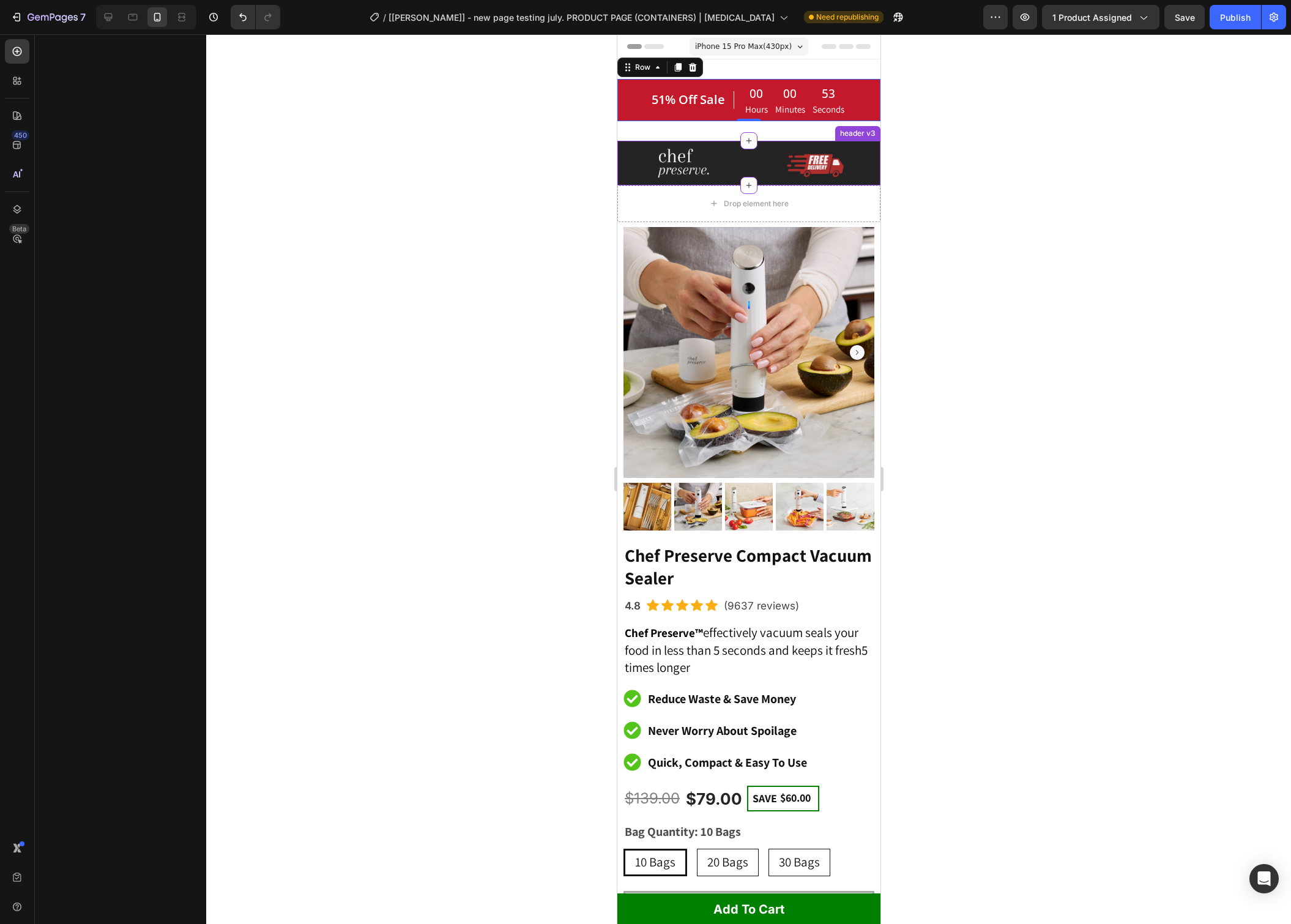
click at [629, 159] on div at bounding box center [682, 162] width 113 height 29
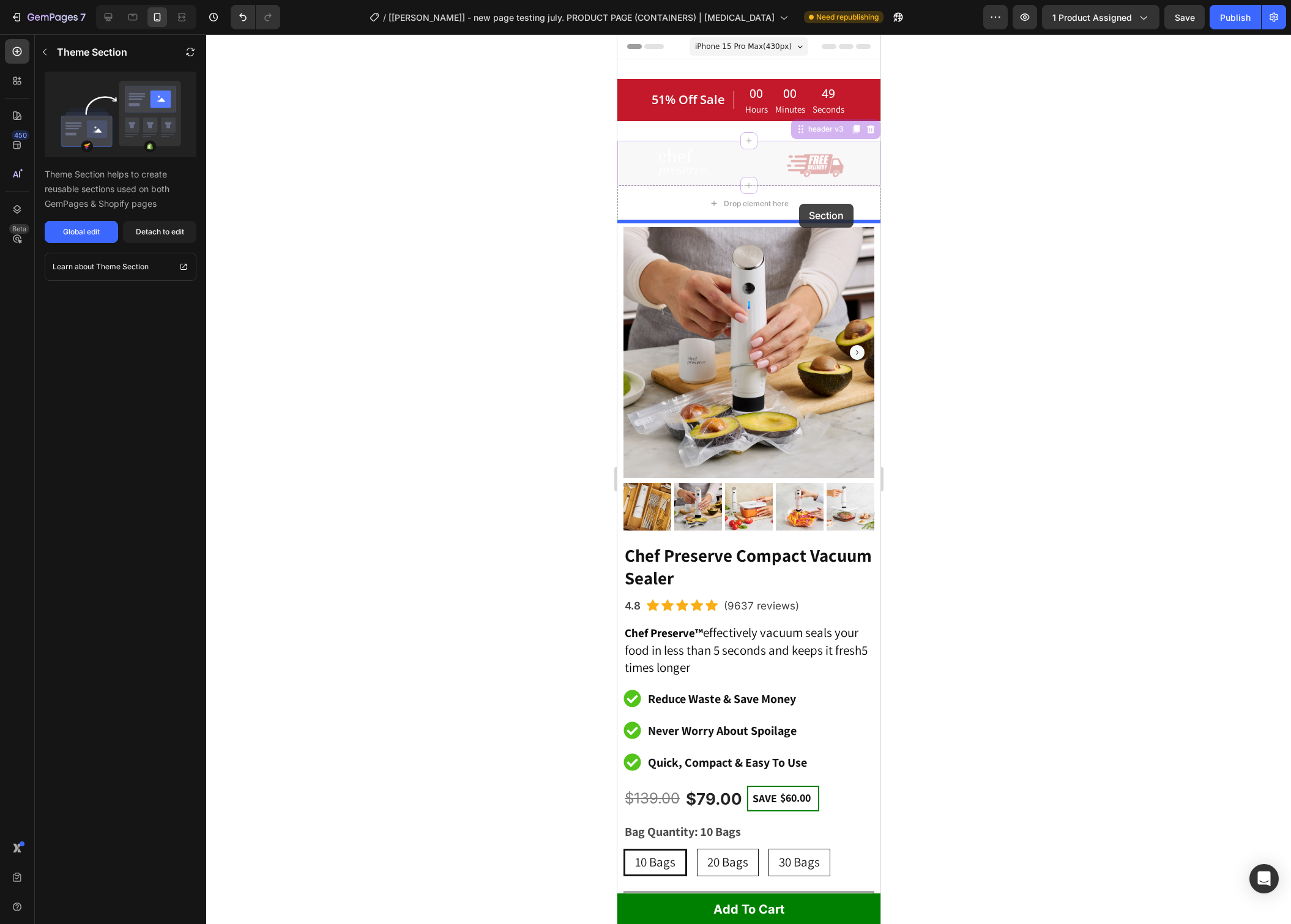
drag, startPoint x: 806, startPoint y: 129, endPoint x: 798, endPoint y: 204, distance: 75.4
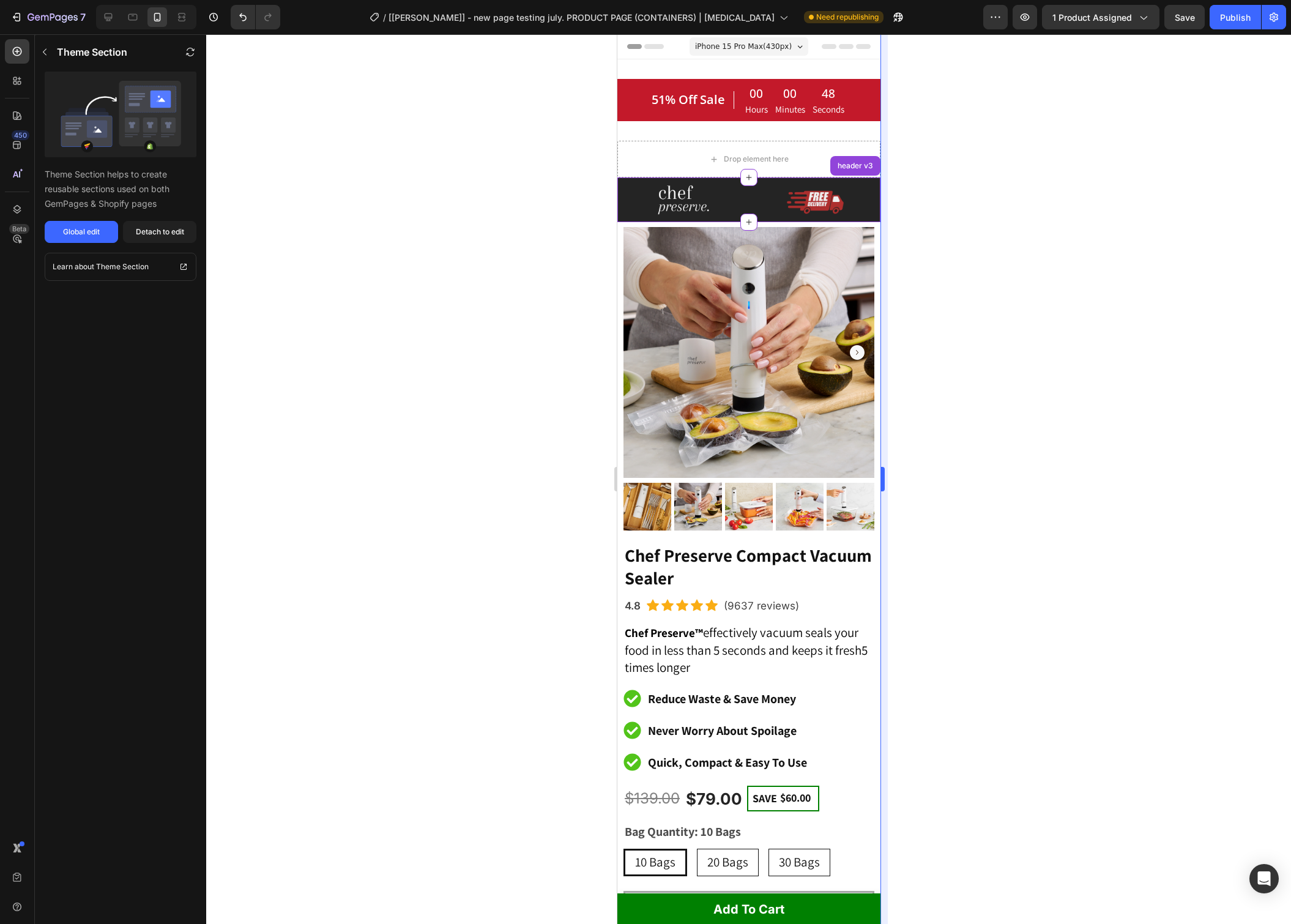
drag, startPoint x: 968, startPoint y: 107, endPoint x: 882, endPoint y: 106, distance: 86.0
click at [968, 107] on div at bounding box center [748, 478] width 1084 height 889
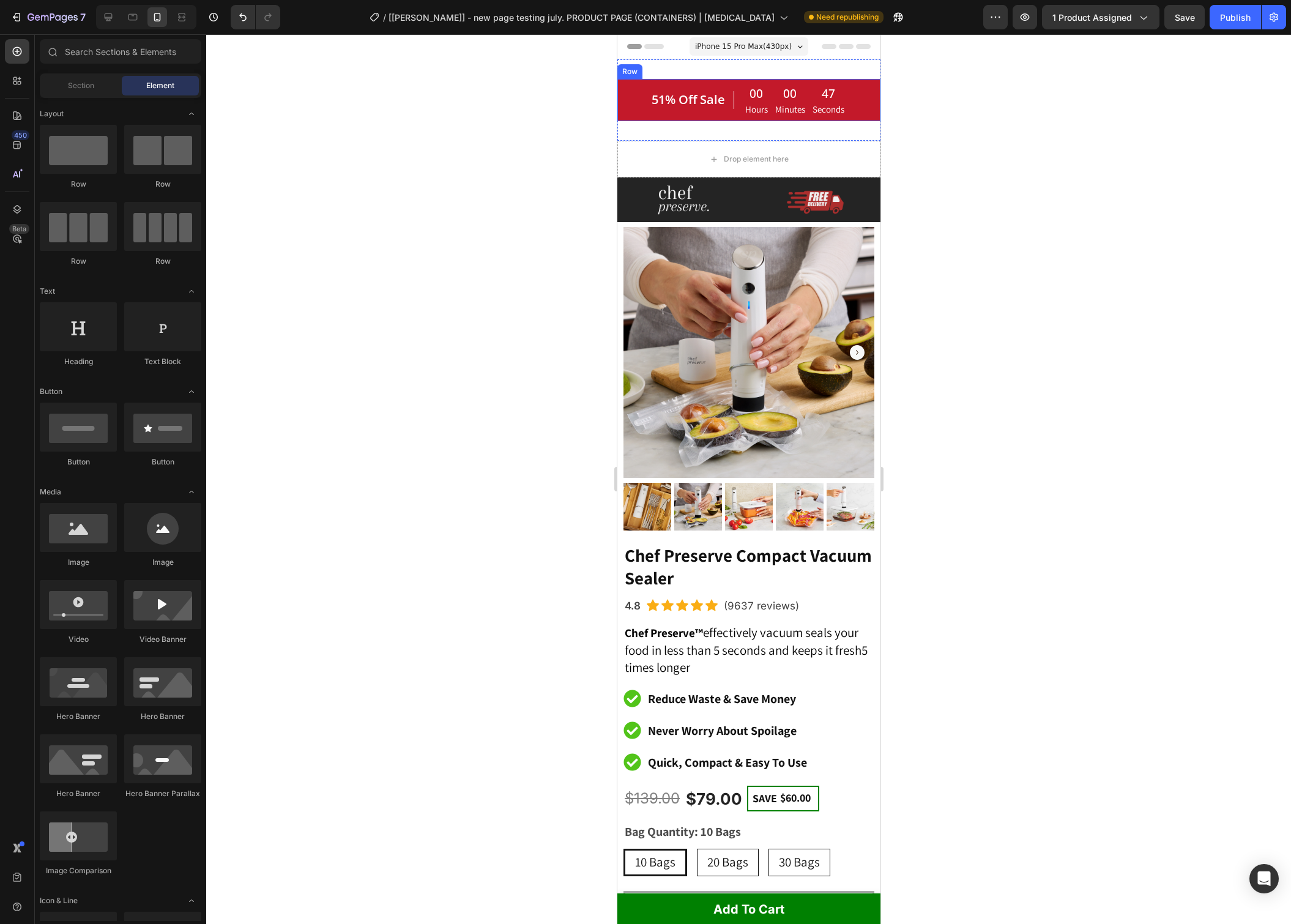
click at [672, 115] on div "51% Off Sale Heading" at bounding box center [692, 99] width 84 height 32
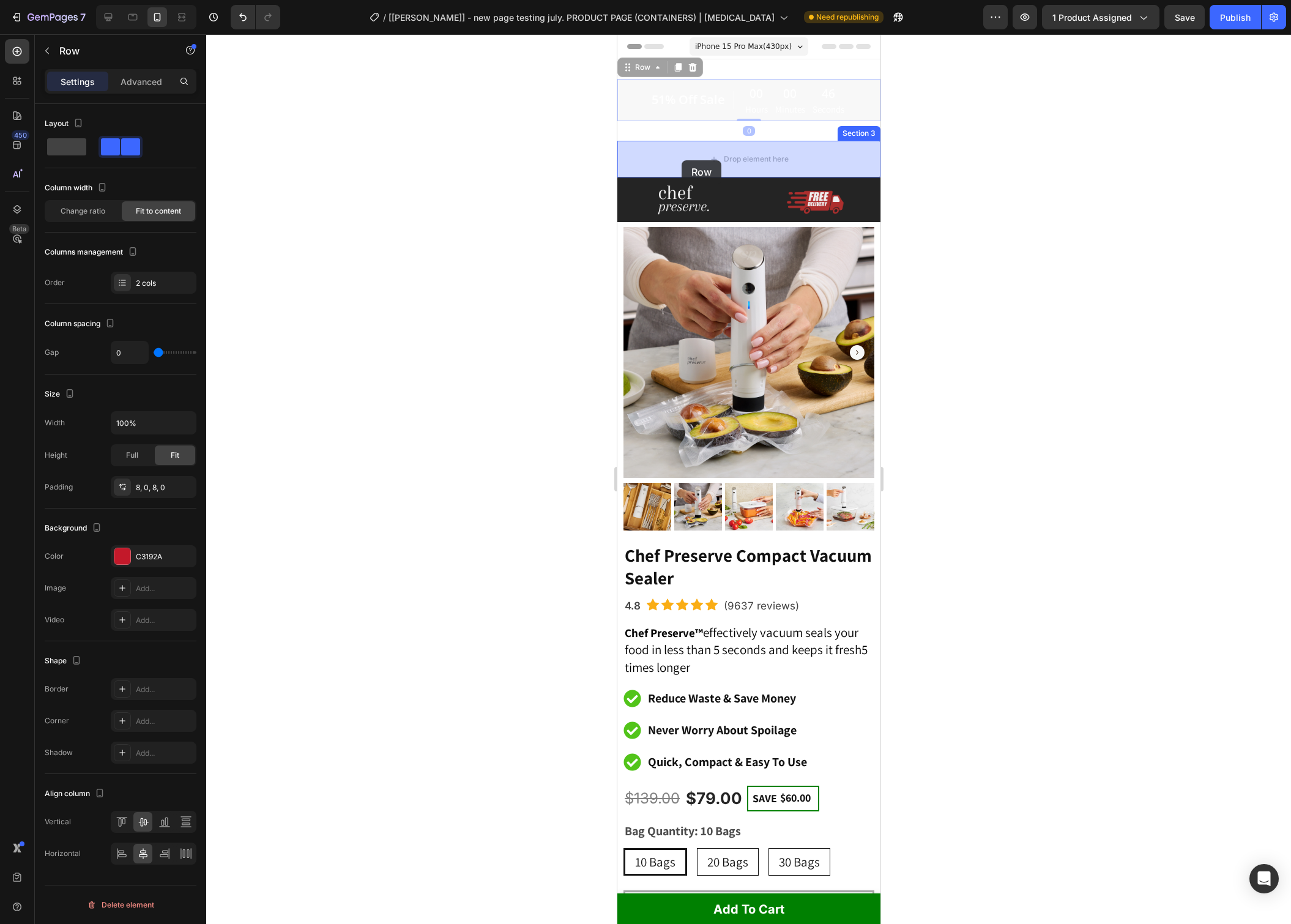
drag, startPoint x: 629, startPoint y: 65, endPoint x: 681, endPoint y: 161, distance: 109.2
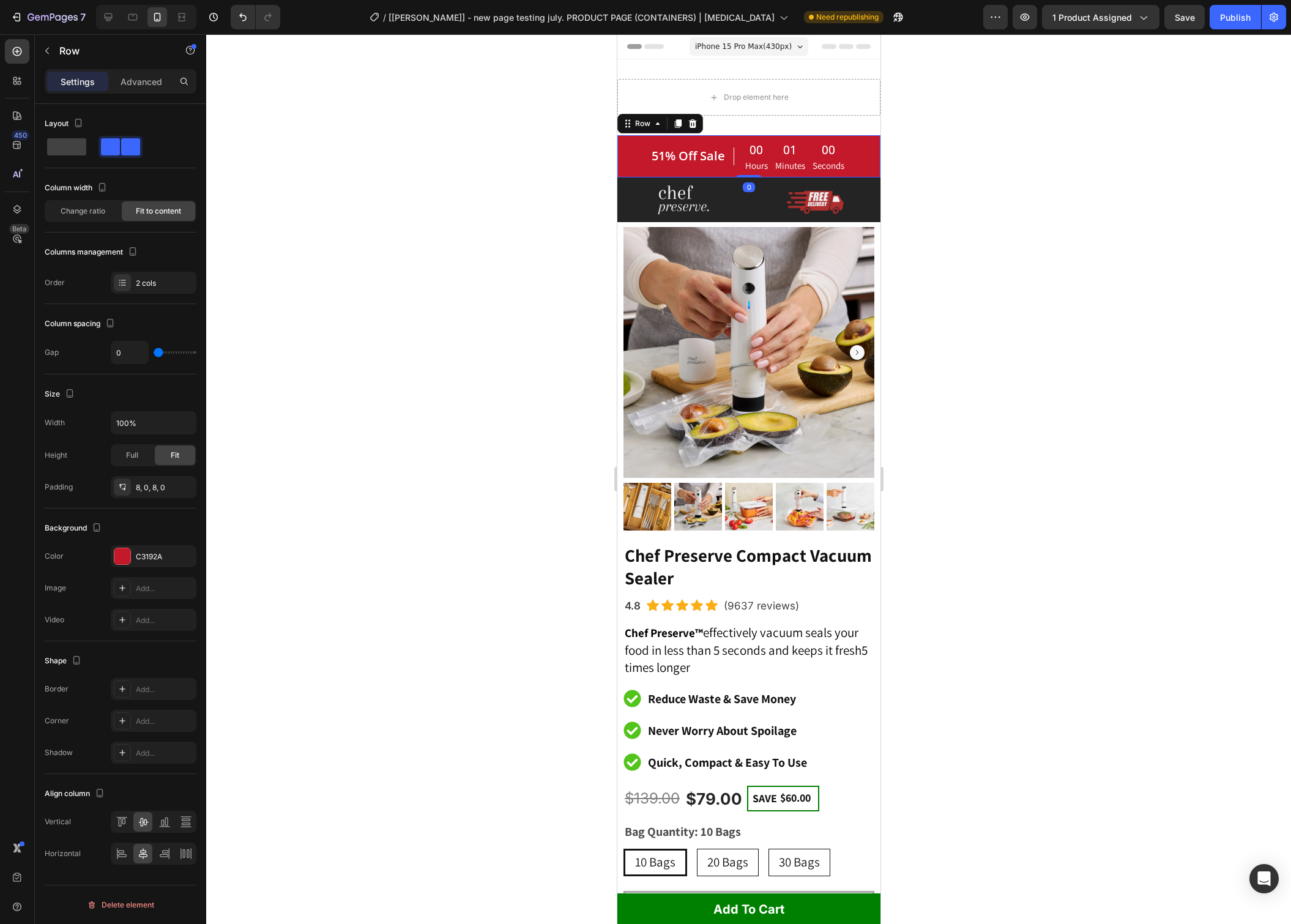
drag, startPoint x: 949, startPoint y: 136, endPoint x: 900, endPoint y: 129, distance: 49.5
click at [949, 136] on div at bounding box center [748, 478] width 1084 height 889
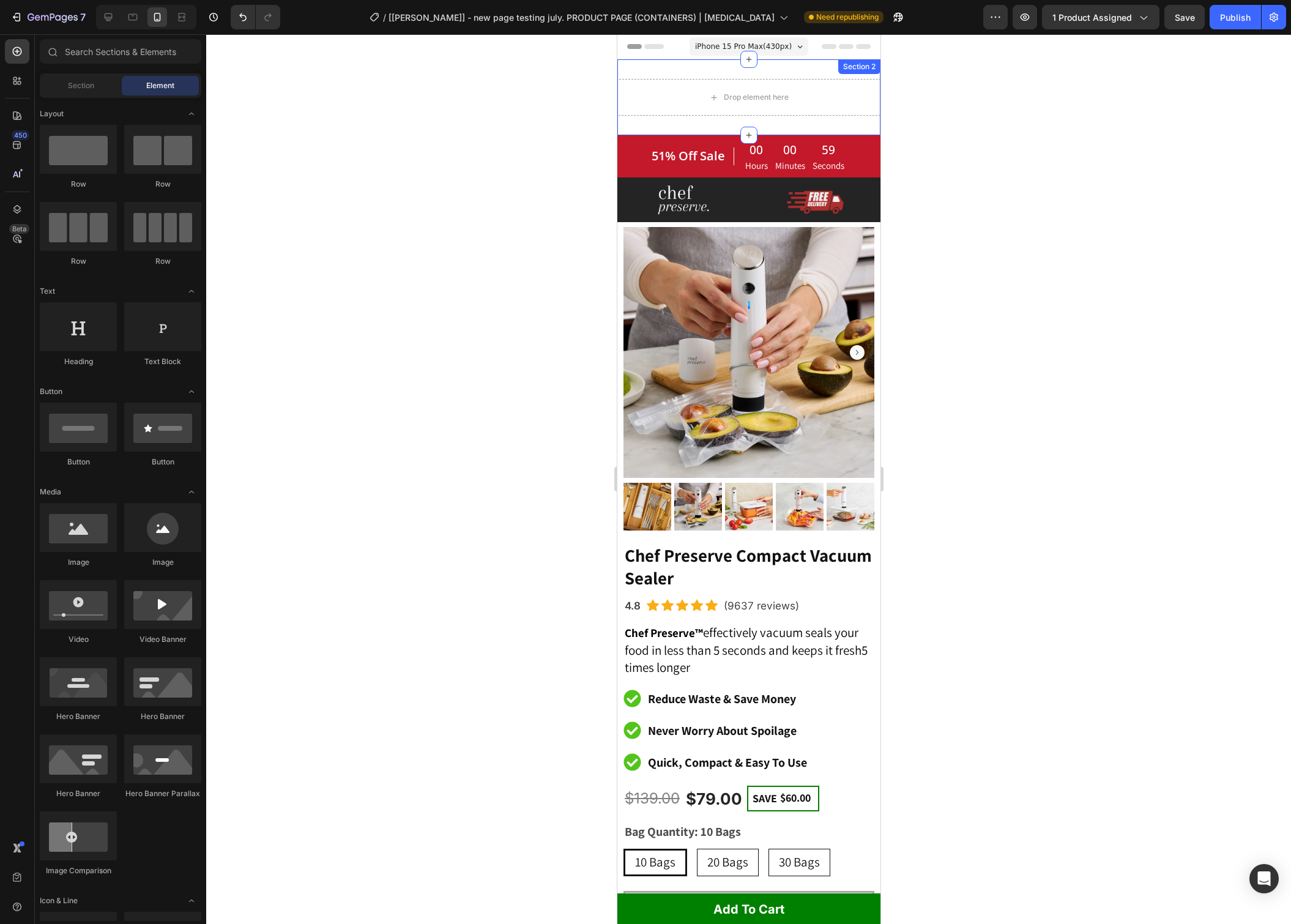
click at [812, 126] on div "Drop element here Section 2" at bounding box center [748, 97] width 263 height 76
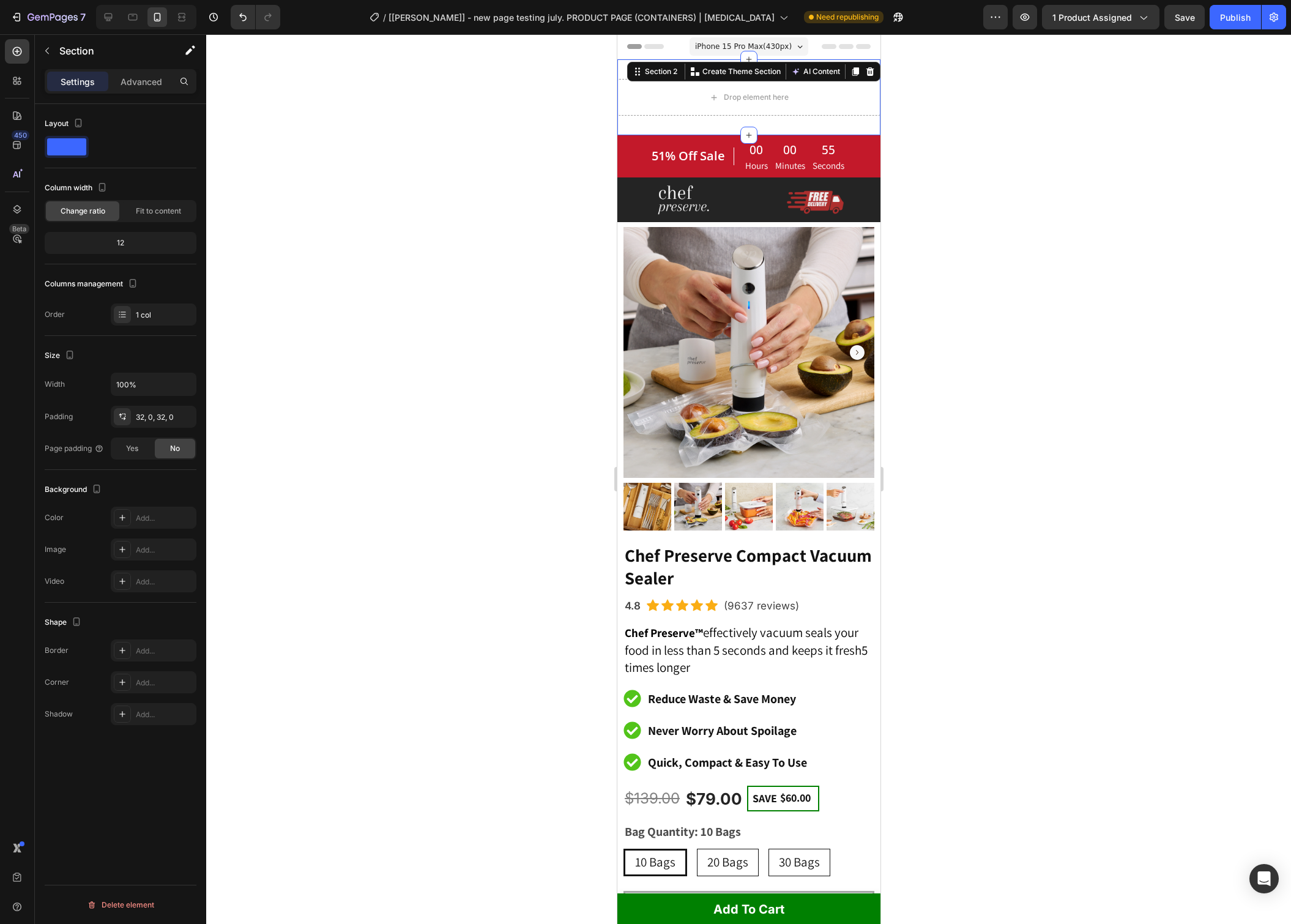
click at [943, 104] on div at bounding box center [748, 478] width 1084 height 889
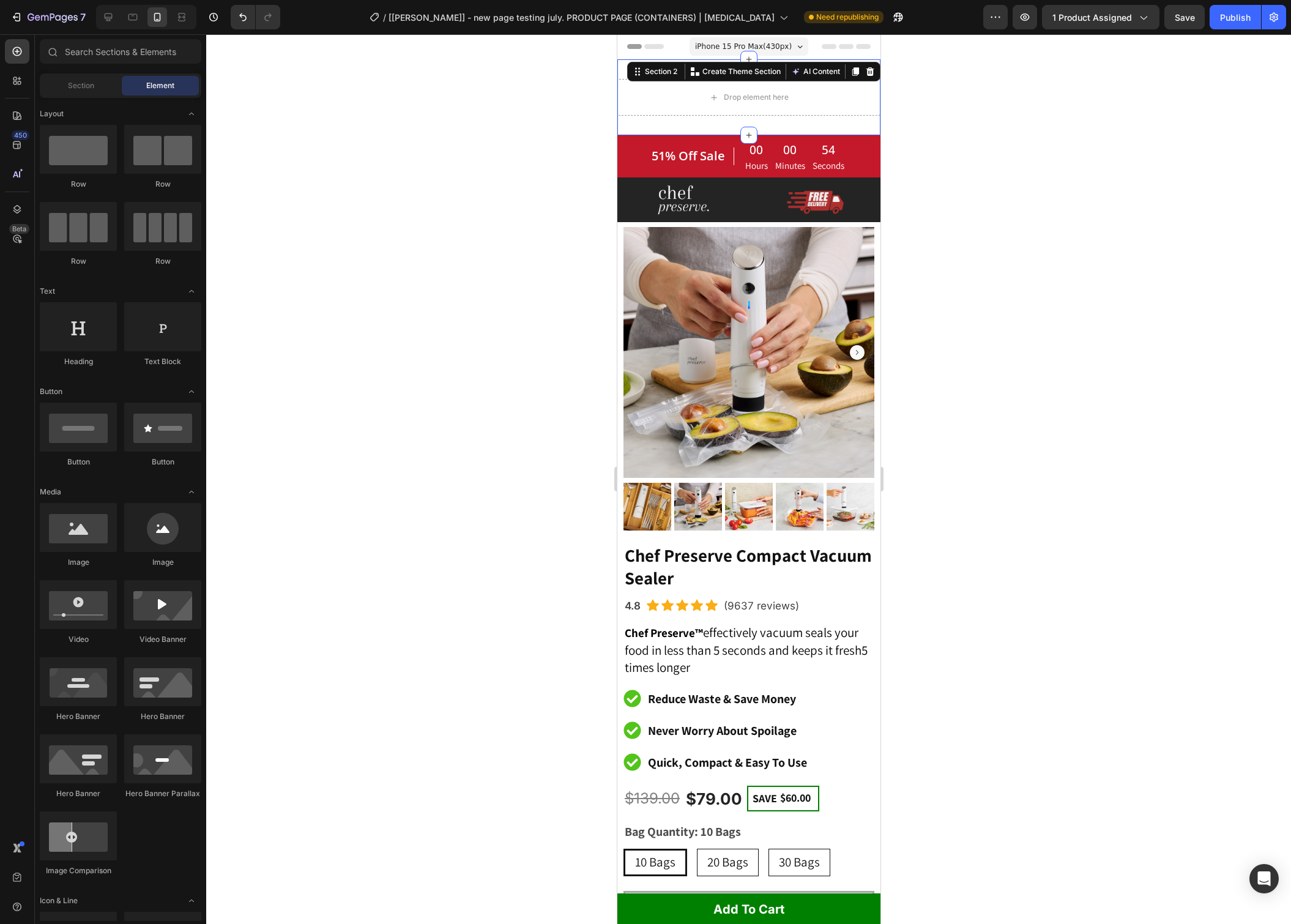
click at [827, 120] on div "Drop element here Section 2 Create Theme Section AI Content Write with GemAI Wh…" at bounding box center [748, 97] width 263 height 76
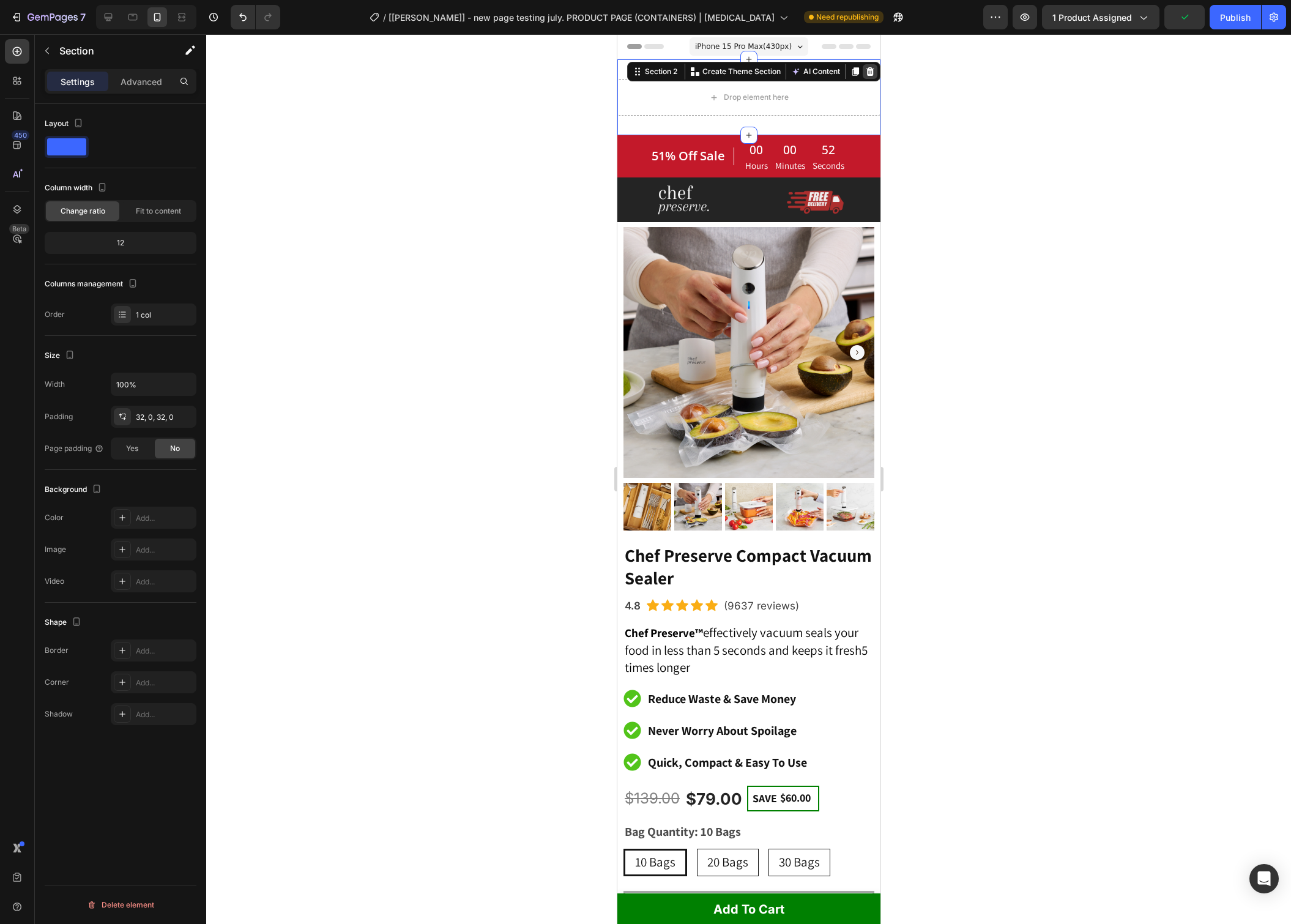
click at [867, 73] on icon at bounding box center [869, 72] width 10 height 10
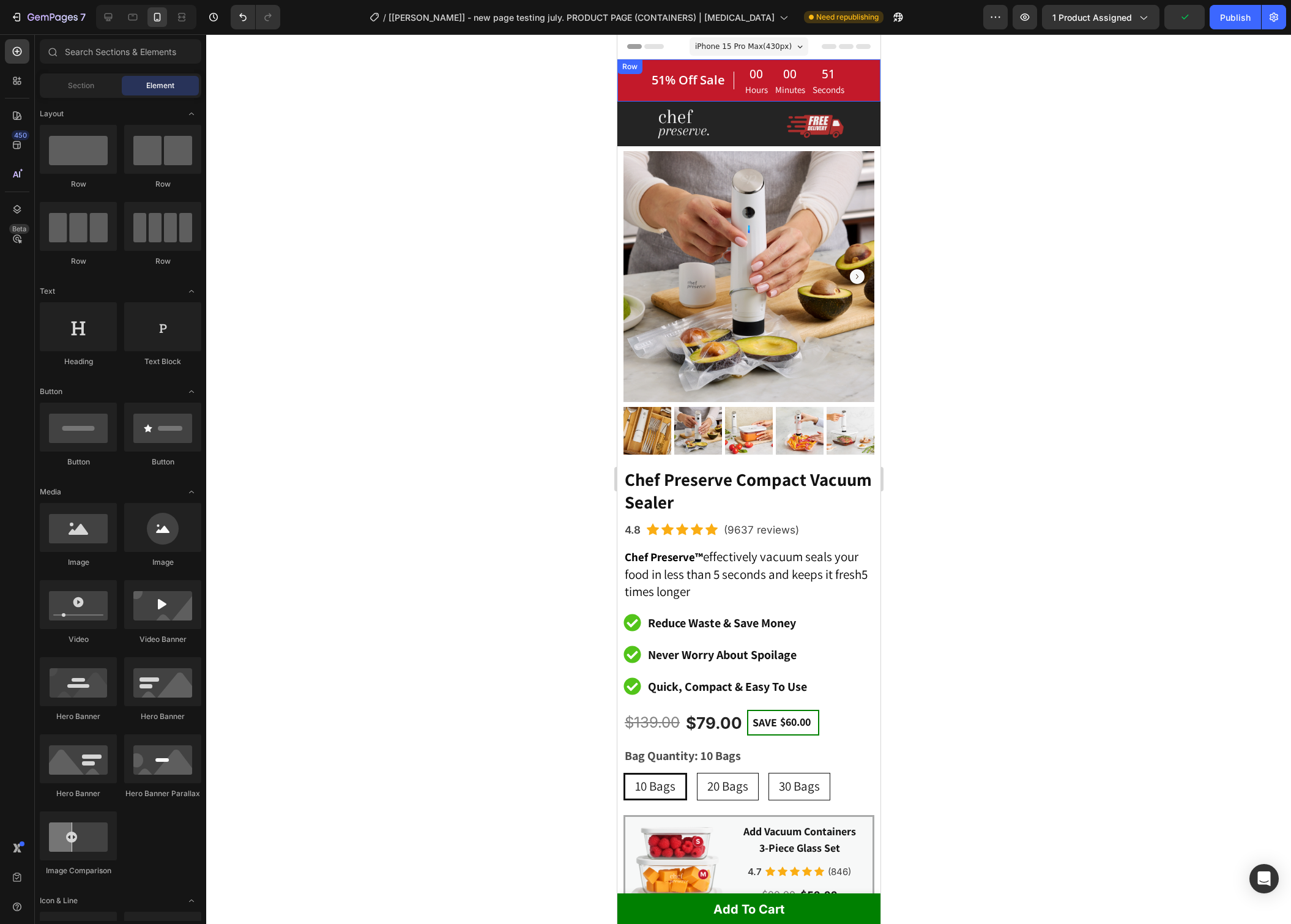
click at [947, 143] on div at bounding box center [748, 478] width 1084 height 889
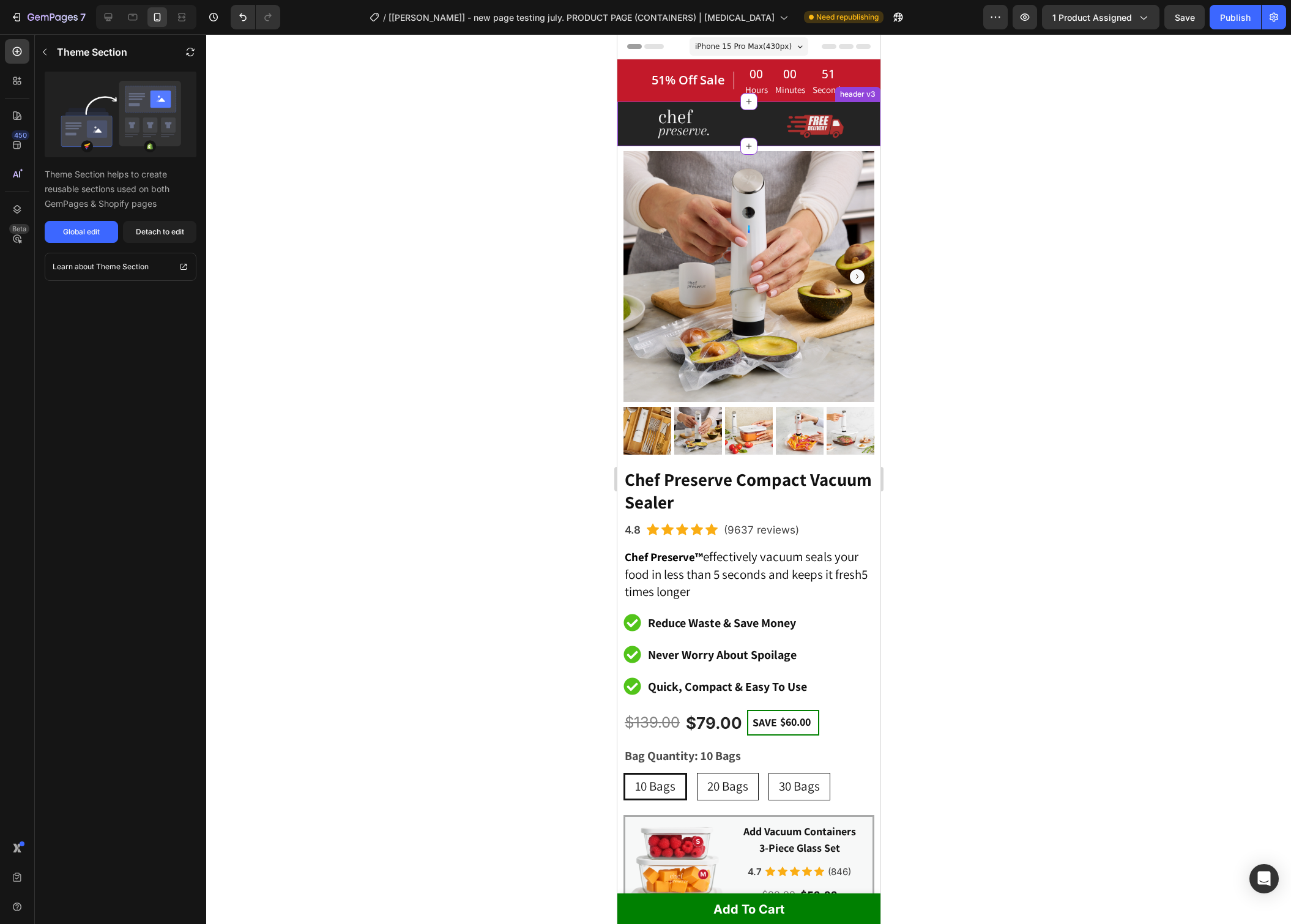
click at [827, 128] on img at bounding box center [814, 125] width 61 height 26
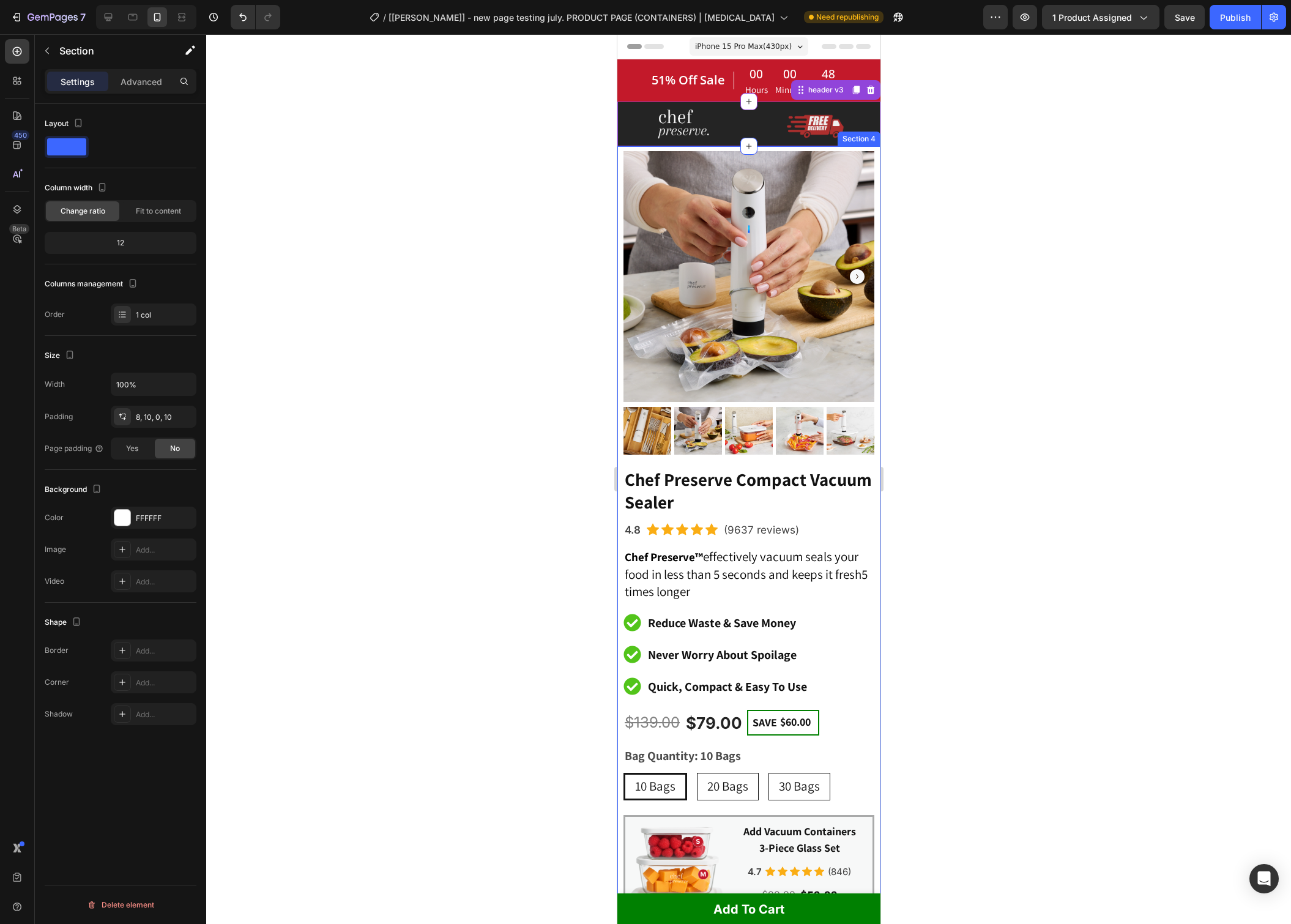
click at [620, 161] on div "Product Images Chef Preserve Compact Vacuum Sealer Heading 4.8 Text block Icon …" at bounding box center [748, 678] width 263 height 1066
click at [136, 86] on p "Advanced" at bounding box center [141, 81] width 42 height 13
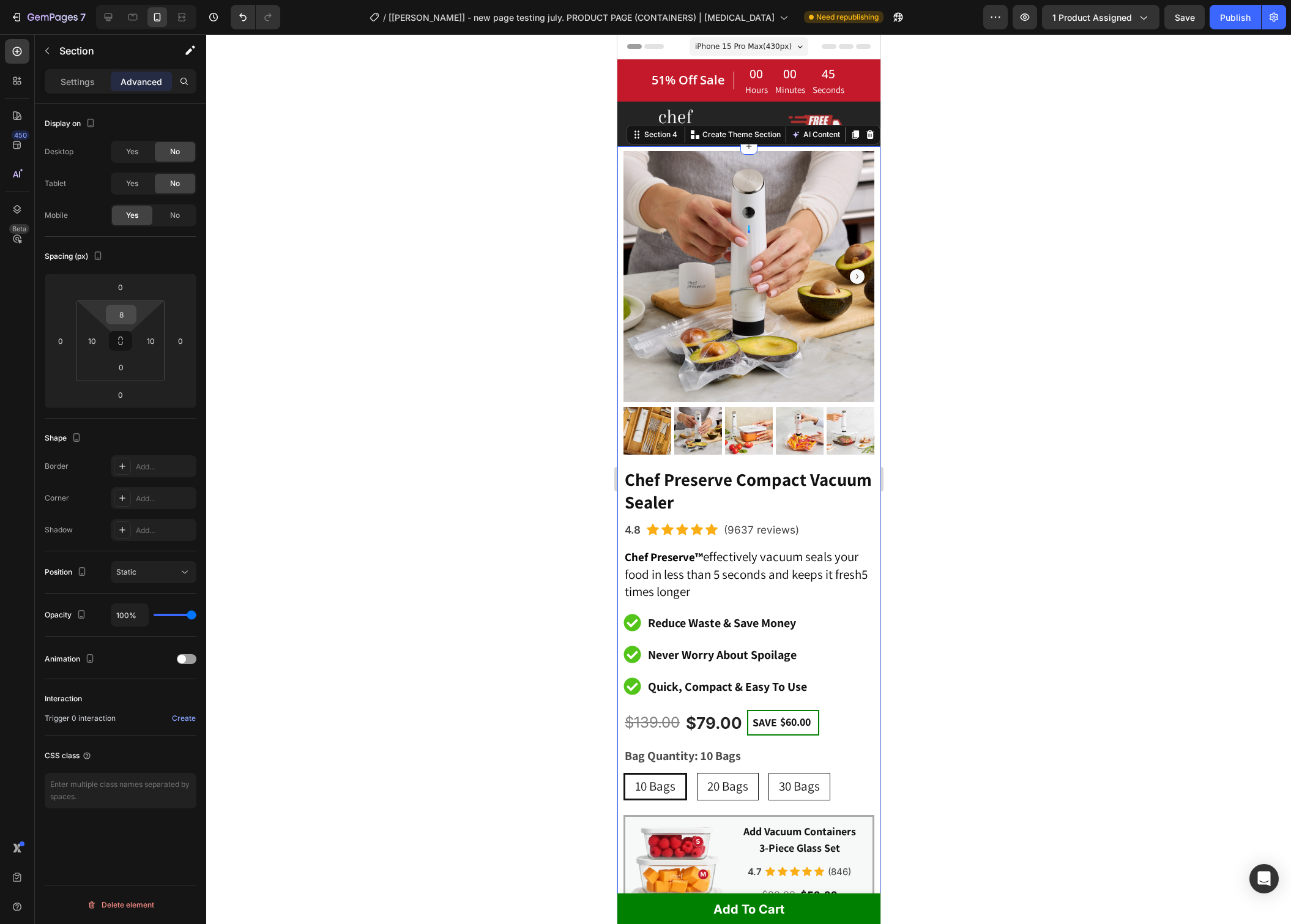
click at [119, 313] on input "8" at bounding box center [120, 314] width 24 height 18
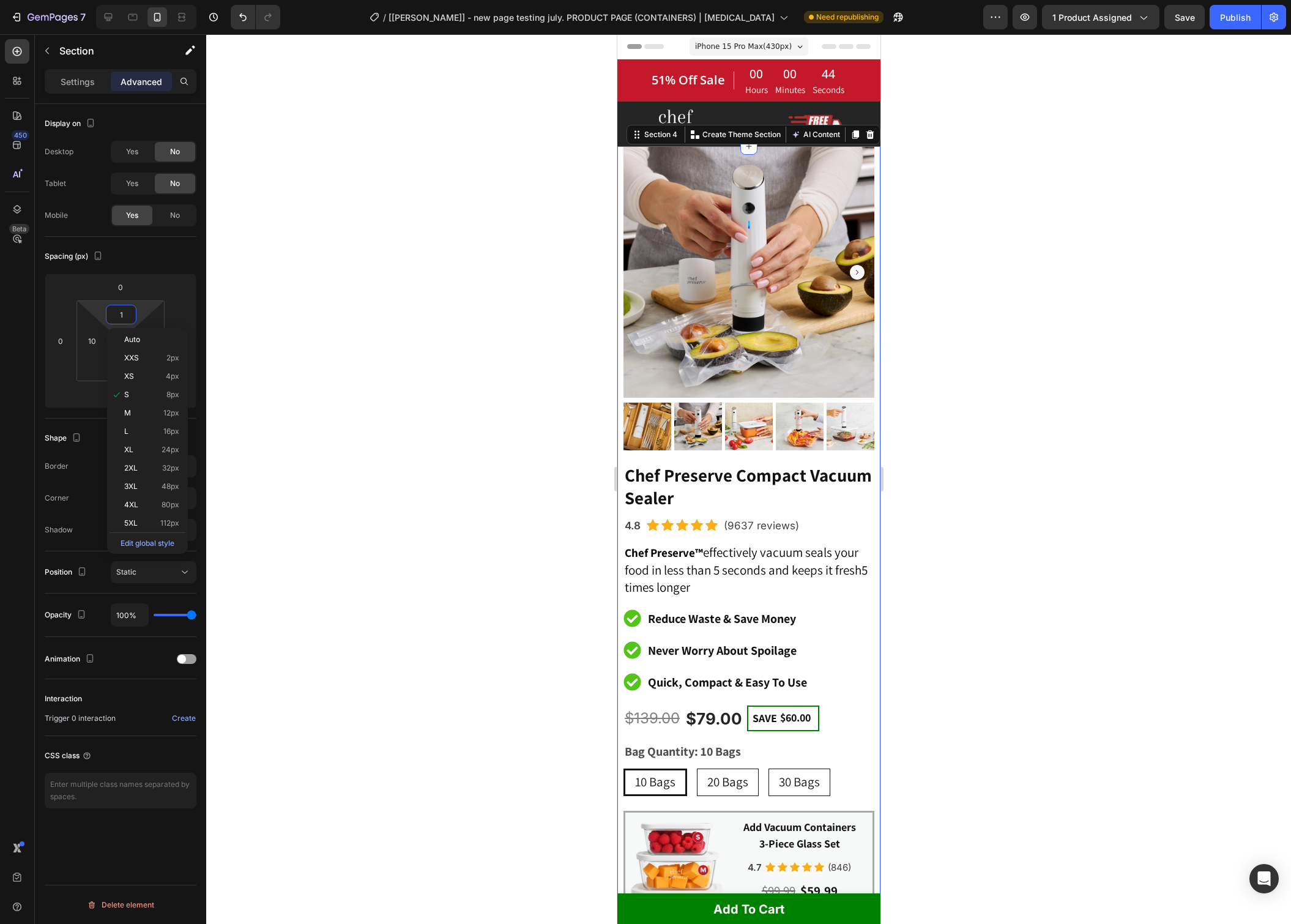
type input "12"
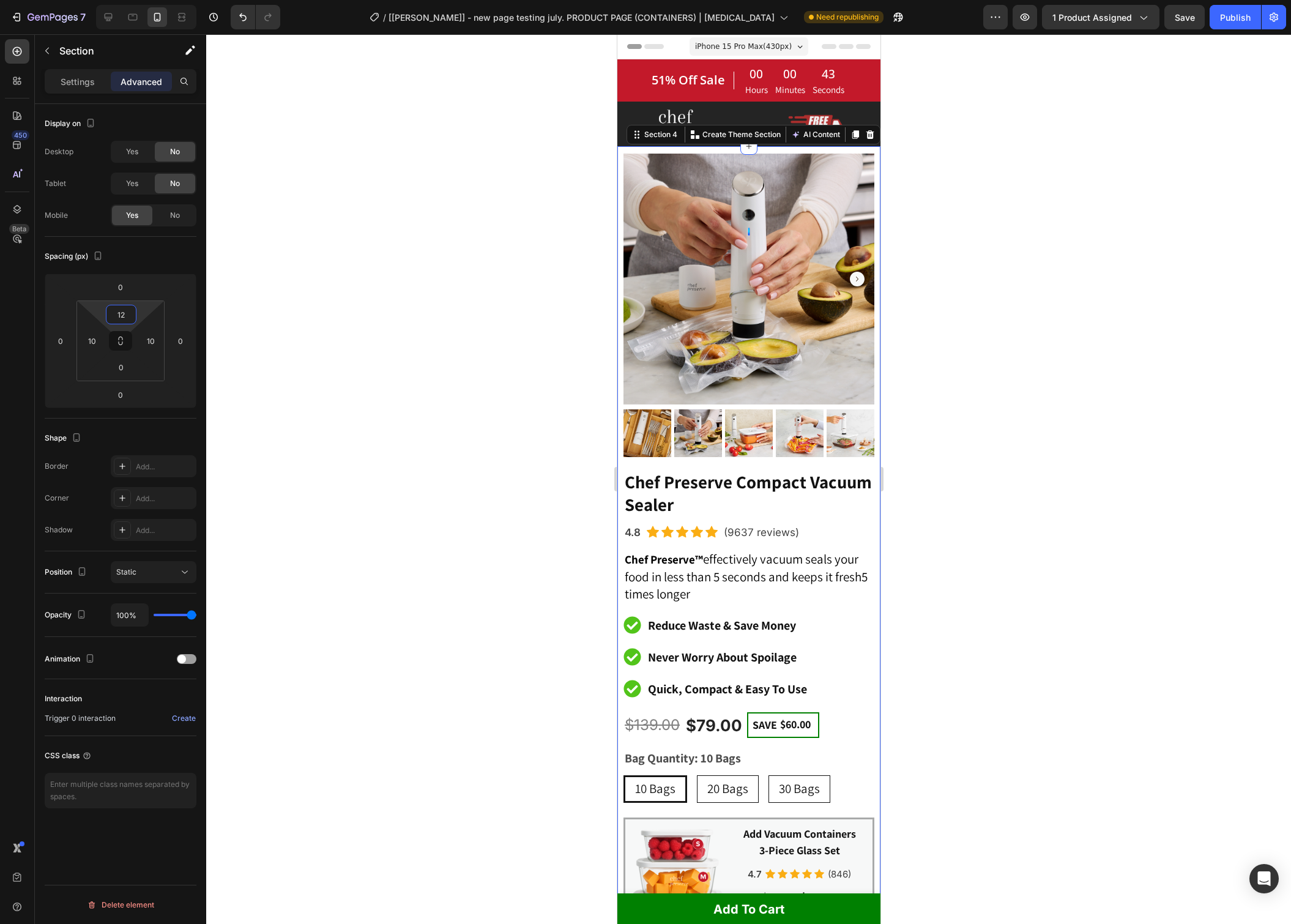
click at [1038, 219] on div at bounding box center [748, 478] width 1084 height 889
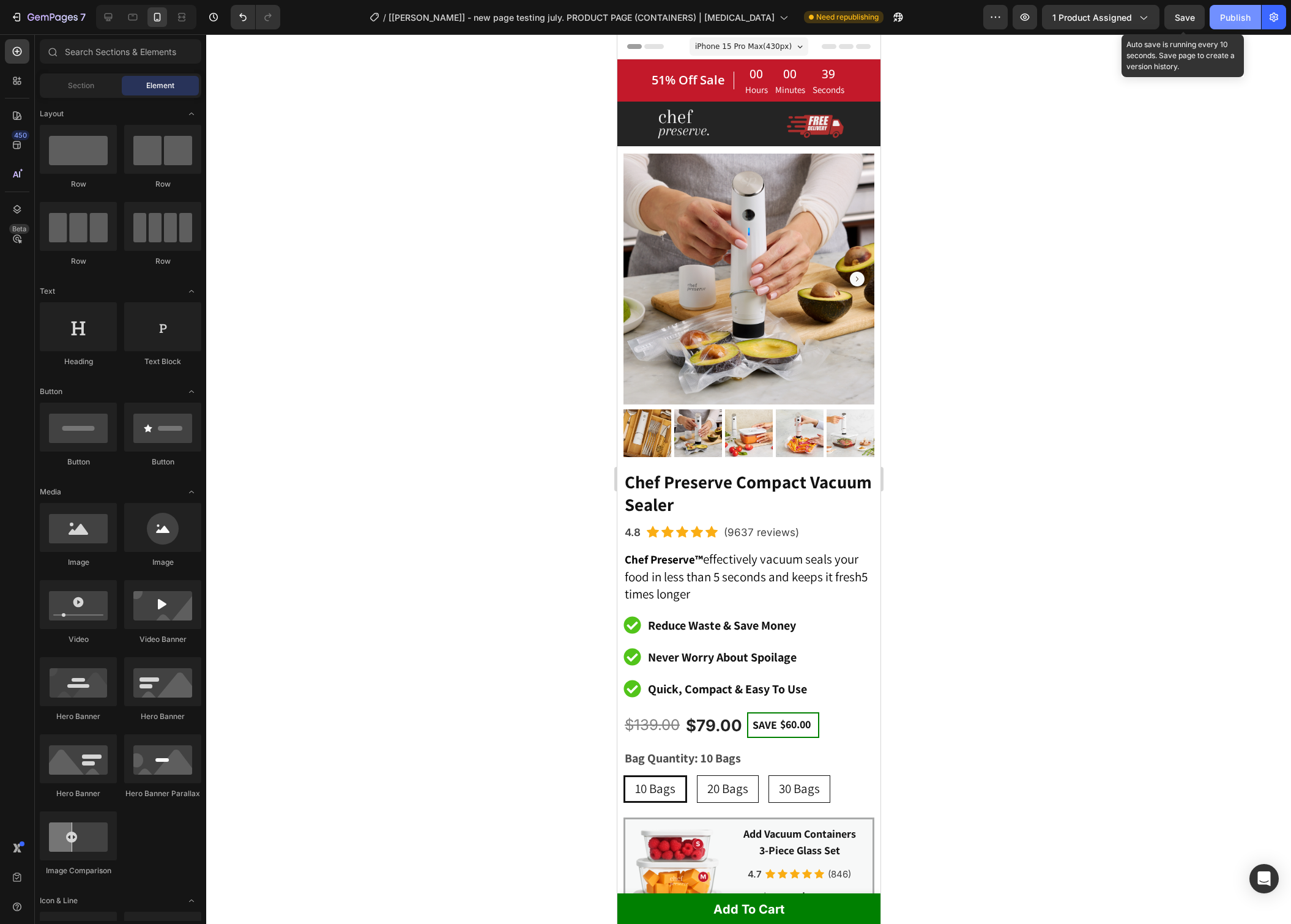
drag, startPoint x: 1174, startPoint y: 22, endPoint x: 1218, endPoint y: 20, distance: 44.0
click at [1174, 22] on div "Save" at bounding box center [1184, 17] width 20 height 13
click at [1230, 20] on div "Publish" at bounding box center [1234, 17] width 30 height 13
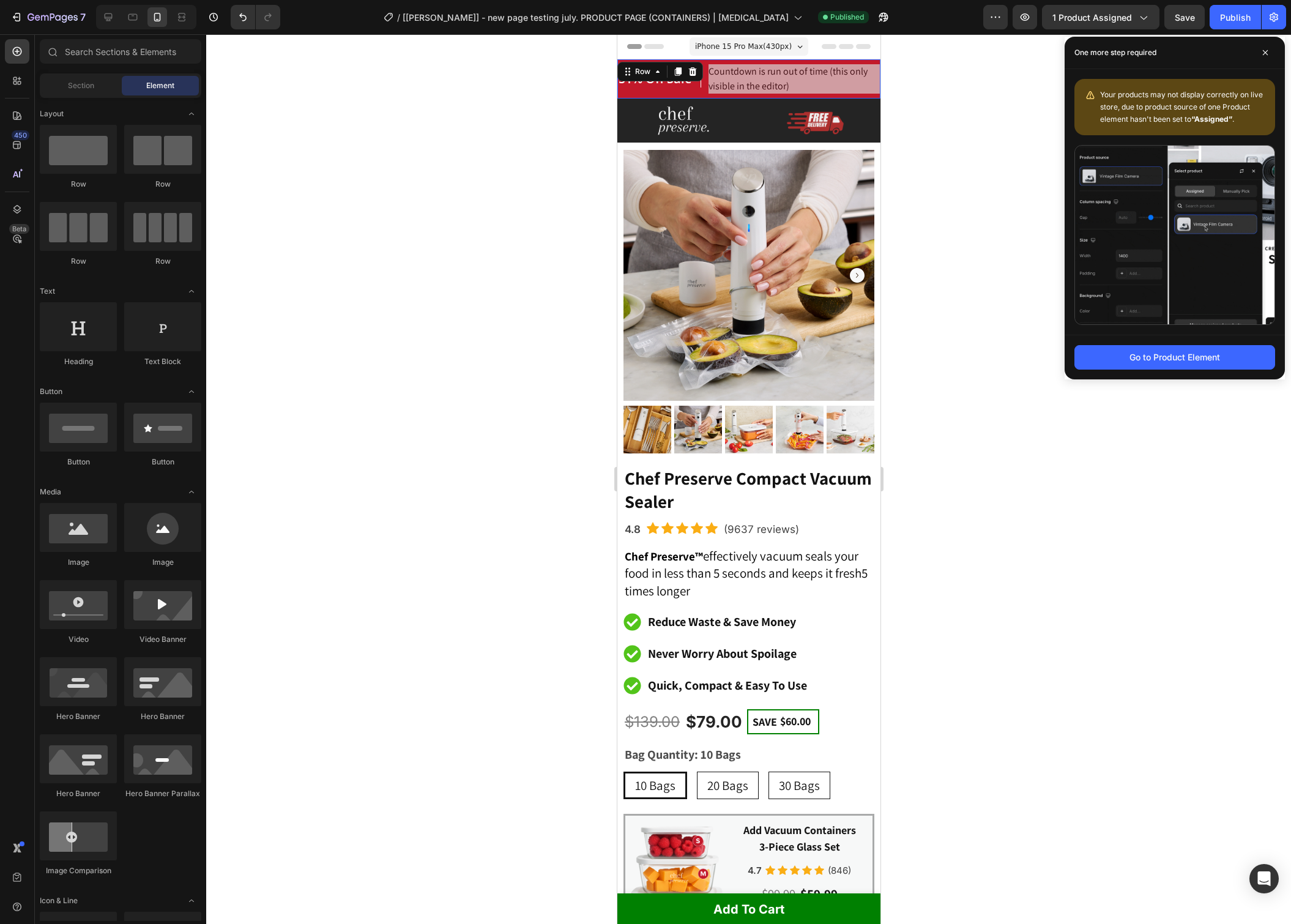
click at [681, 64] on div "51% Off Sale Heading Countdown is run out of time (this only visible in the edi…" at bounding box center [748, 79] width 263 height 39
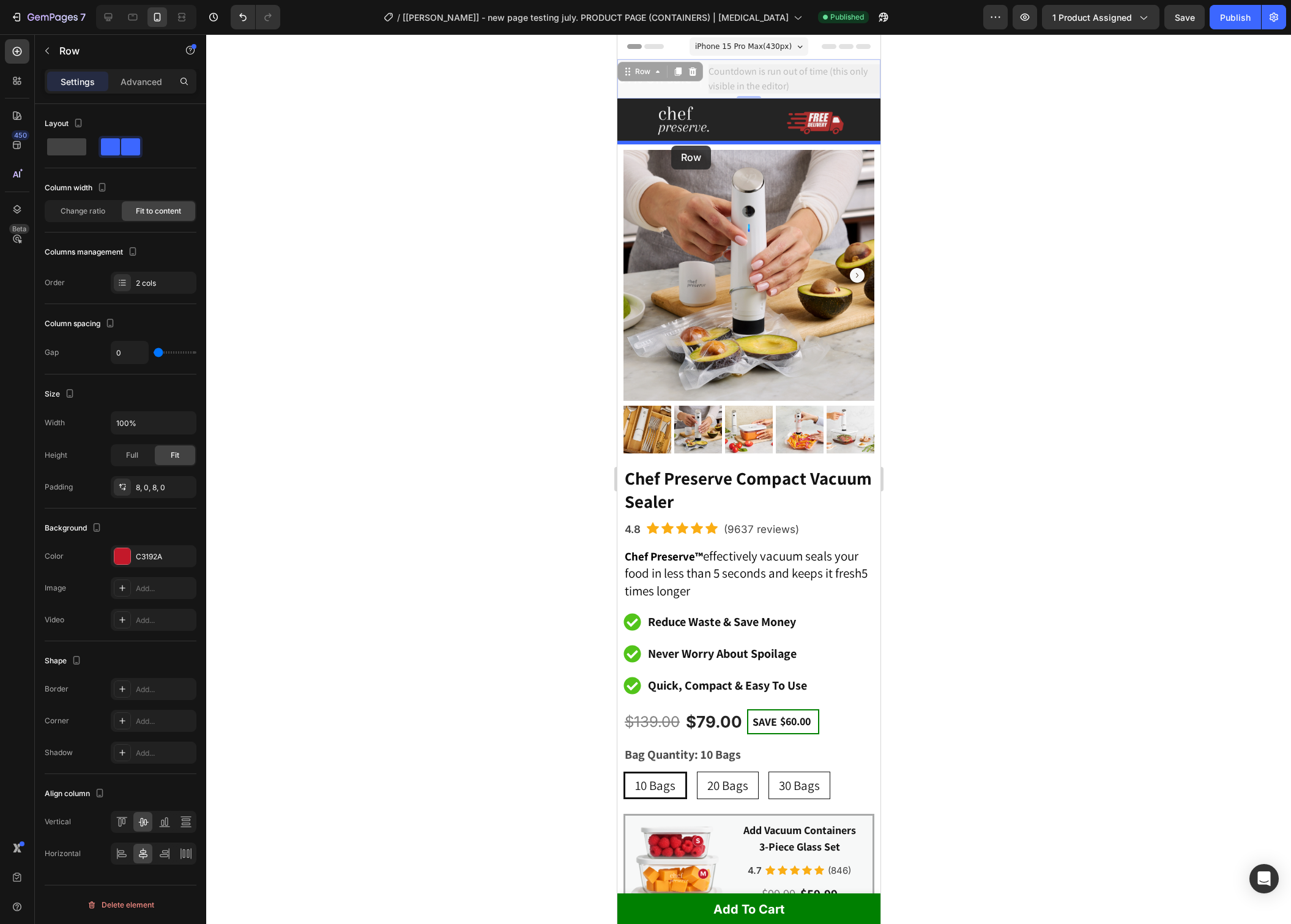
drag, startPoint x: 629, startPoint y: 72, endPoint x: 671, endPoint y: 146, distance: 85.1
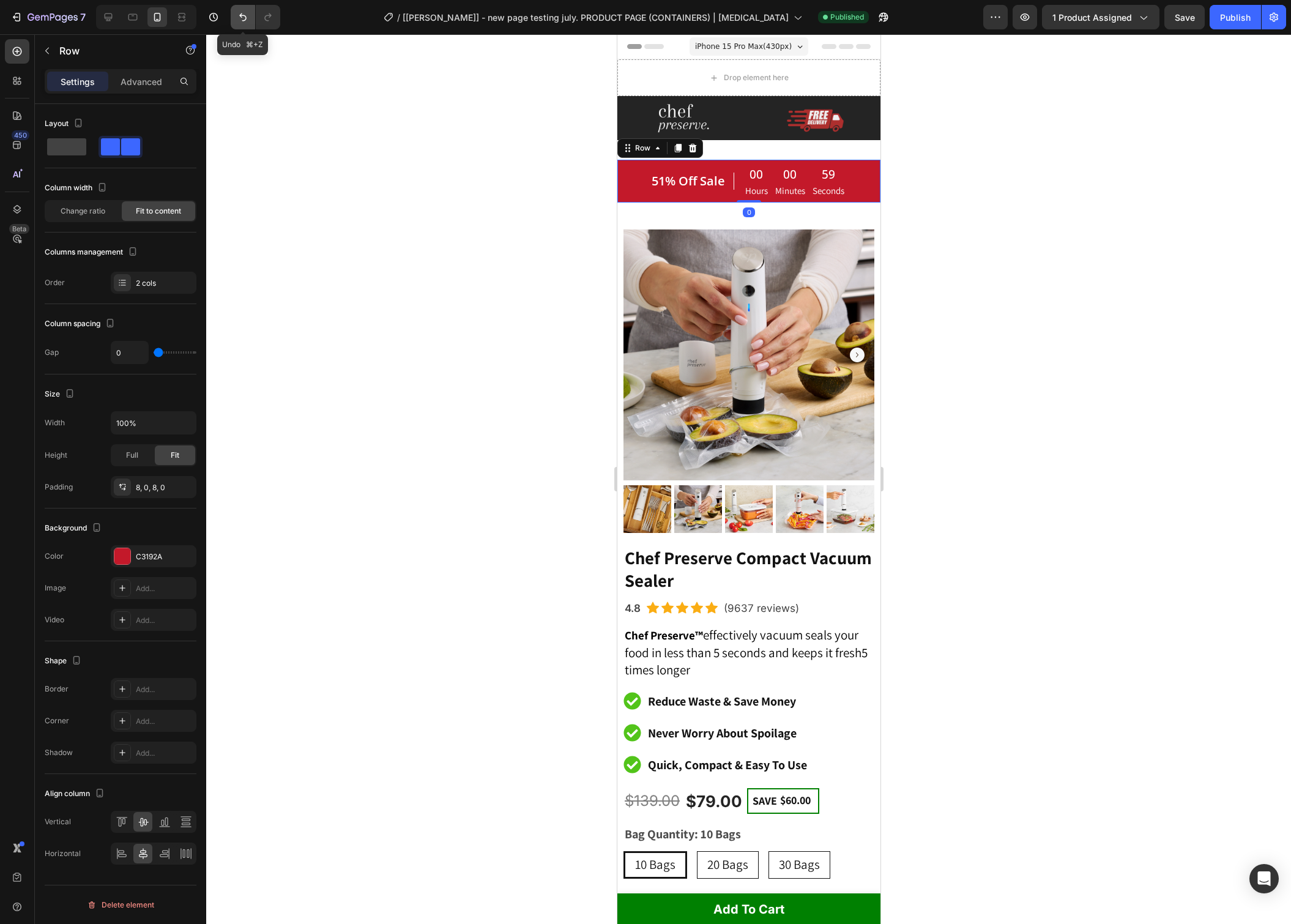
click at [241, 14] on icon "Undo/Redo" at bounding box center [243, 17] width 13 height 13
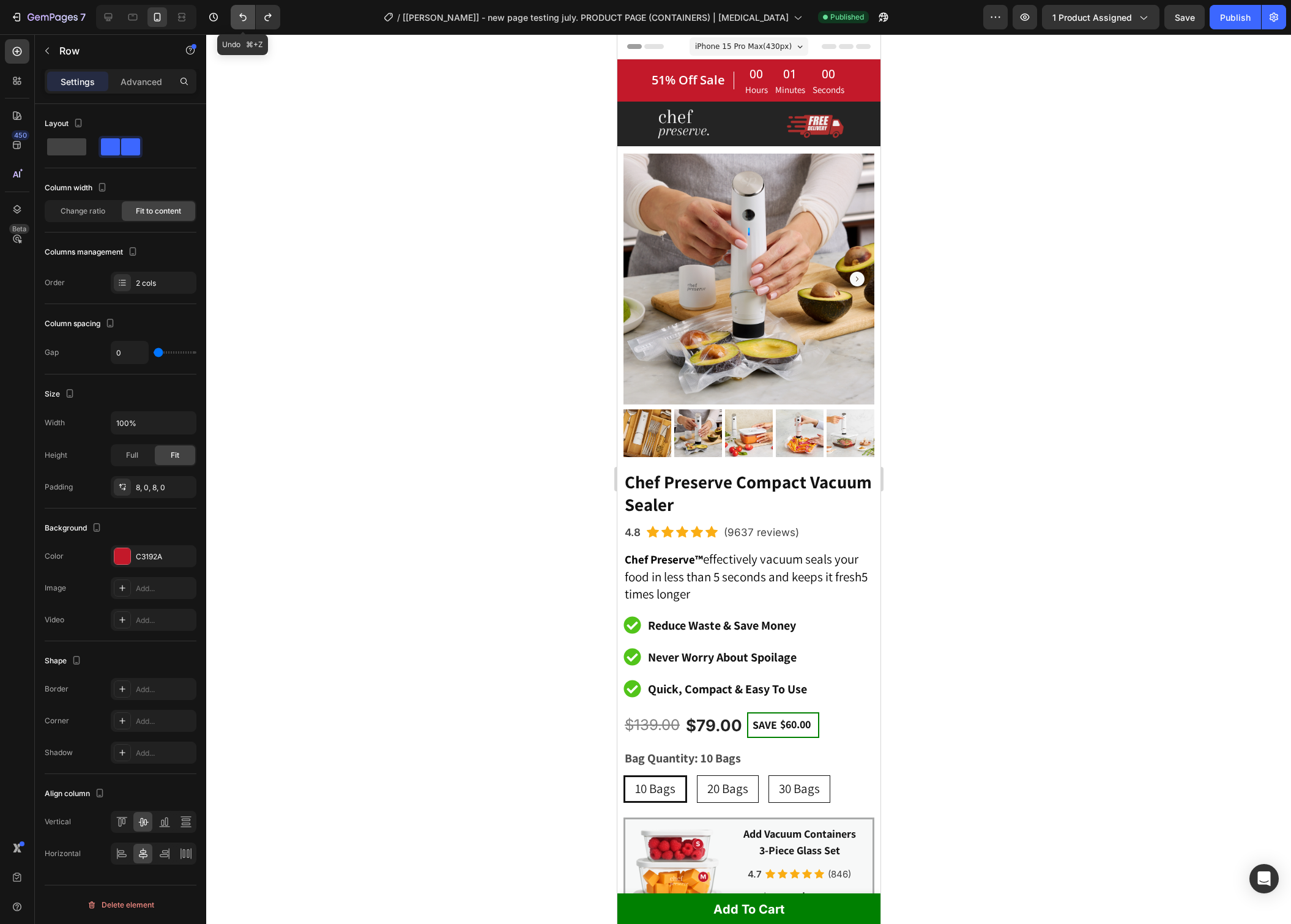
click at [241, 14] on icon "Undo/Redo" at bounding box center [243, 17] width 13 height 13
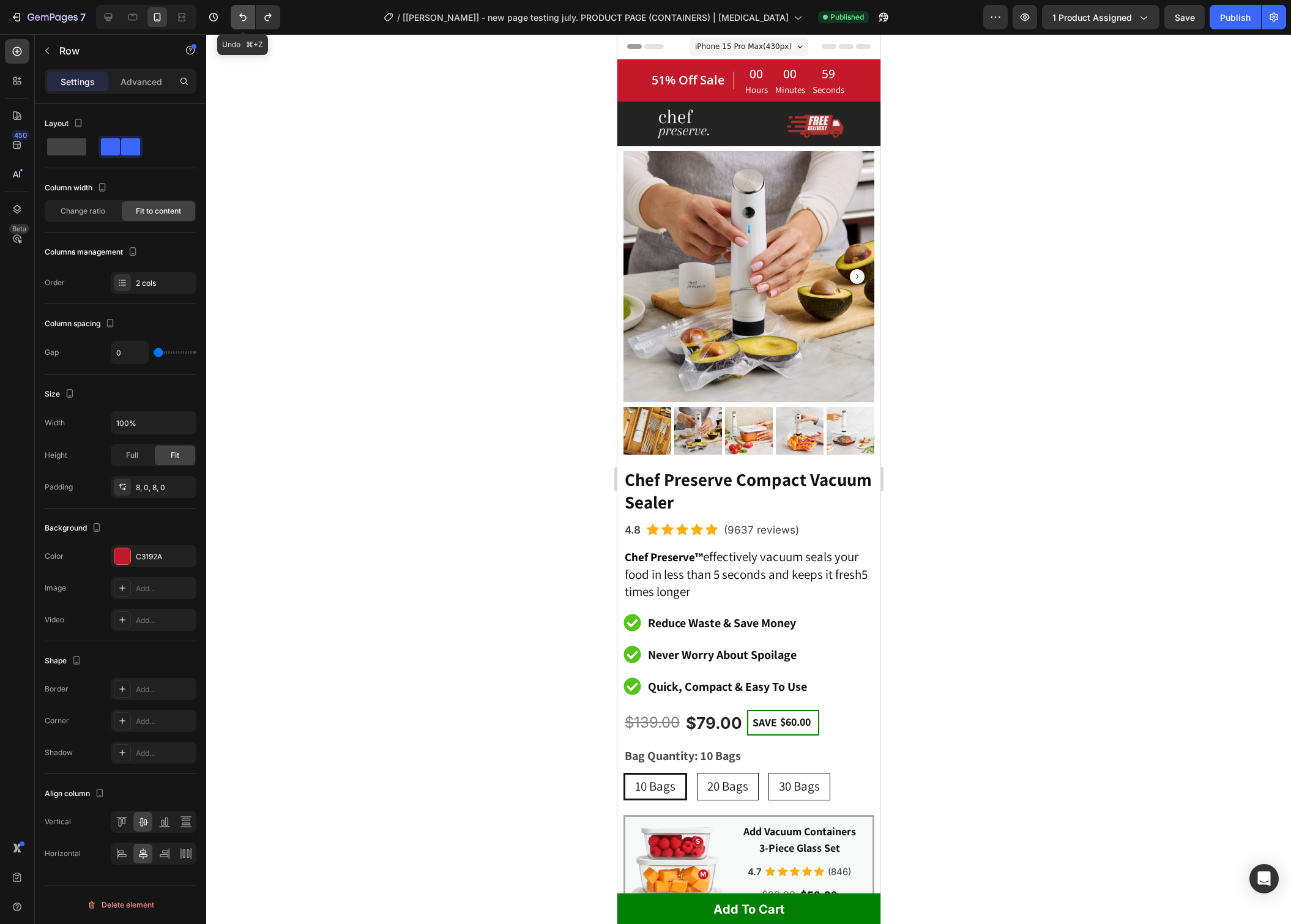
click at [242, 14] on icon "Undo/Redo" at bounding box center [243, 17] width 13 height 13
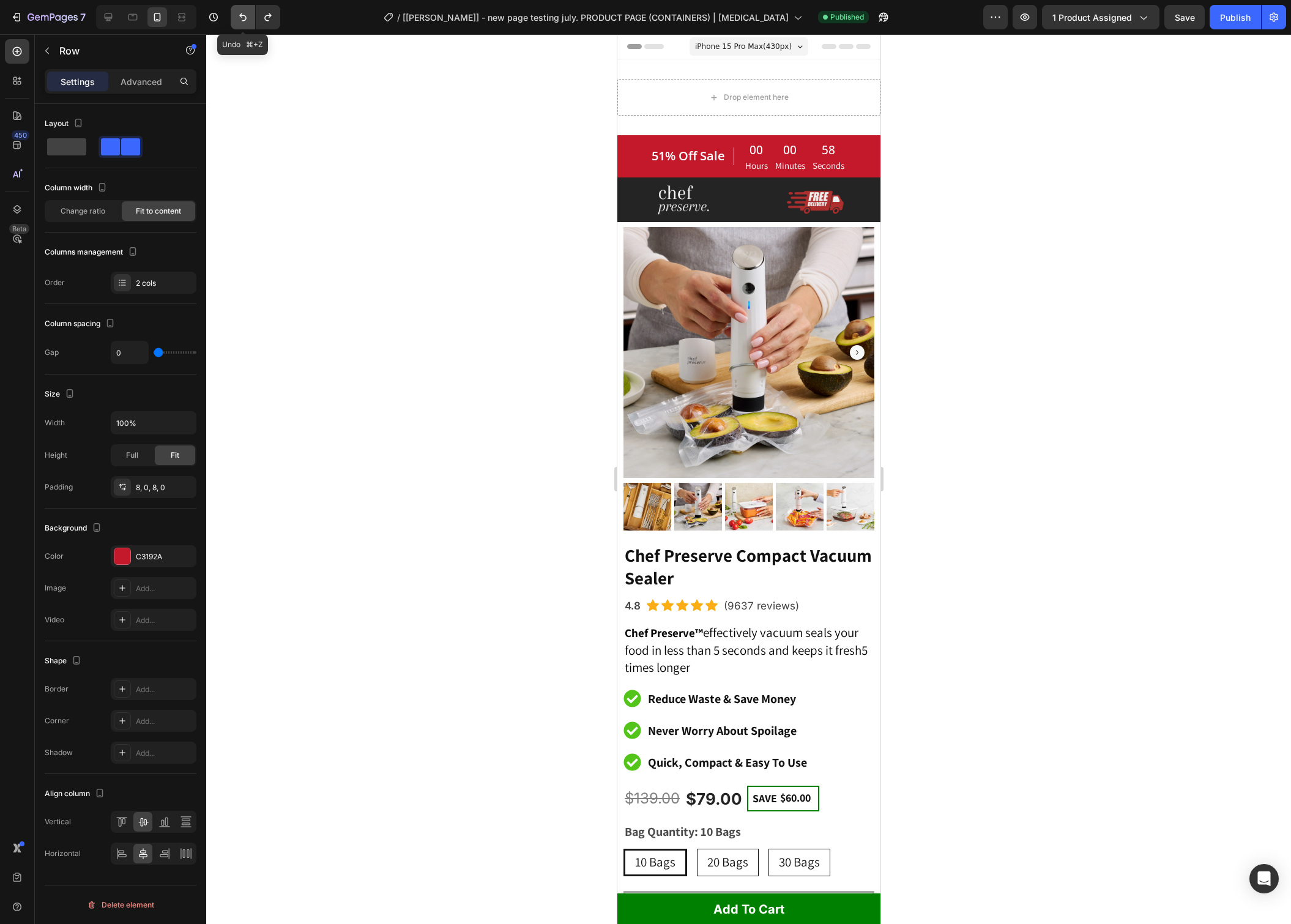
click at [241, 14] on icon "Undo/Redo" at bounding box center [243, 17] width 13 height 13
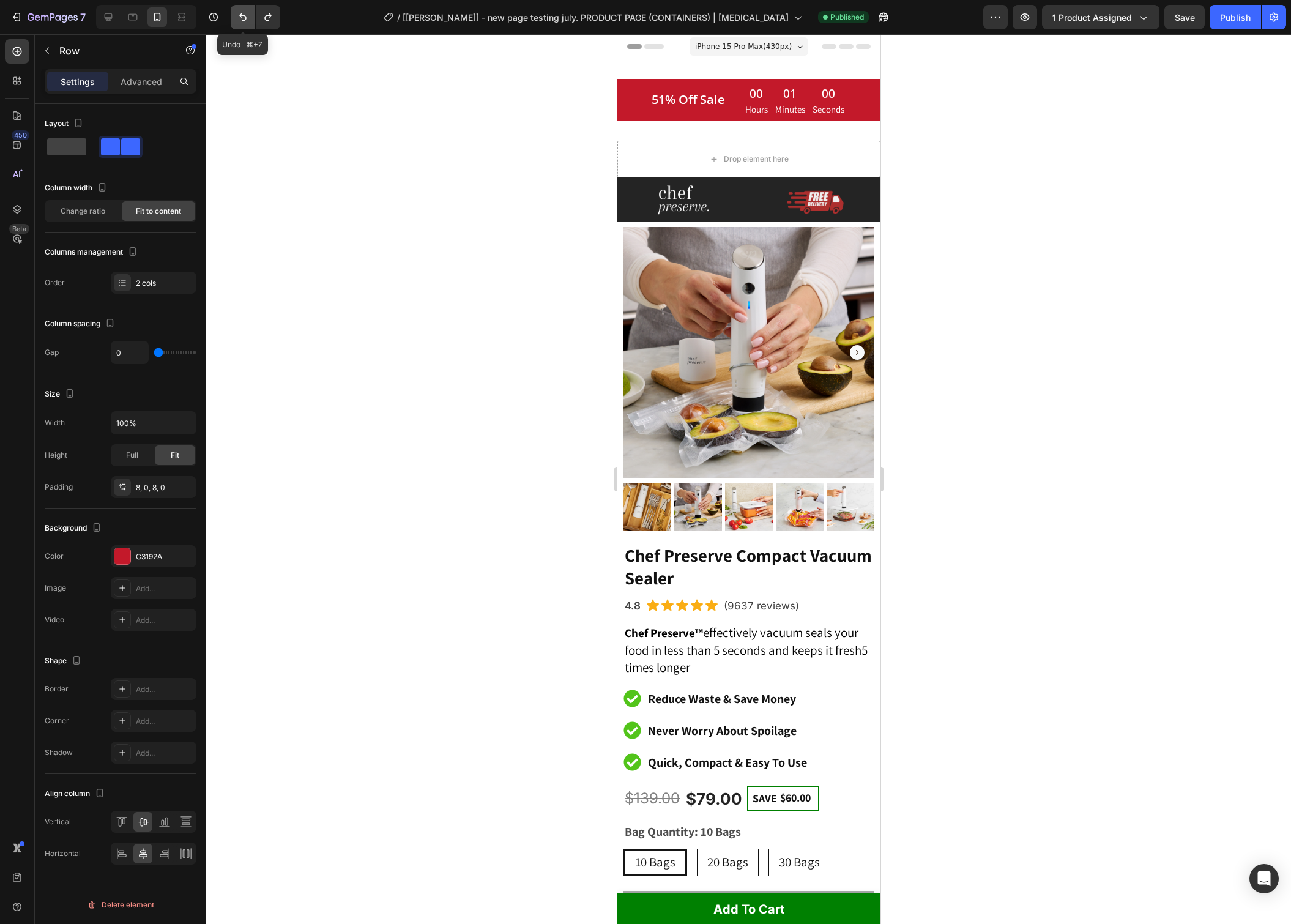
click at [241, 14] on icon "Undo/Redo" at bounding box center [243, 17] width 13 height 13
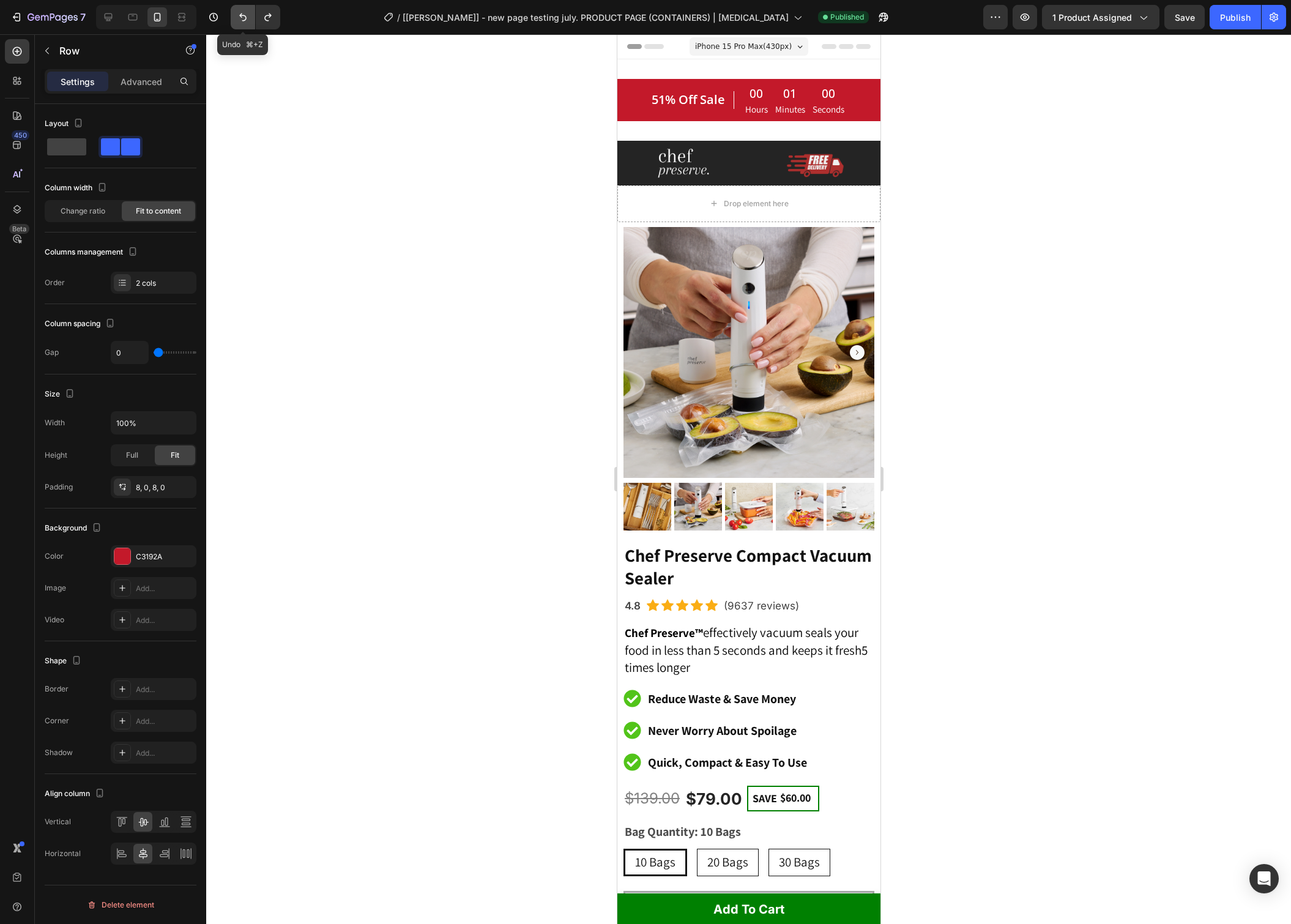
click at [241, 14] on icon "Undo/Redo" at bounding box center [243, 17] width 13 height 13
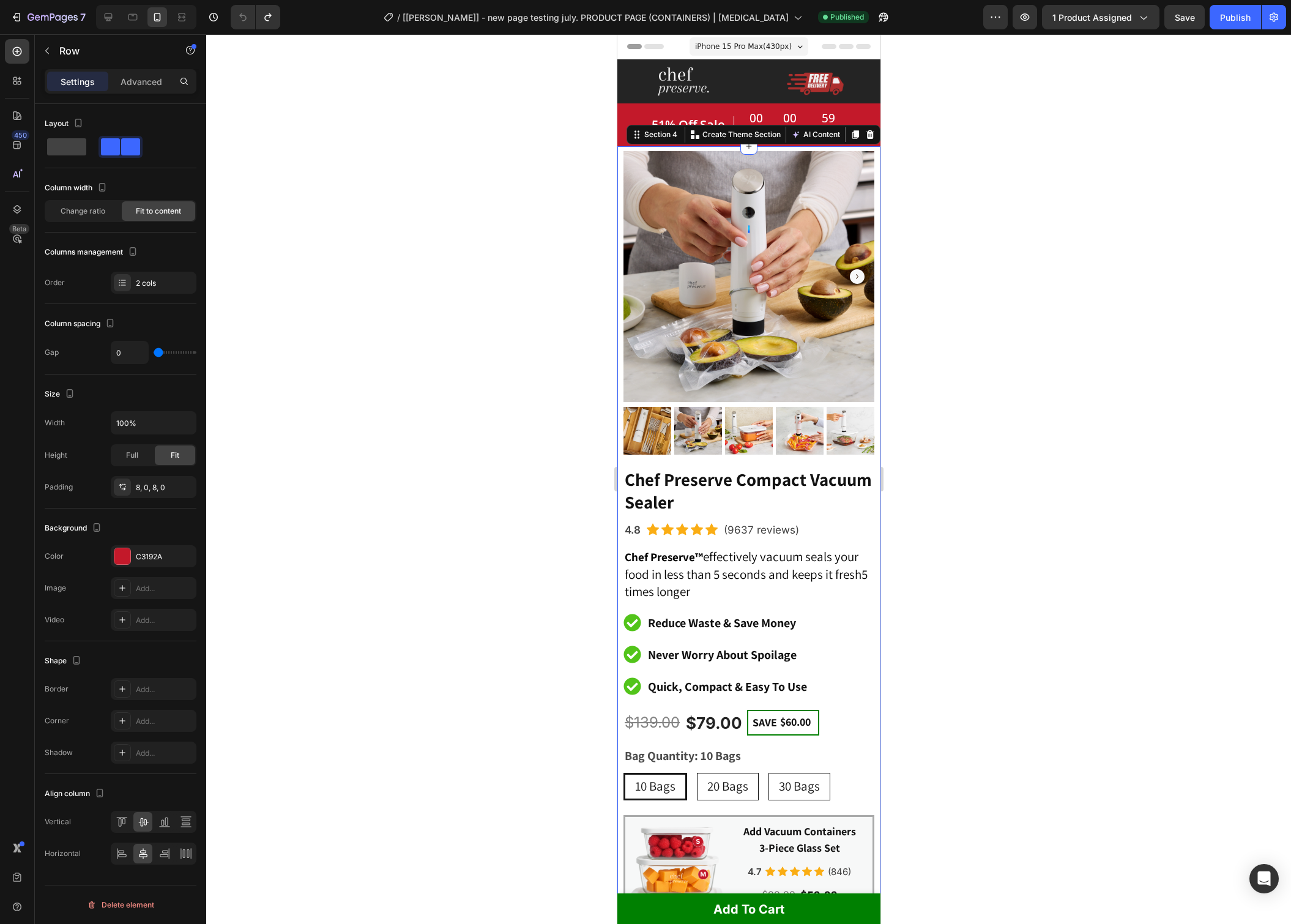
click at [619, 160] on div "Product Images Chef Preserve Compact Vacuum Sealer Heading 4.8 Text block Icon …" at bounding box center [748, 678] width 263 height 1066
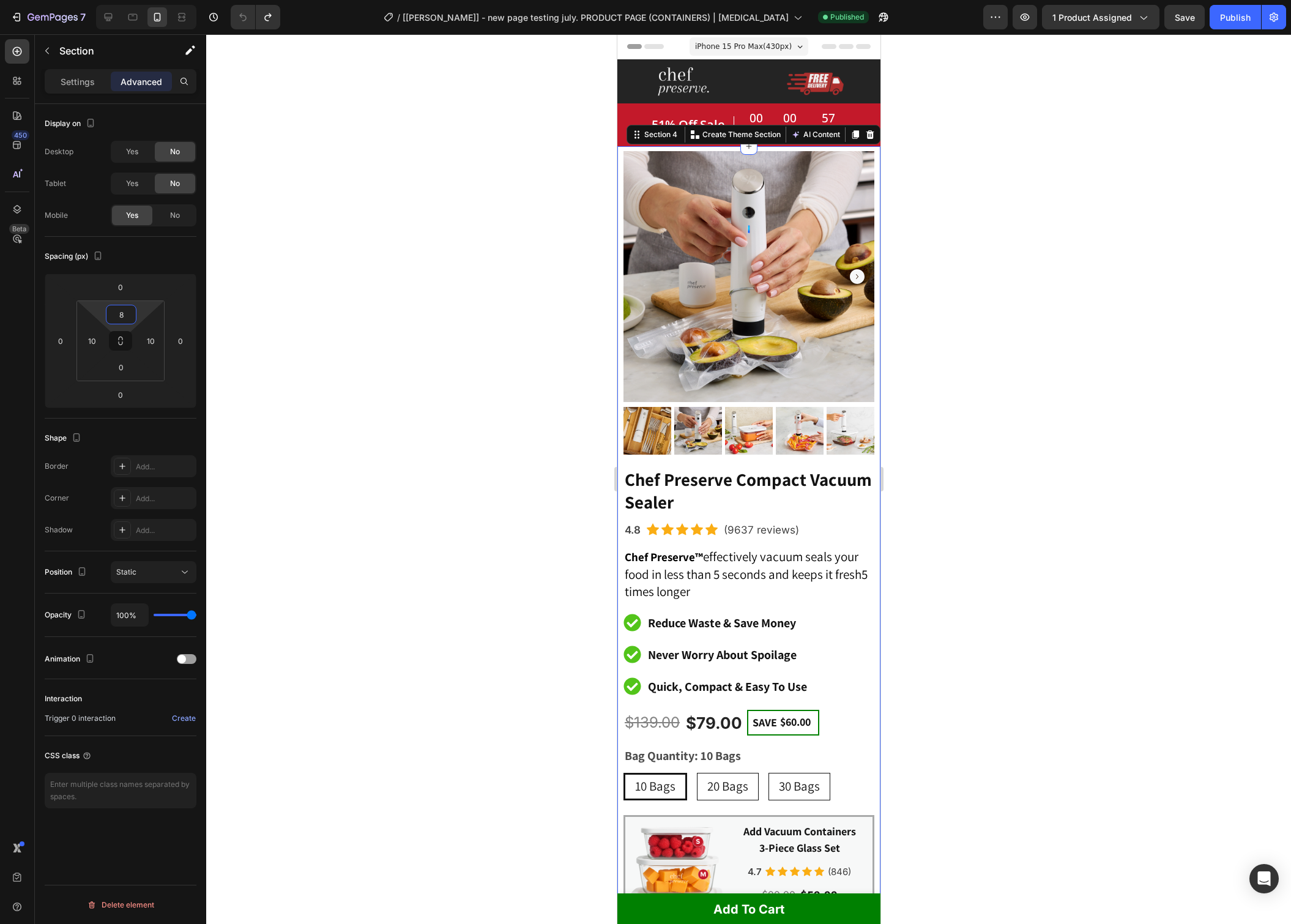
click at [125, 310] on input "8" at bounding box center [120, 314] width 24 height 18
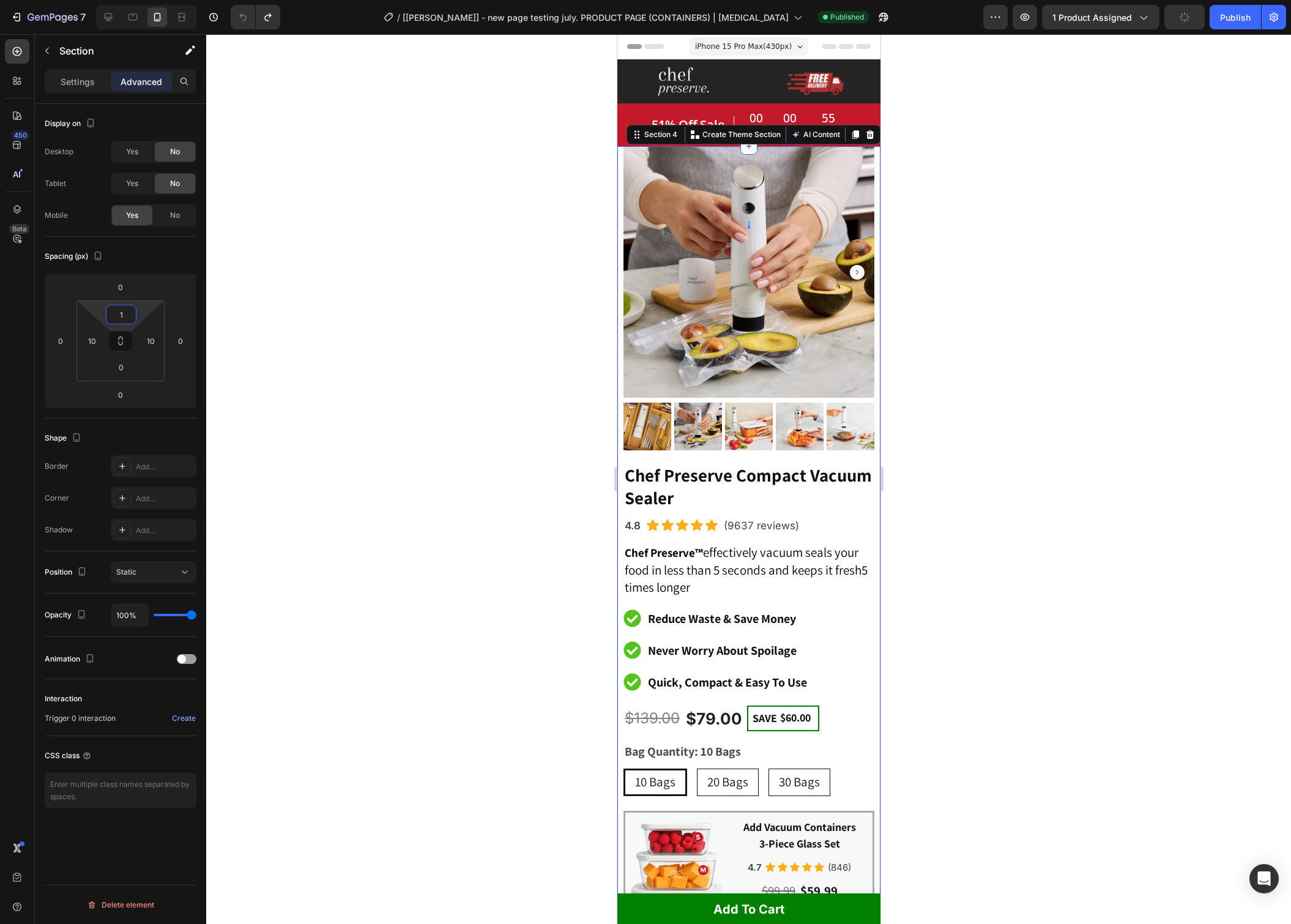
type input "14"
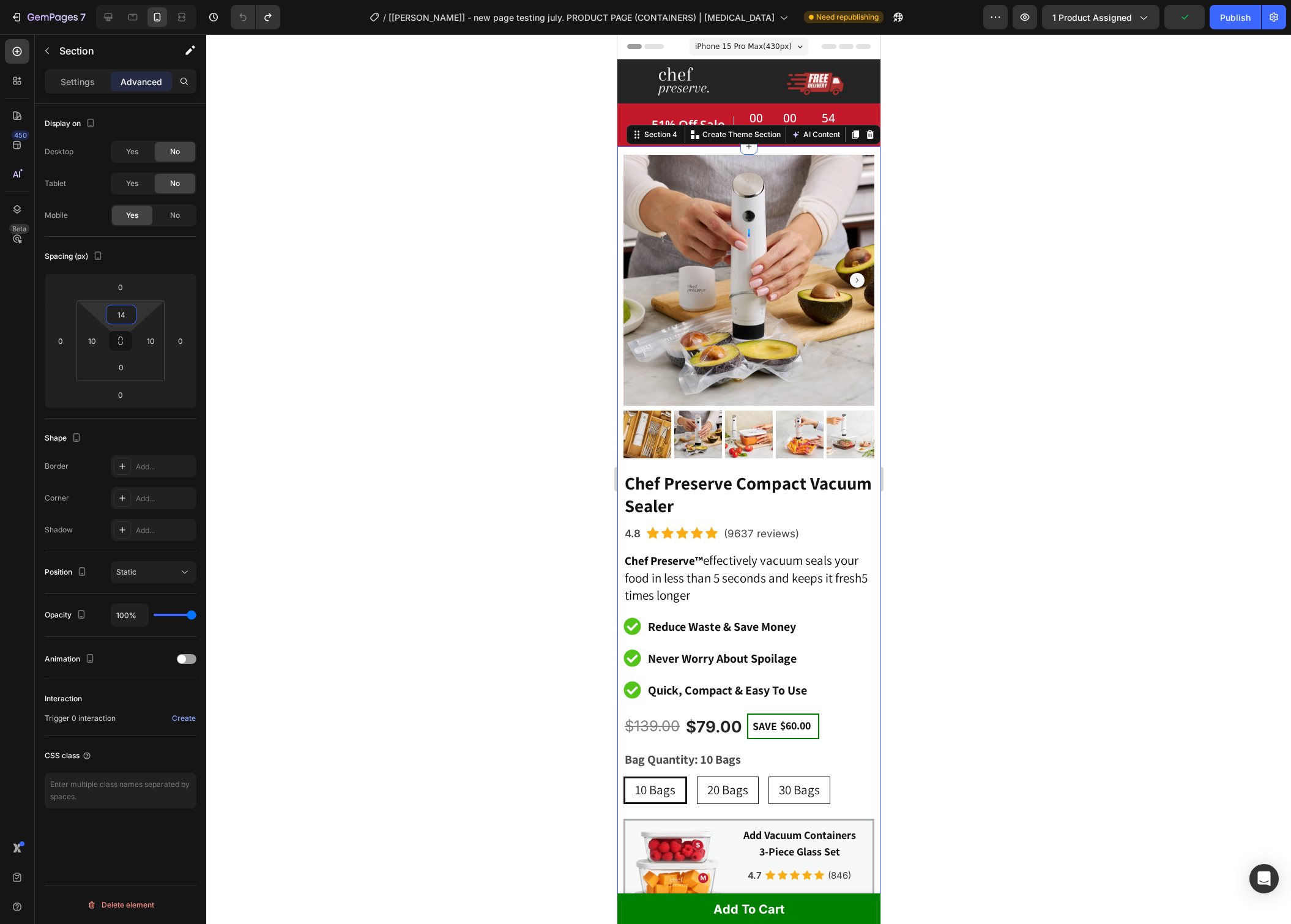
click at [1121, 168] on div at bounding box center [748, 478] width 1084 height 889
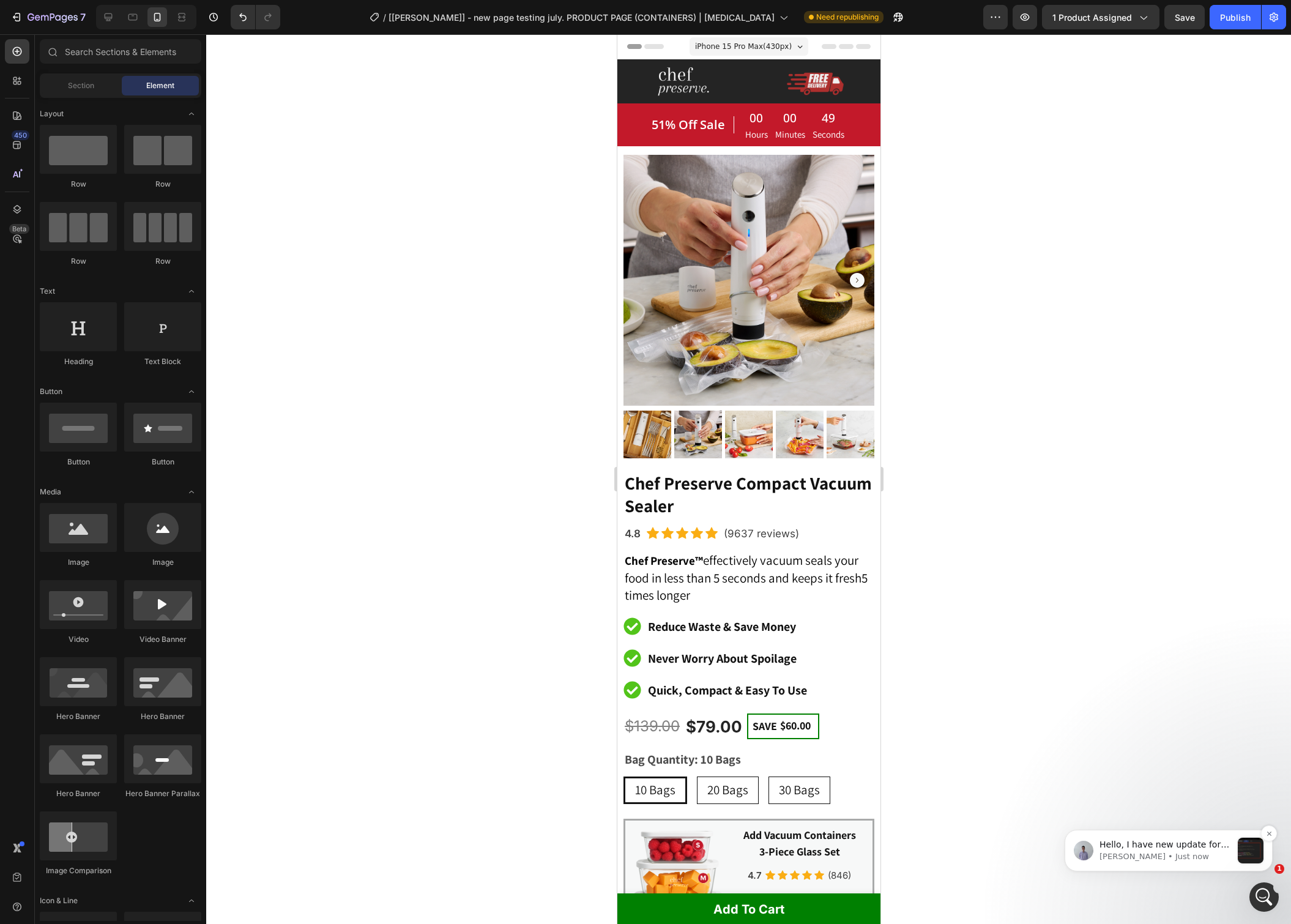
click at [1178, 841] on span "Hello, I have new update for you regarding hiding the theme section with timer.…" at bounding box center [1164, 929] width 131 height 180
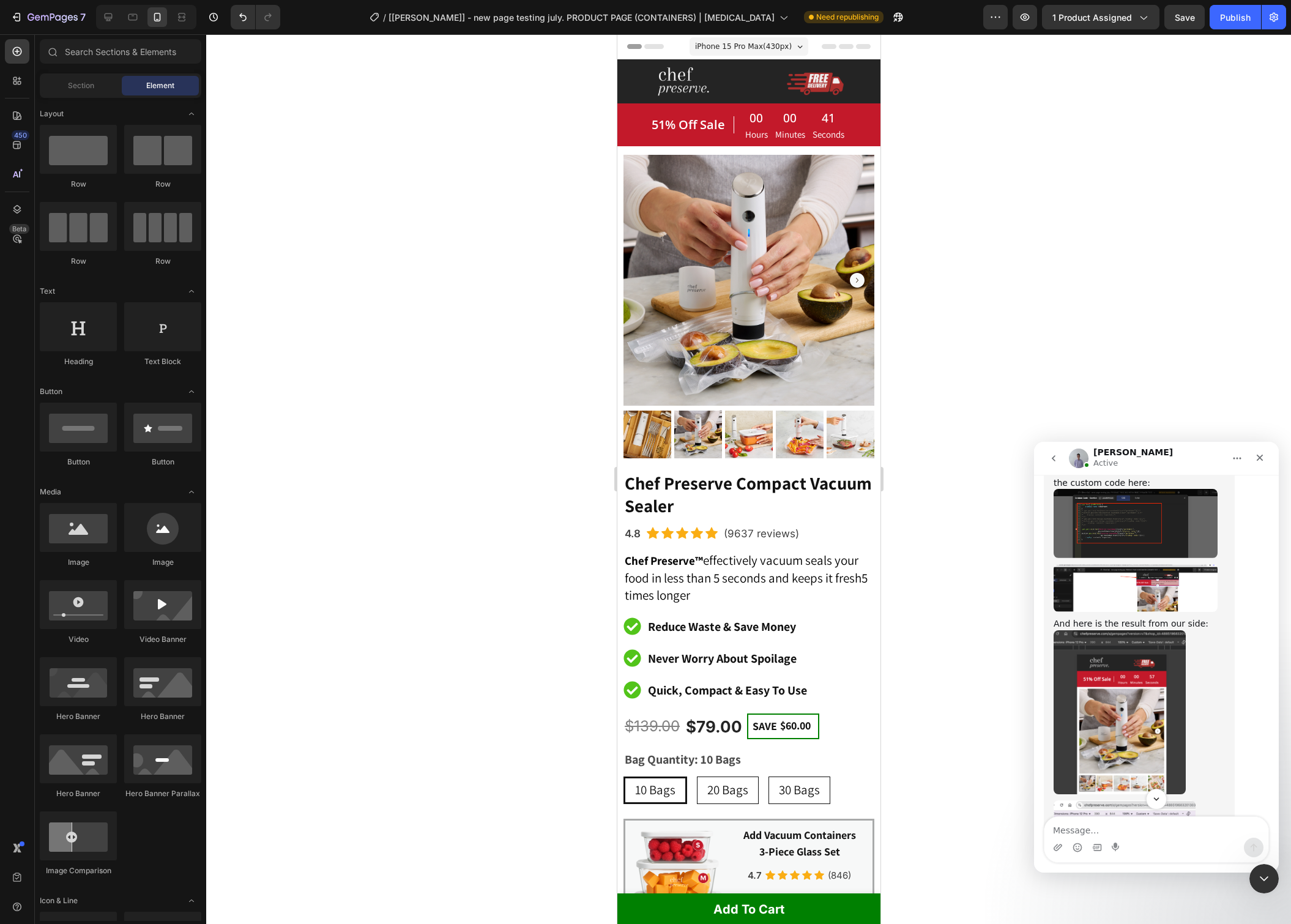
scroll to position [8039, 0]
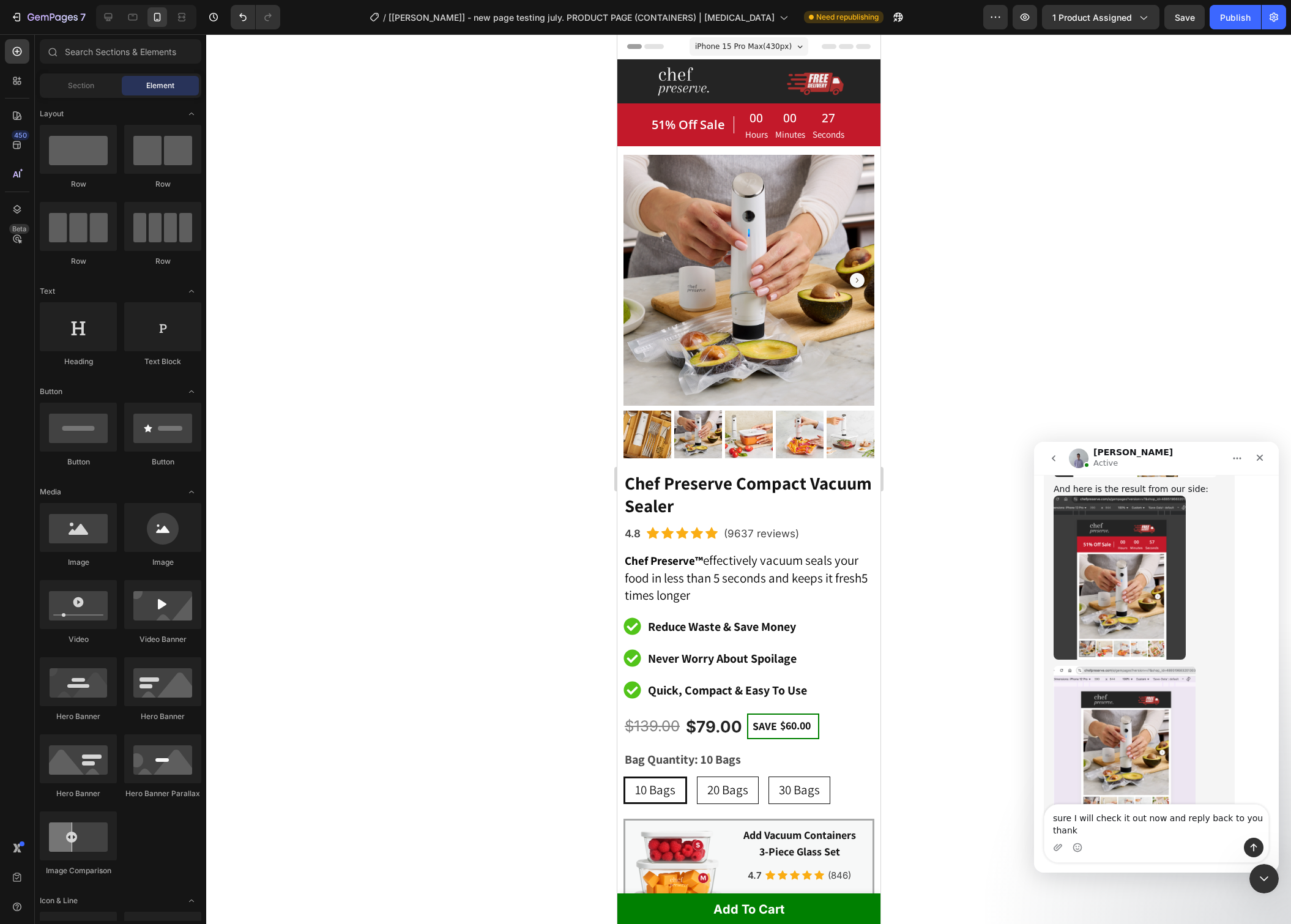
type textarea "sure I will check it out now and reply back to you thanks"
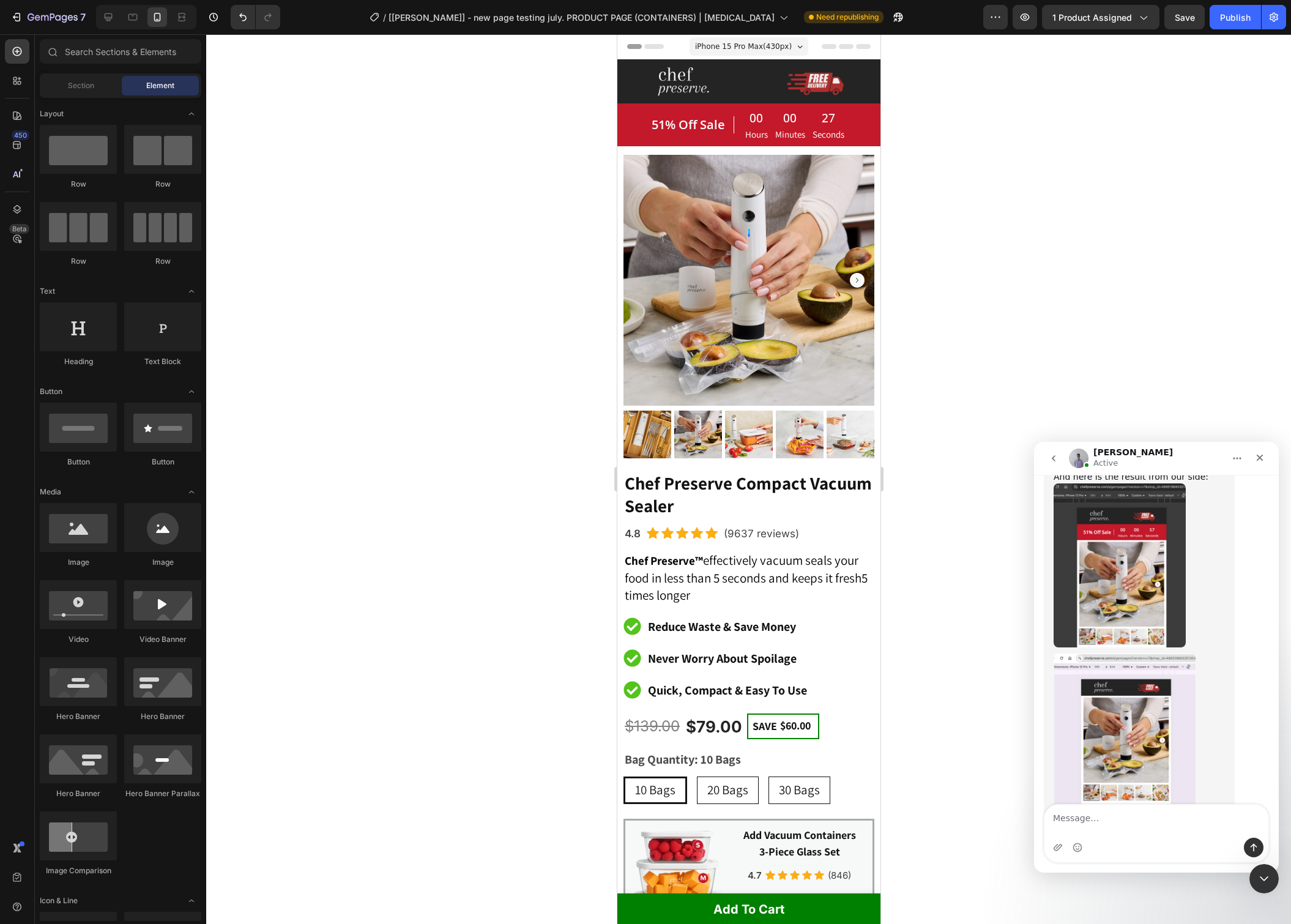
scroll to position [8059, 0]
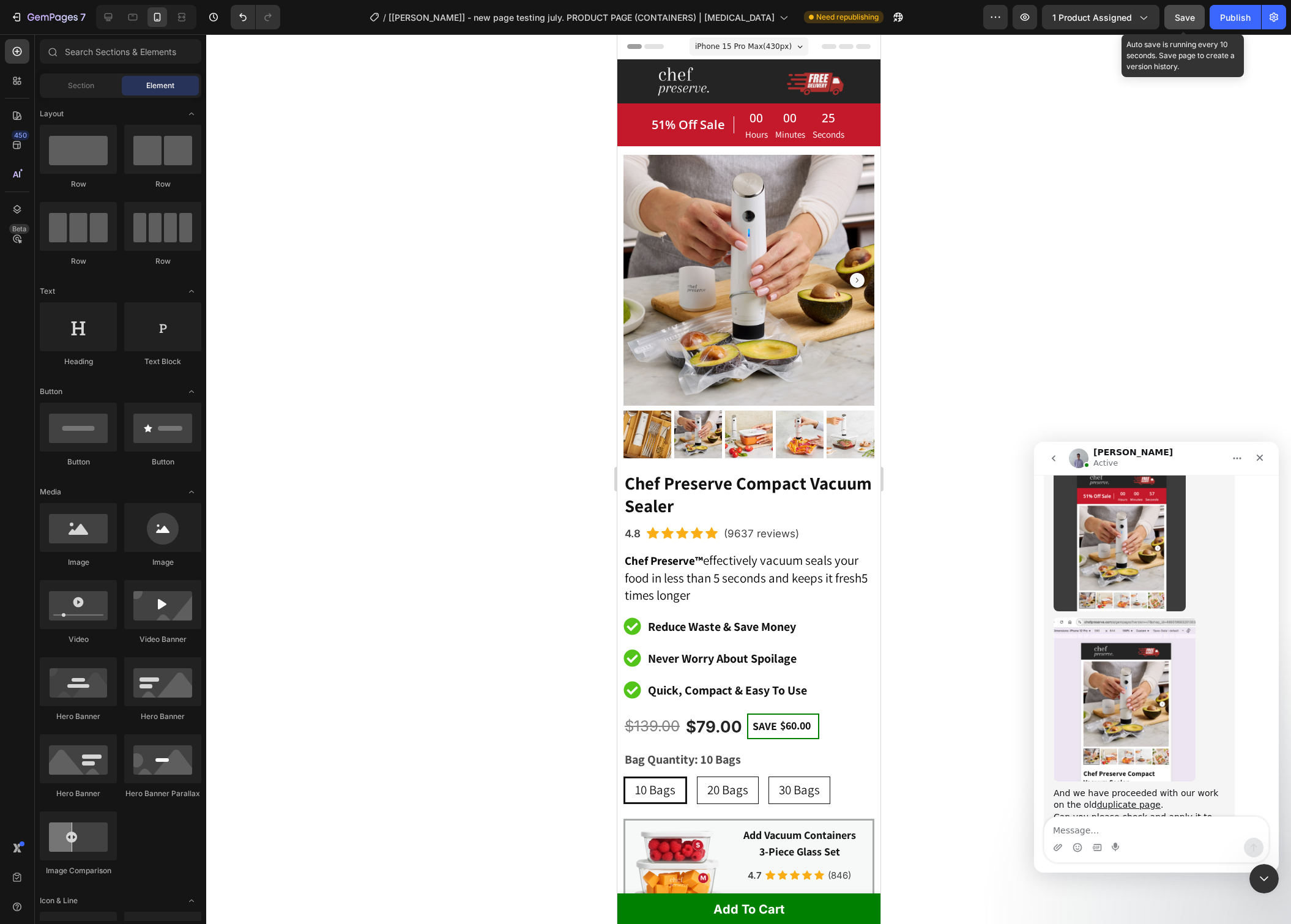
click at [1191, 13] on span "Save" at bounding box center [1184, 17] width 20 height 11
click at [1225, 16] on div "Publish" at bounding box center [1234, 17] width 30 height 13
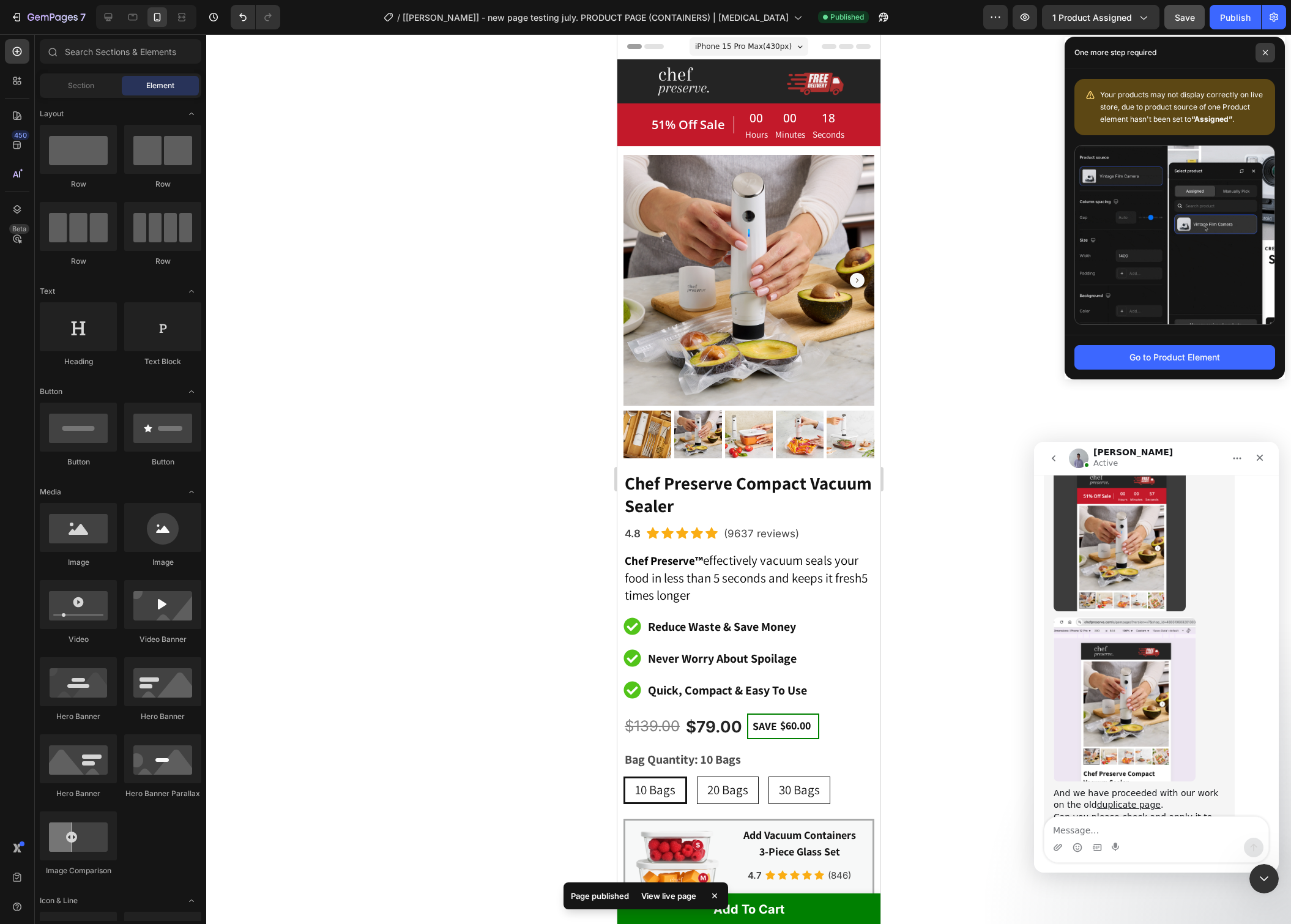
click at [1270, 60] on span at bounding box center [1265, 52] width 19 height 19
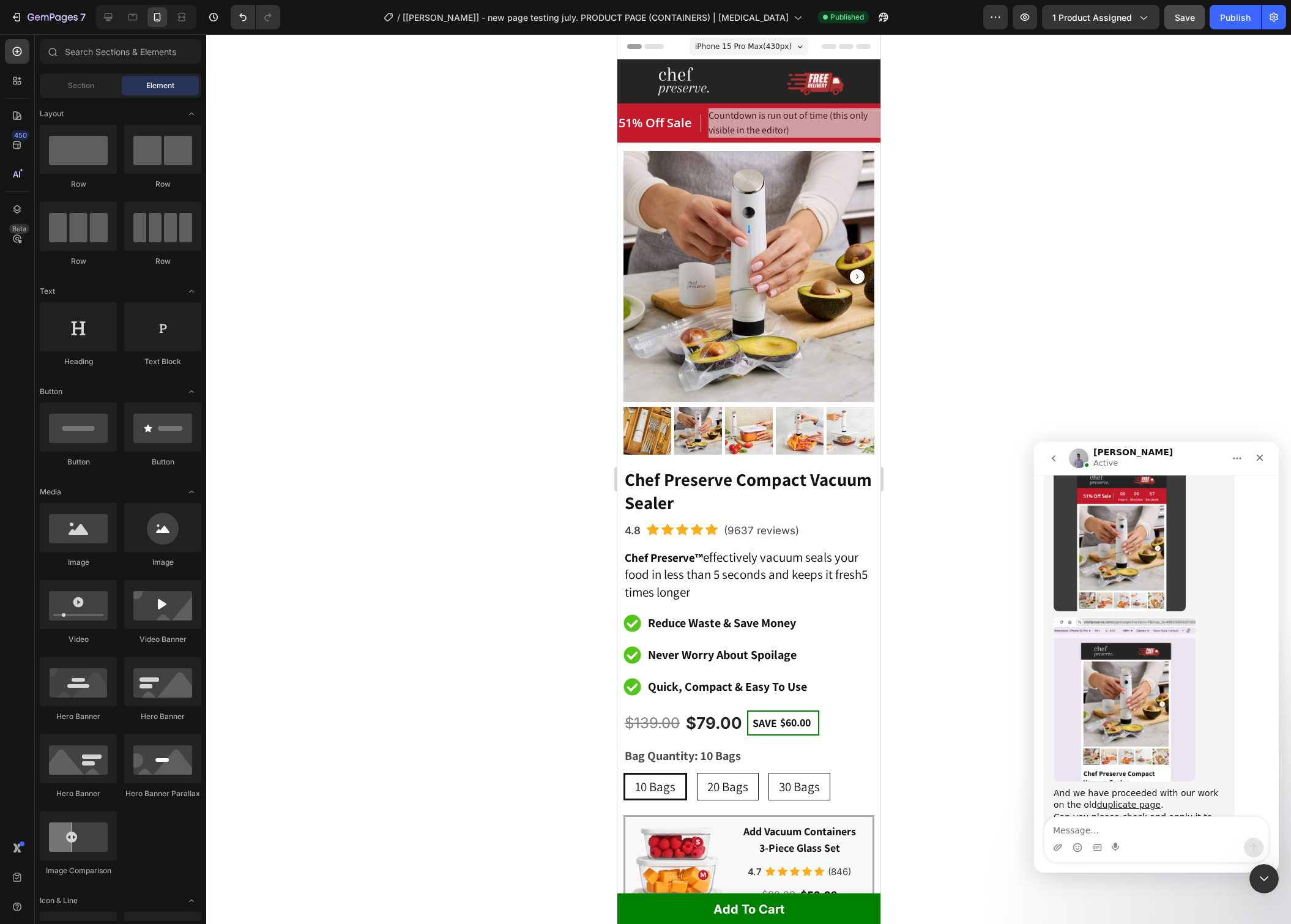
scroll to position [8095, 0]
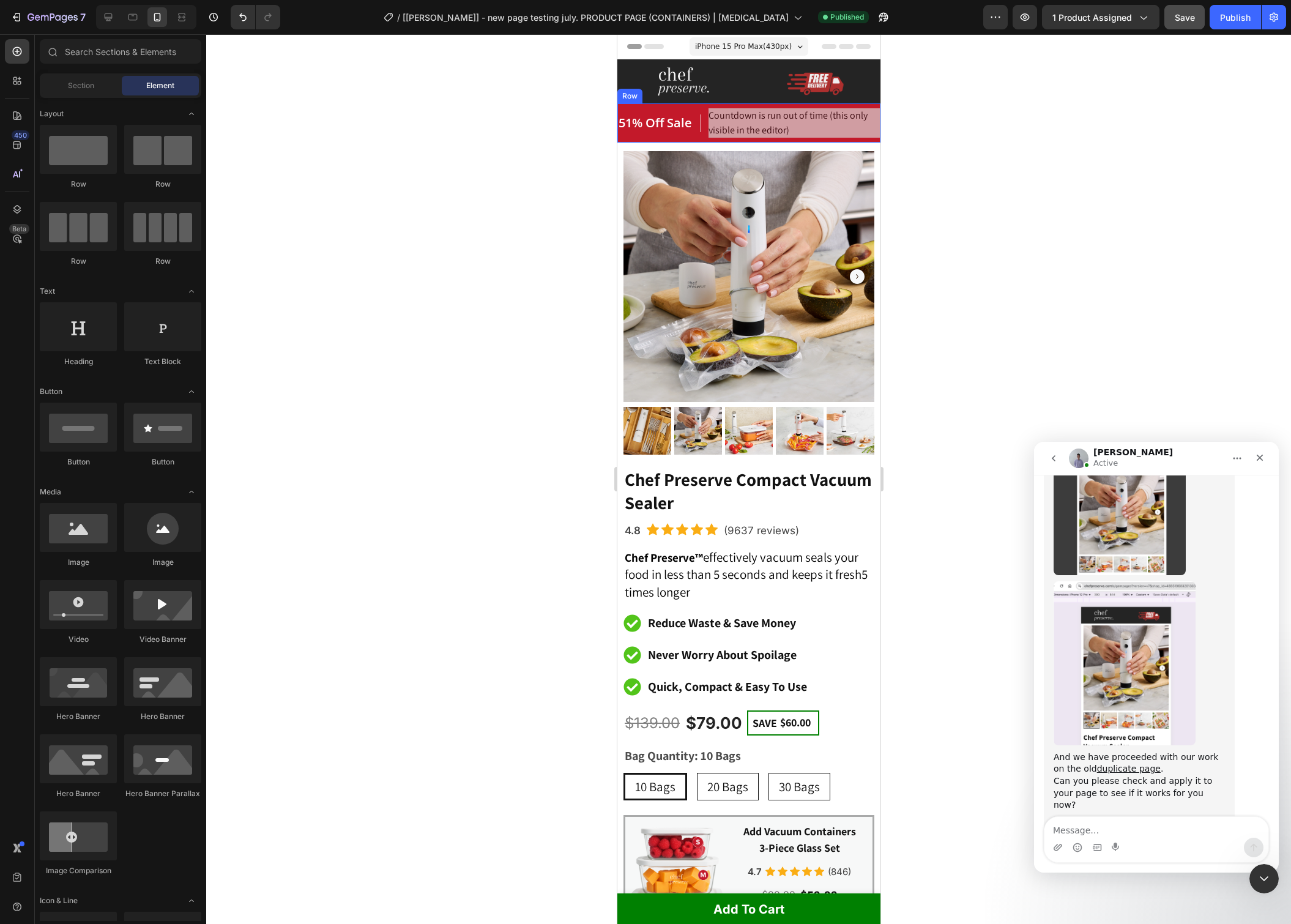
click at [682, 112] on div "51% Off Sale Heading" at bounding box center [659, 122] width 84 height 29
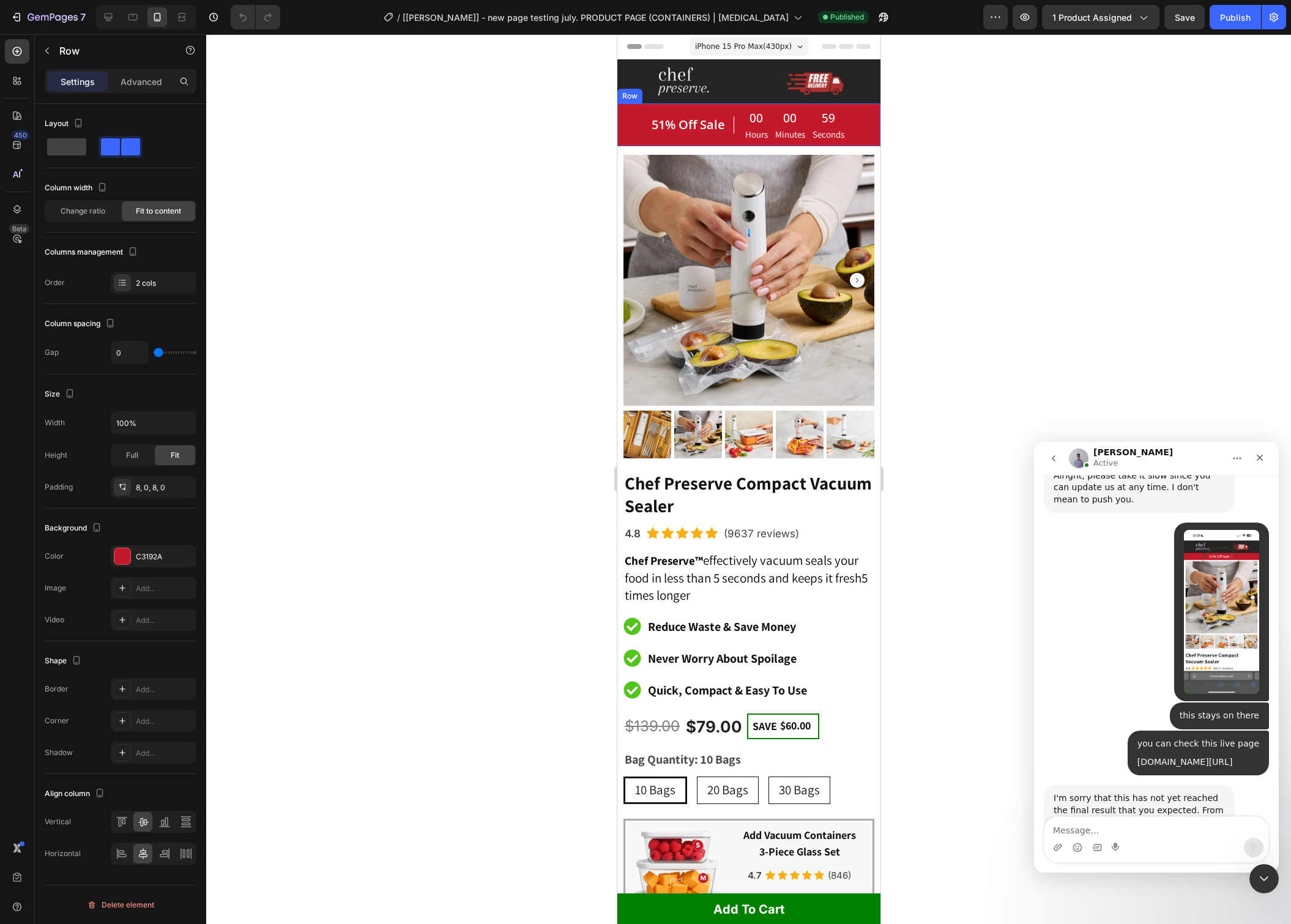
click at [696, 108] on div "51% Off Sale Heading" at bounding box center [692, 123] width 84 height 32
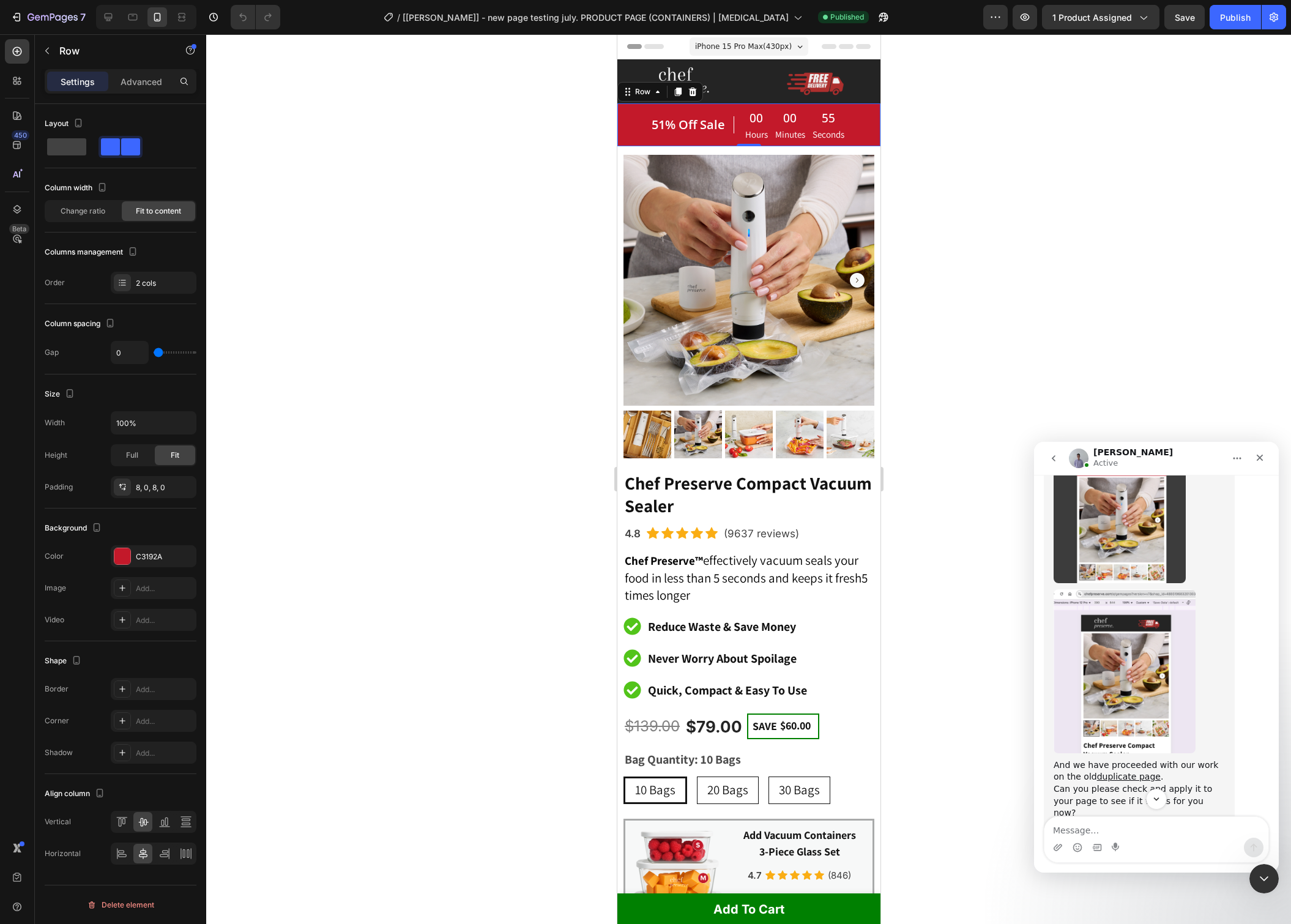
scroll to position [8095, 0]
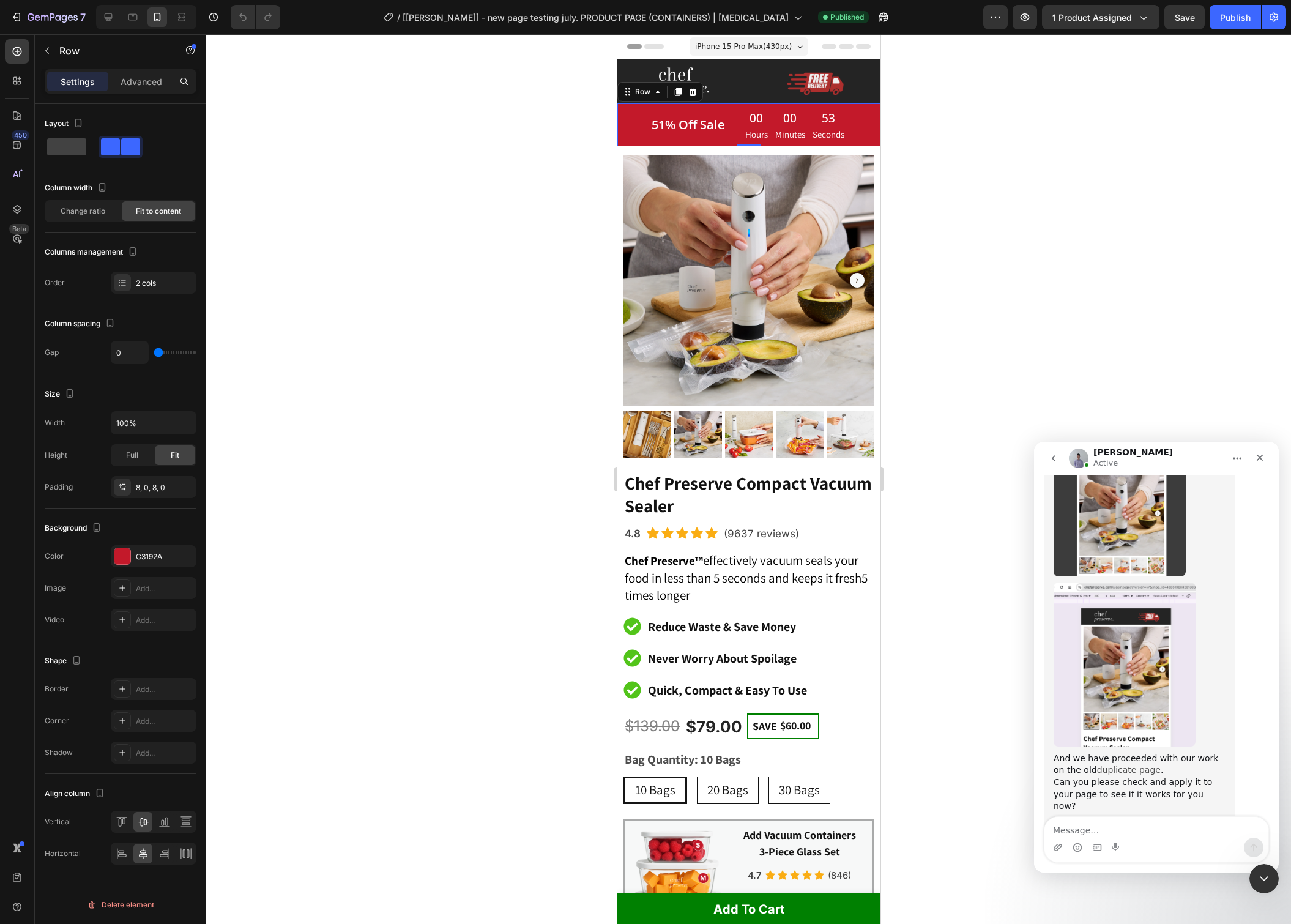
click at [1114, 765] on link "duplicate page" at bounding box center [1128, 770] width 63 height 10
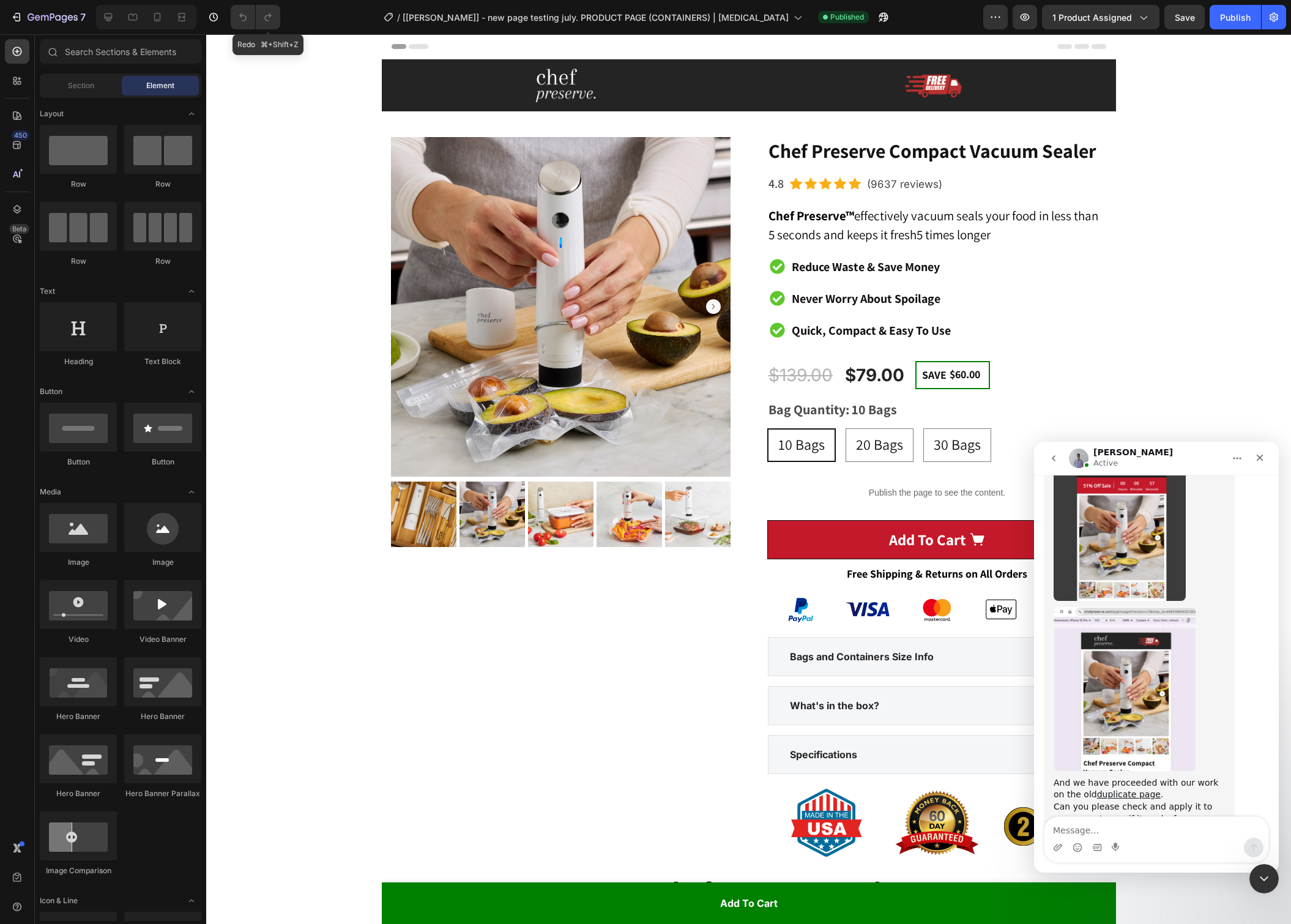
scroll to position [8095, 0]
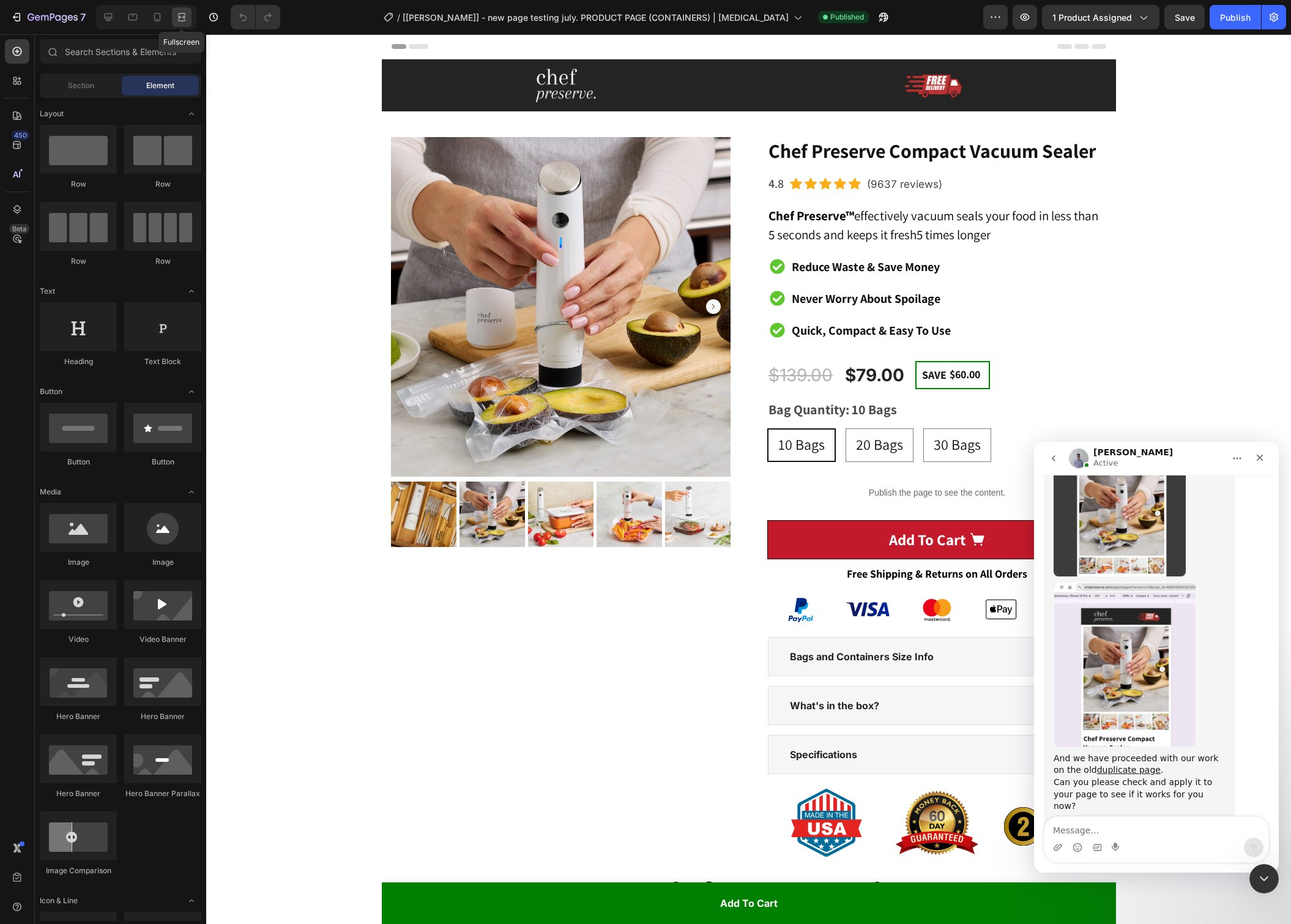
click at [189, 18] on div at bounding box center [182, 17] width 19 height 19
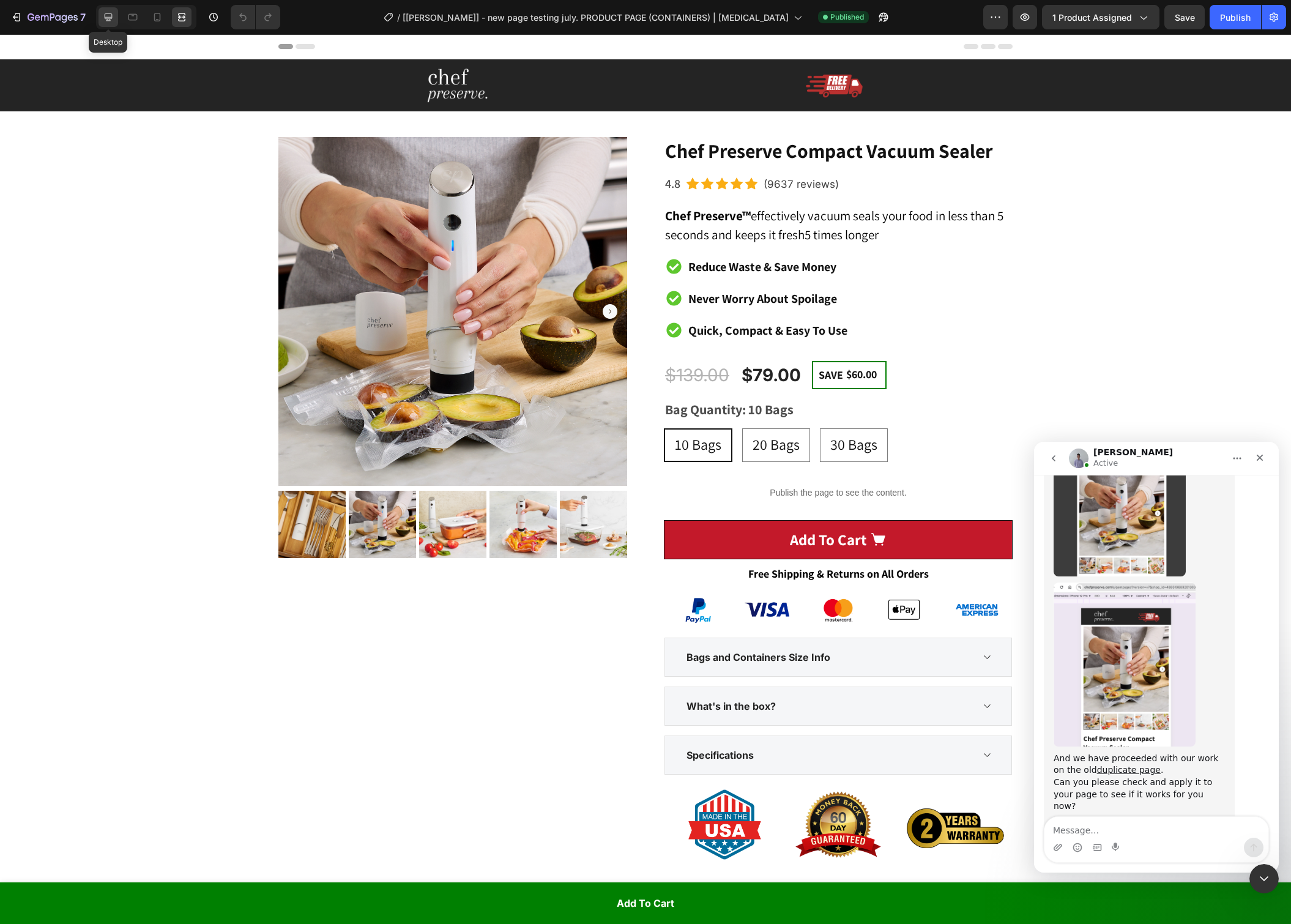
click at [113, 19] on icon at bounding box center [108, 17] width 13 height 13
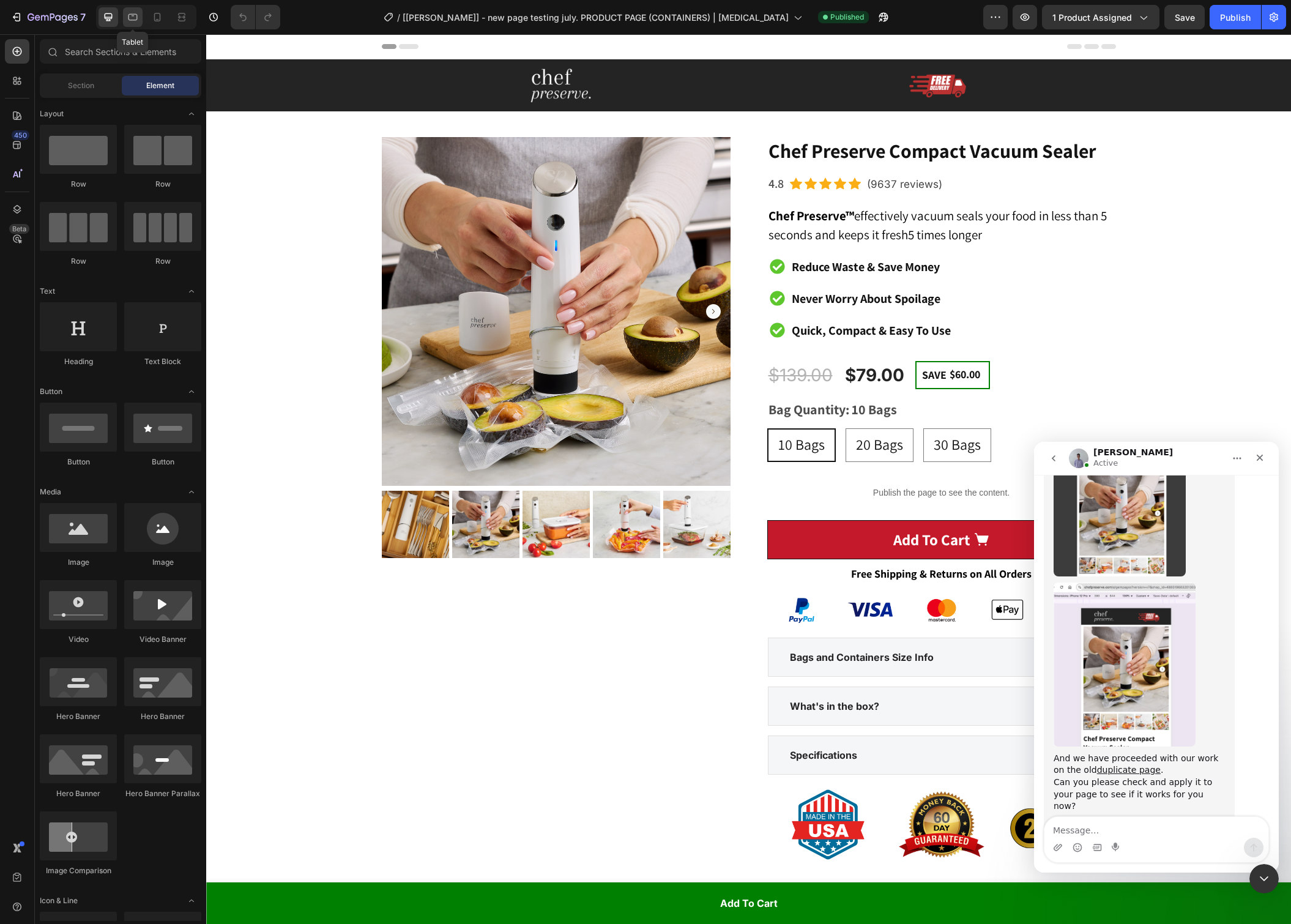
click at [141, 20] on div at bounding box center [133, 17] width 19 height 19
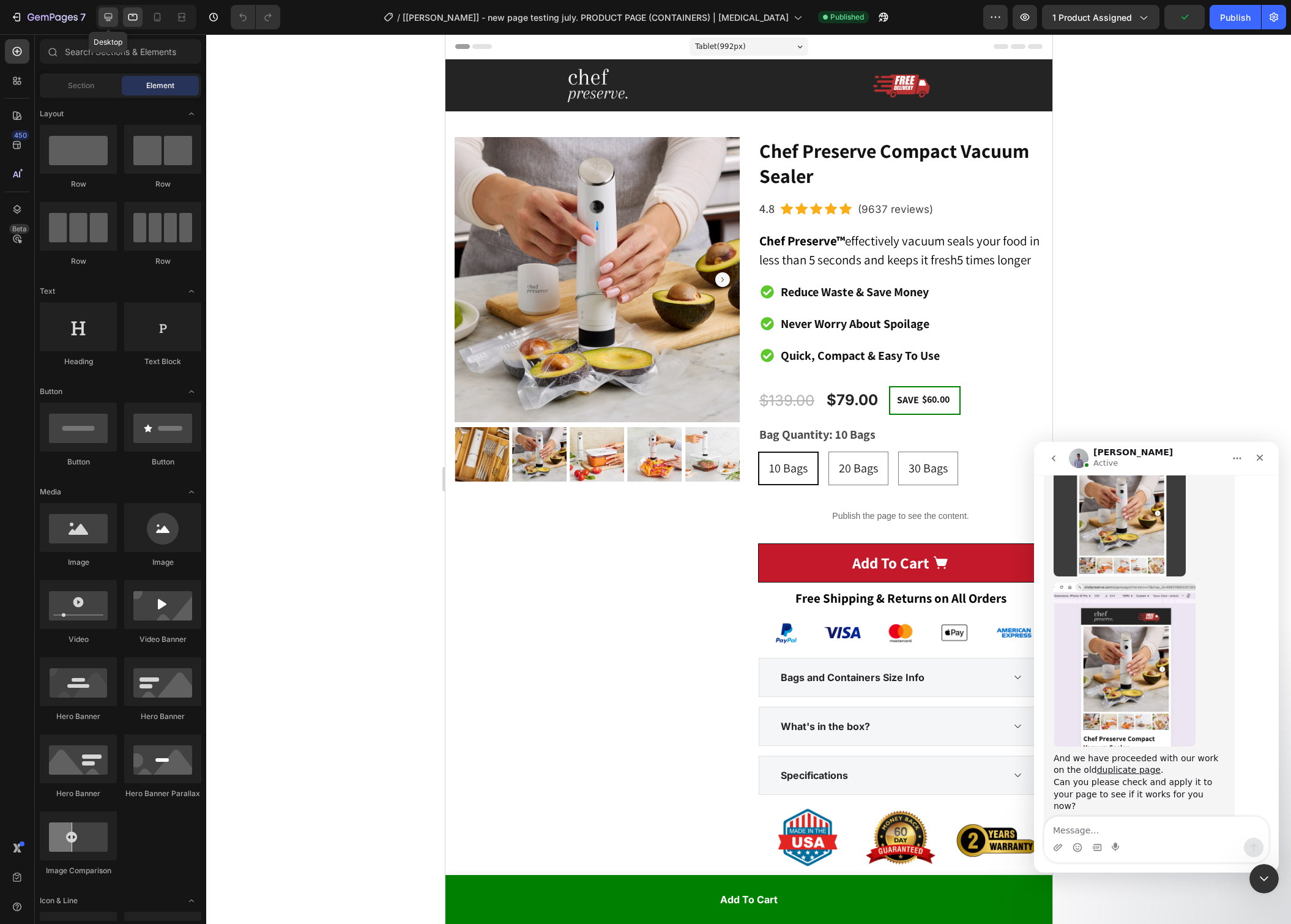
click at [106, 14] on icon at bounding box center [108, 17] width 13 height 13
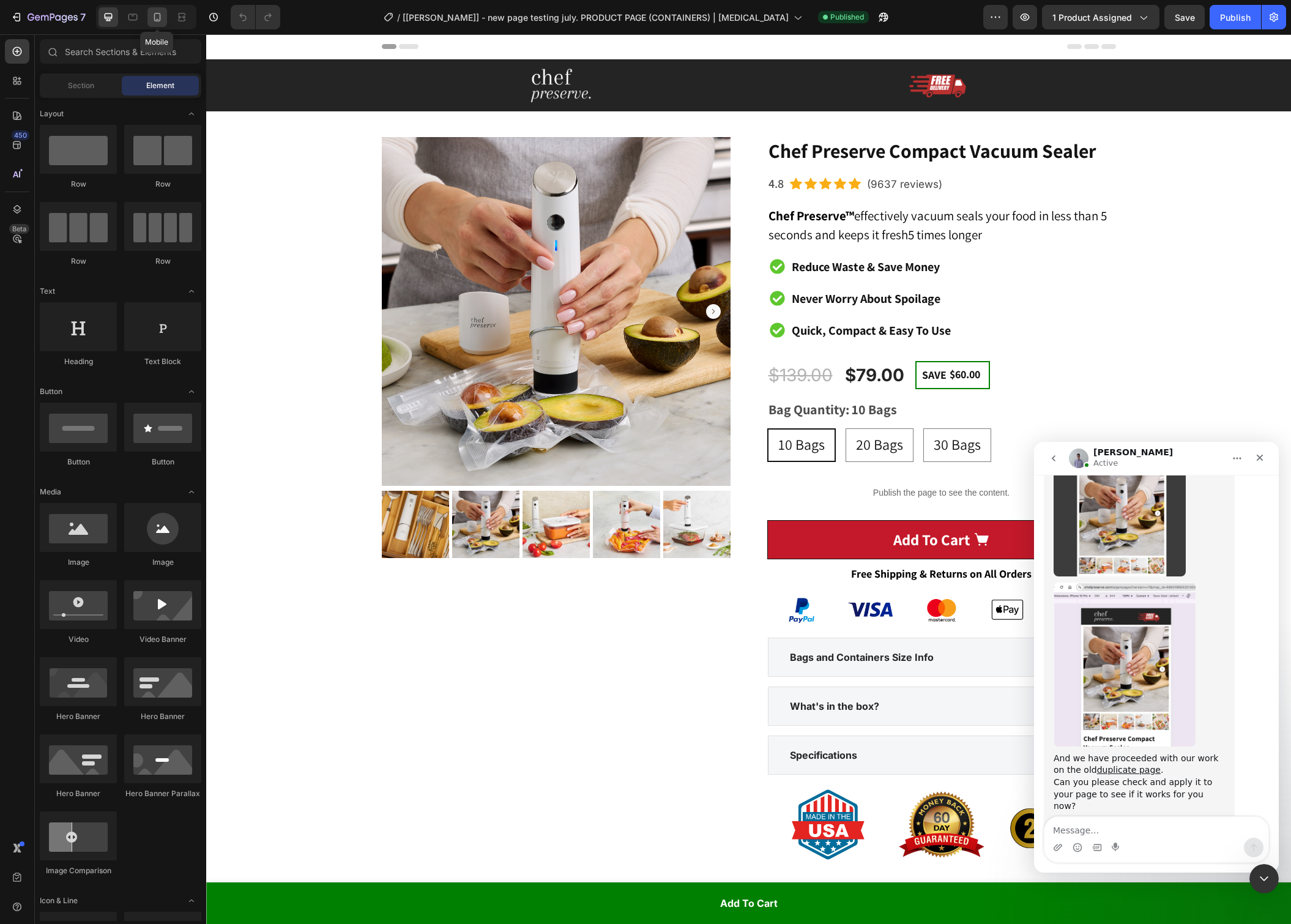
click at [161, 18] on icon at bounding box center [157, 17] width 13 height 13
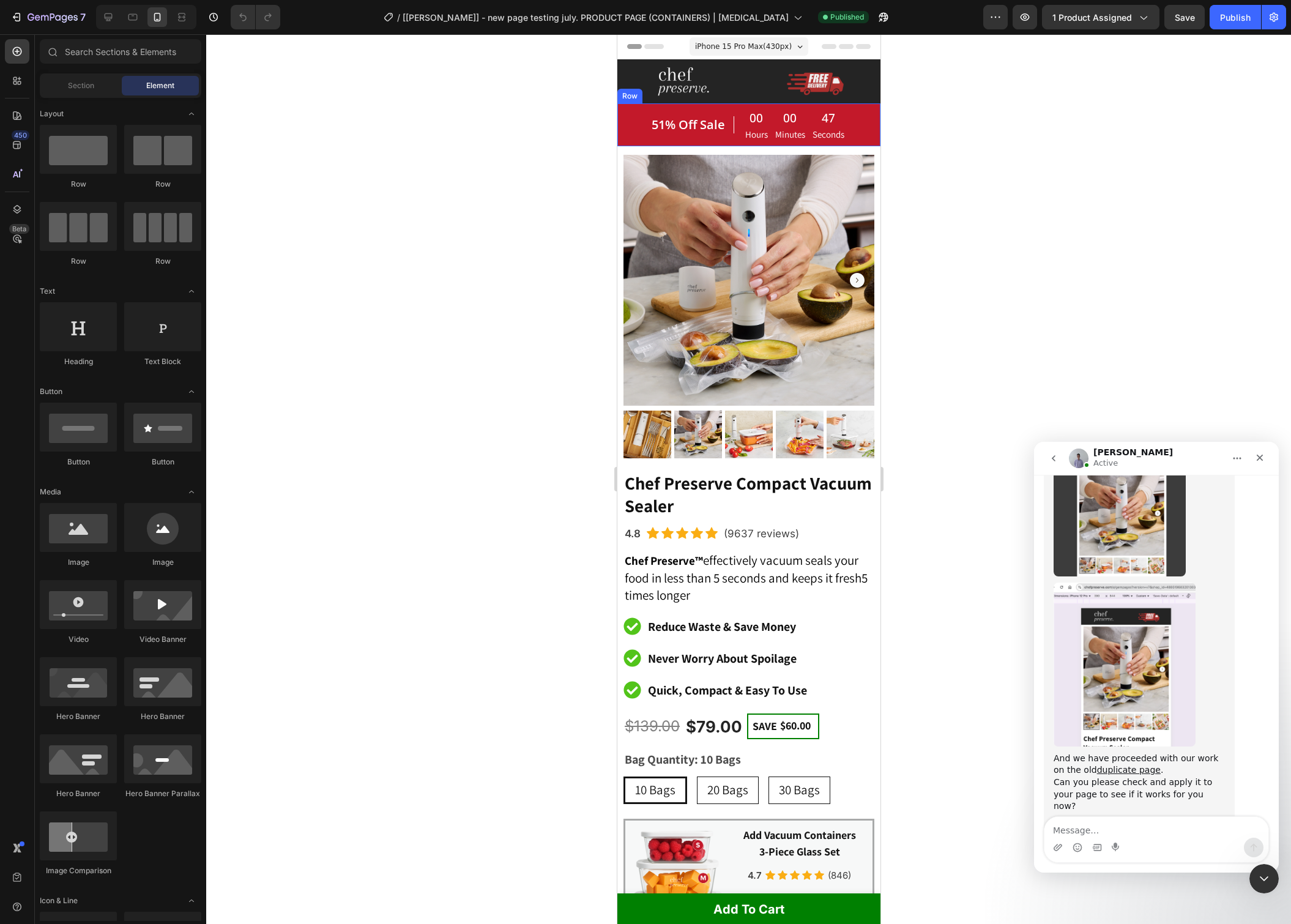
click at [702, 140] on div "51% Off Sale Heading" at bounding box center [692, 123] width 84 height 32
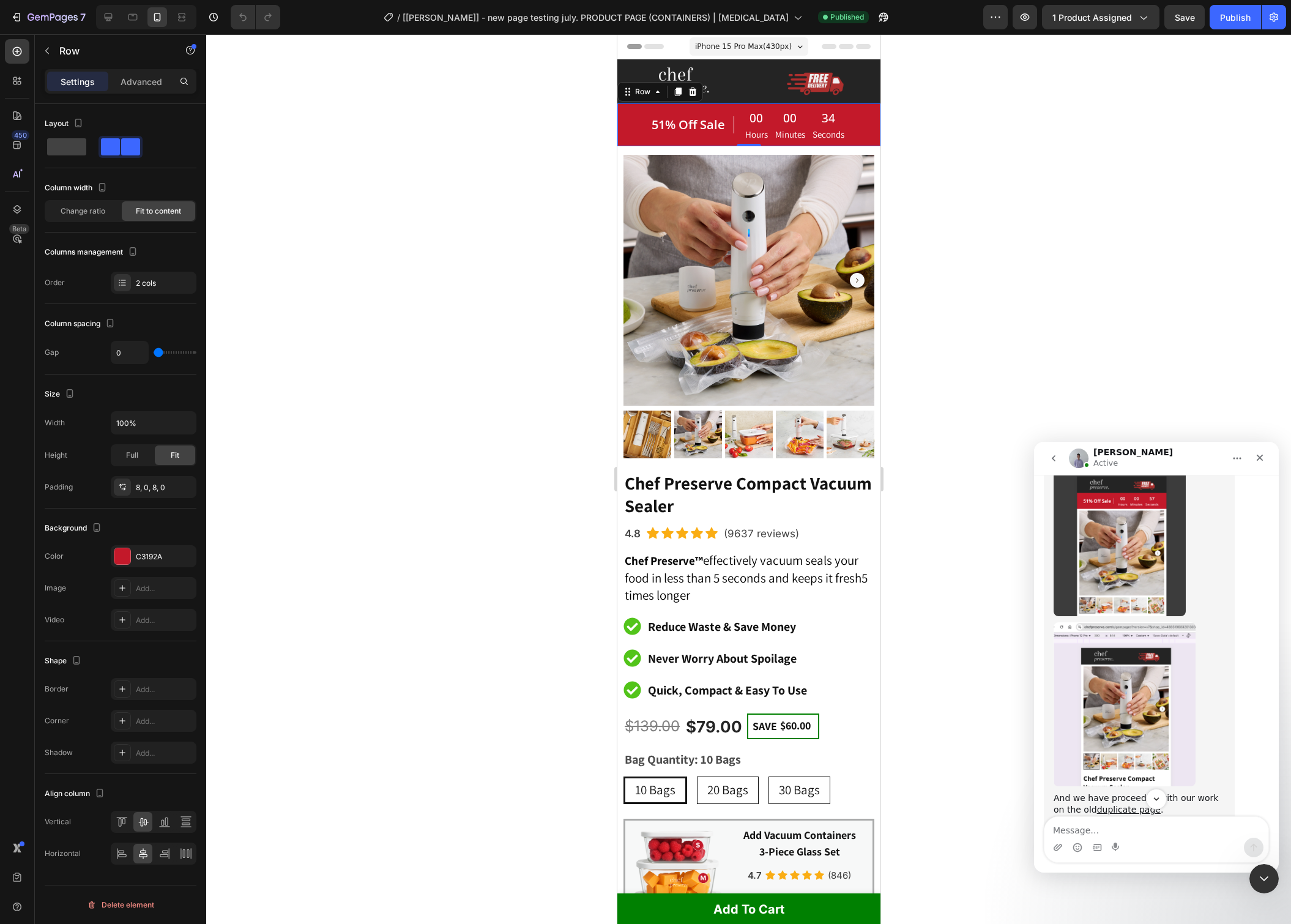
scroll to position [8095, 0]
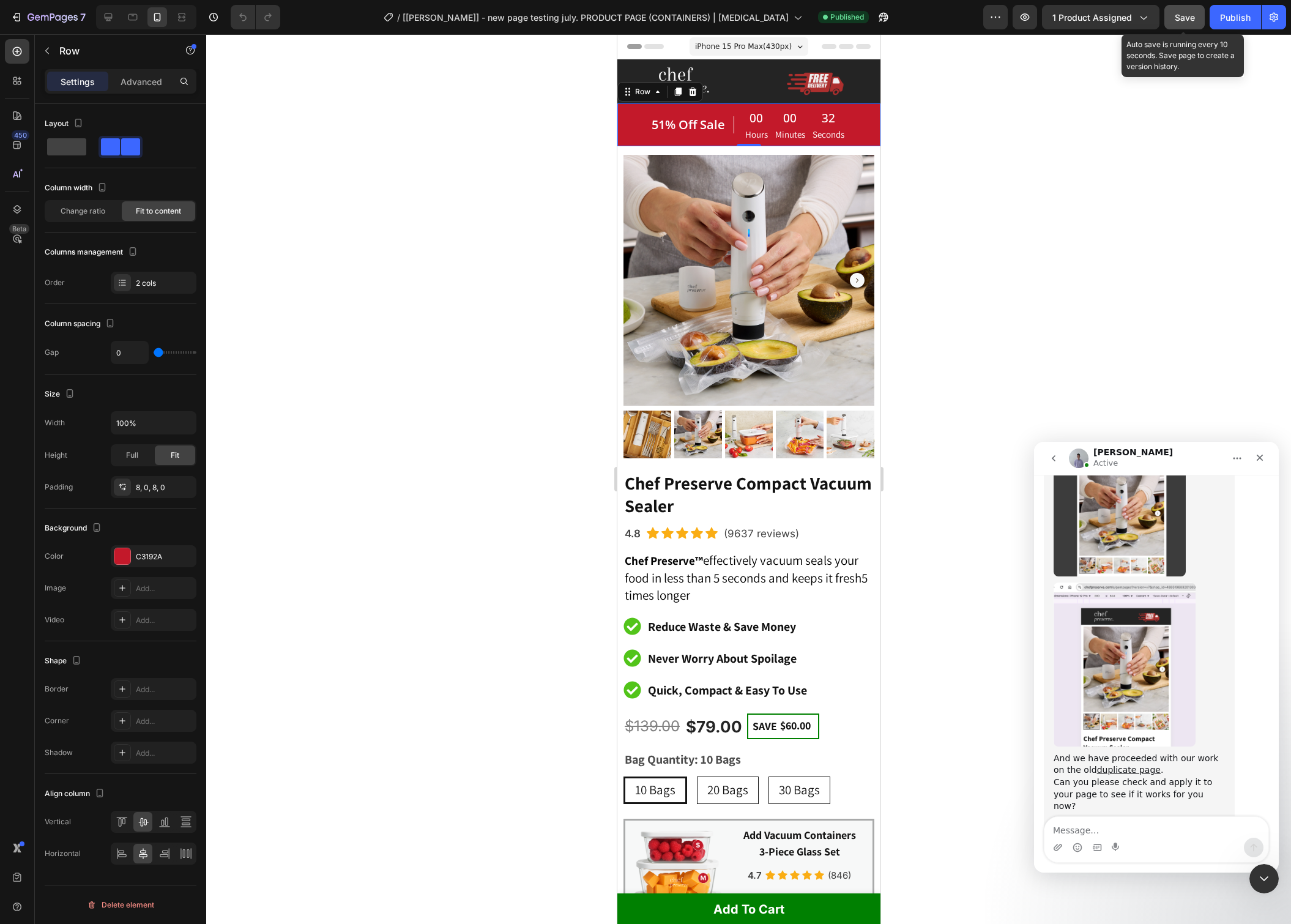
click at [1178, 19] on span "Save" at bounding box center [1184, 17] width 20 height 11
click at [1236, 22] on div "Publish" at bounding box center [1234, 17] width 30 height 13
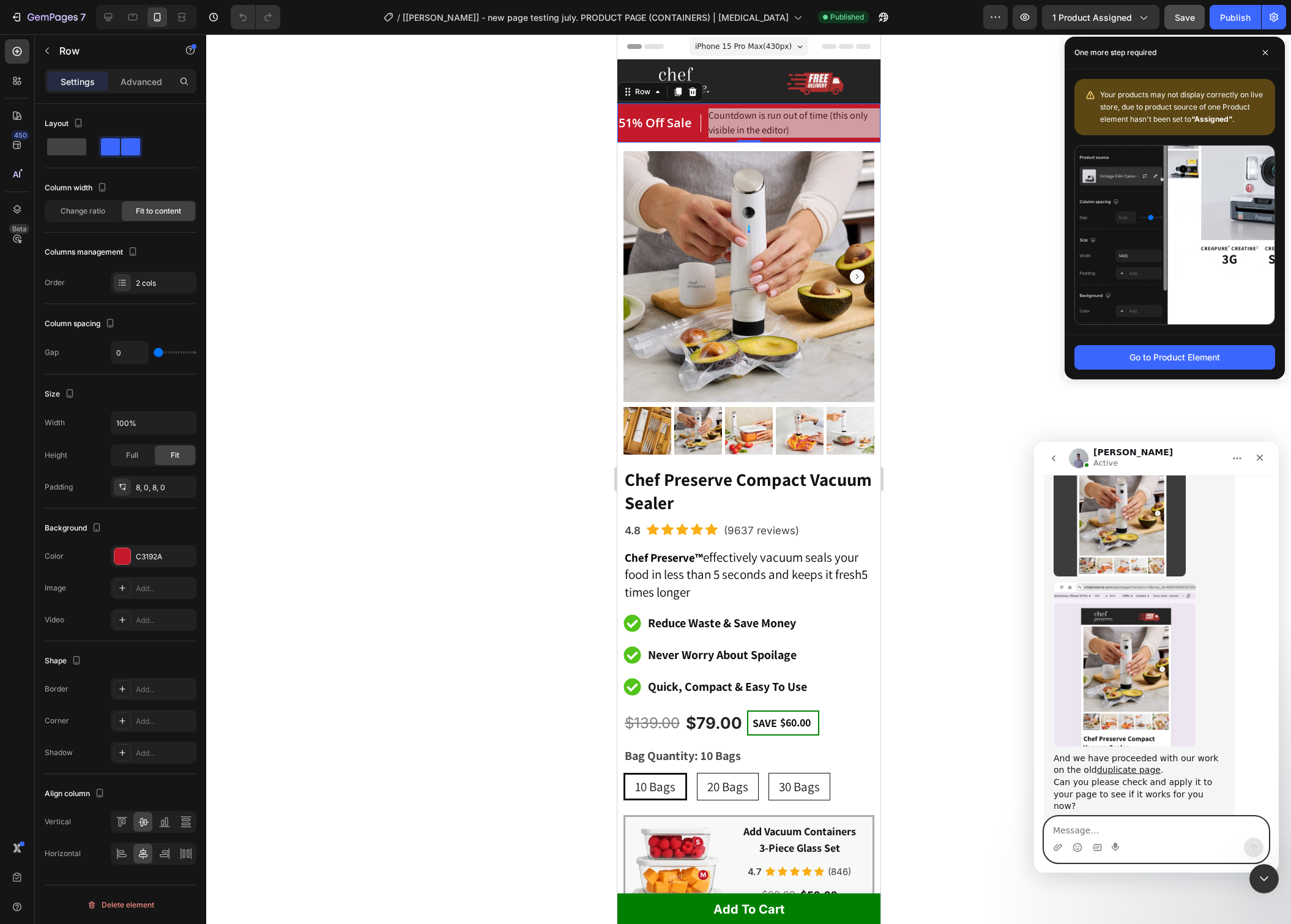
click at [1064, 829] on textarea "Message…" at bounding box center [1156, 827] width 223 height 20
type textarea "looks great now,"
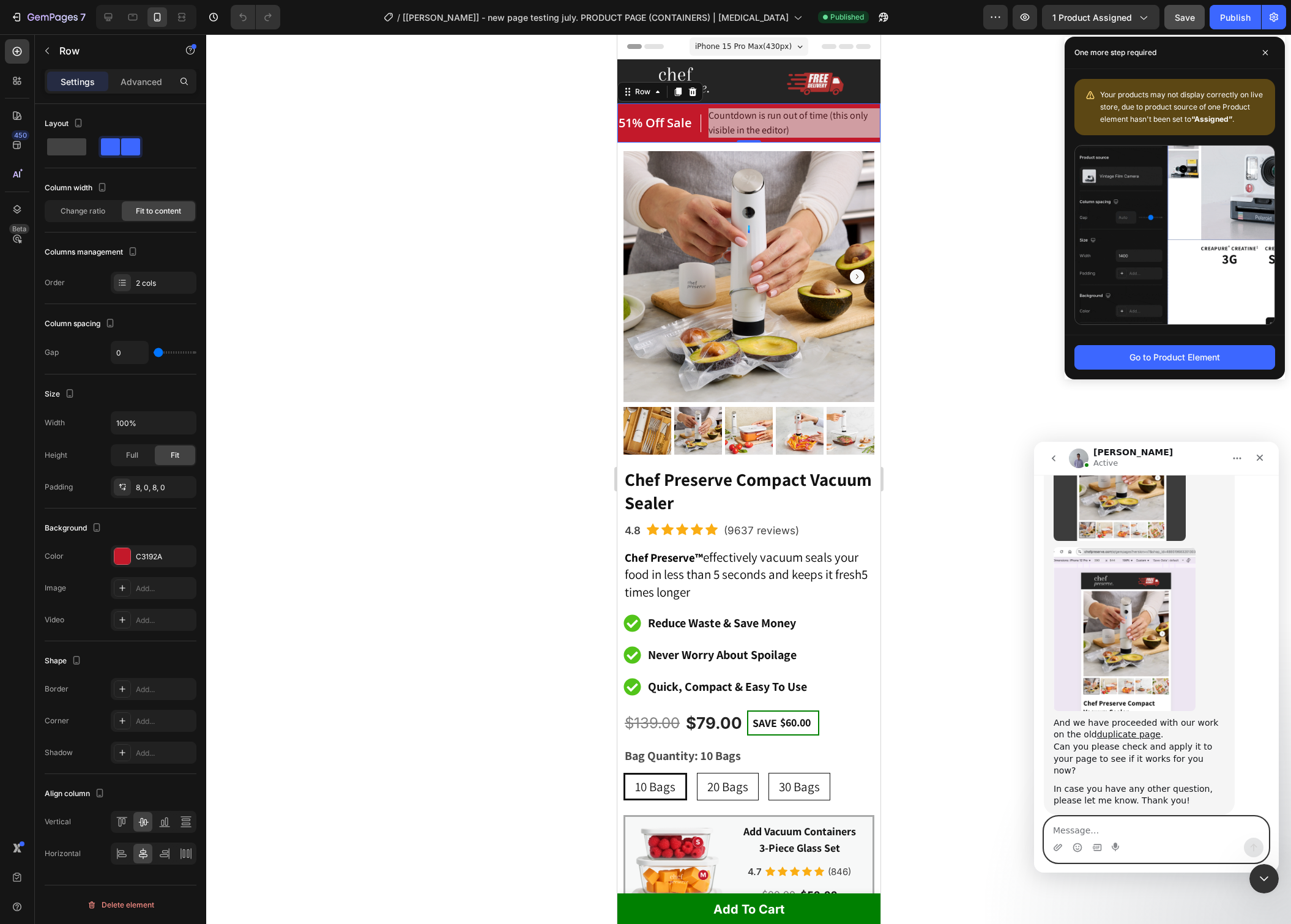
scroll to position [8132, 0]
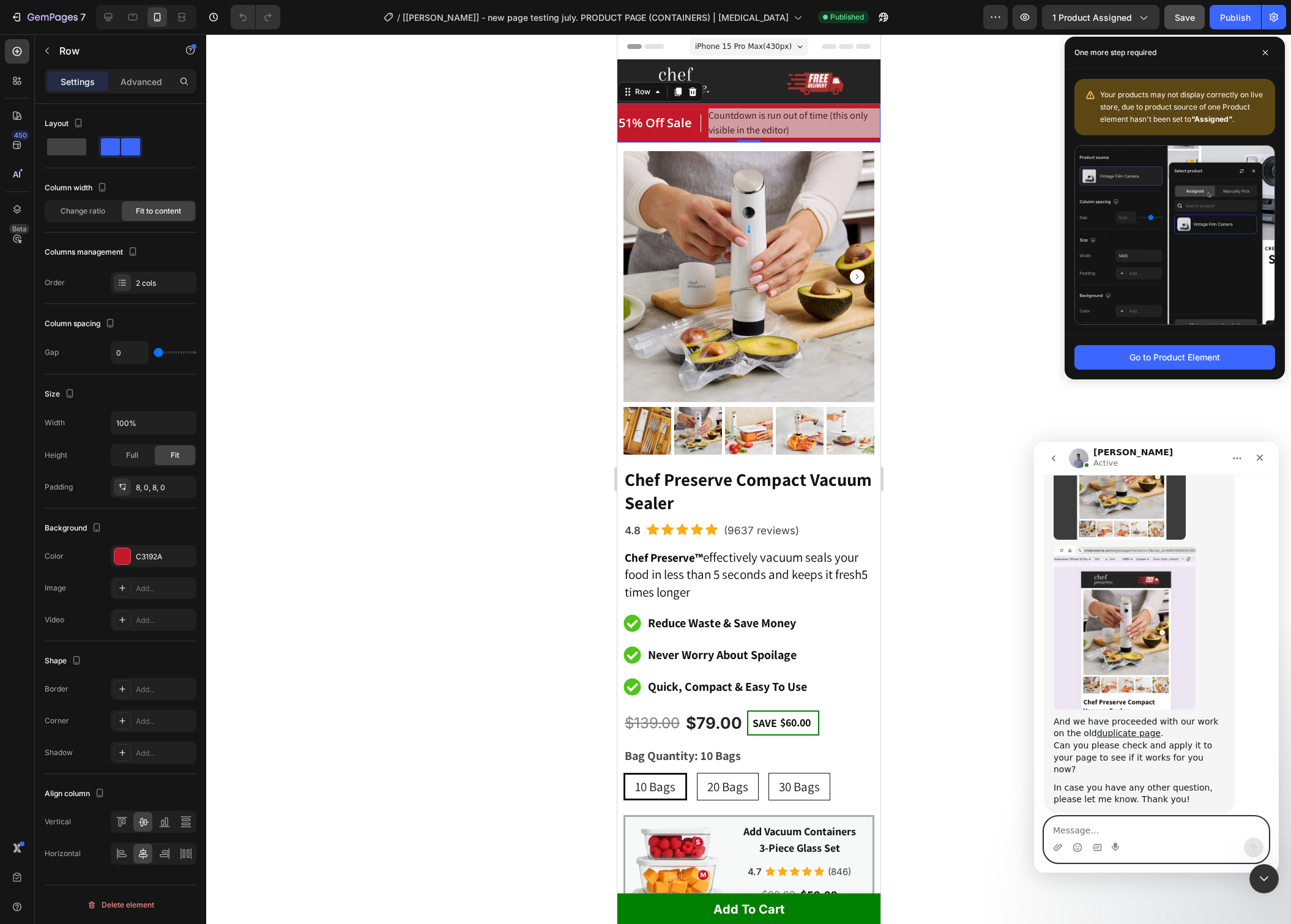
type textarea "f"
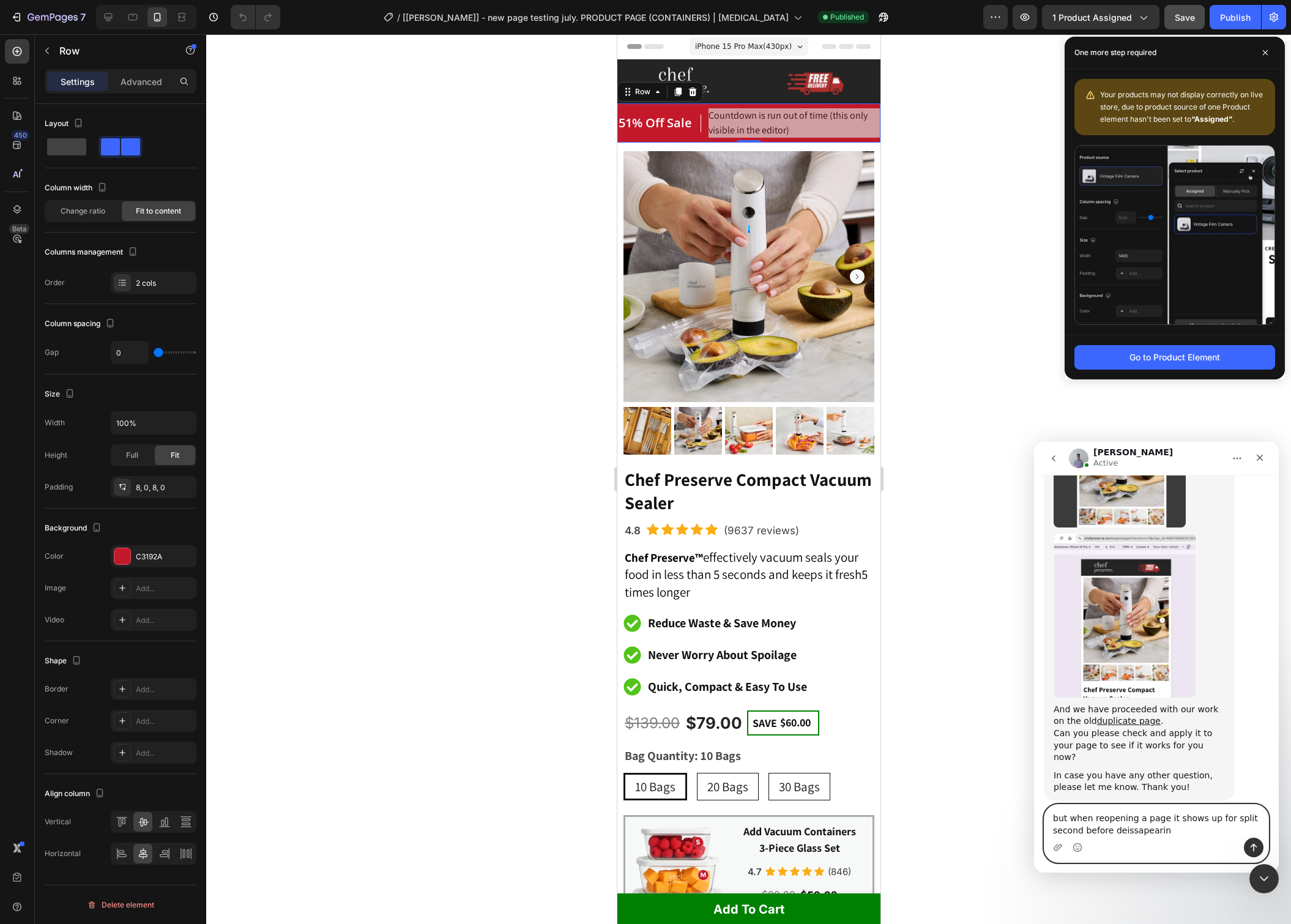
type textarea "but when reopening a page it shows up for split second before deissapearing"
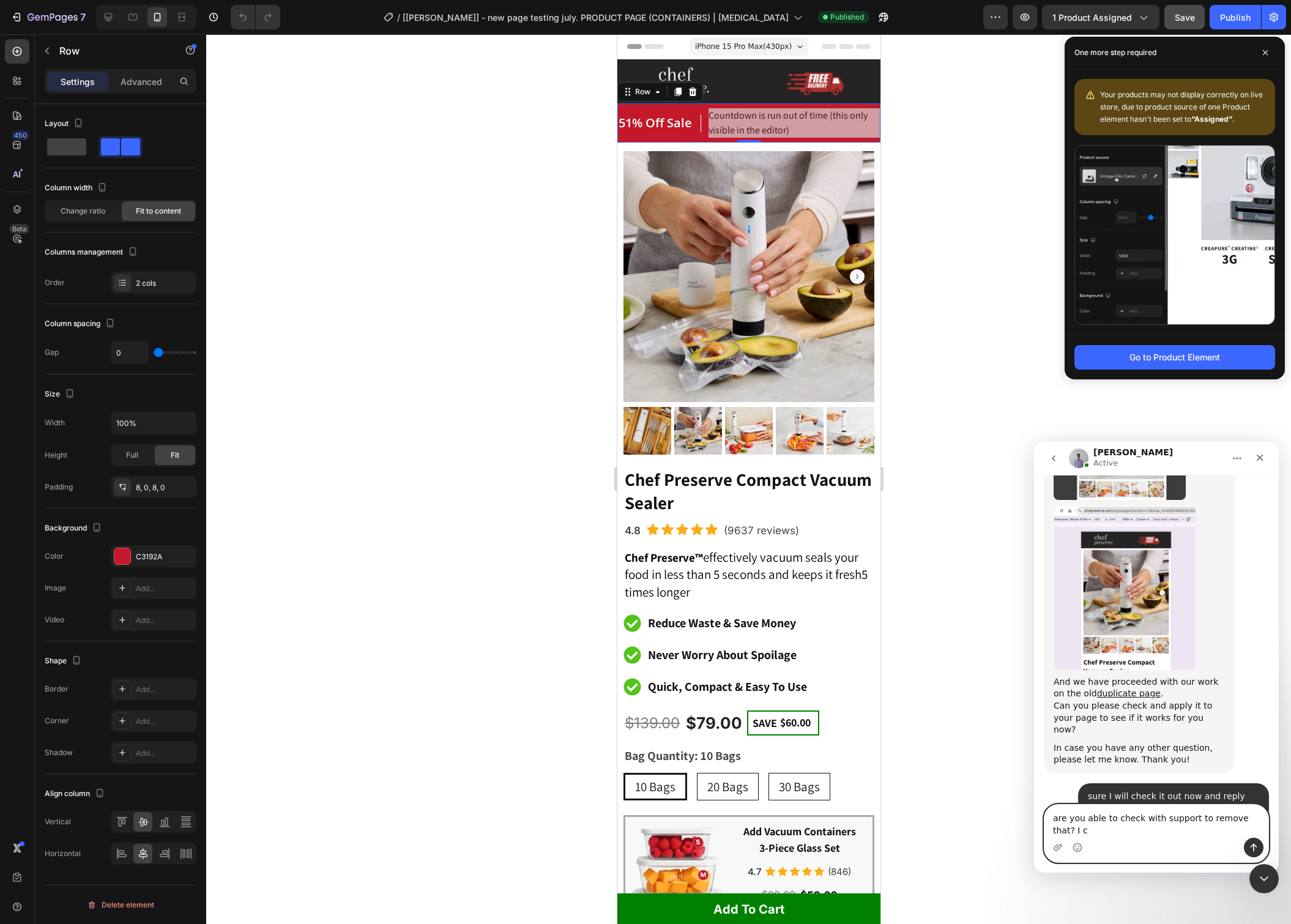
scroll to position [8184, 0]
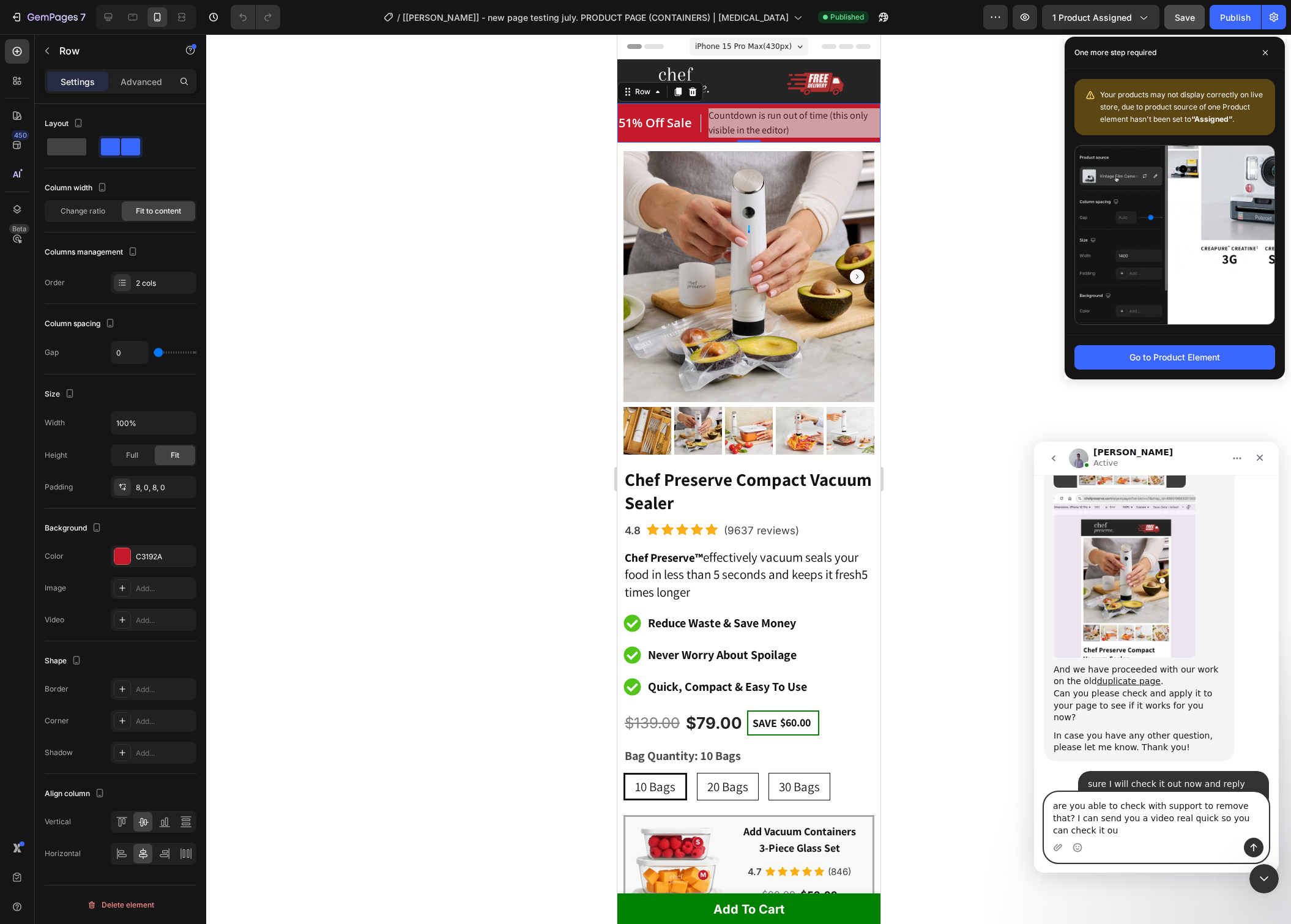
type textarea "are you able to check with support to remove that? I can send you a video real …"
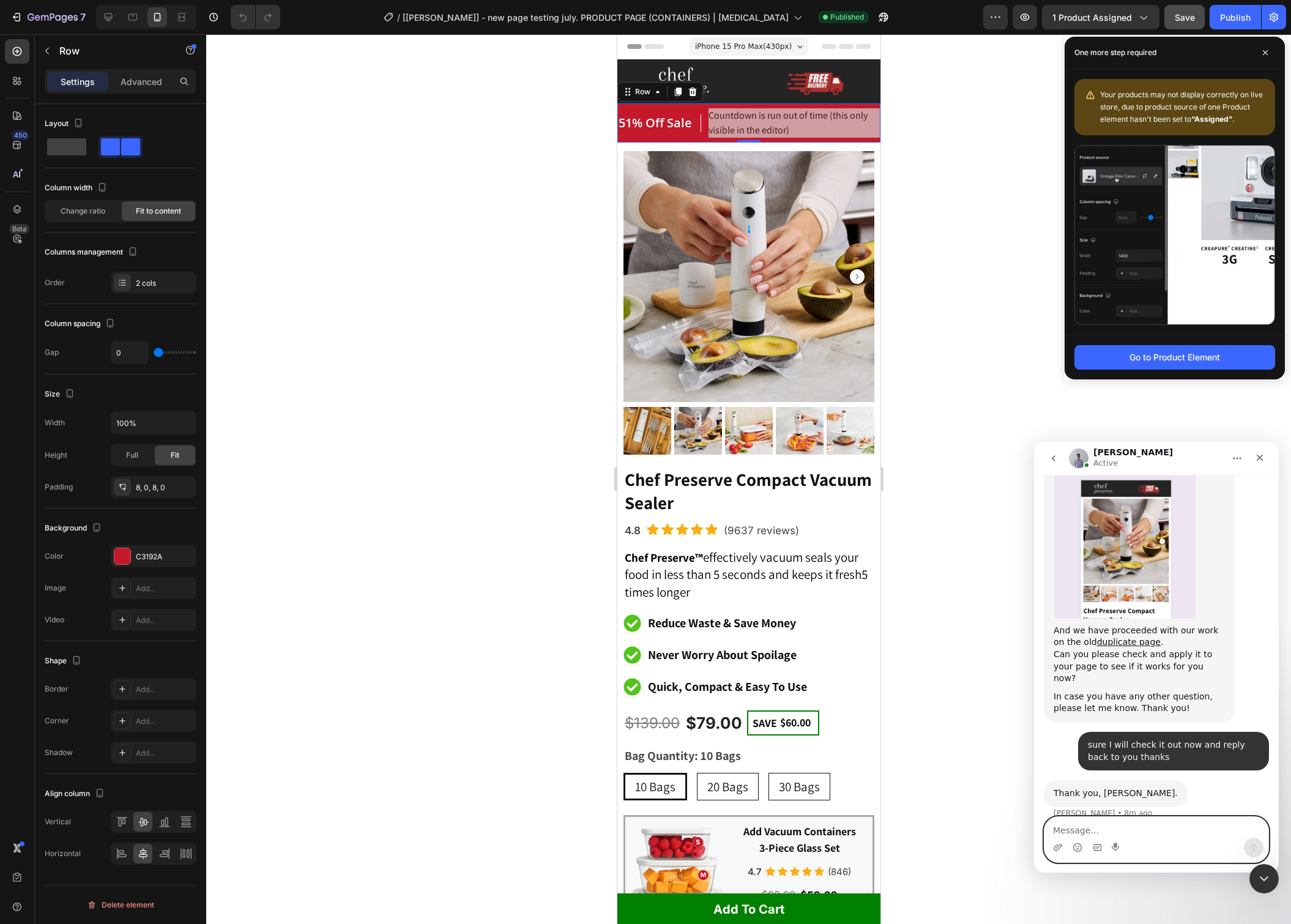
scroll to position [8224, 0]
click at [1058, 847] on icon "Upload attachment" at bounding box center [1057, 846] width 9 height 7
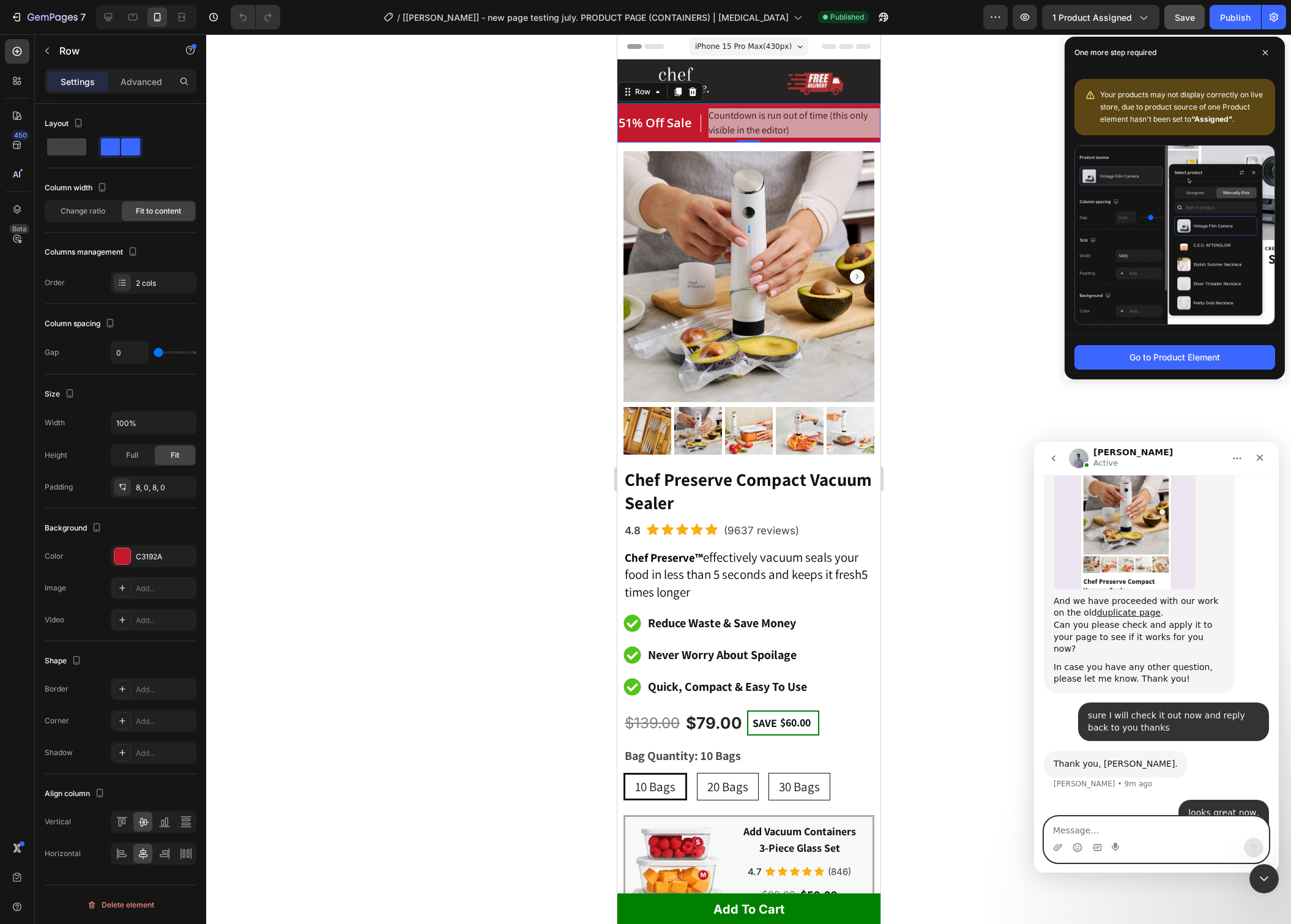
scroll to position [8253, 0]
click at [1102, 827] on textarea "Message…" at bounding box center [1156, 827] width 223 height 20
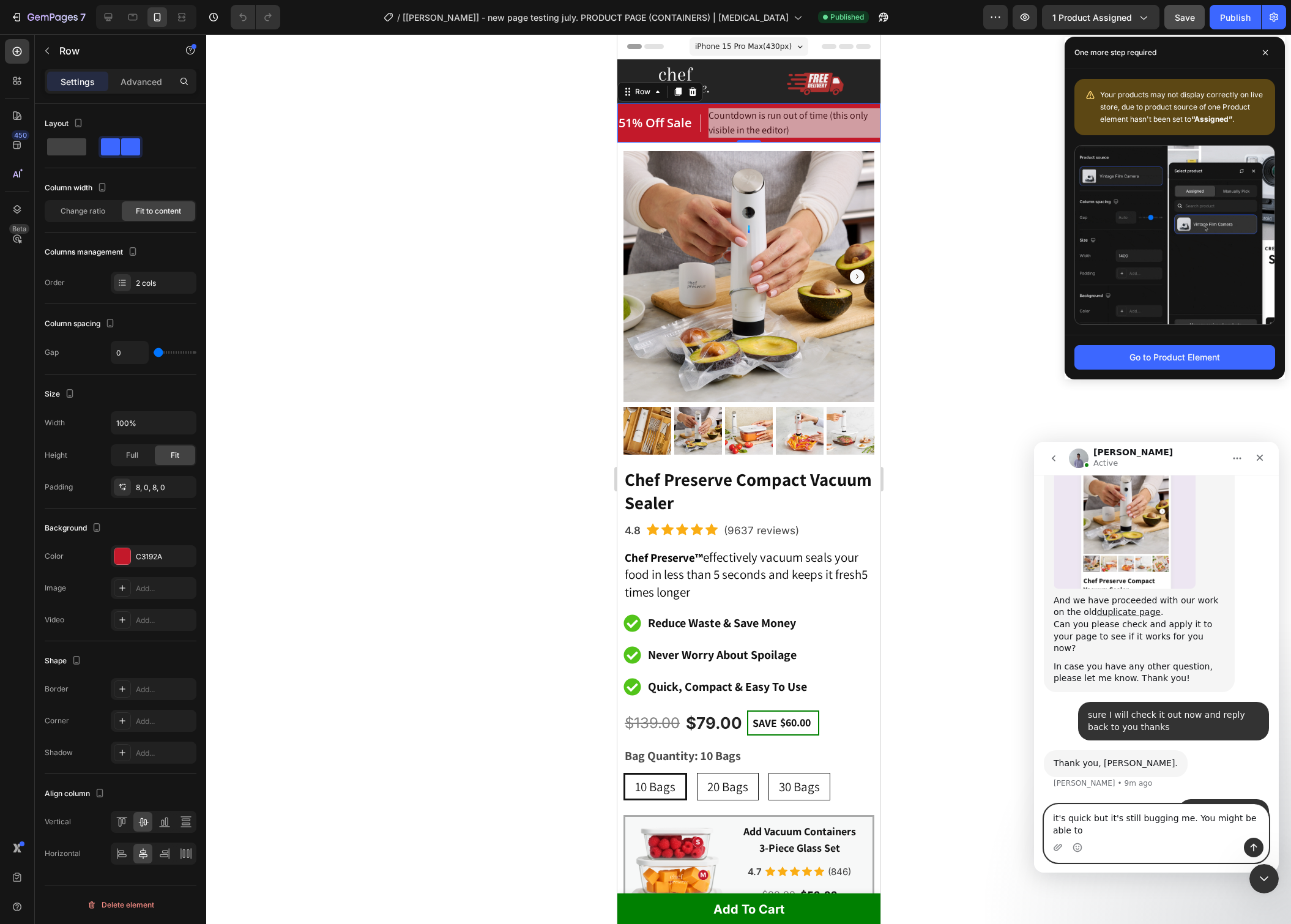
scroll to position [8265, 0]
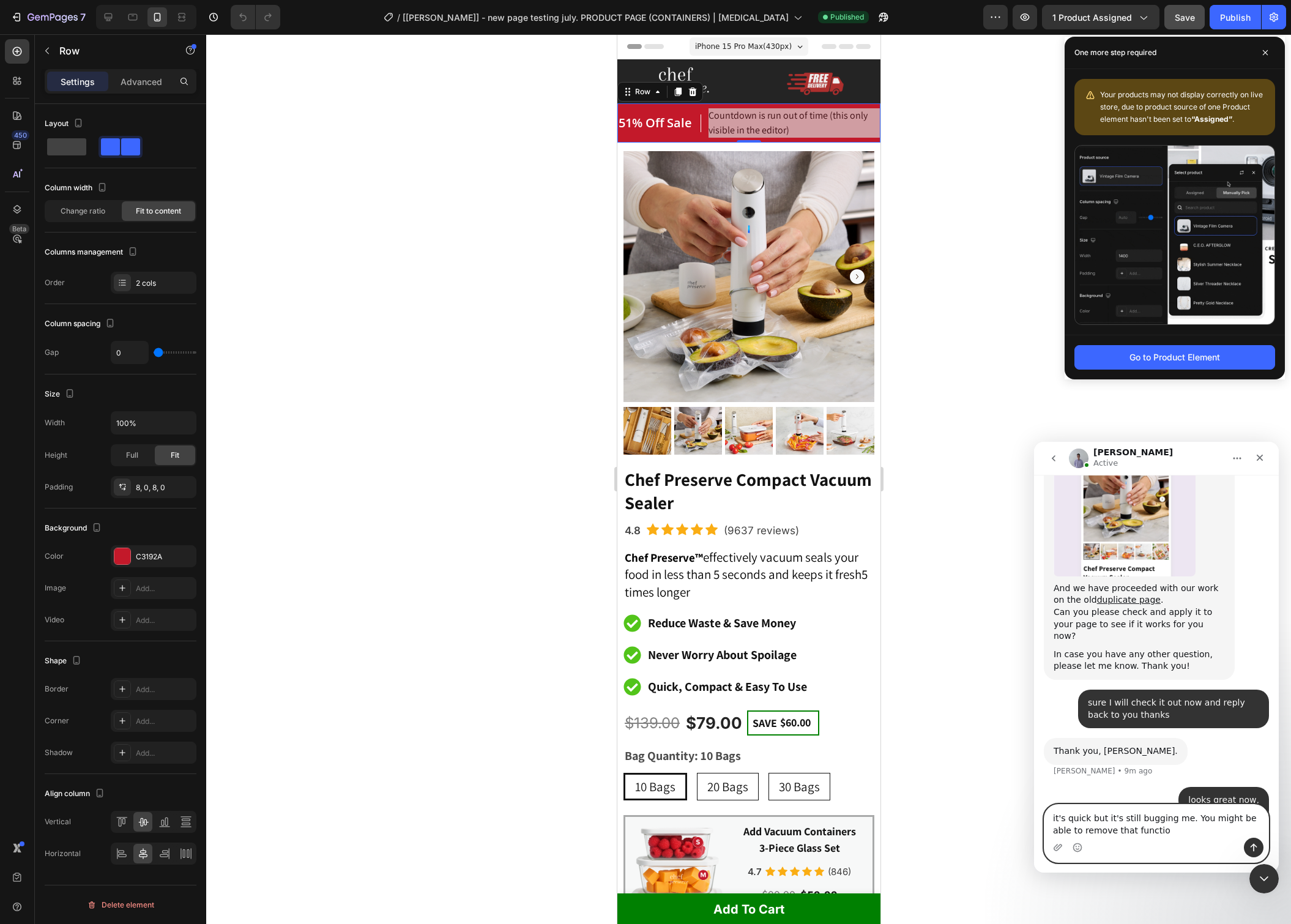
type textarea "it's quick but it's still bugging me. You might be able to remove that function"
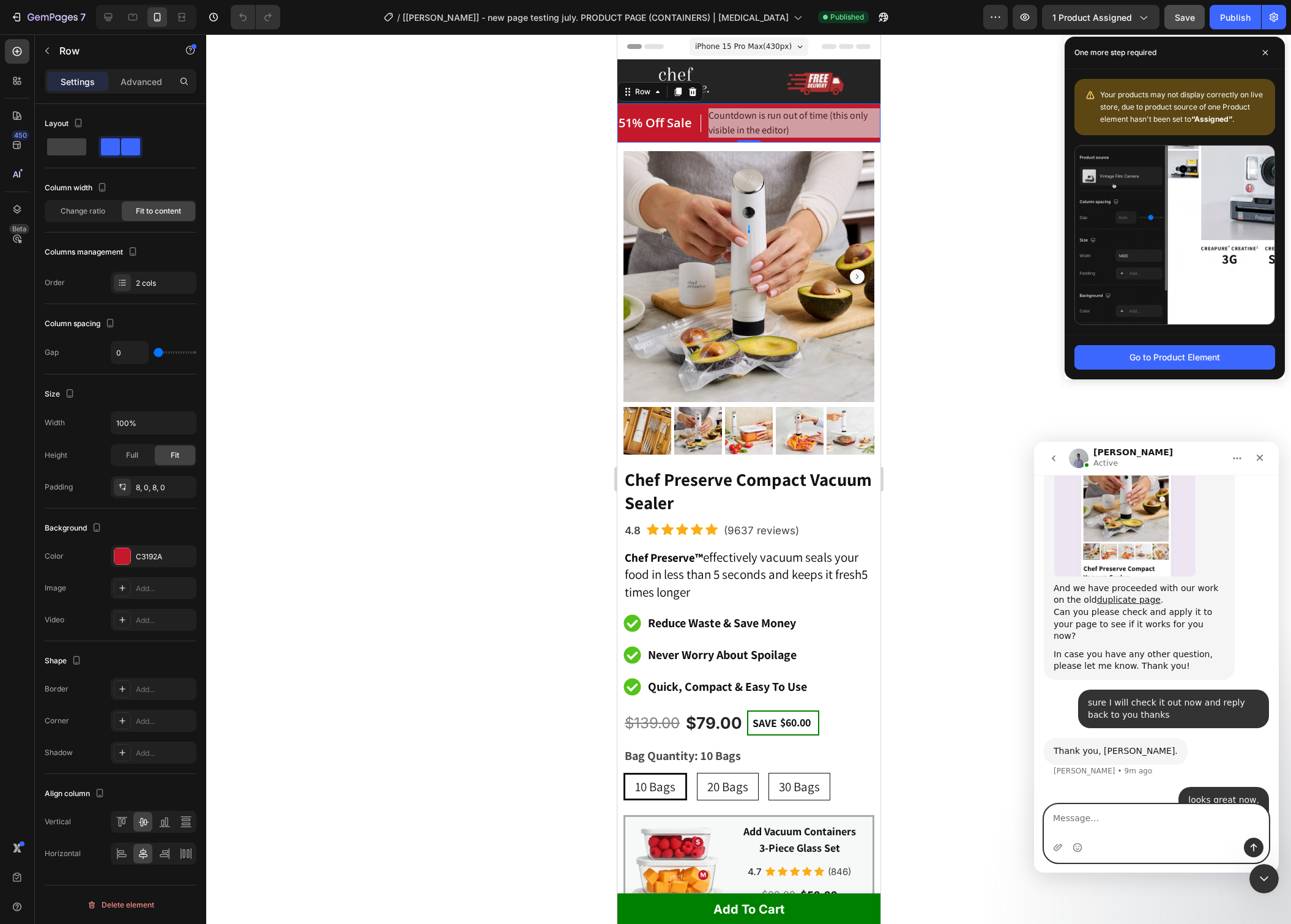
type textarea "a"
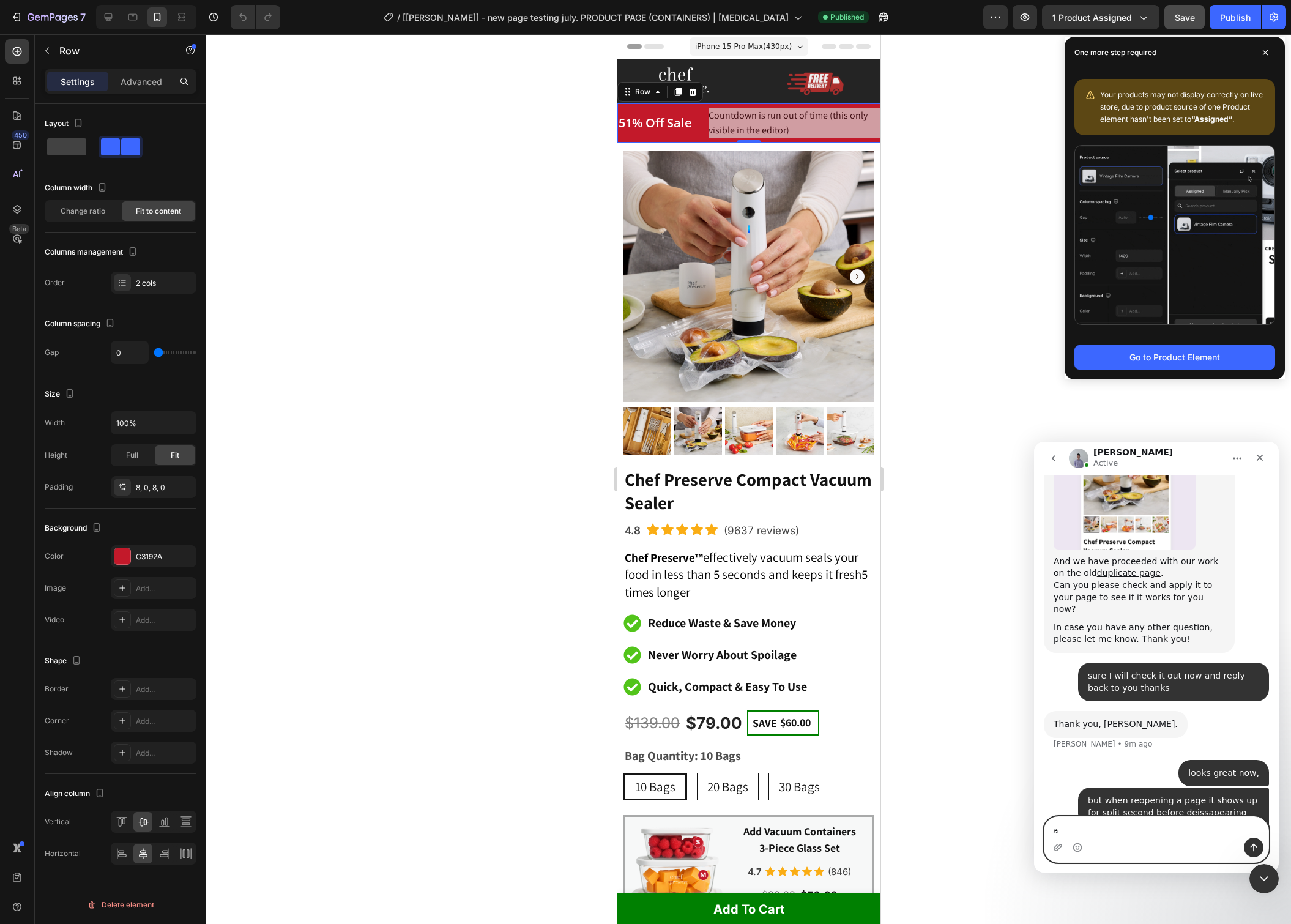
scroll to position [8293, 0]
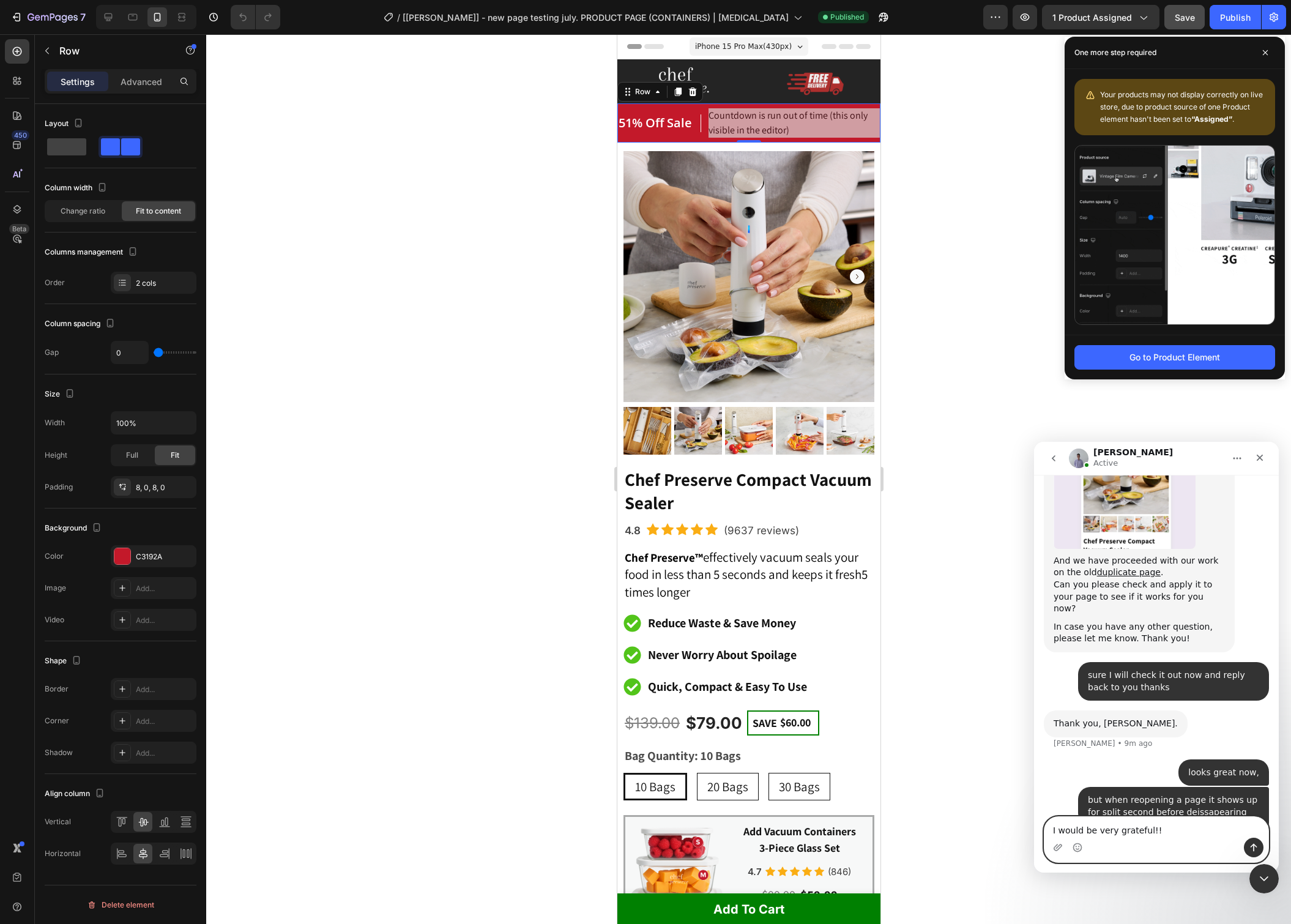
type textarea "I would be very grateful!!!"
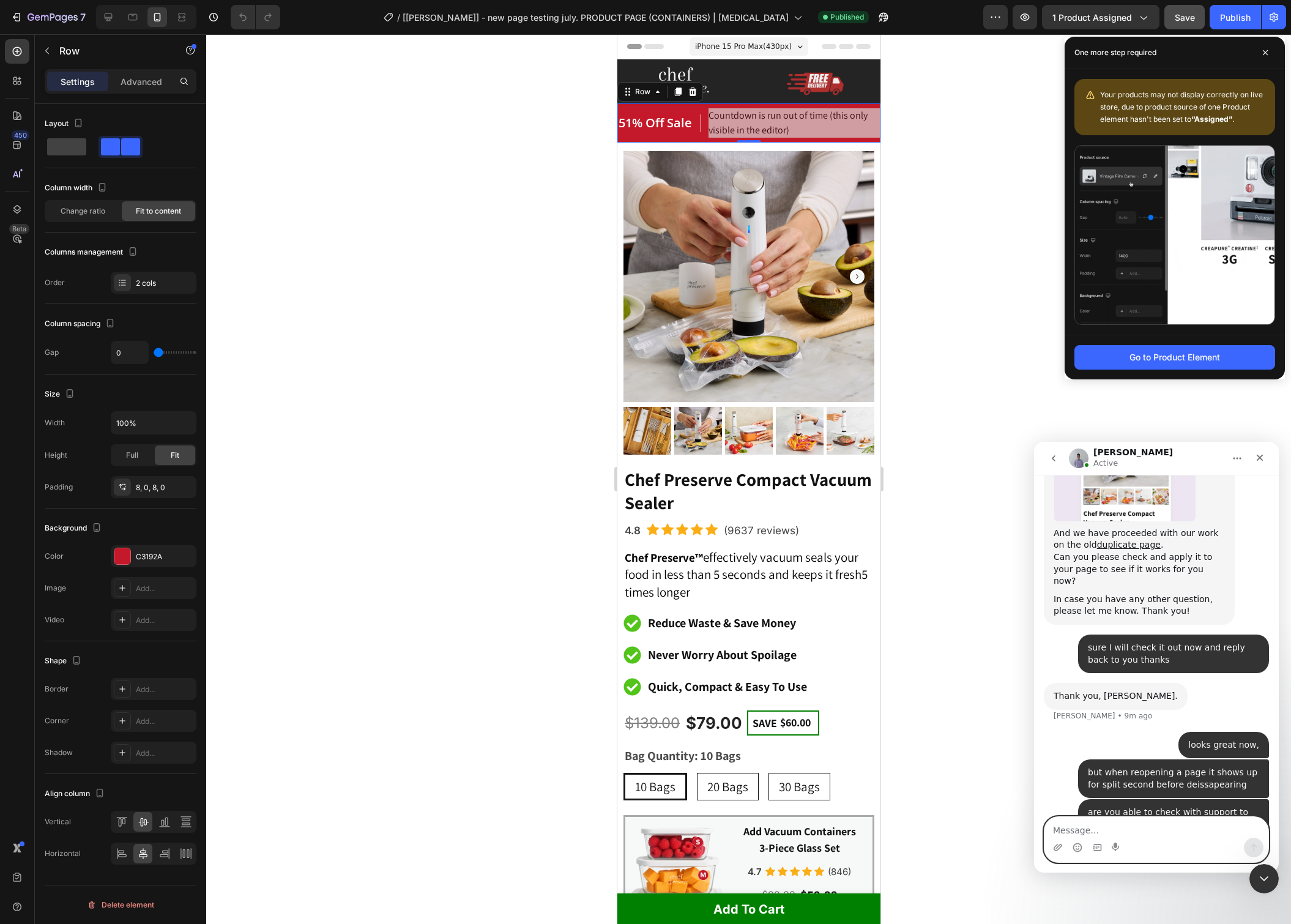
scroll to position [8321, 0]
